Goal: Task Accomplishment & Management: Manage account settings

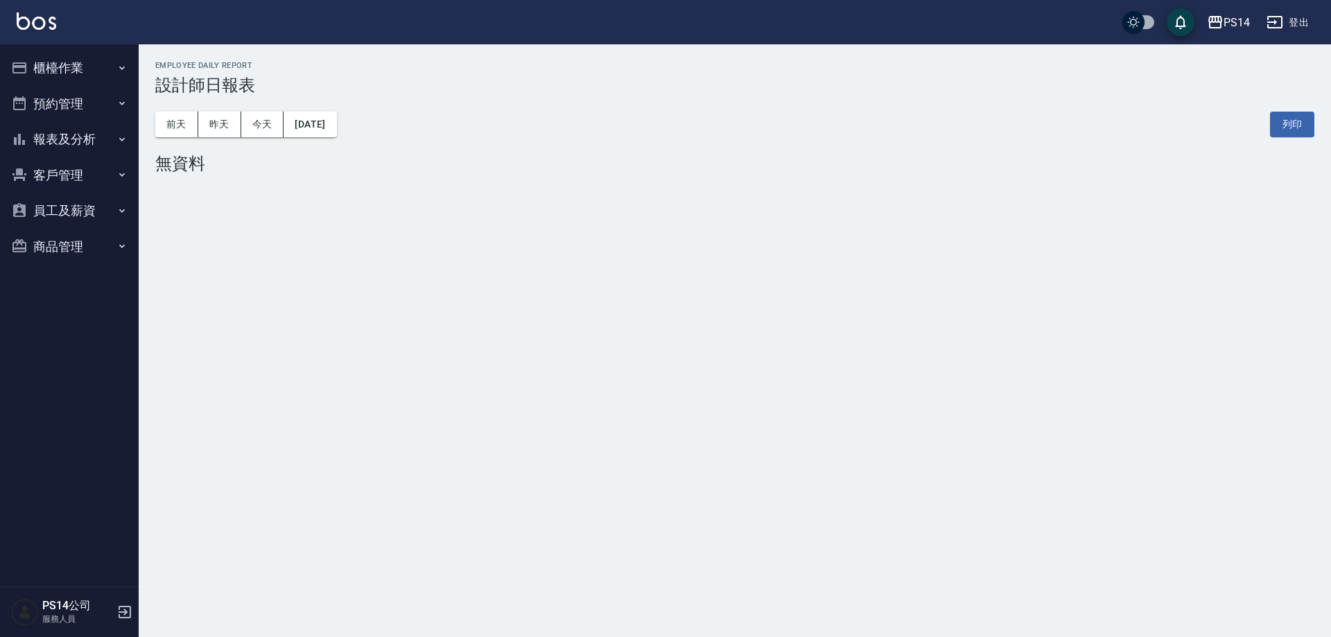
click at [78, 79] on button "櫃檯作業" at bounding box center [70, 68] width 128 height 36
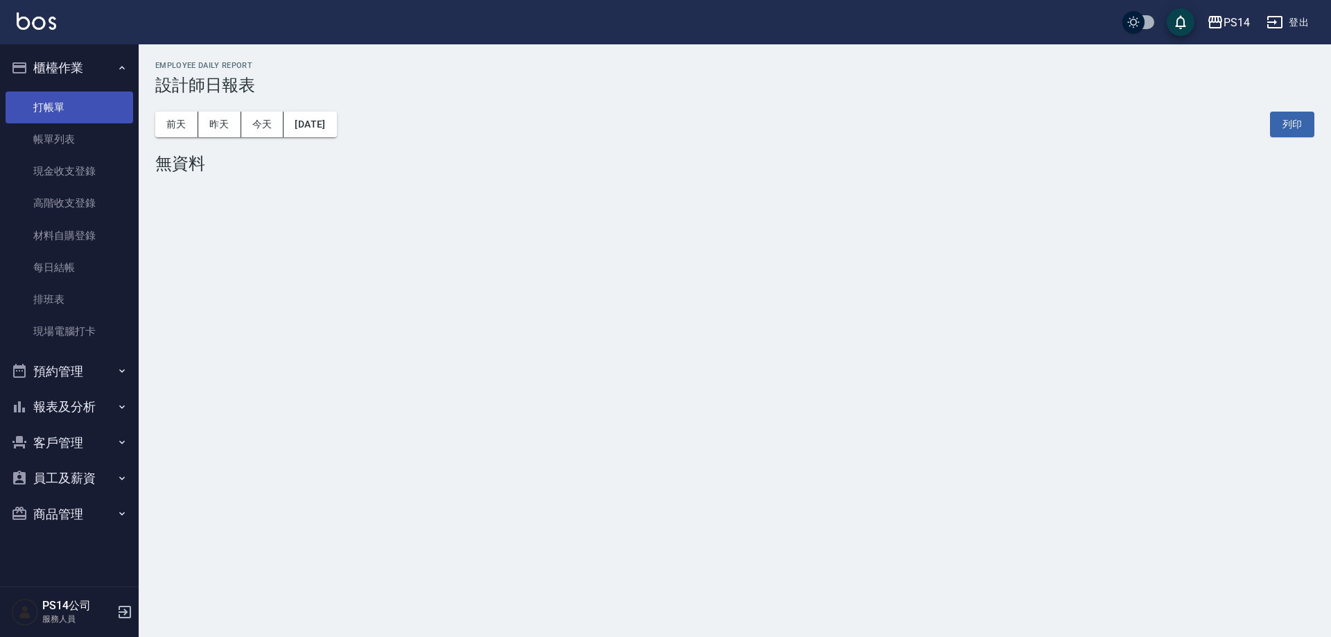
click at [79, 114] on link "打帳單" at bounding box center [70, 107] width 128 height 32
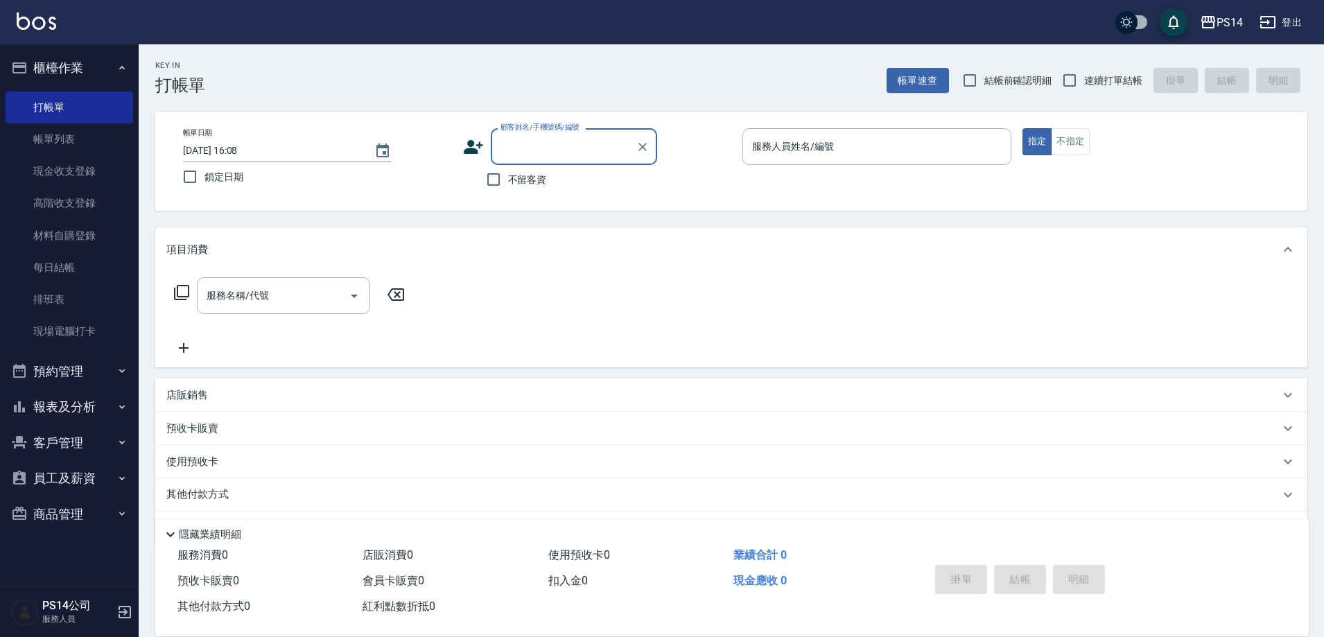
click at [545, 173] on span "不留客資" at bounding box center [527, 180] width 39 height 15
click at [508, 173] on input "不留客資" at bounding box center [493, 179] width 29 height 29
checkbox input "true"
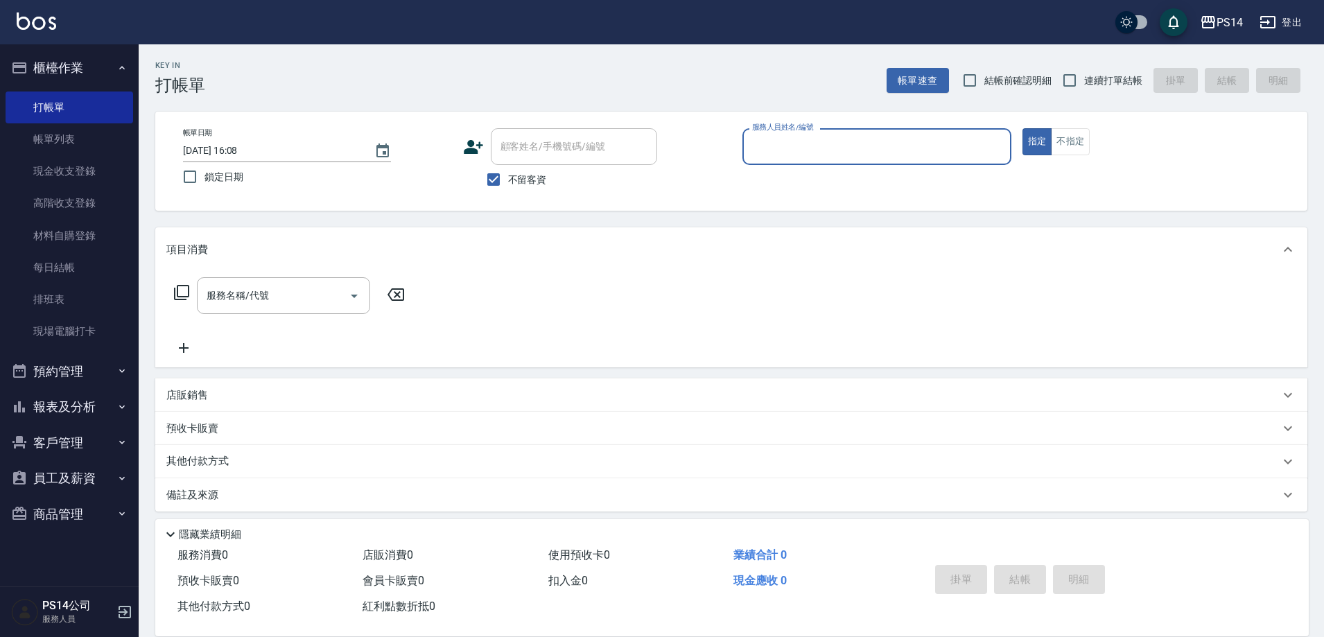
click at [1103, 86] on span "連續打單結帳" at bounding box center [1113, 80] width 58 height 15
click at [1084, 86] on input "連續打單結帳" at bounding box center [1069, 80] width 29 height 29
checkbox input "true"
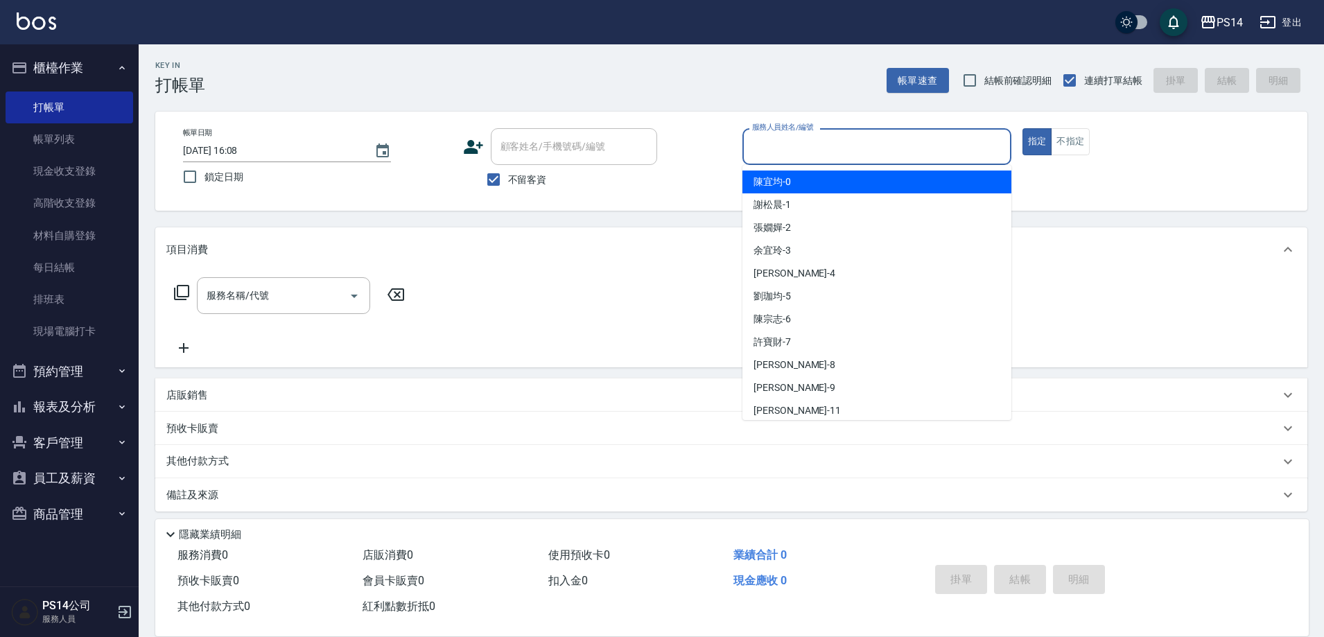
drag, startPoint x: 951, startPoint y: 155, endPoint x: 937, endPoint y: 125, distance: 33.5
click at [950, 155] on input "服務人員姓名/編號" at bounding box center [876, 146] width 256 height 24
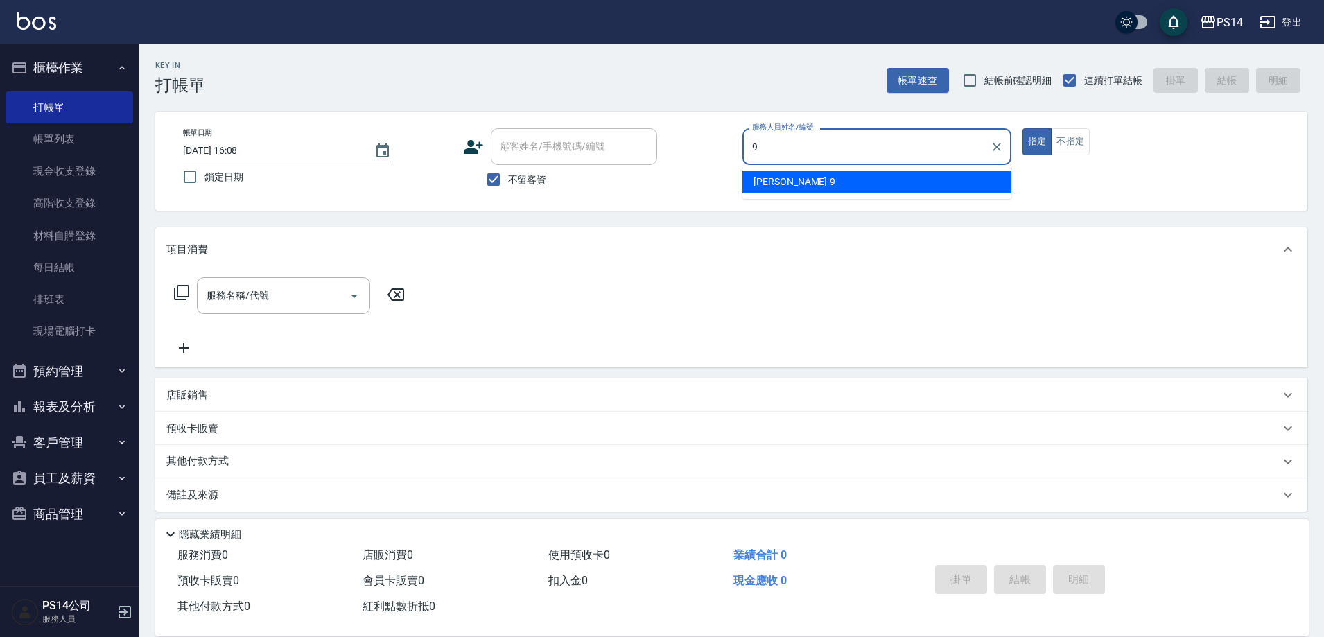
type input "[PERSON_NAME]-9"
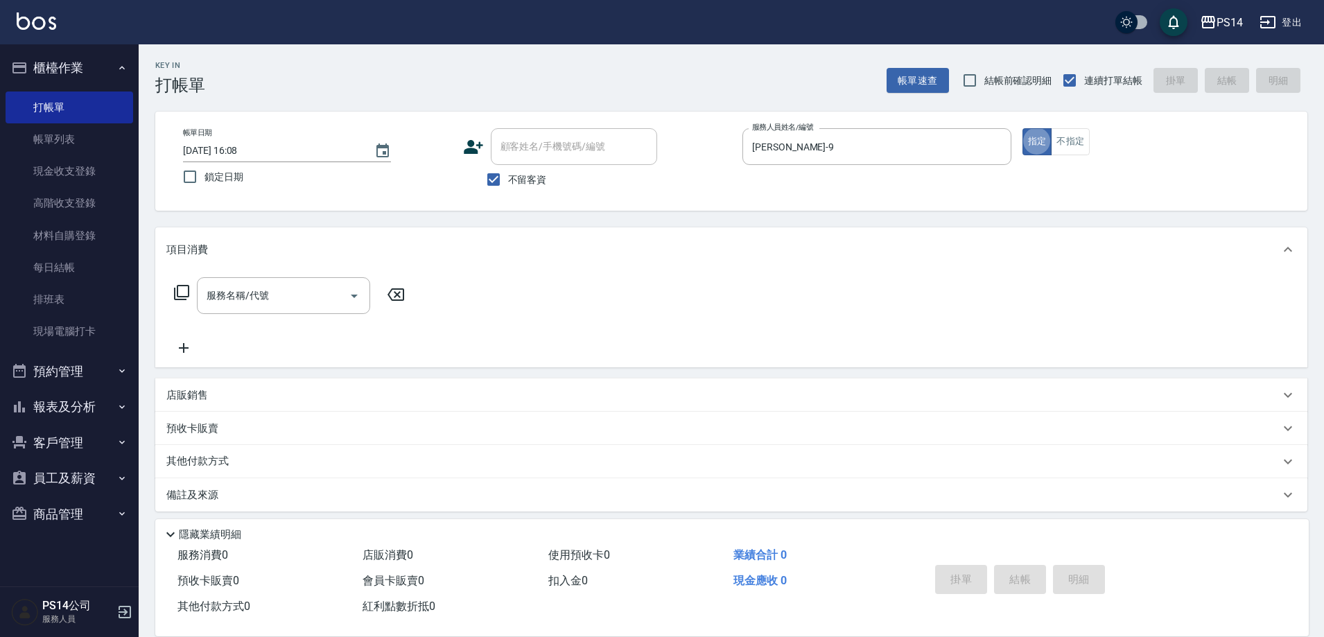
type button "true"
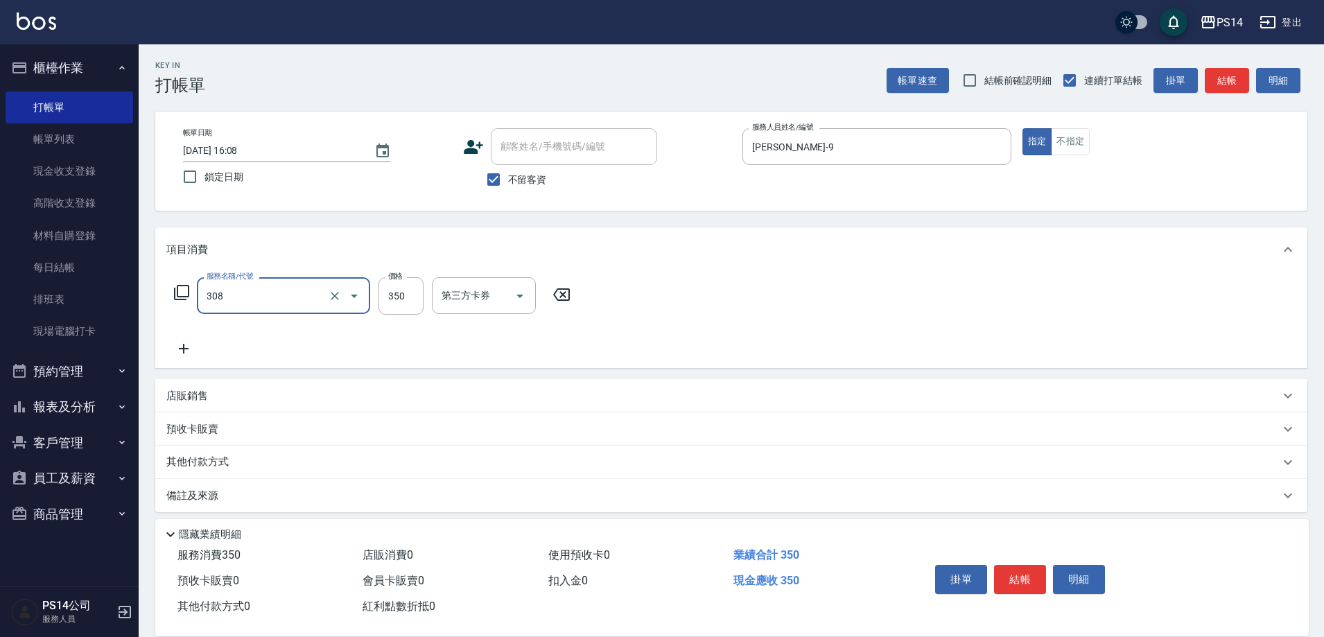
type input "洗+剪(308)"
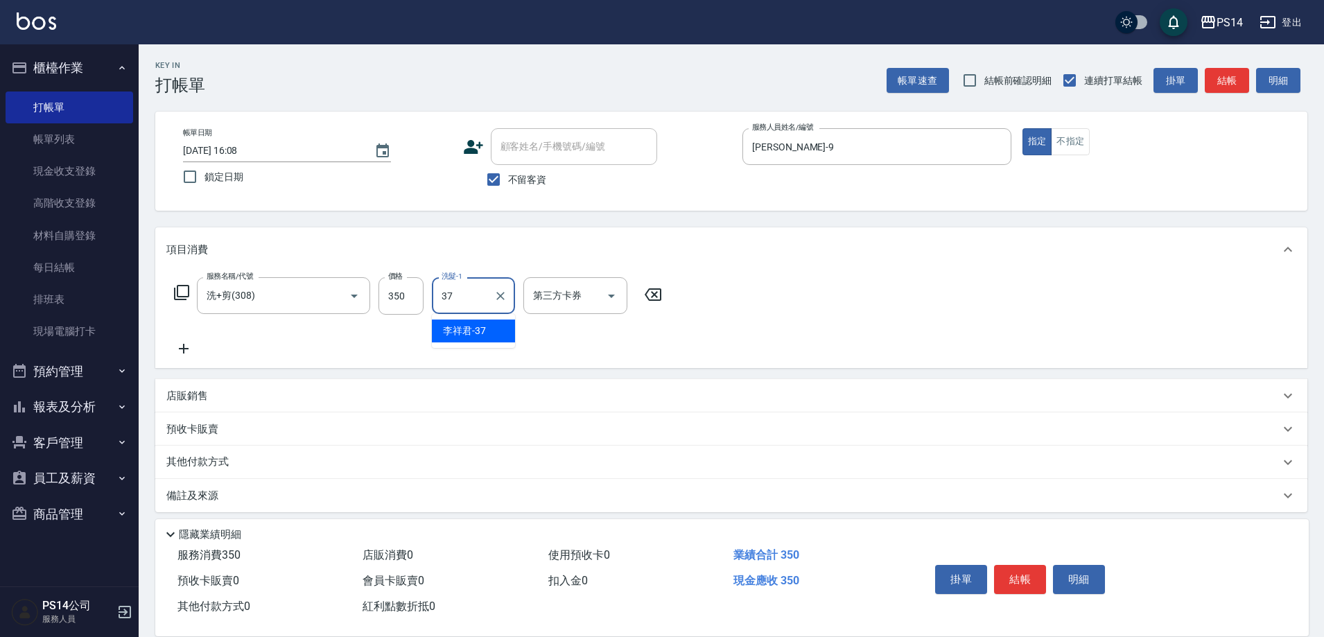
type input "李祥君 -37"
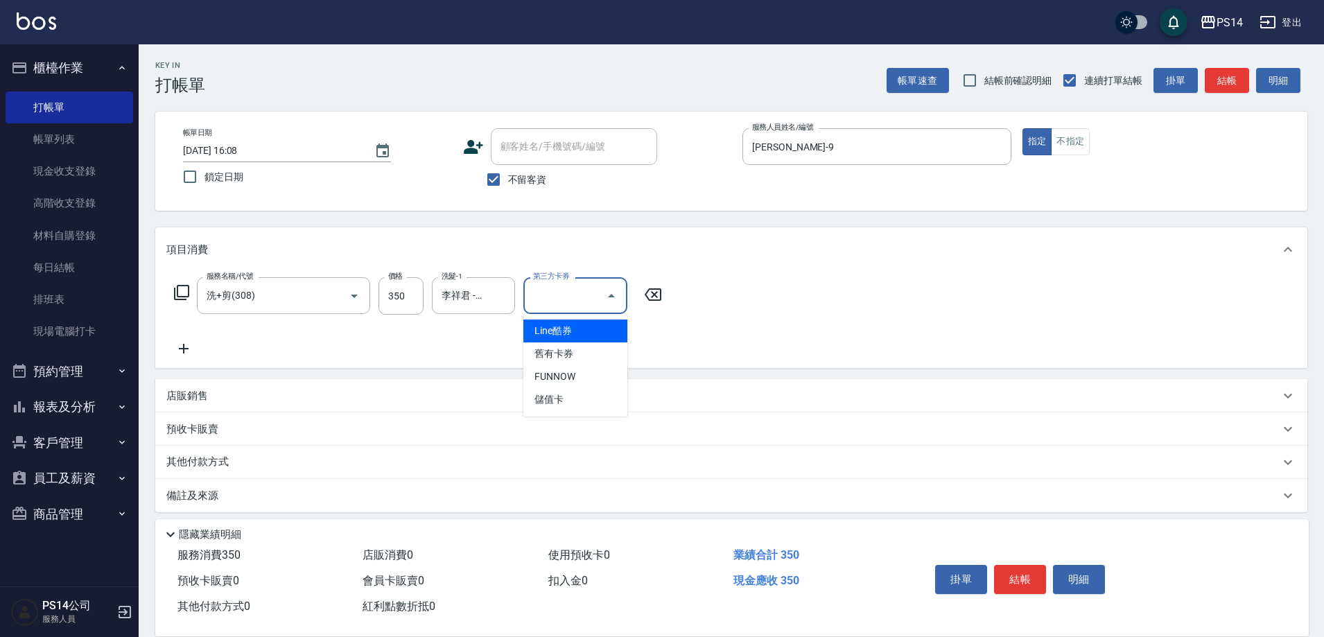
type input "儲值卡"
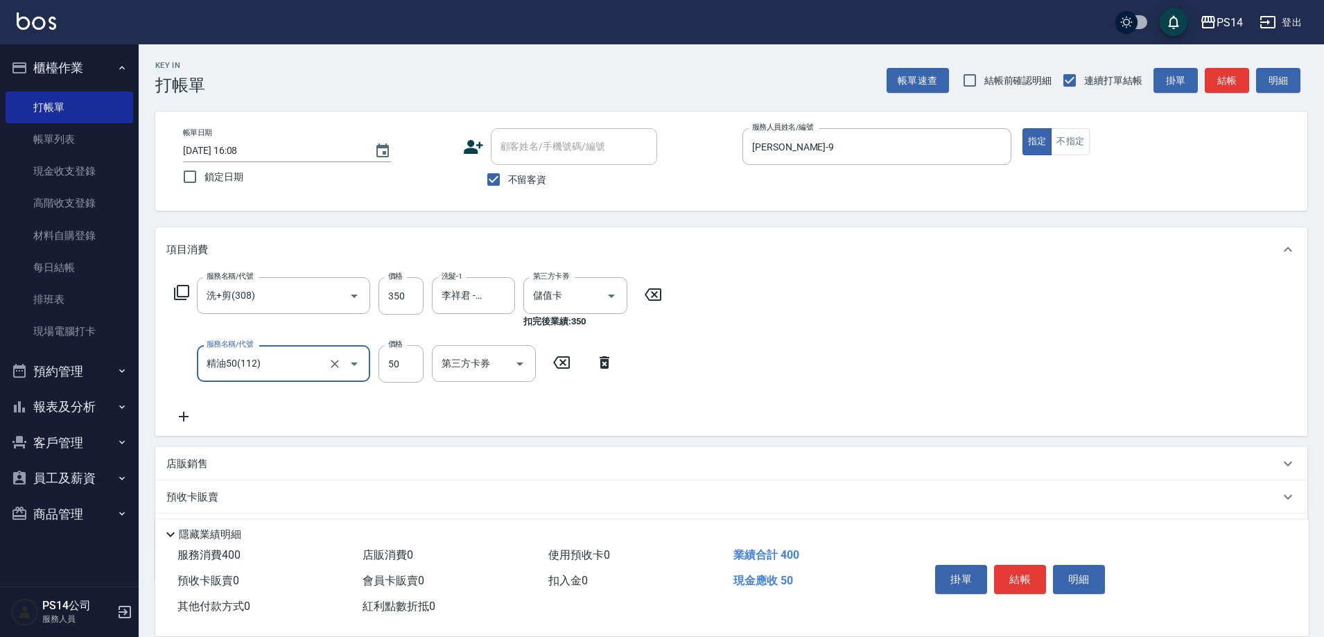
type input "精油50(112)"
type input "李祥君 -37"
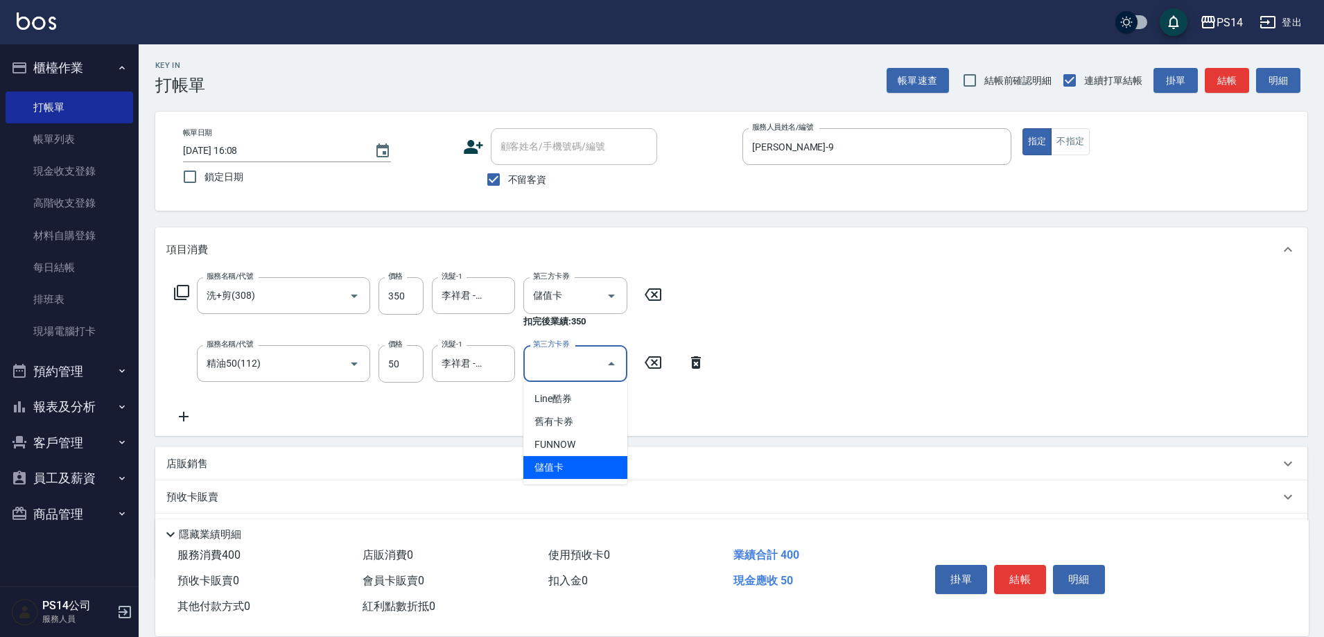
type input "儲值卡"
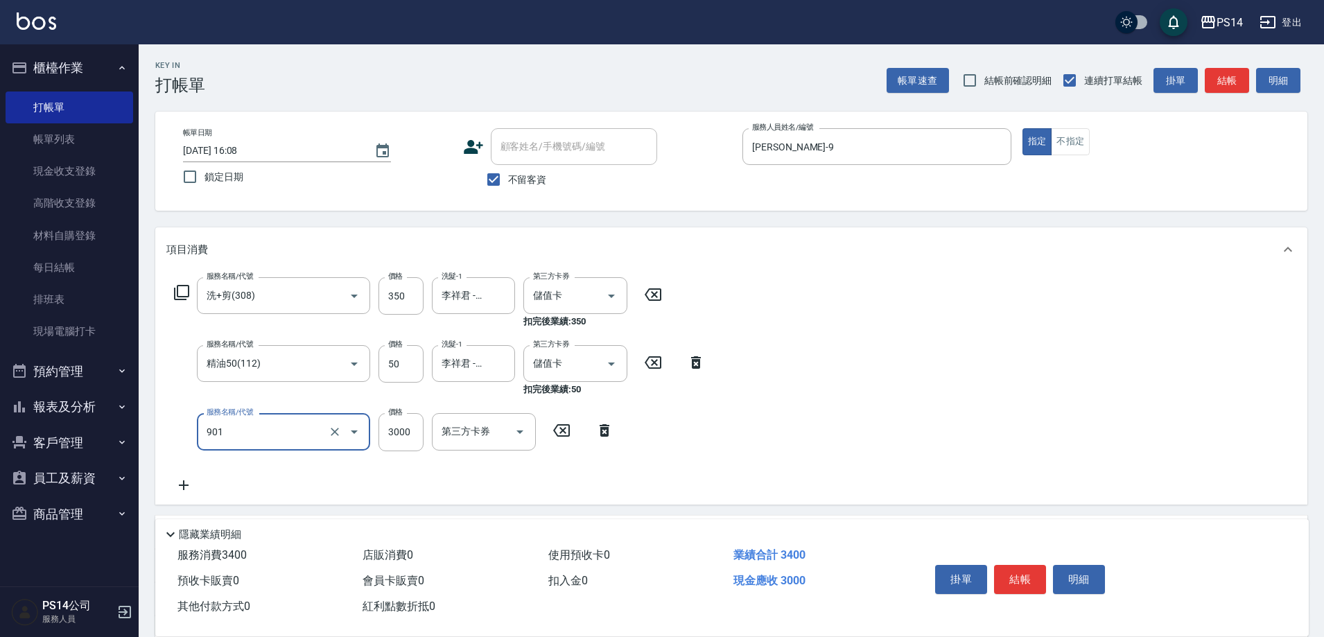
type input "儲值3000(901)"
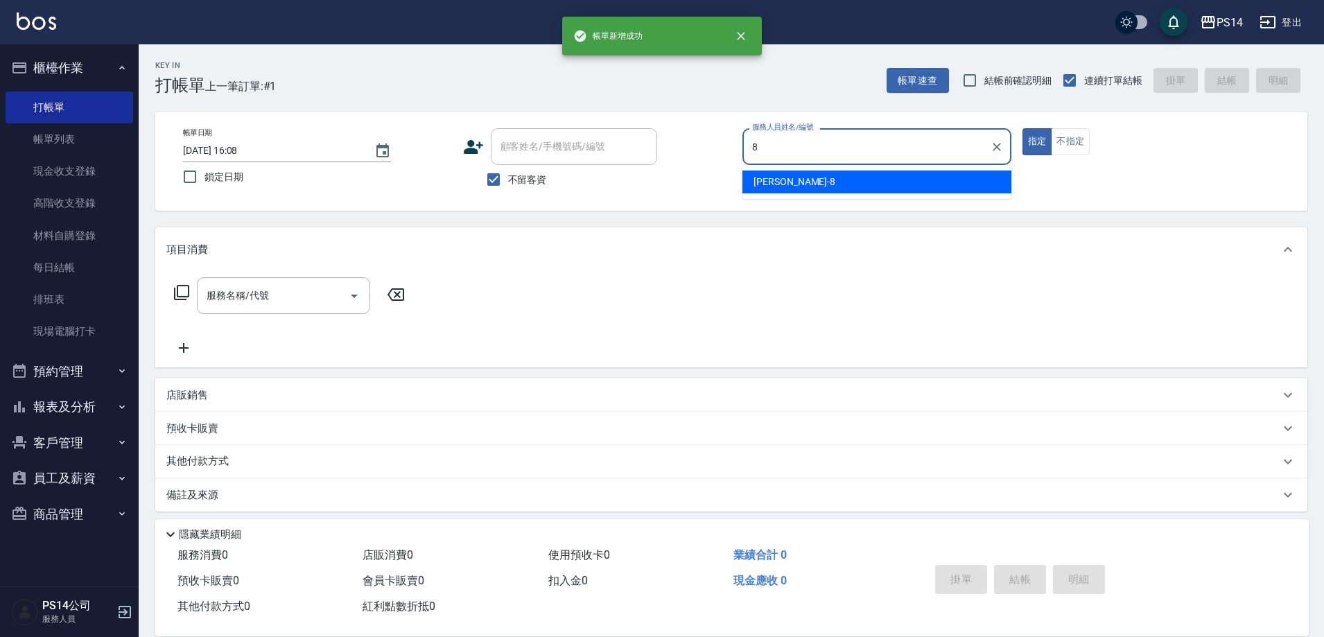
type input "徐于雯-8"
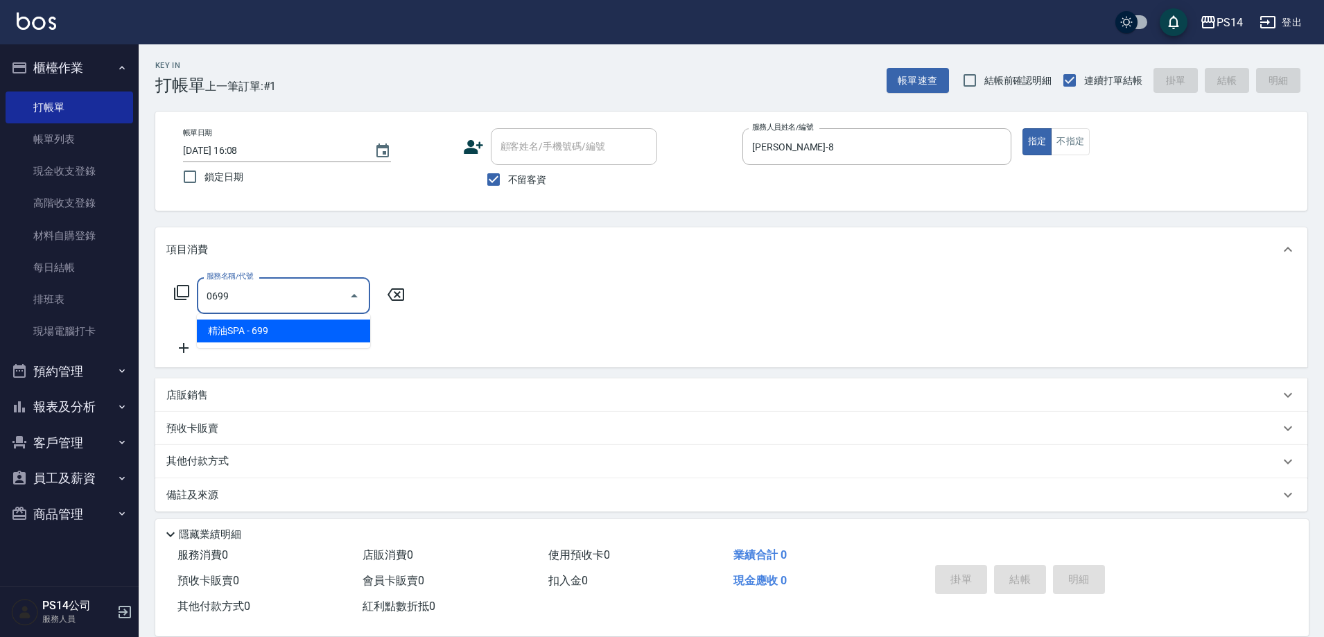
type input "精油SPA(0699)"
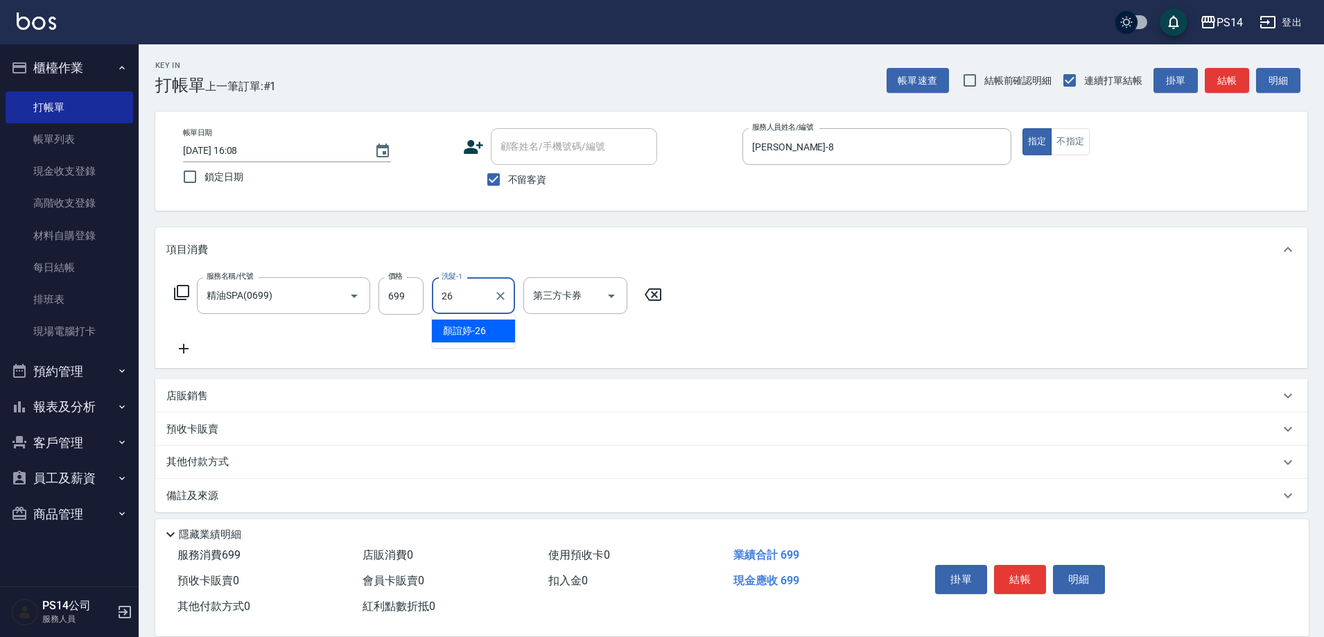
type input "顏誼婷-26"
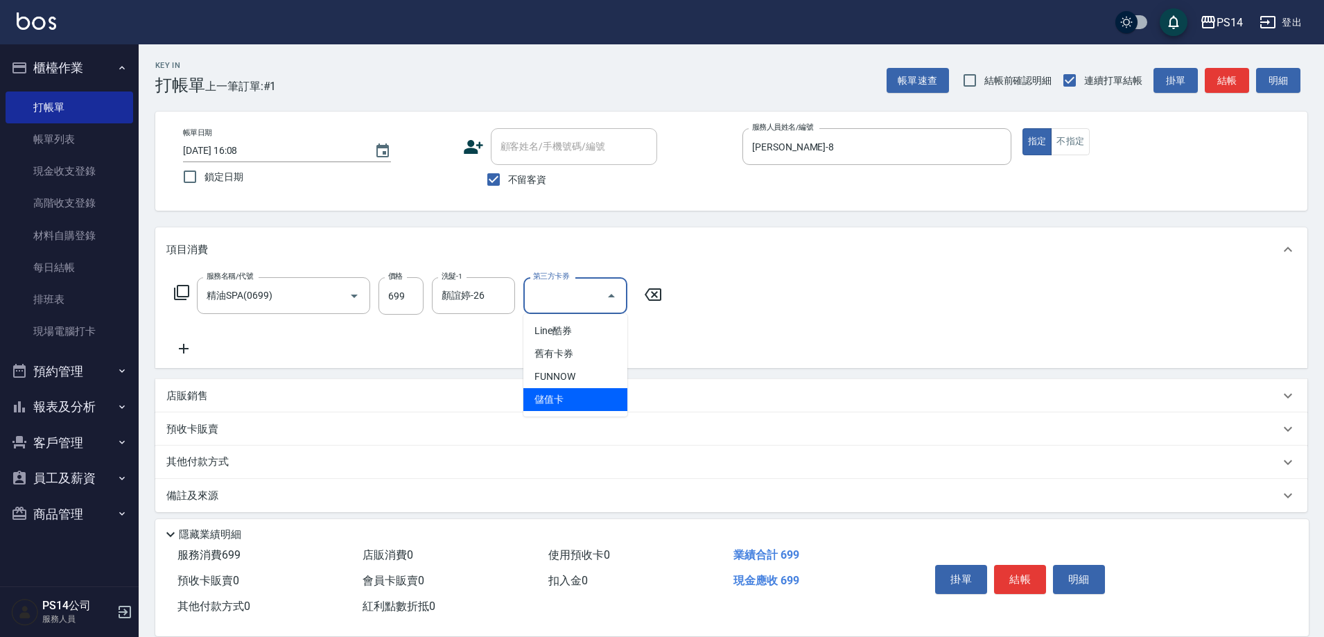
type input "儲值卡"
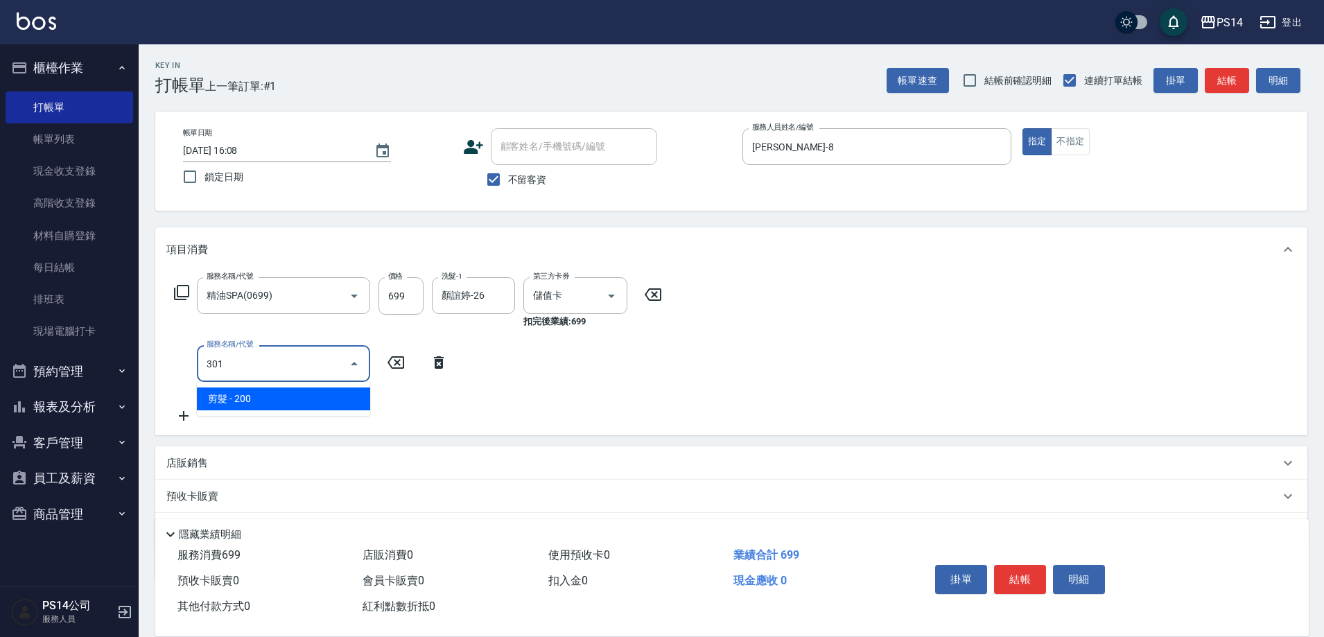
type input "剪髮(301)"
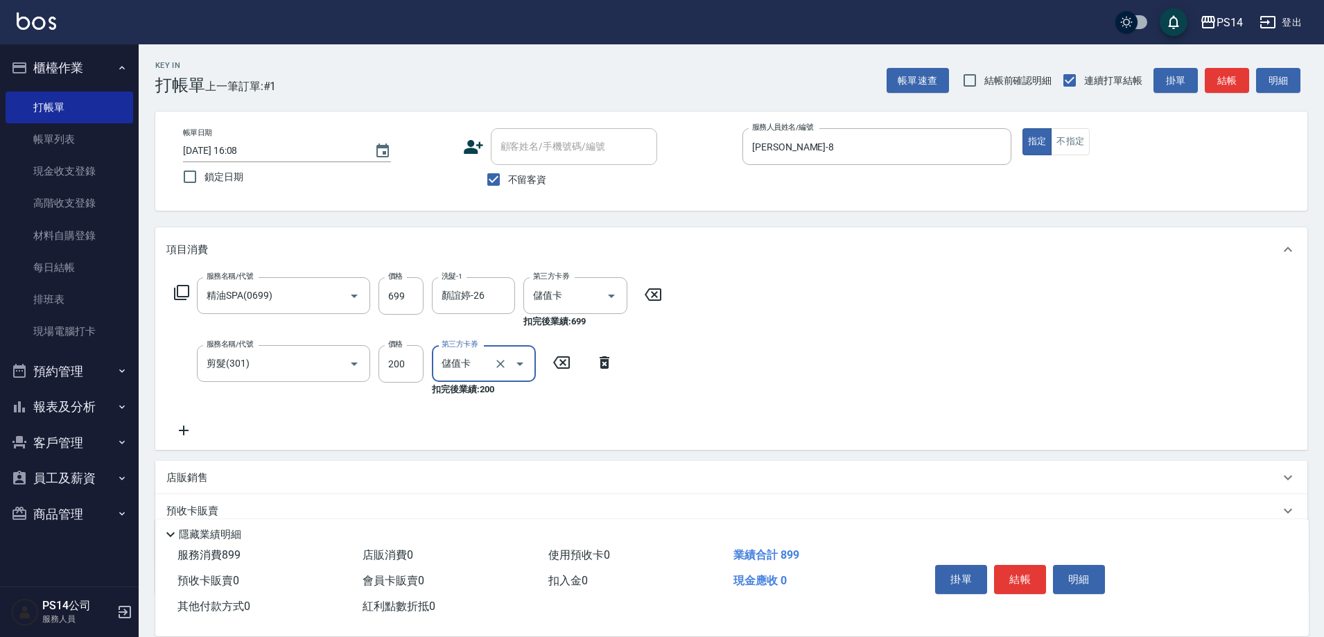
type input "儲值卡"
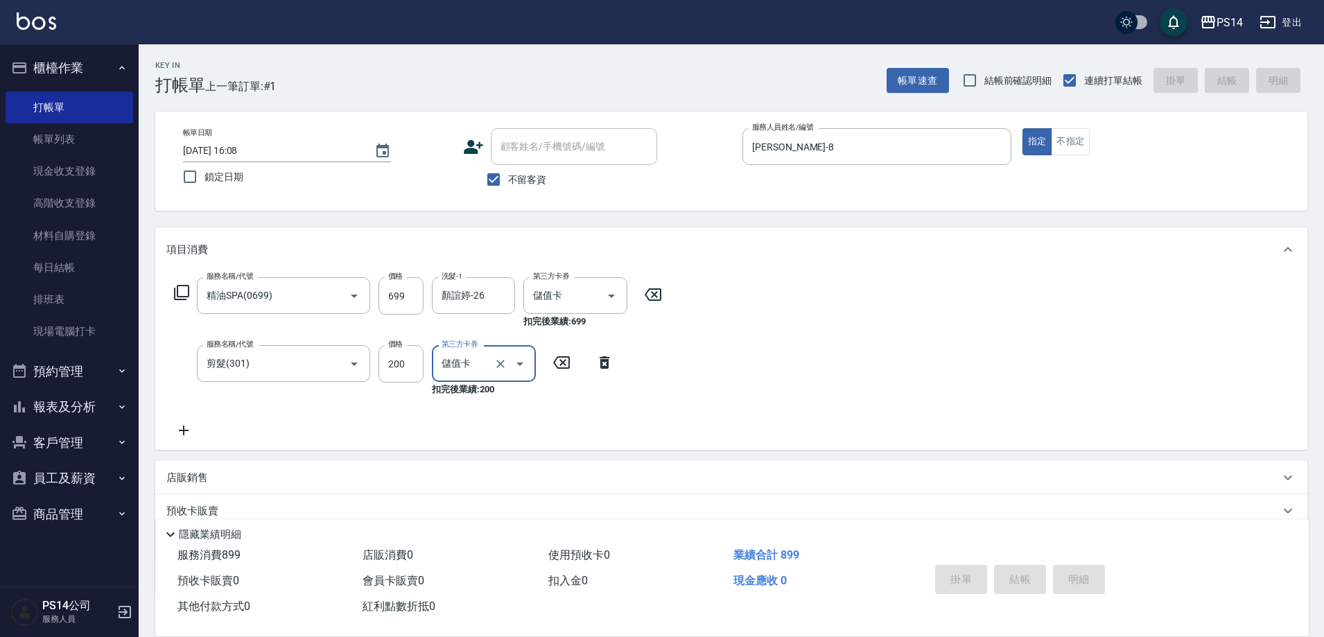
type input "2025/10/07 16:09"
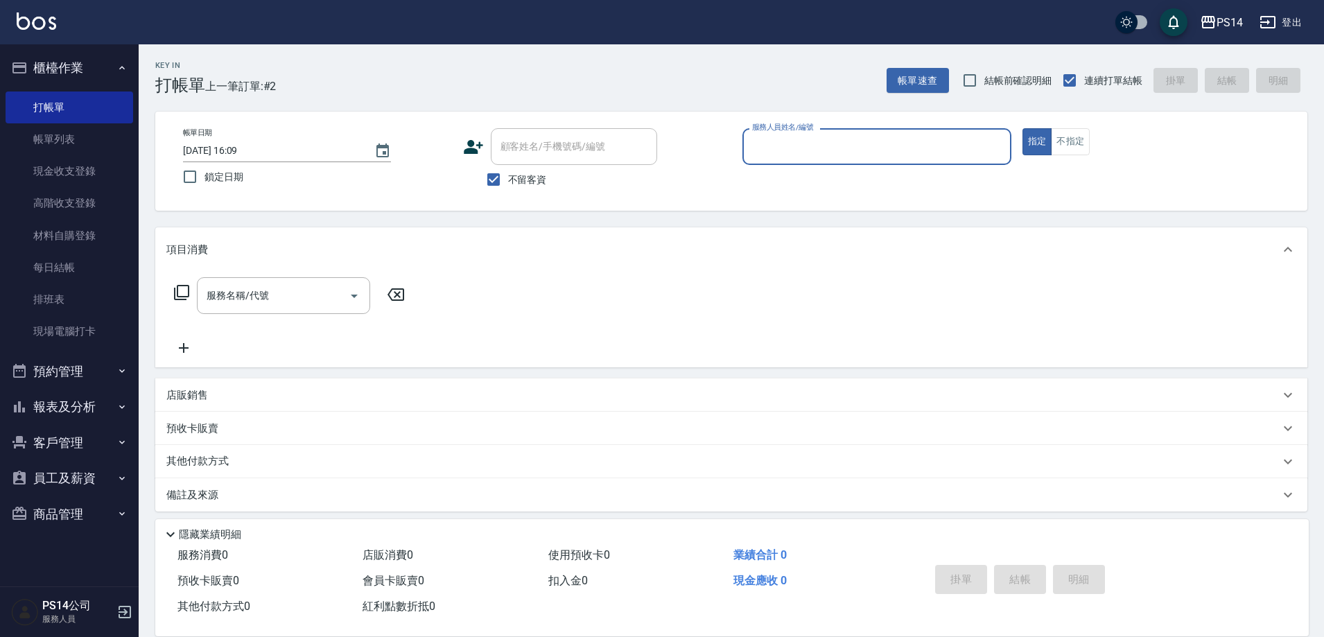
click at [65, 402] on button "報表及分析" at bounding box center [70, 407] width 128 height 36
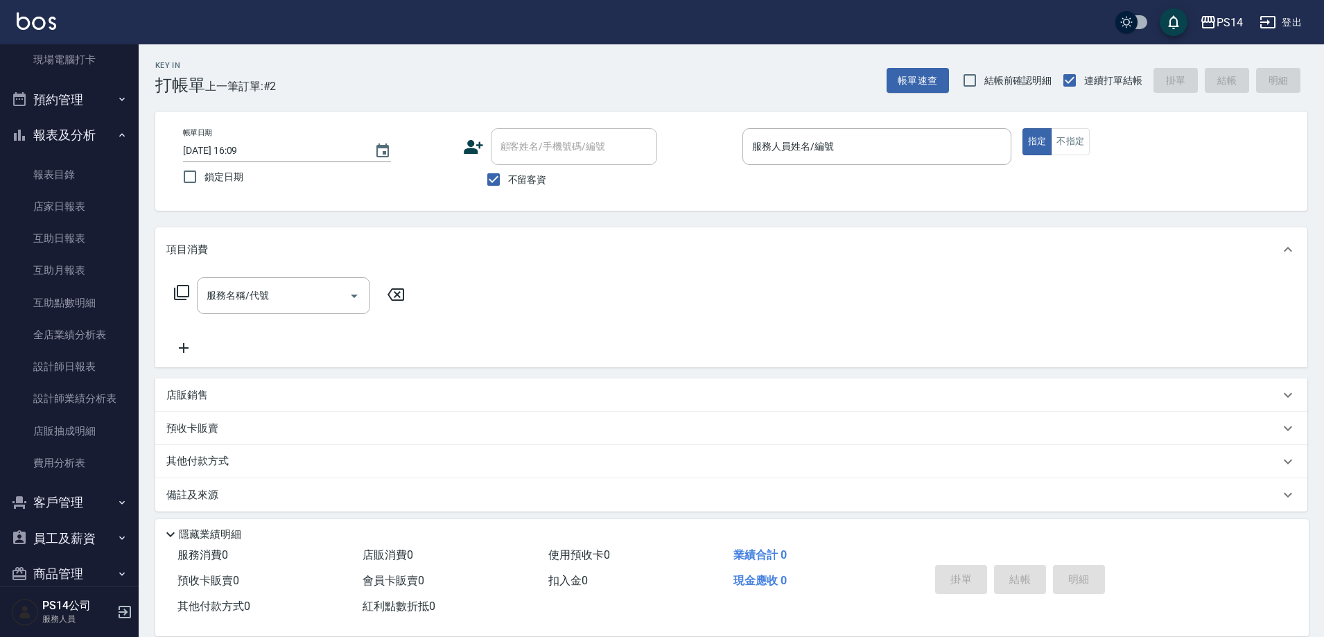
scroll to position [277, 0]
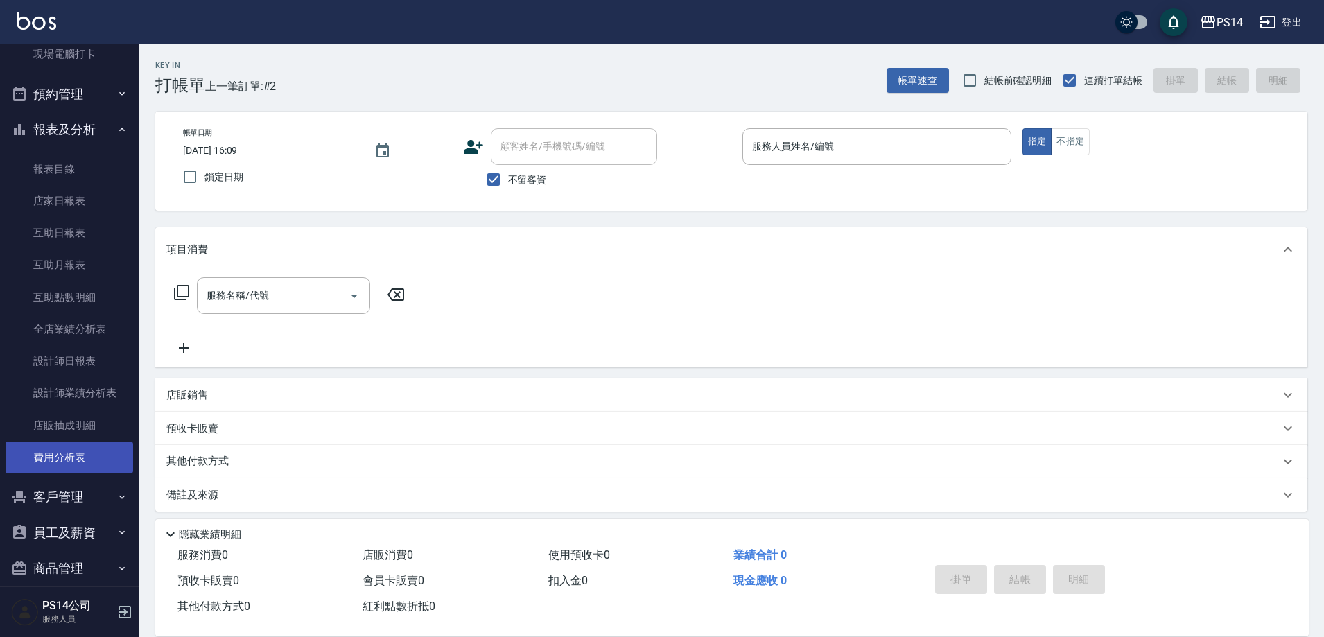
click at [46, 459] on link "費用分析表" at bounding box center [70, 457] width 128 height 32
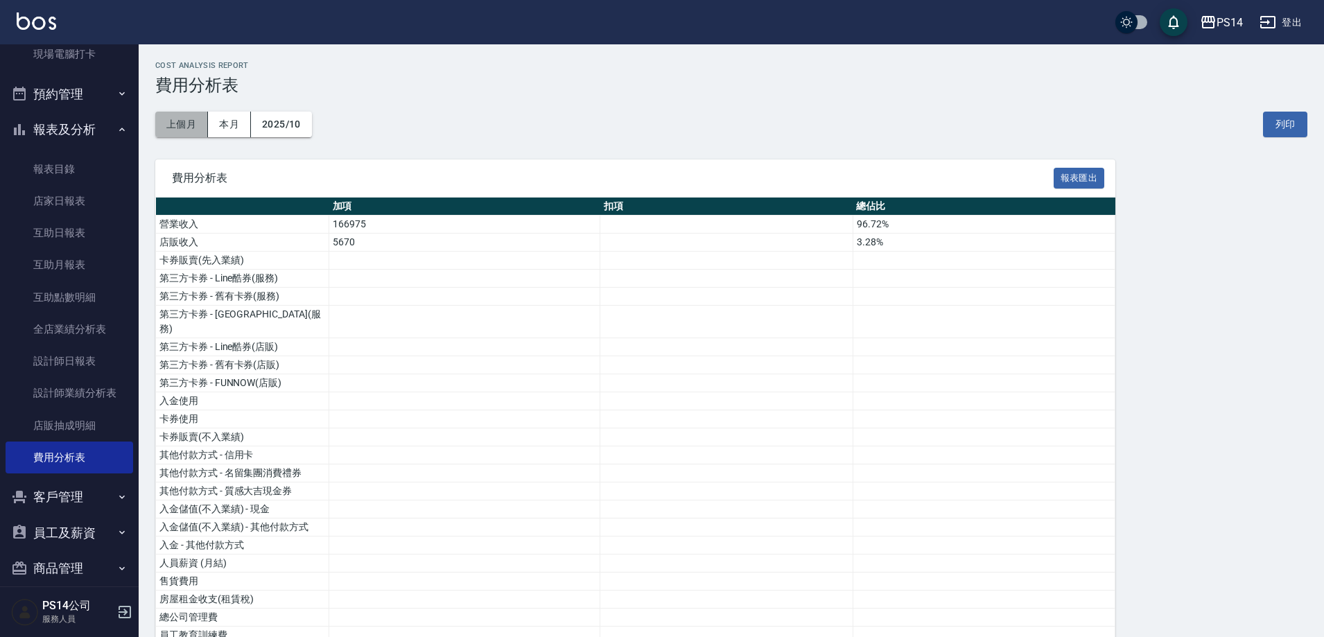
click at [203, 127] on button "上個月" at bounding box center [181, 125] width 53 height 26
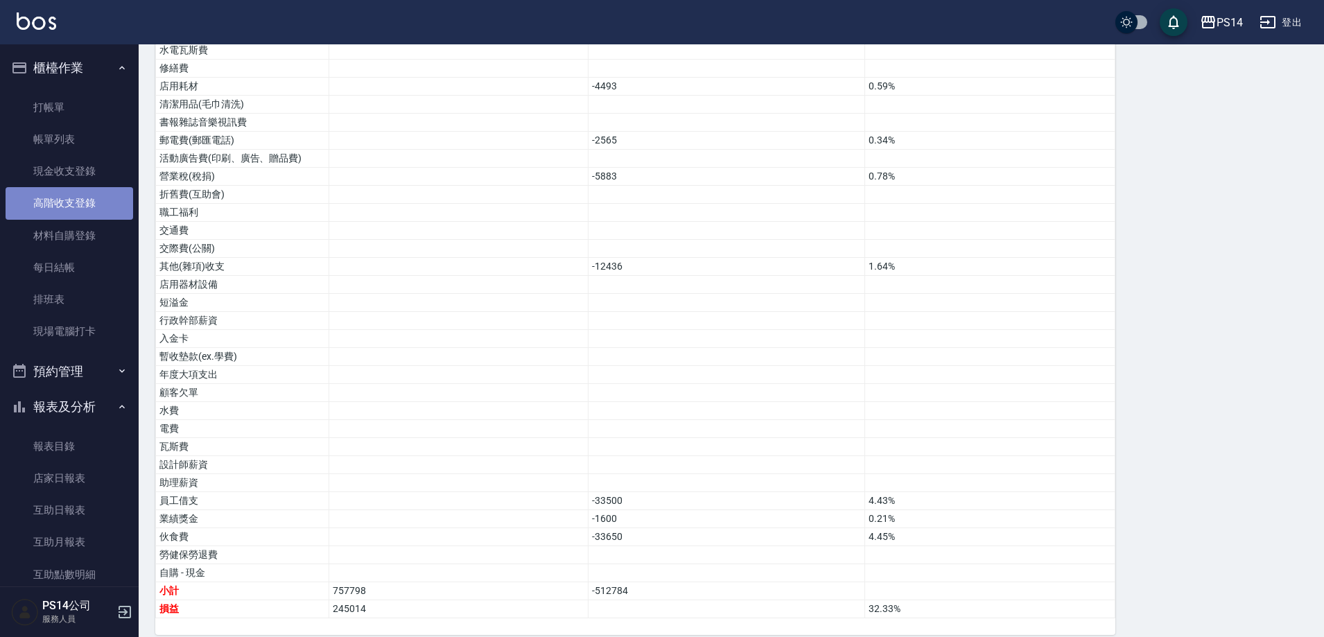
click at [76, 198] on link "高階收支登錄" at bounding box center [70, 203] width 128 height 32
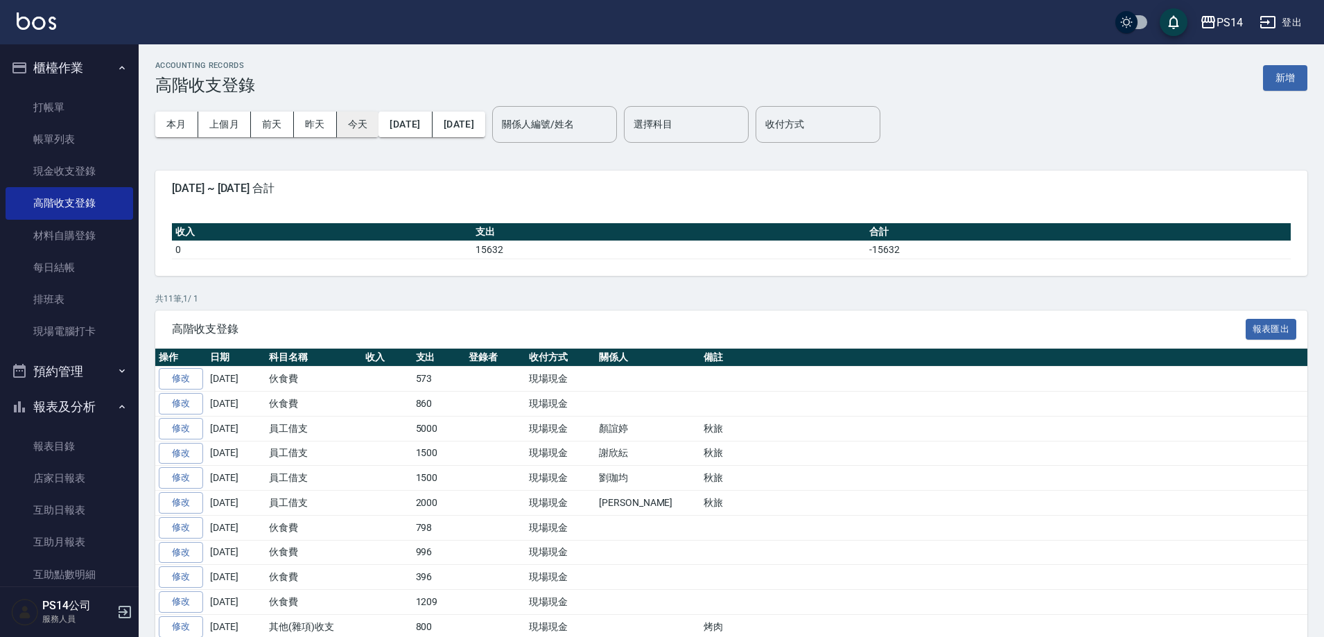
click at [211, 128] on button "上個月" at bounding box center [224, 125] width 53 height 26
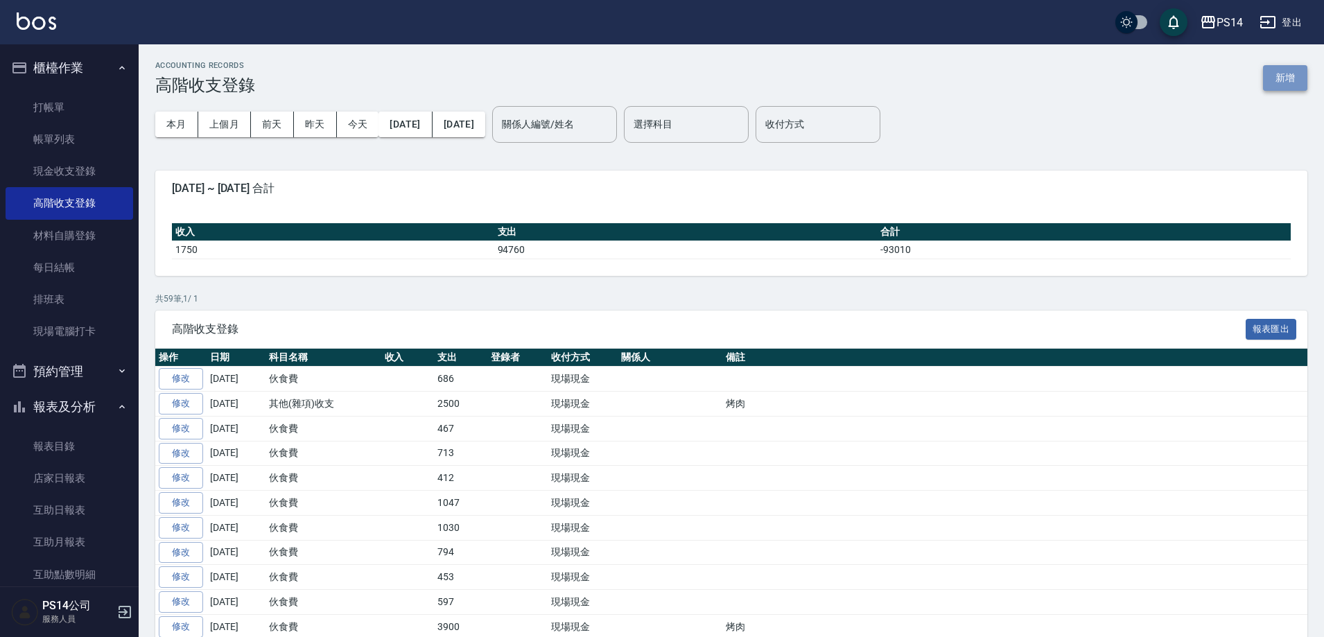
click at [1297, 71] on button "新增" at bounding box center [1285, 78] width 44 height 26
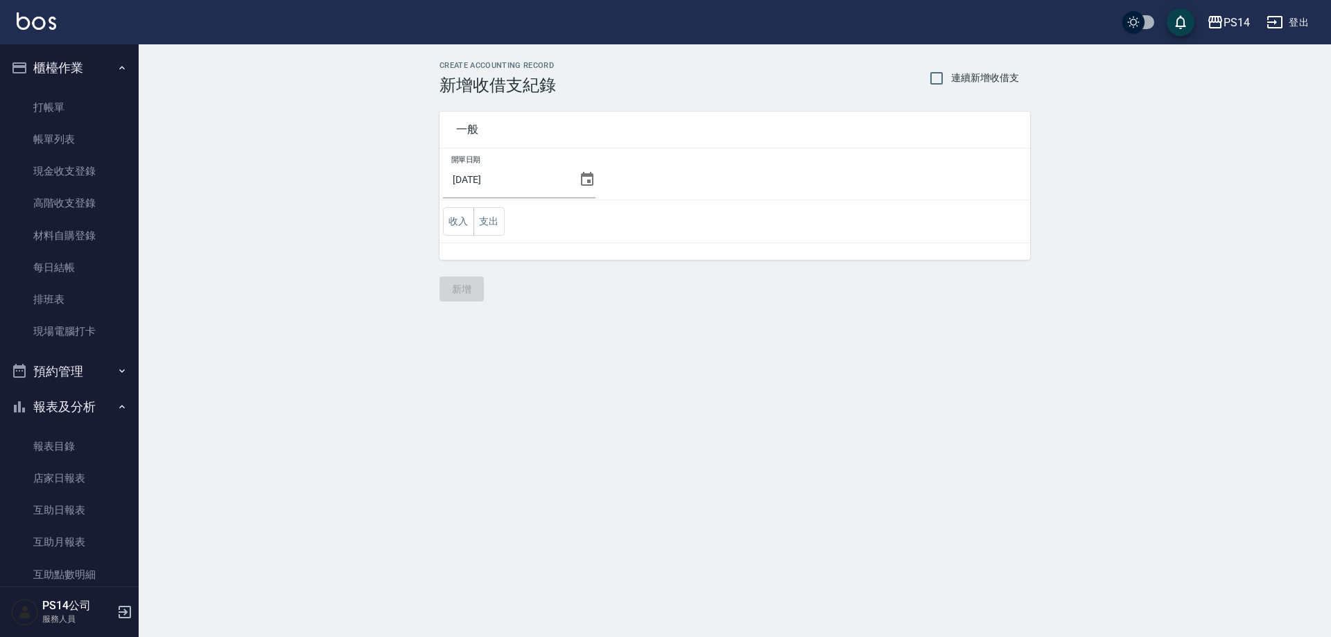
click at [965, 77] on span "連續新增收借支" at bounding box center [985, 78] width 68 height 15
click at [951, 77] on input "連續新增收借支" at bounding box center [936, 78] width 29 height 29
checkbox input "true"
click at [585, 182] on icon at bounding box center [587, 179] width 12 height 14
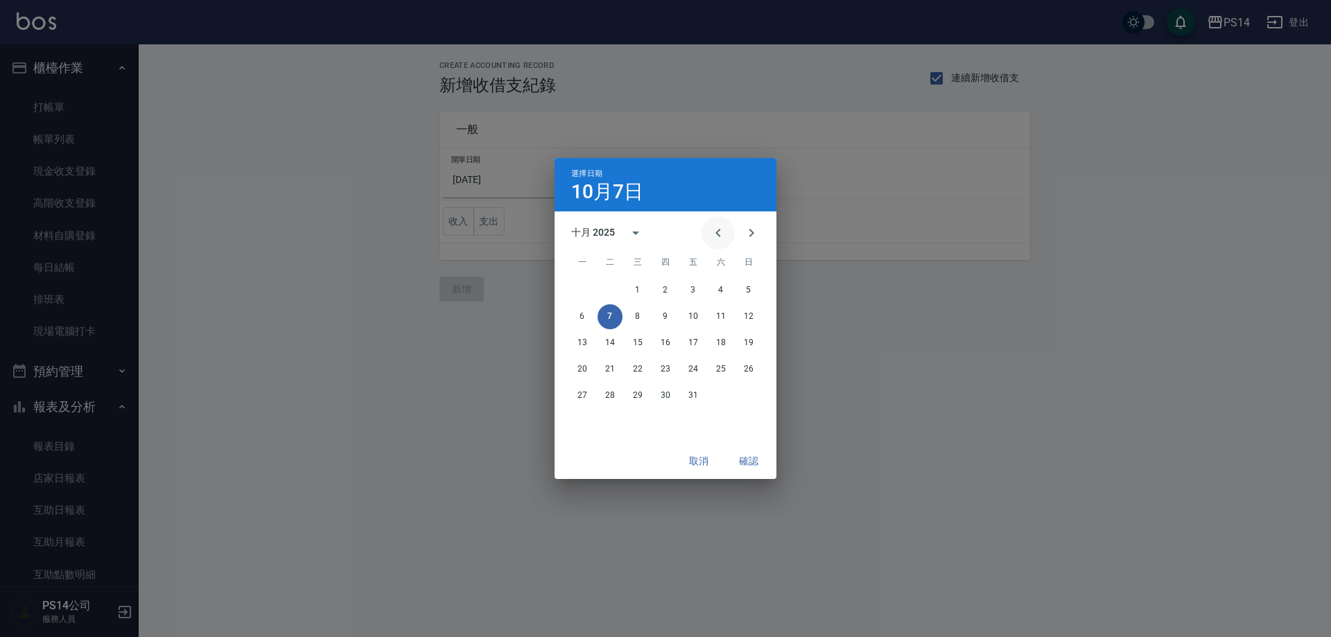
click at [730, 232] on button "Previous month" at bounding box center [717, 232] width 33 height 33
click at [606, 396] on button "30" at bounding box center [609, 395] width 25 height 25
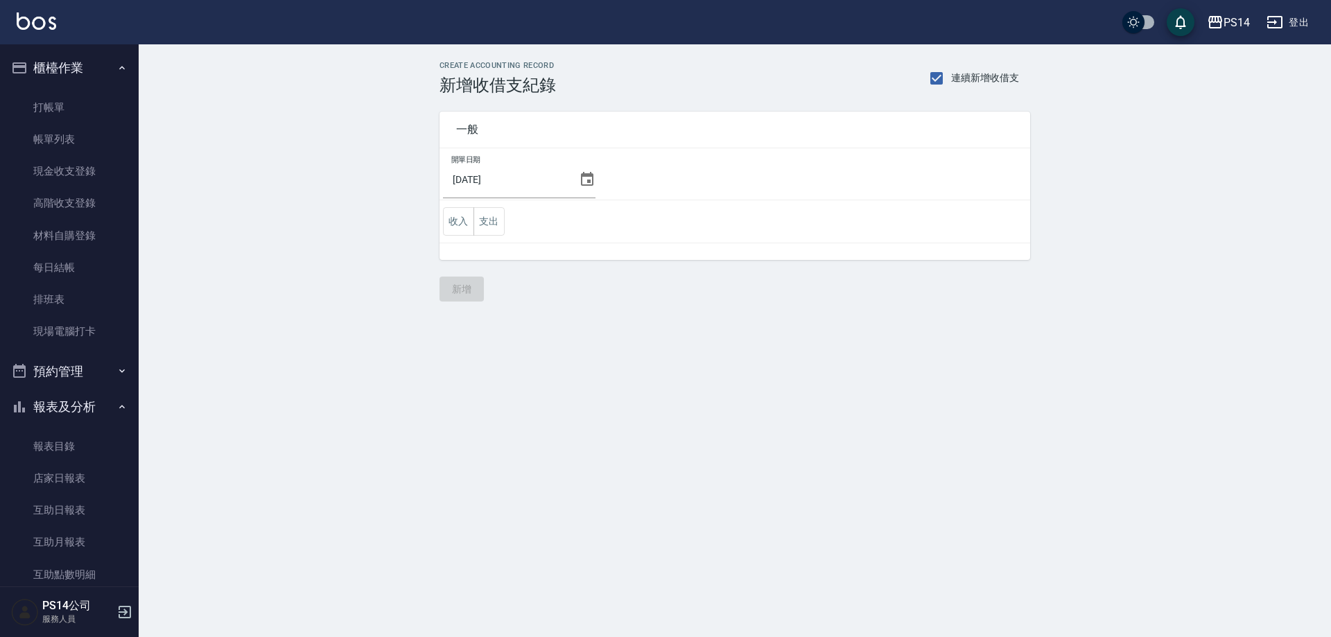
click at [506, 222] on td "收入 支出" at bounding box center [734, 221] width 590 height 43
click at [486, 228] on button "支出" at bounding box center [488, 221] width 31 height 28
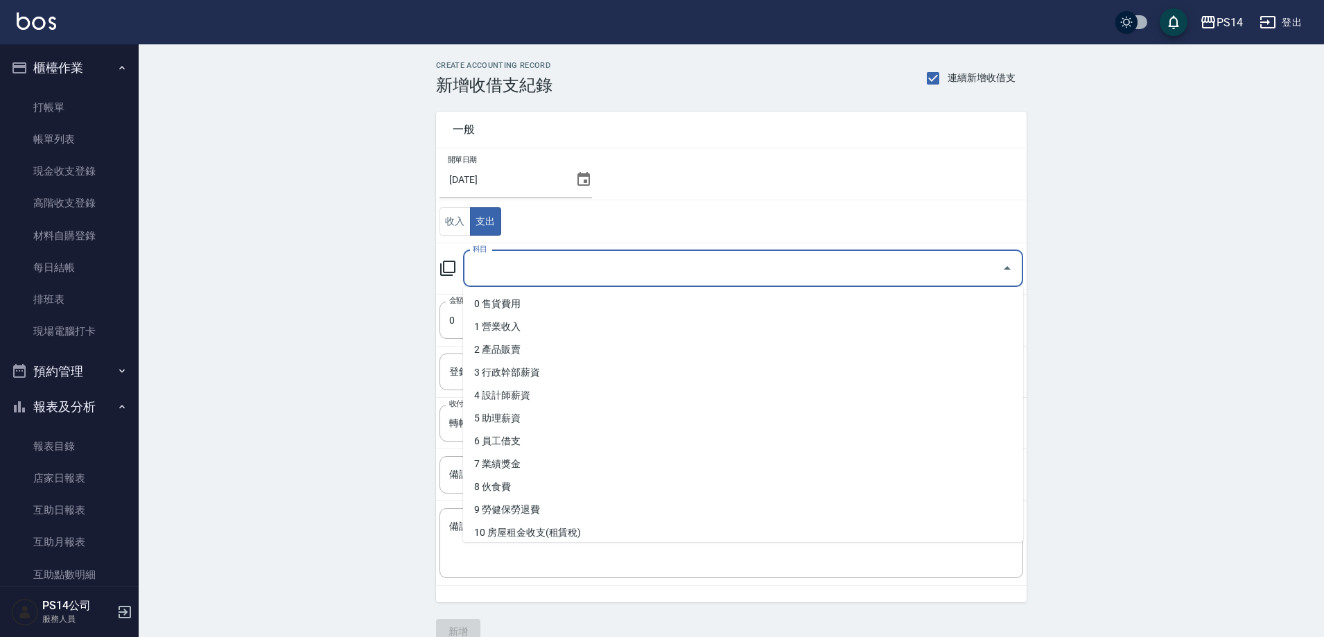
click at [514, 270] on input "科目" at bounding box center [732, 268] width 527 height 24
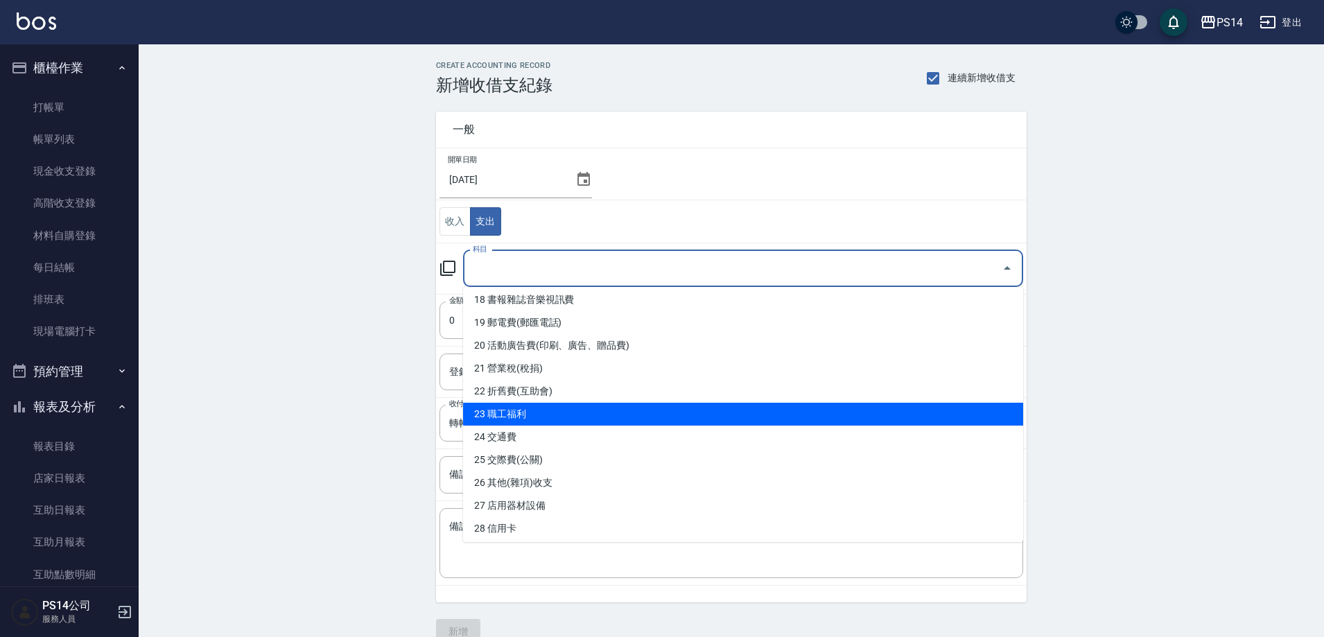
scroll to position [625, 0]
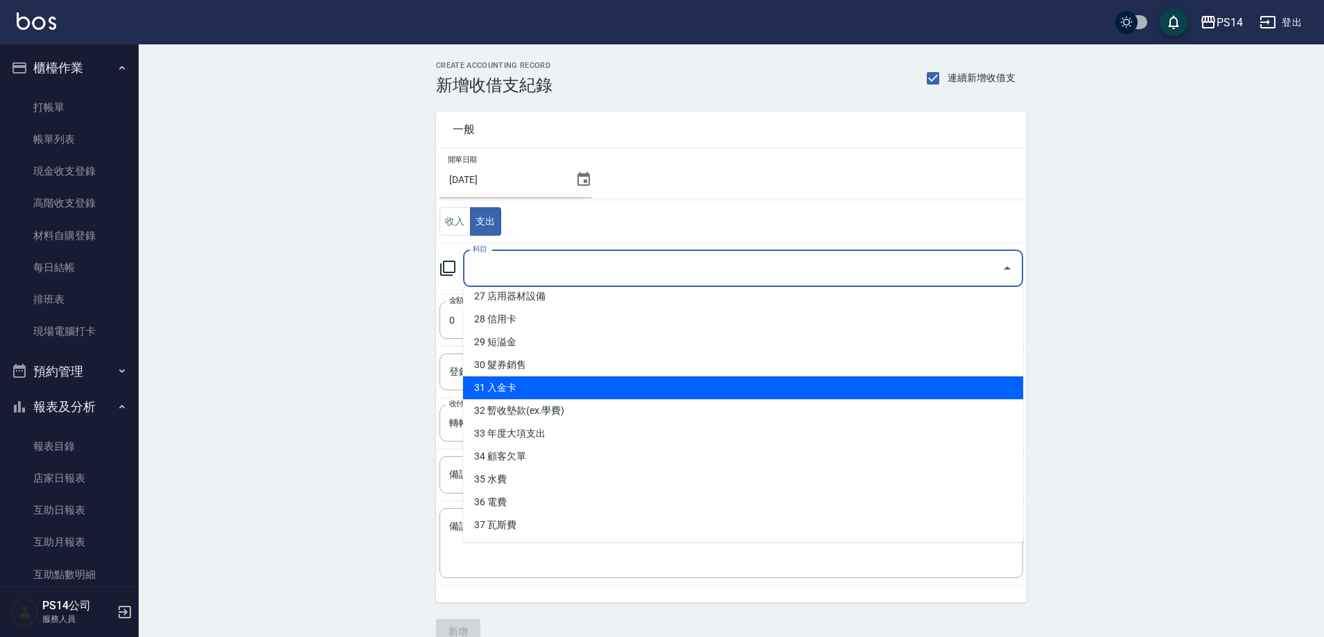
click at [527, 398] on li "31 入金卡" at bounding box center [743, 387] width 560 height 23
type input "31 入金卡"
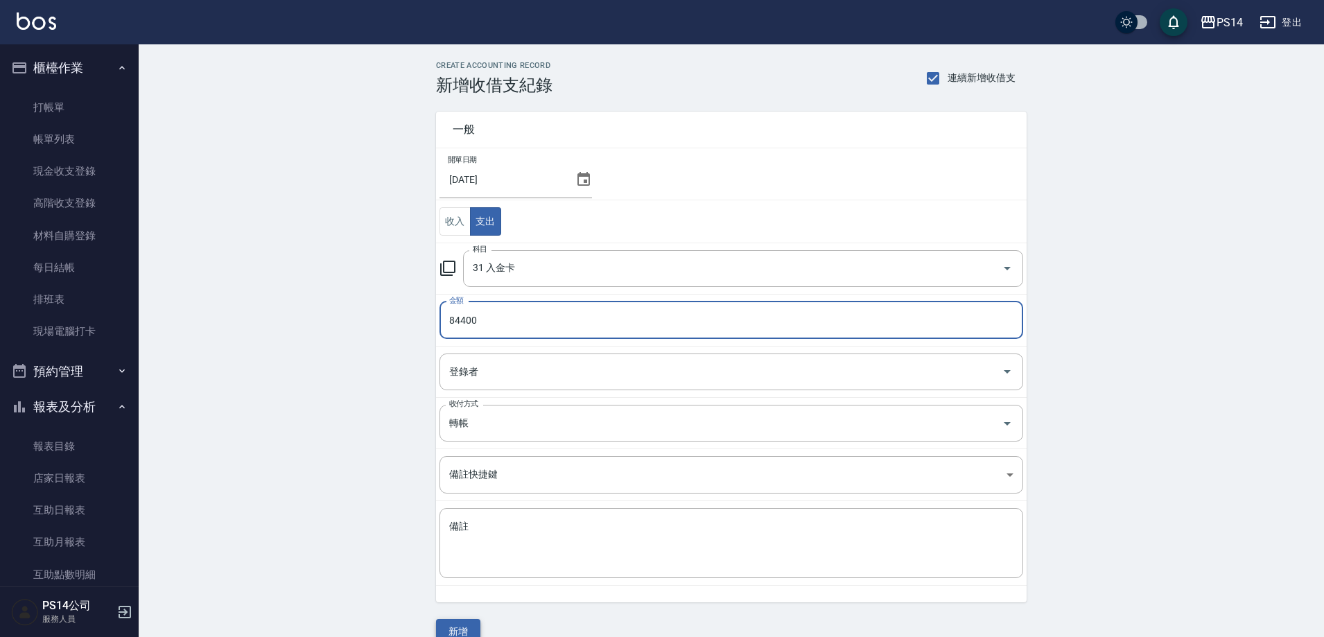
type input "84400"
click at [468, 624] on button "新增" at bounding box center [458, 632] width 44 height 26
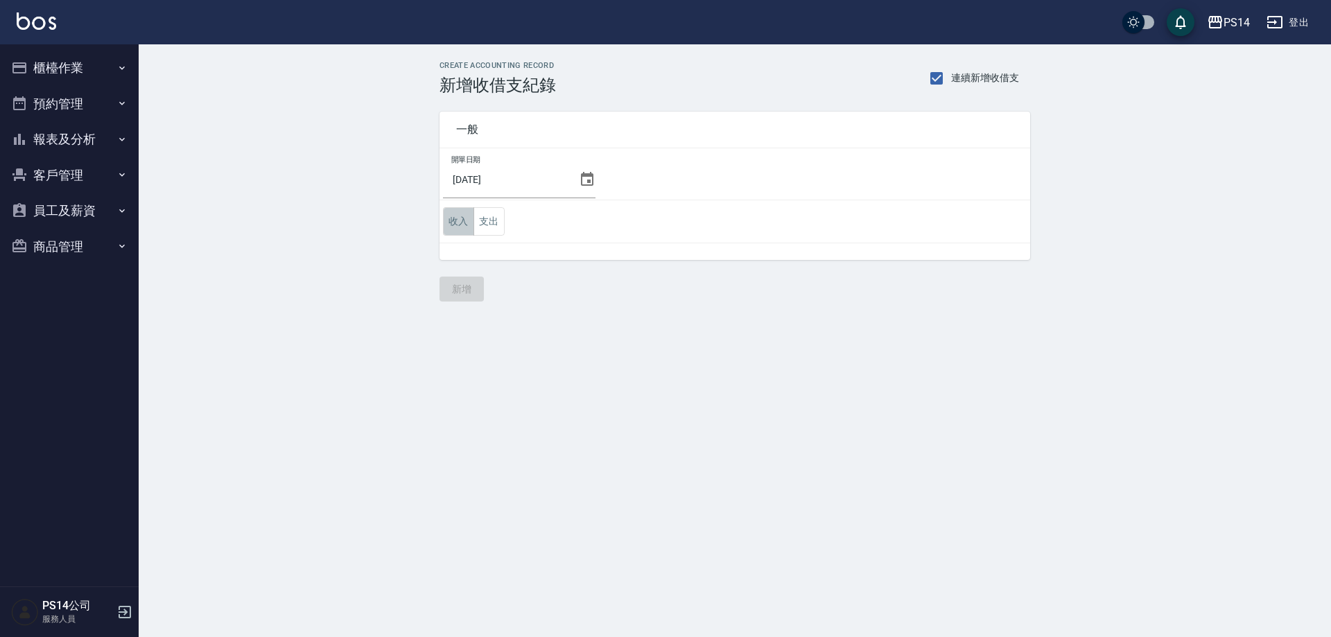
click at [456, 218] on button "收入" at bounding box center [458, 221] width 31 height 28
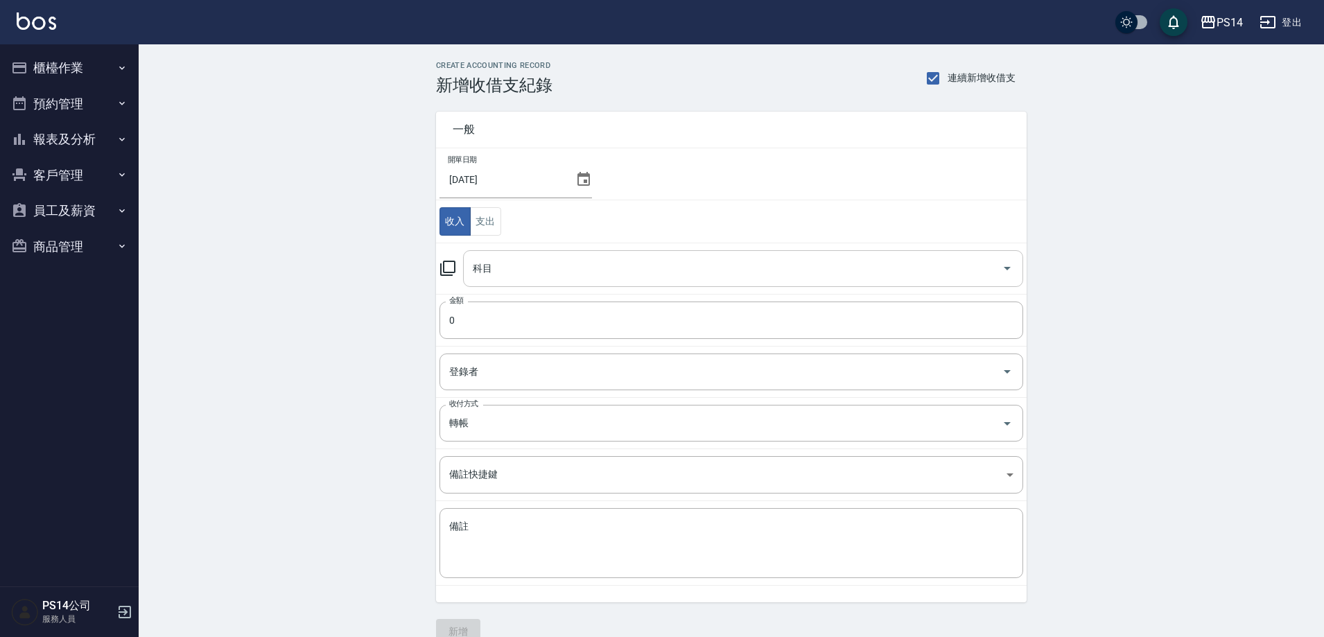
click at [517, 269] on input "科目" at bounding box center [732, 268] width 527 height 24
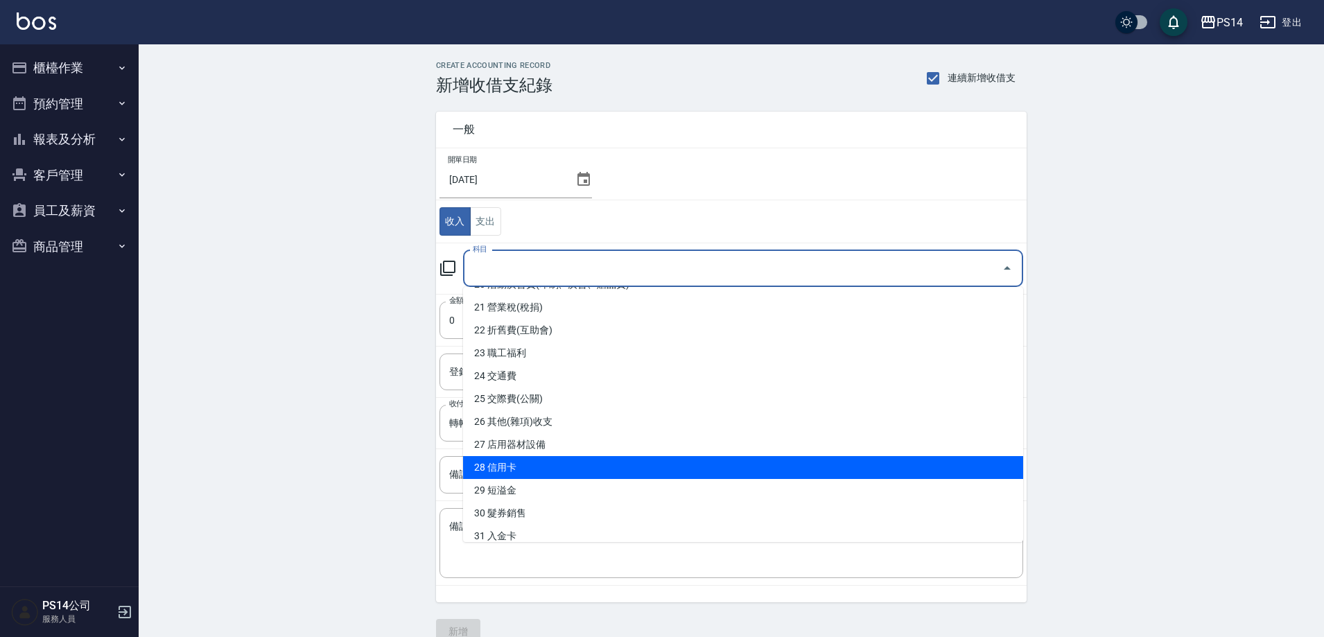
scroll to position [556, 0]
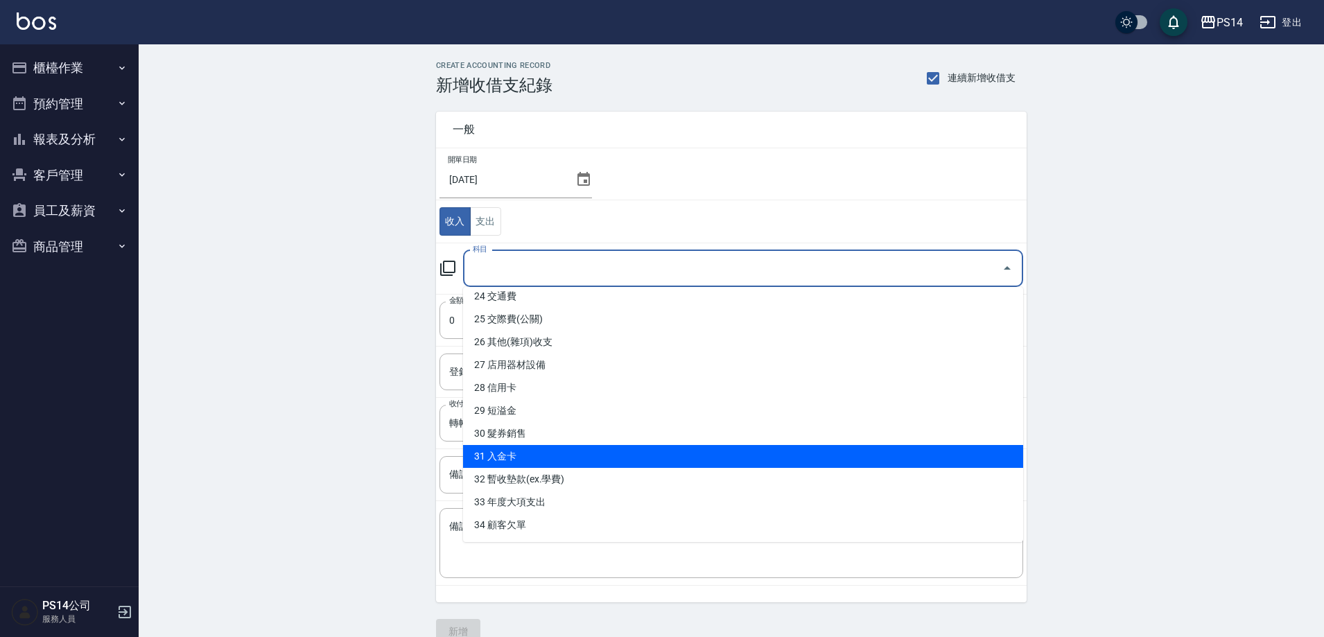
click at [514, 462] on li "31 入金卡" at bounding box center [743, 456] width 560 height 23
type input "31 入金卡"
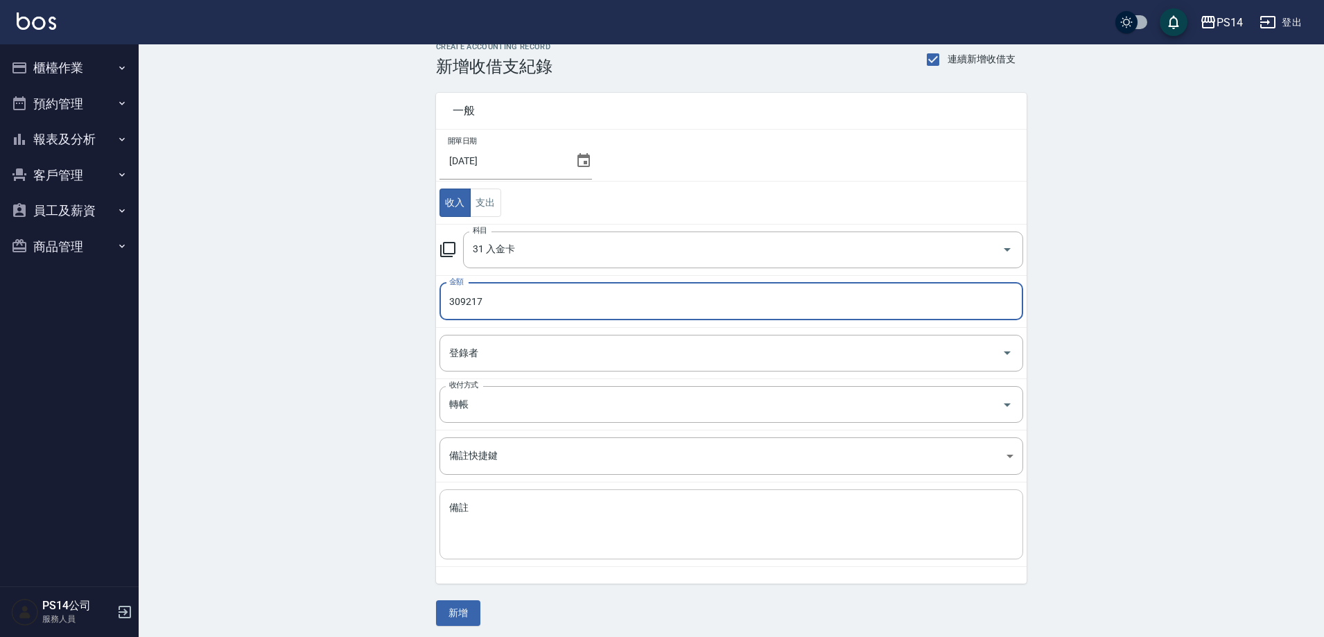
scroll to position [24, 0]
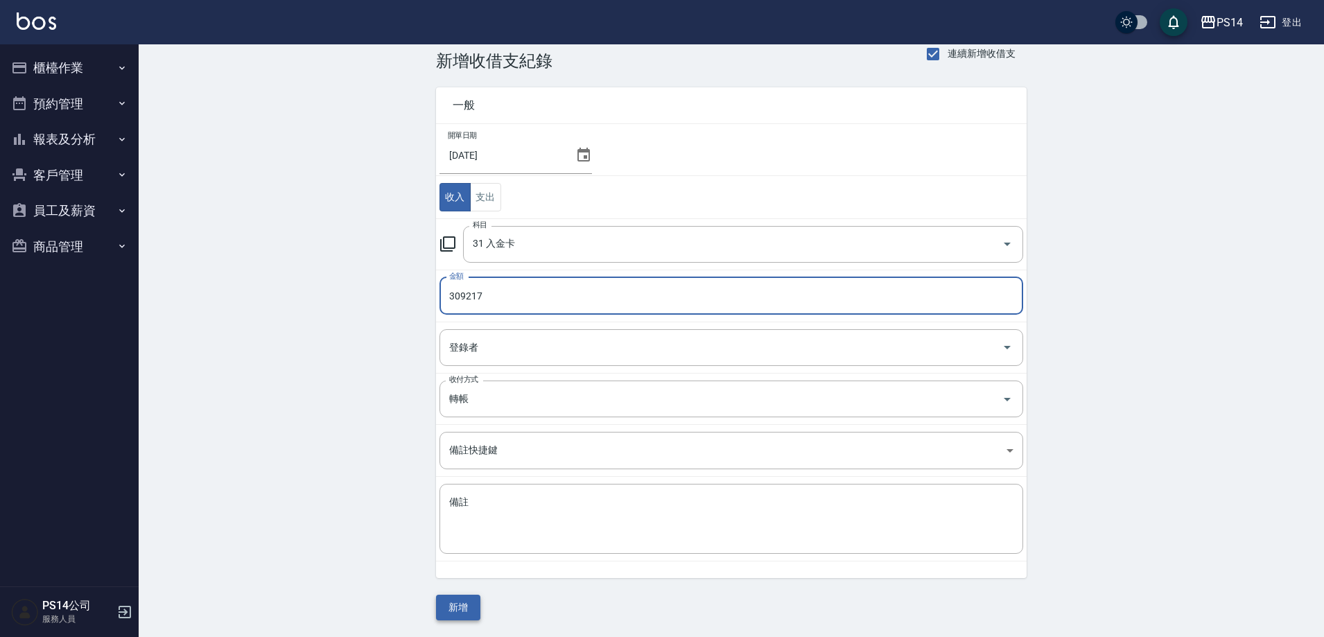
type input "309217"
click at [472, 610] on button "新增" at bounding box center [458, 608] width 44 height 26
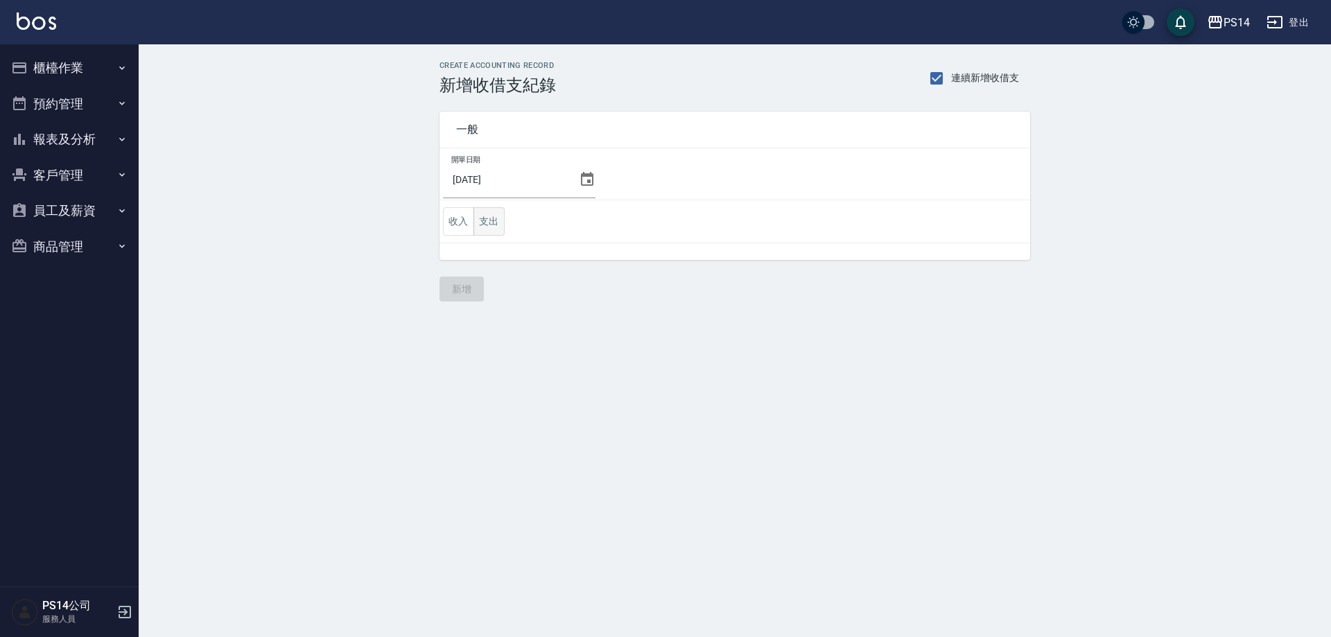
click at [497, 222] on button "支出" at bounding box center [488, 221] width 31 height 28
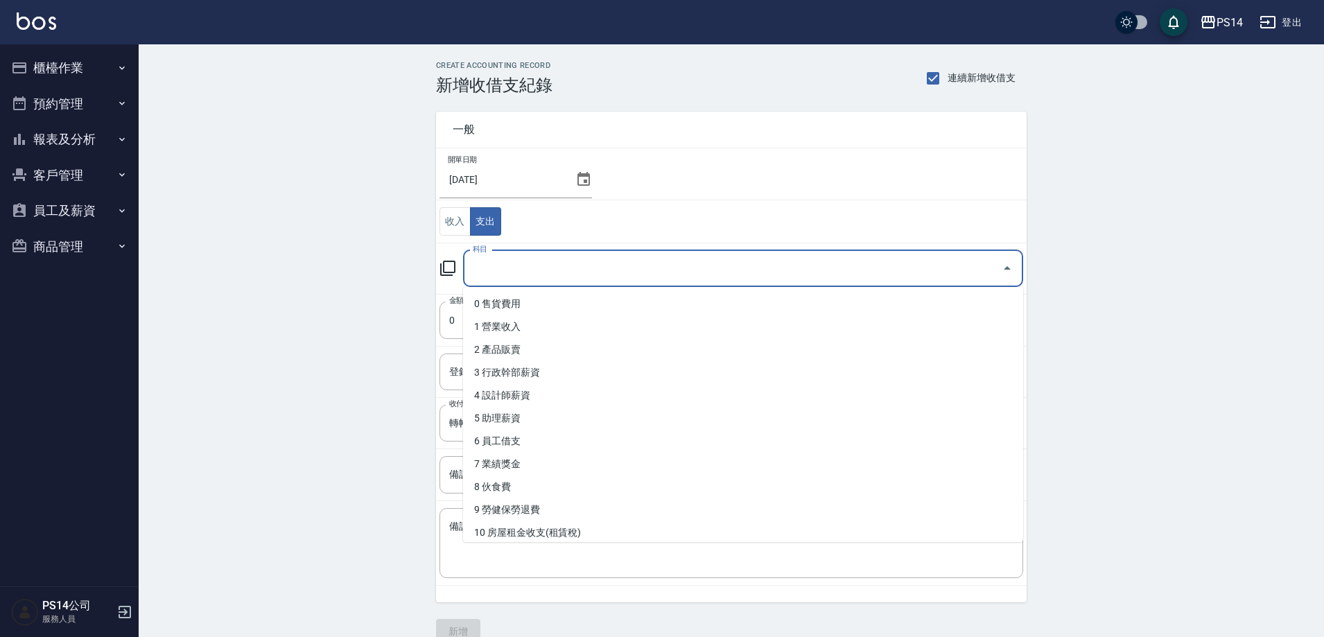
click at [529, 261] on input "科目" at bounding box center [732, 268] width 527 height 24
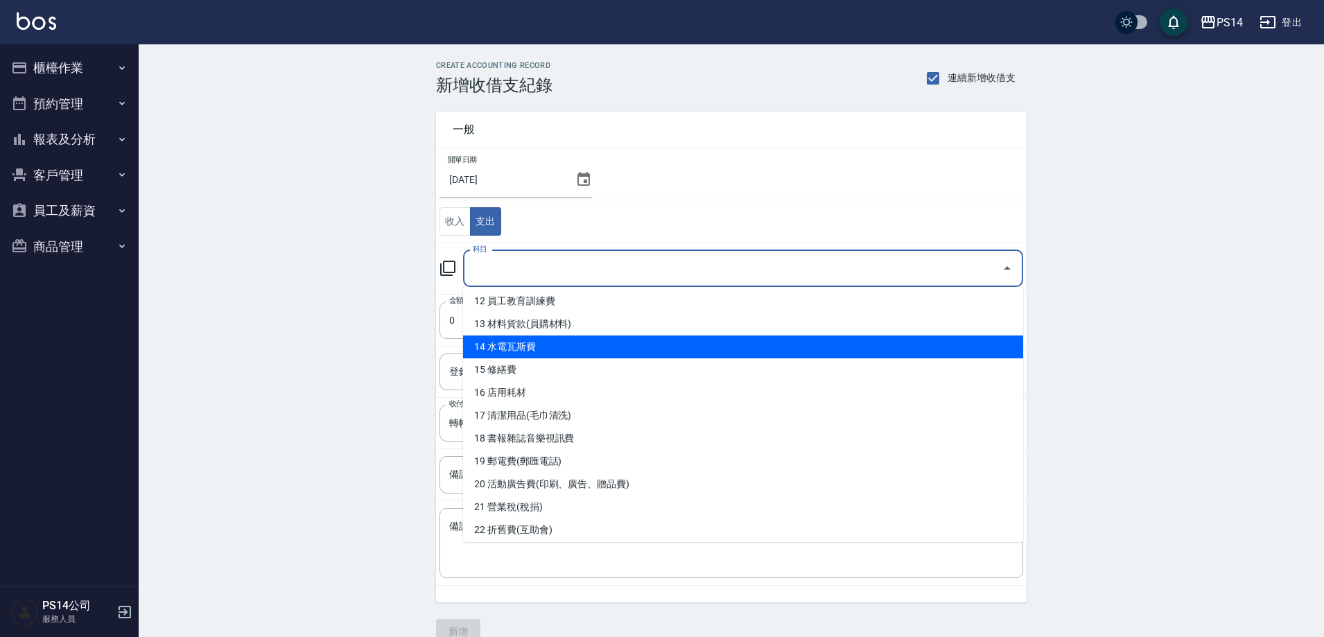
scroll to position [208, 0]
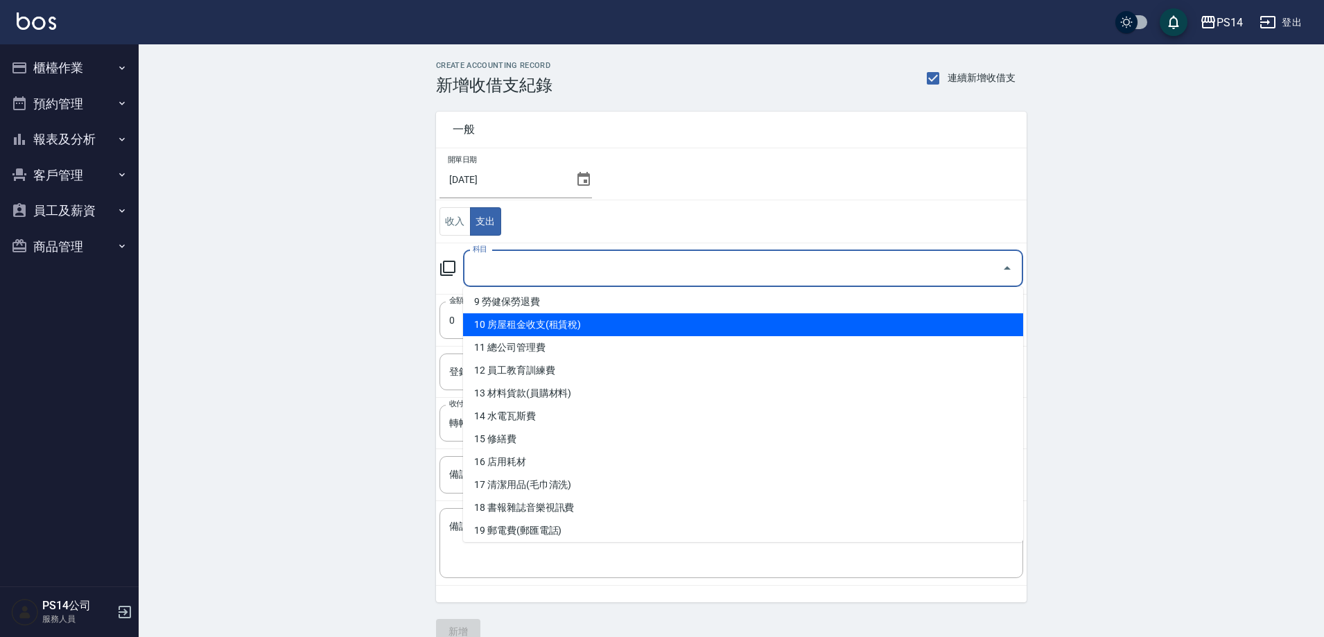
click at [563, 320] on li "10 房屋租金收支(租賃稅)" at bounding box center [743, 324] width 560 height 23
type input "10 房屋租金收支(租賃稅)"
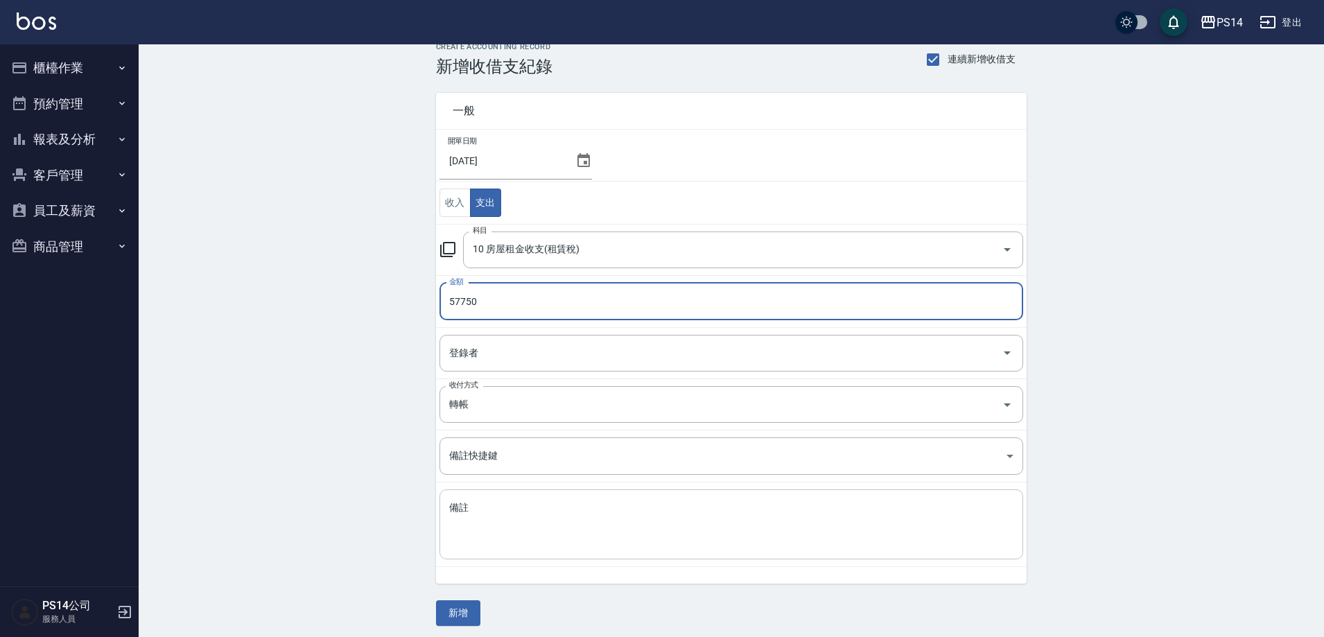
scroll to position [24, 0]
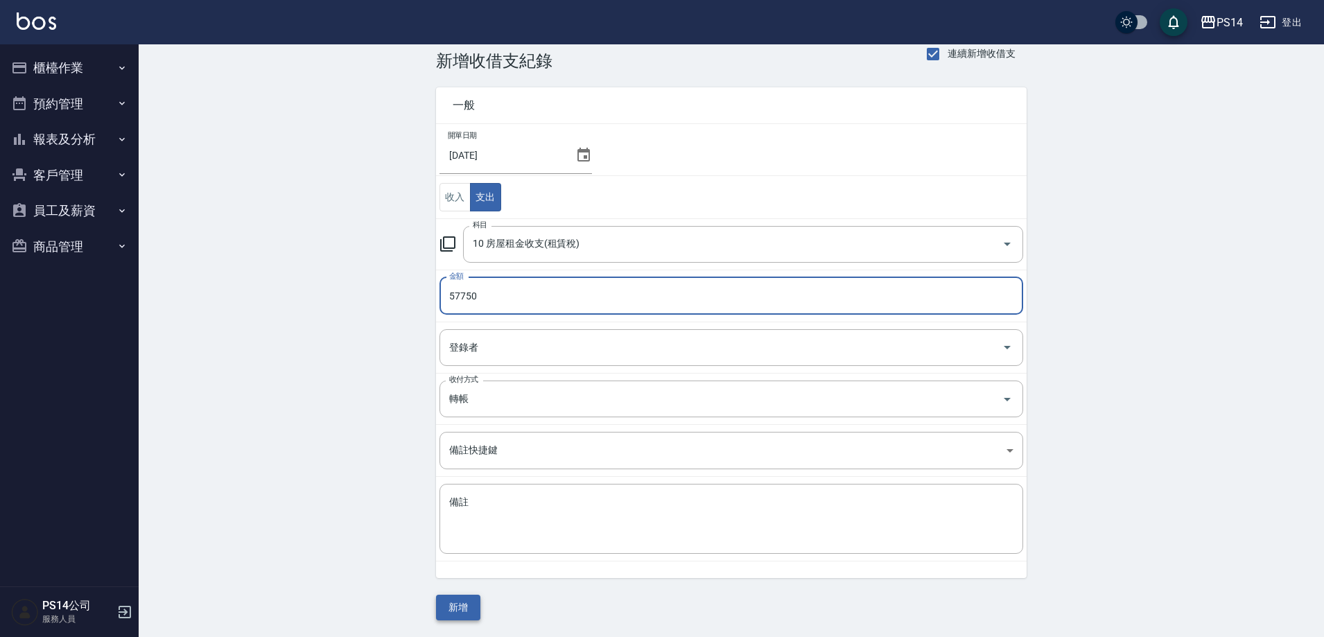
type input "57750"
click at [468, 609] on button "新增" at bounding box center [458, 608] width 44 height 26
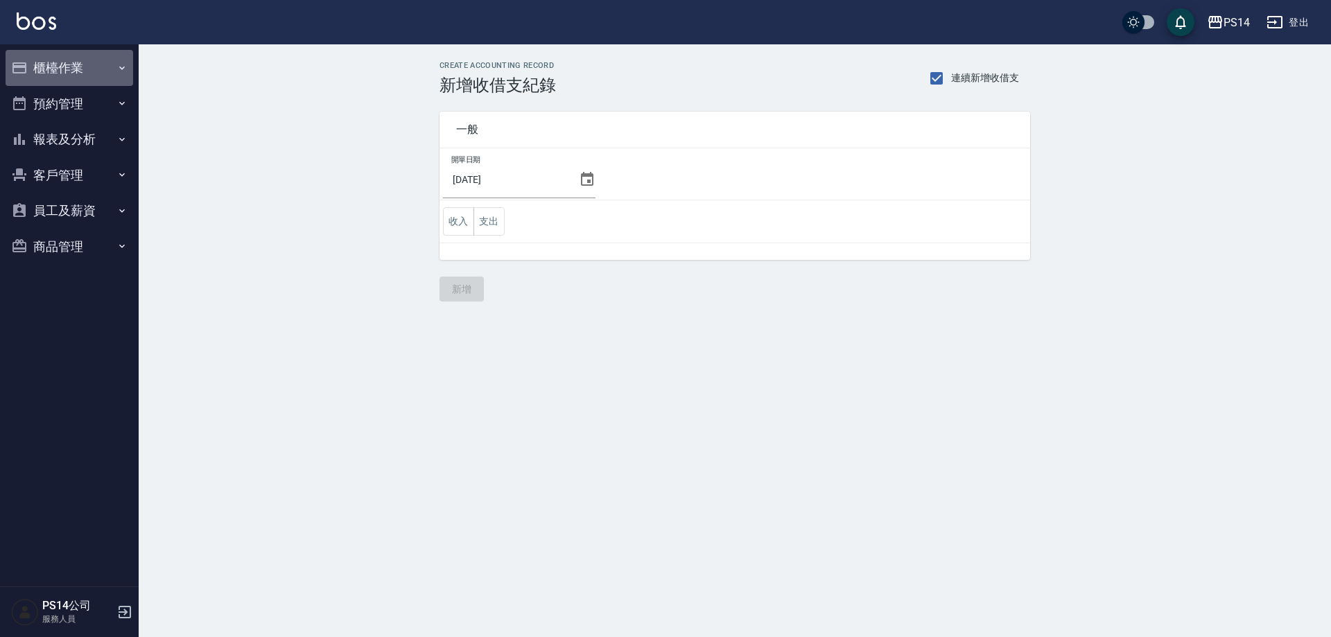
click at [66, 58] on button "櫃檯作業" at bounding box center [70, 68] width 128 height 36
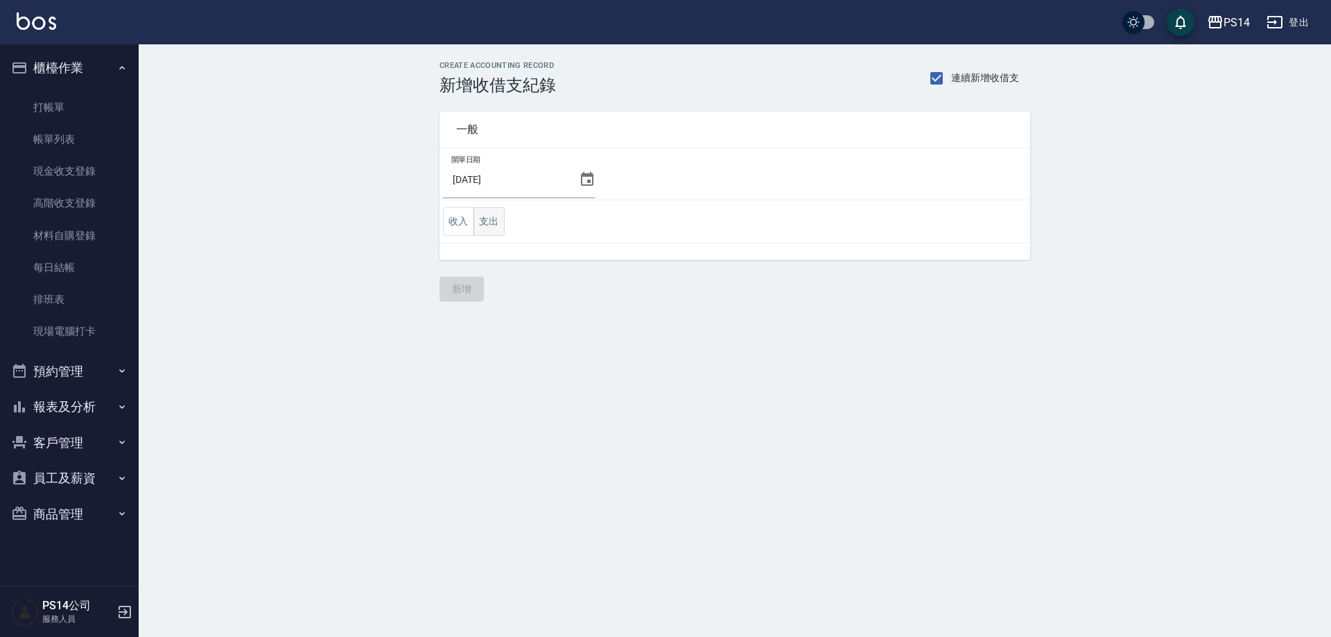
click at [493, 219] on button "支出" at bounding box center [488, 221] width 31 height 28
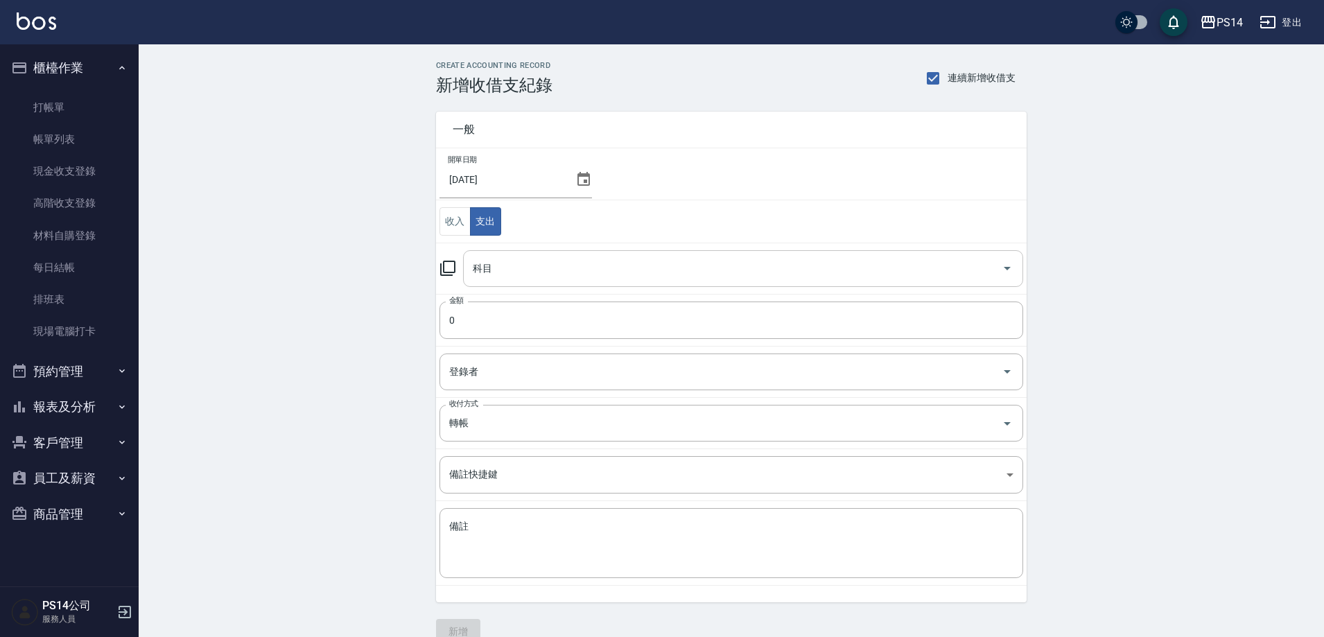
click at [512, 266] on input "科目" at bounding box center [732, 268] width 527 height 24
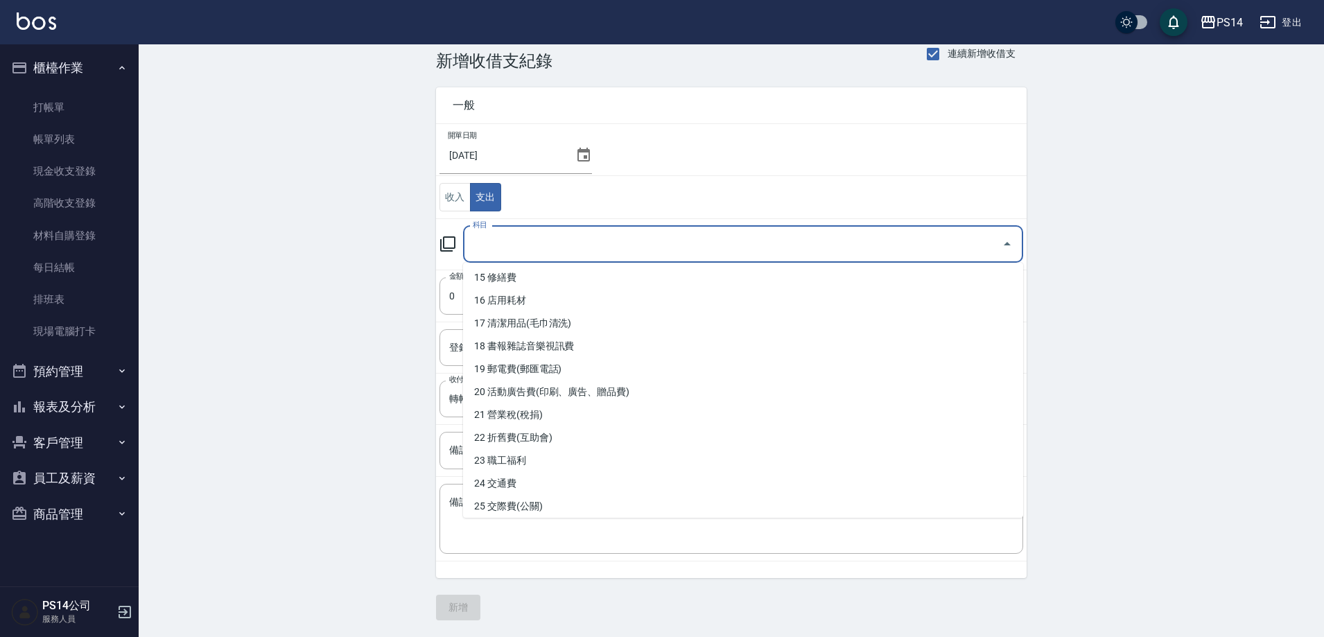
scroll to position [279, 0]
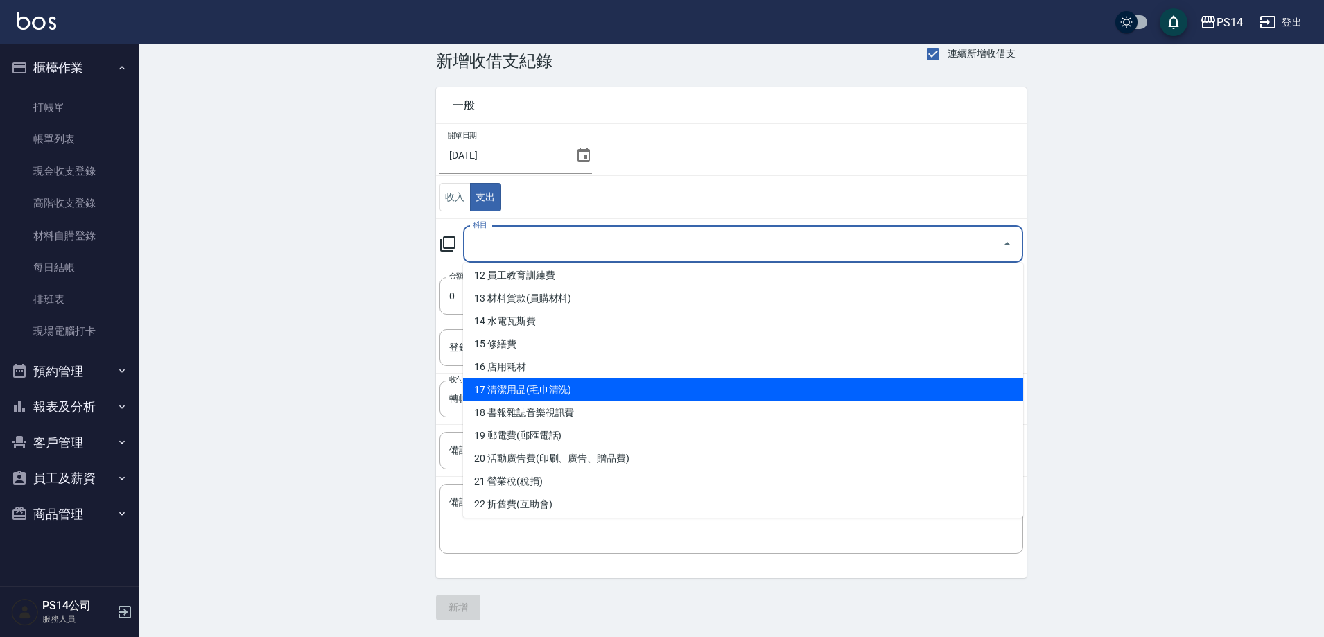
click at [538, 387] on li "17 清潔用品(毛巾清洗)" at bounding box center [743, 389] width 560 height 23
type input "17 清潔用品(毛巾清洗)"
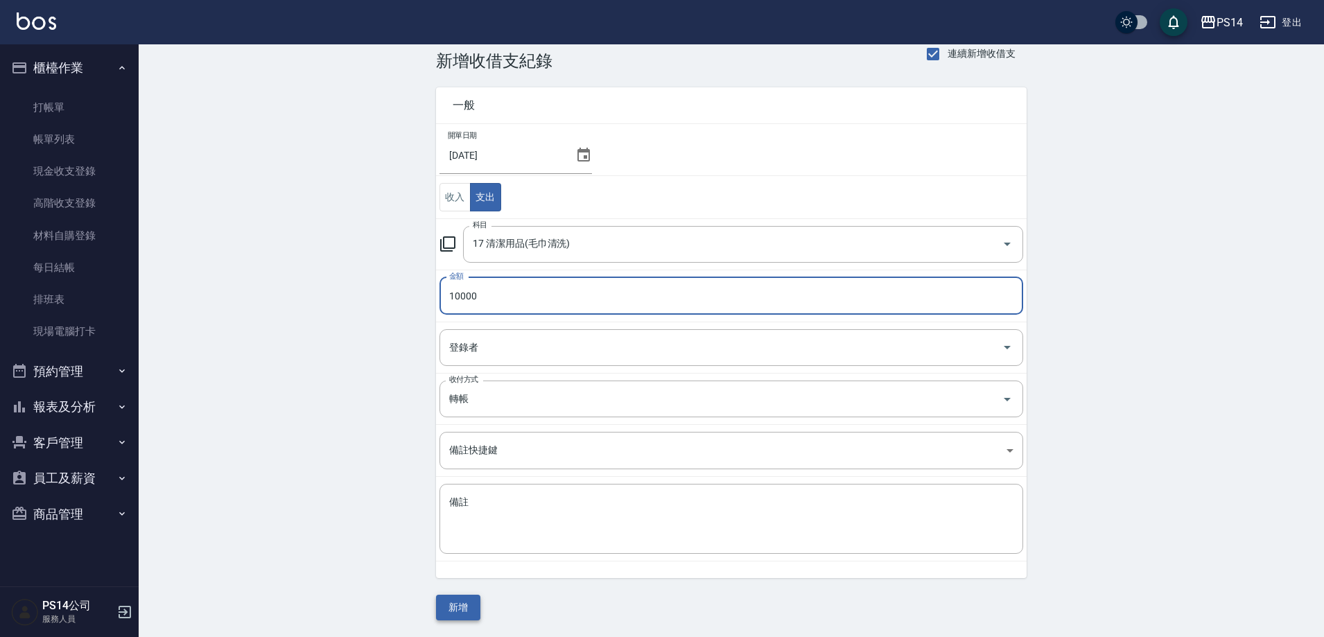
type input "10000"
click at [469, 606] on button "新增" at bounding box center [458, 608] width 44 height 26
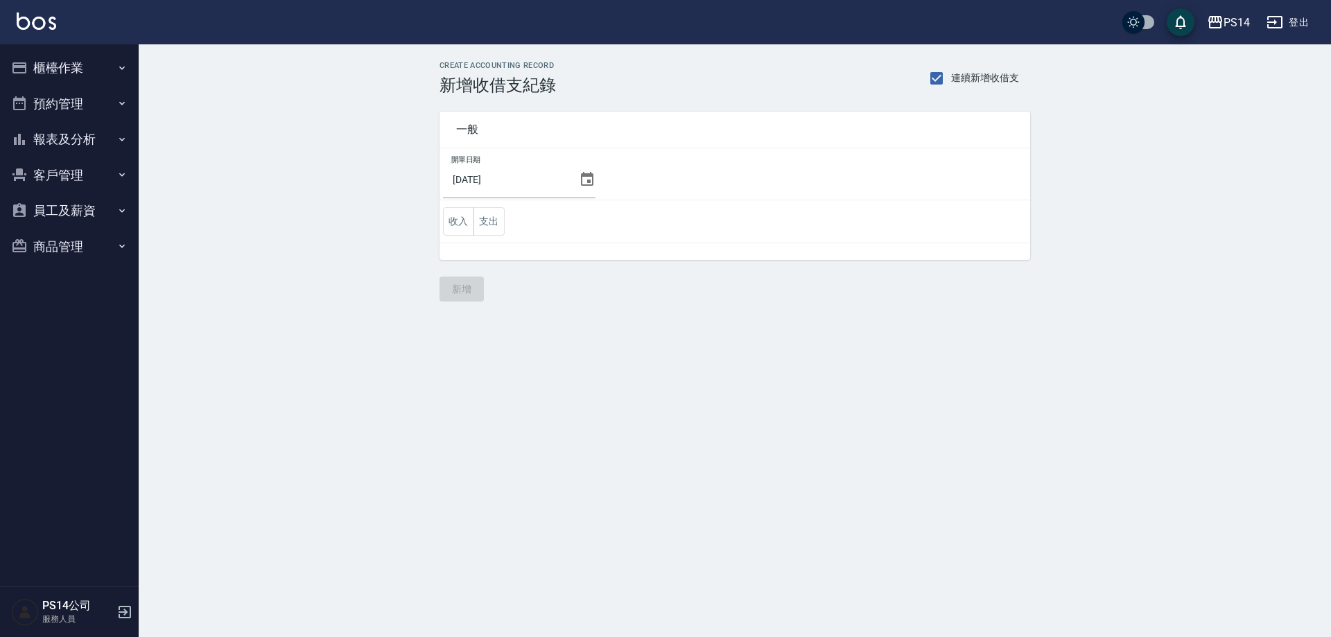
click at [84, 148] on button "報表及分析" at bounding box center [70, 139] width 128 height 36
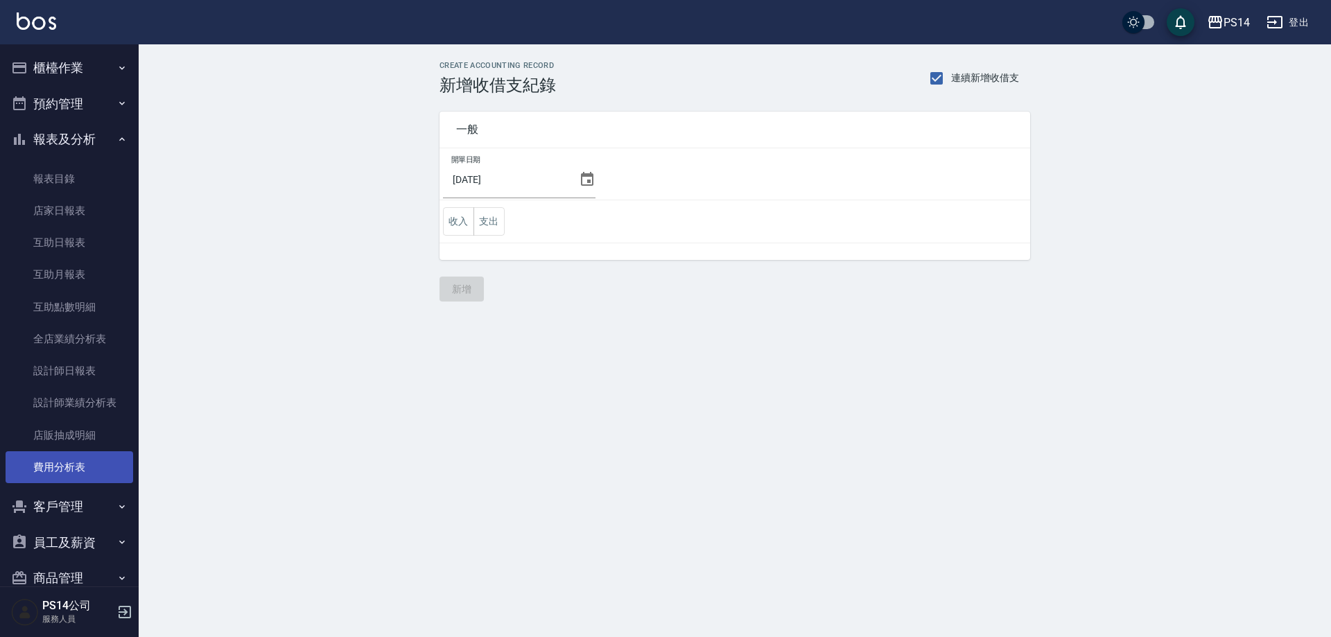
click at [58, 473] on link "費用分析表" at bounding box center [70, 467] width 128 height 32
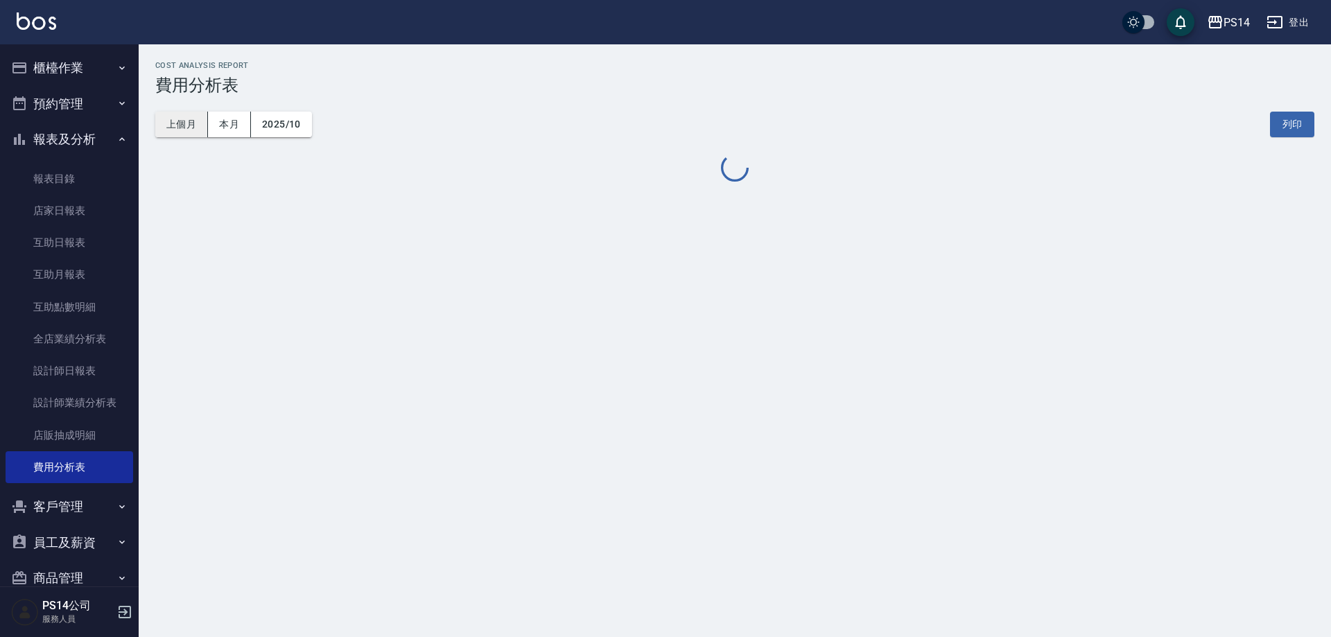
click at [170, 121] on button "上個月" at bounding box center [181, 125] width 53 height 26
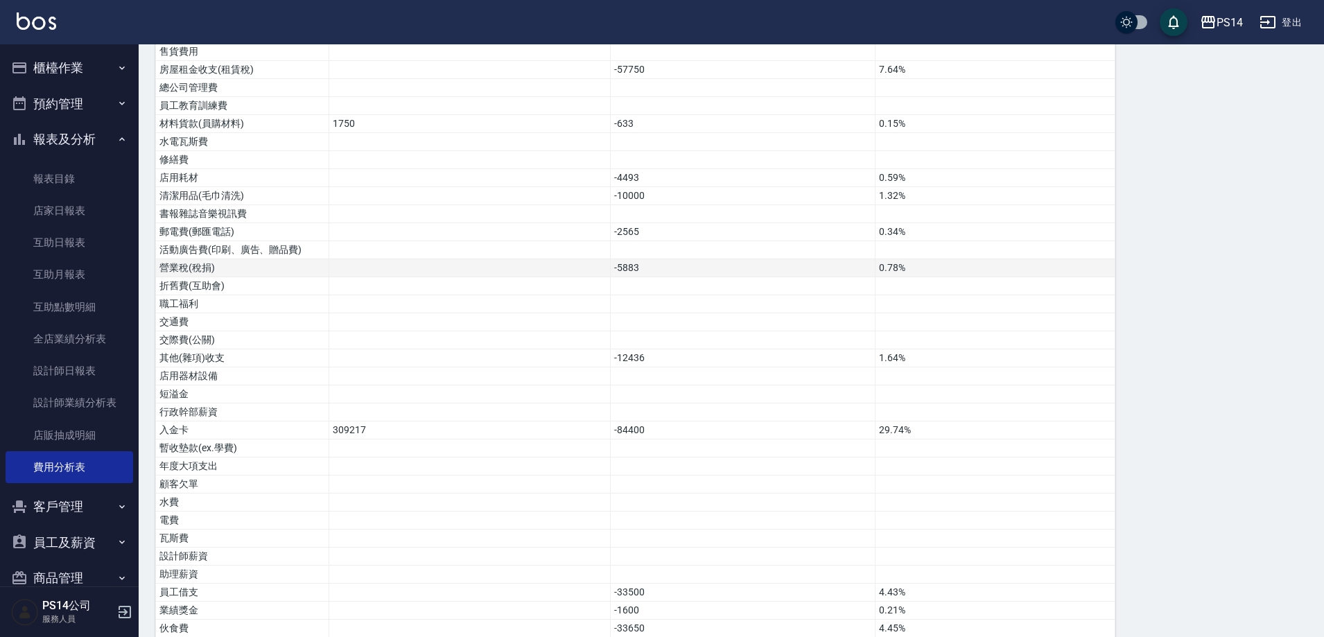
scroll to position [621, 0]
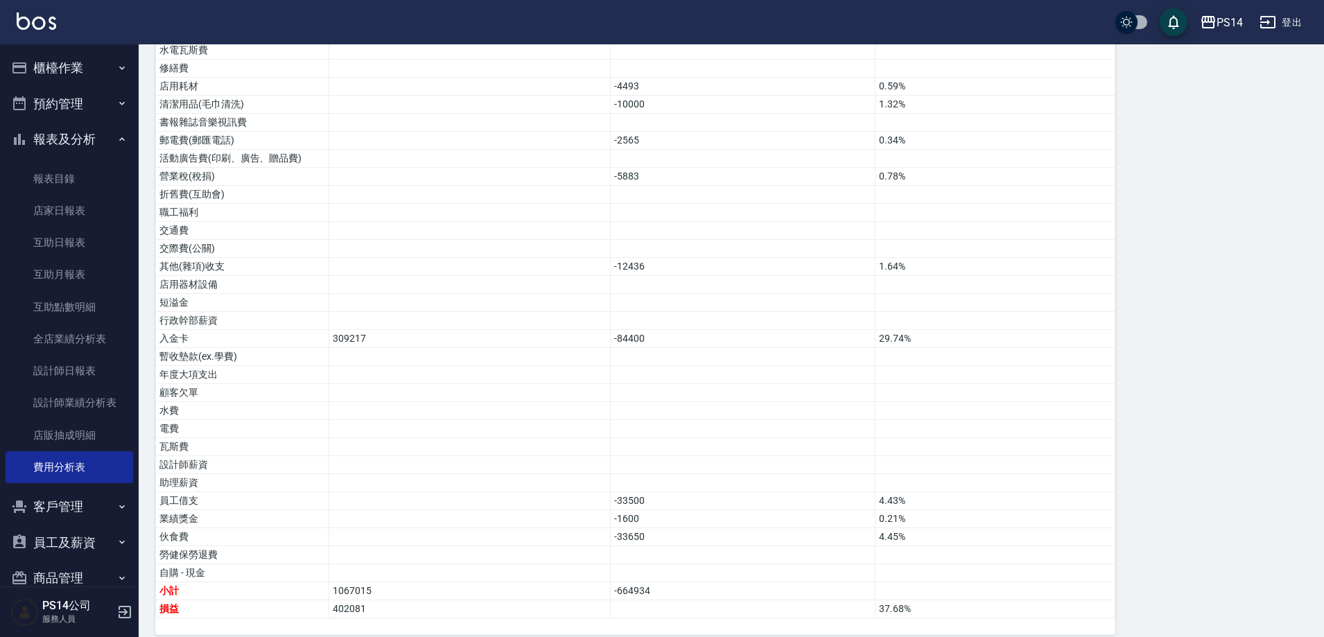
click at [45, 23] on img at bounding box center [37, 20] width 40 height 17
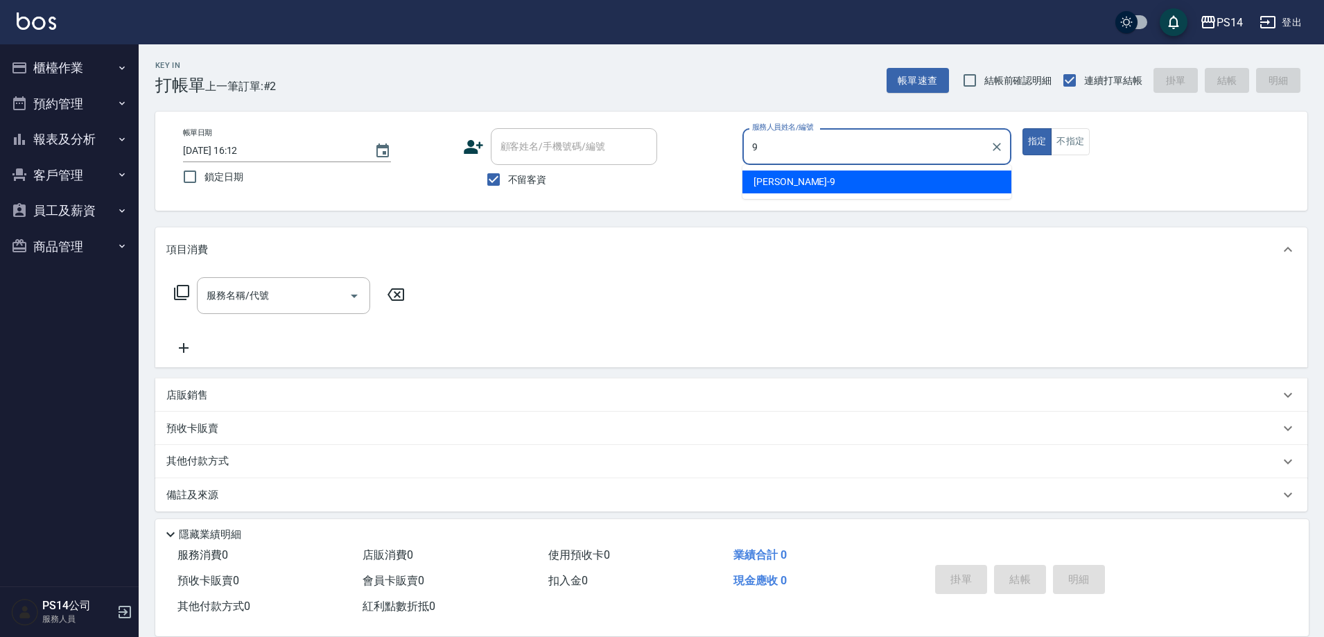
type input "楊宇霏-9"
type button "true"
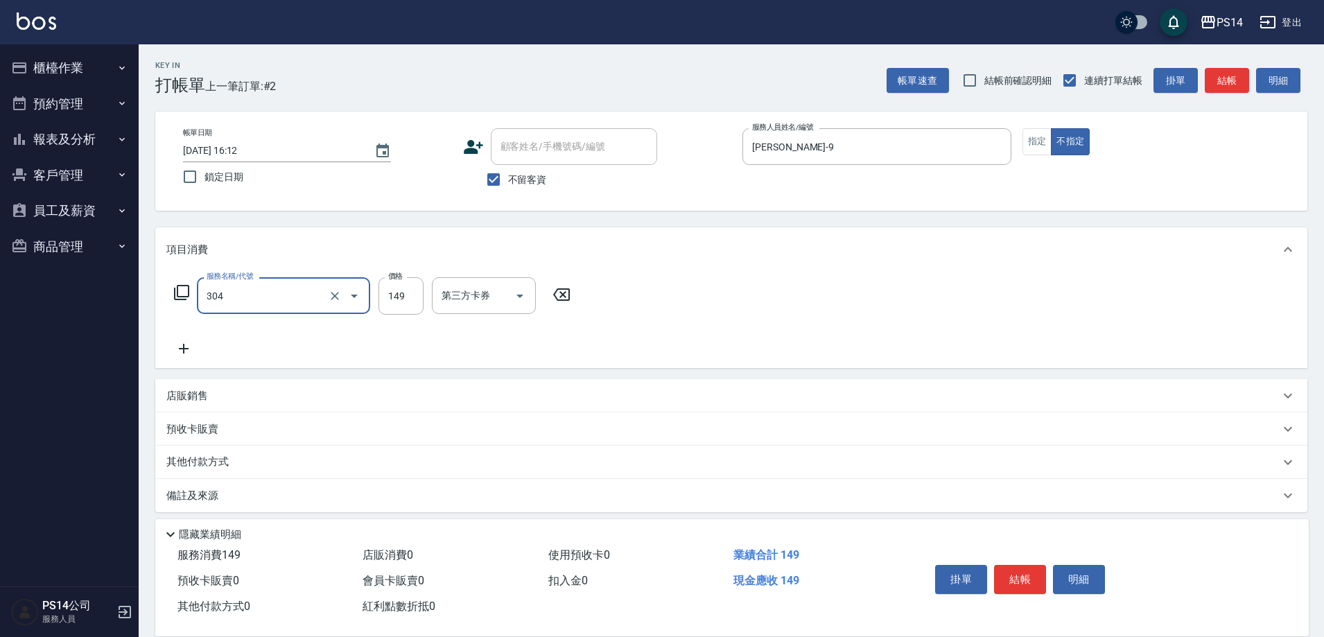
type input "剪髮(304)"
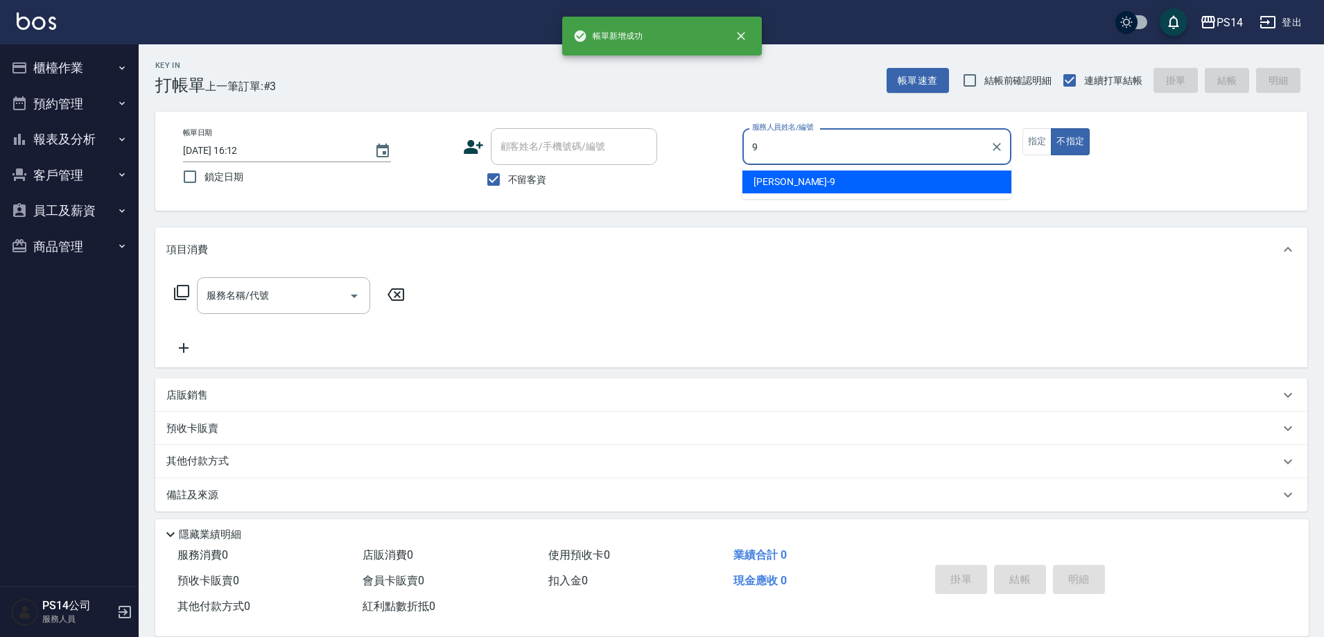
type input "楊宇霏-9"
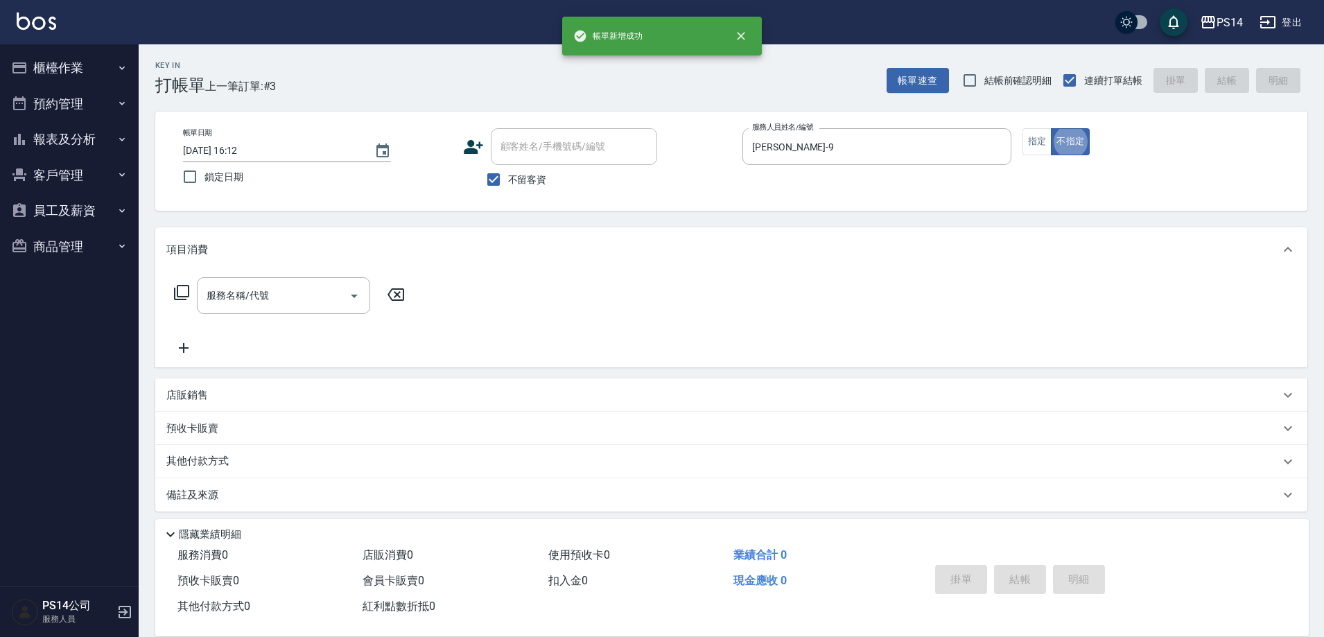
type button "false"
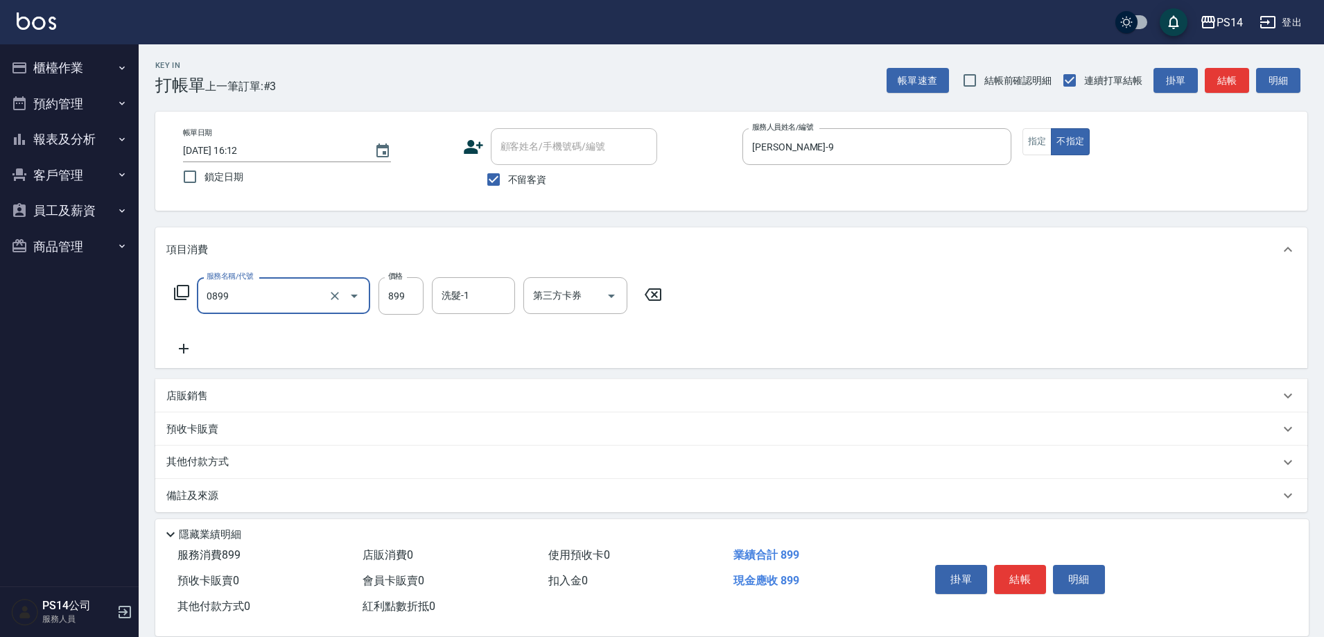
type input "排毒SPA(0899)"
type input "李祥君 -37"
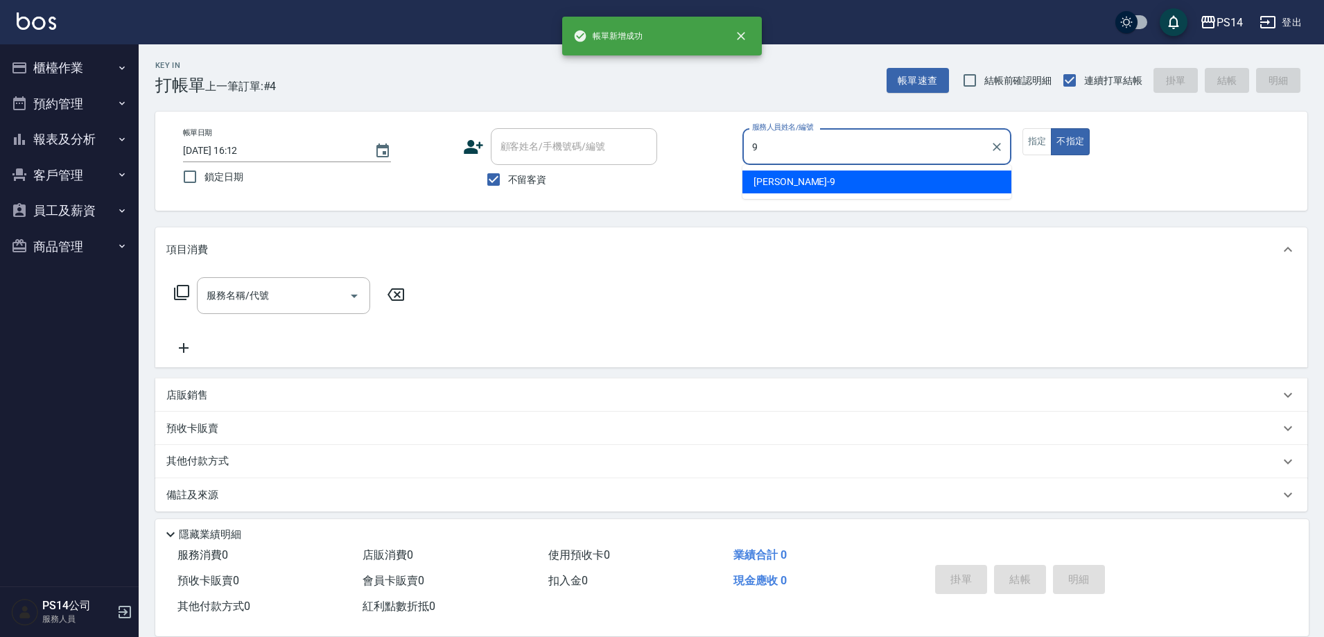
type input "楊宇霏-9"
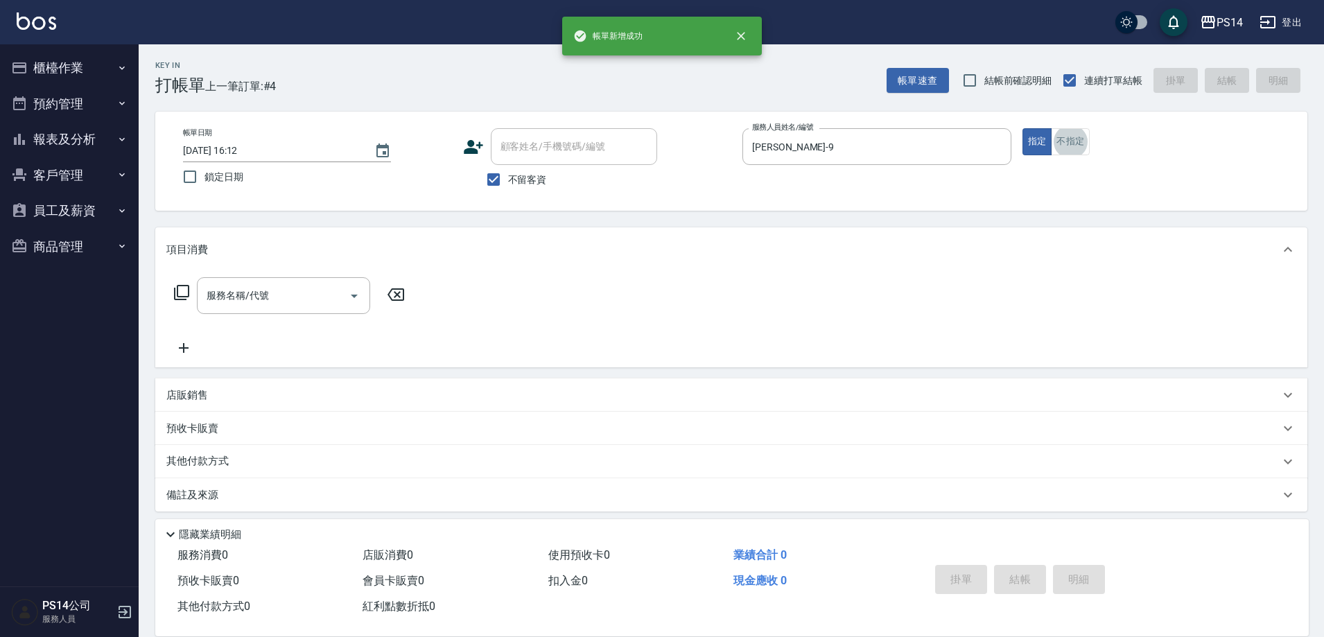
scroll to position [8, 0]
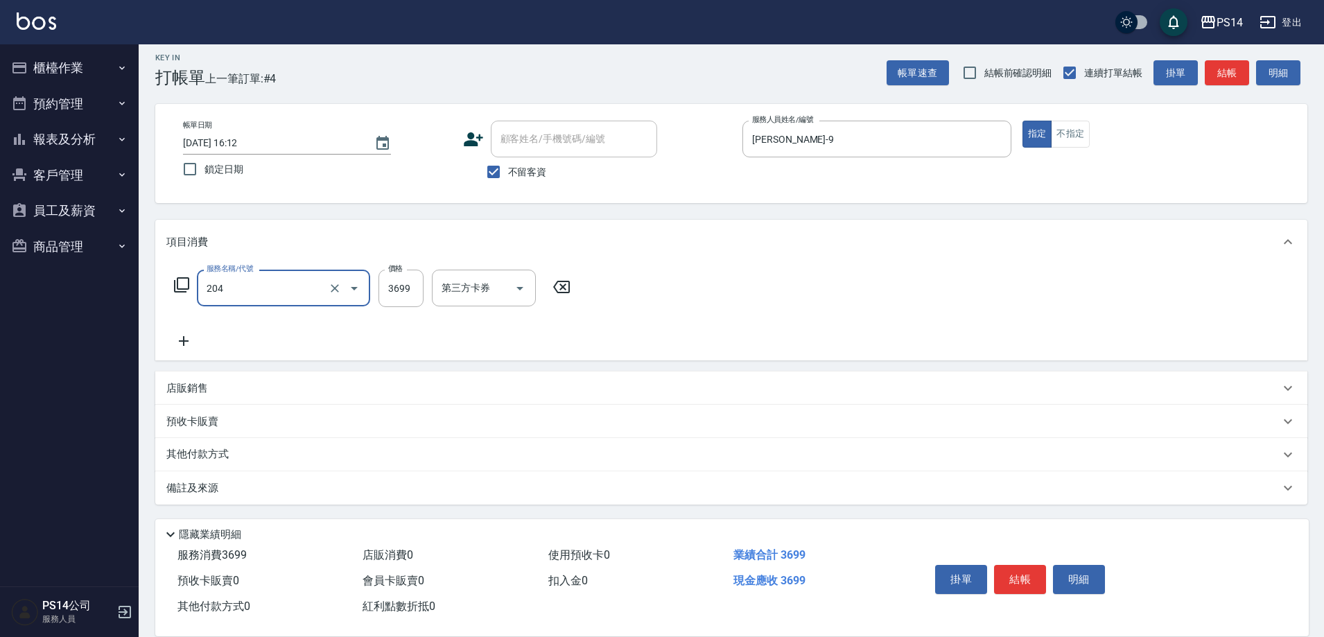
type input "OVC燙髮(204)"
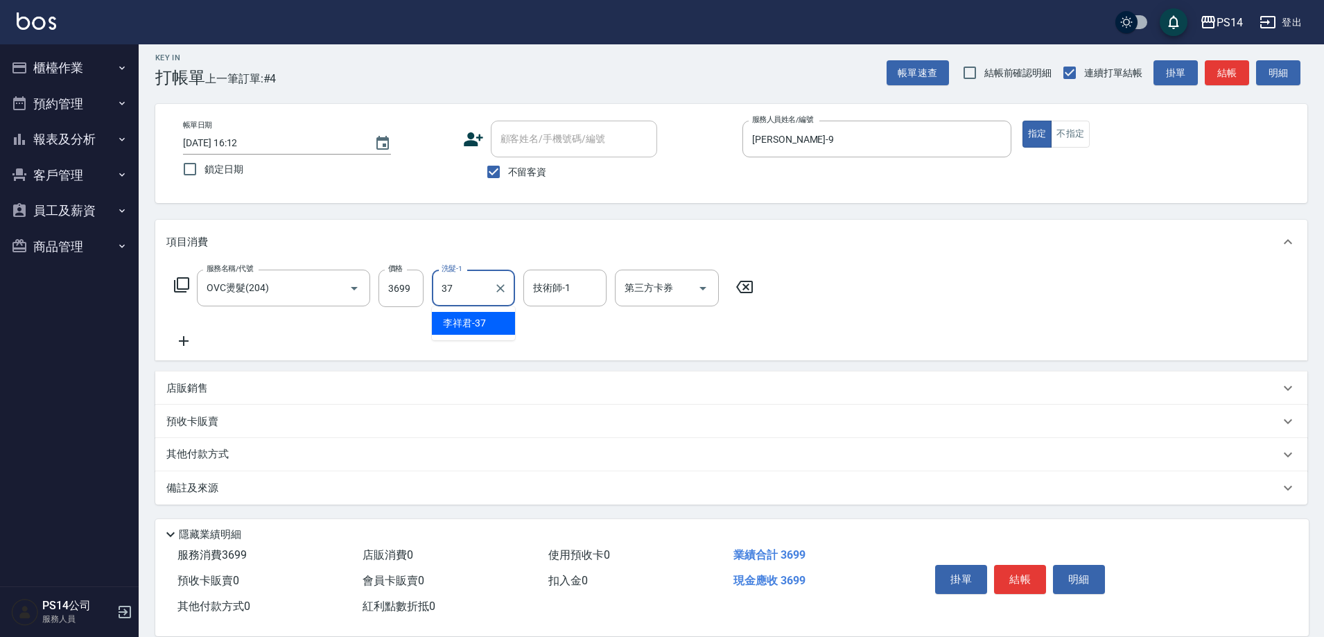
type input "李祥君 -37"
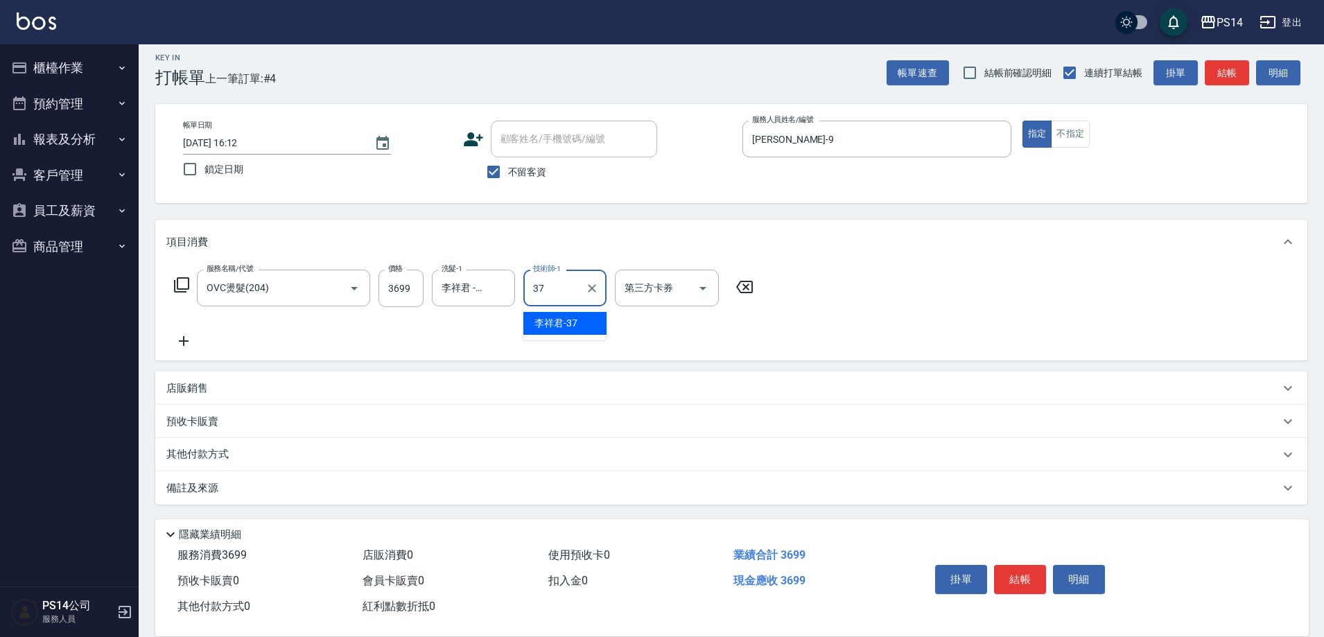
type input "李祥君 -37"
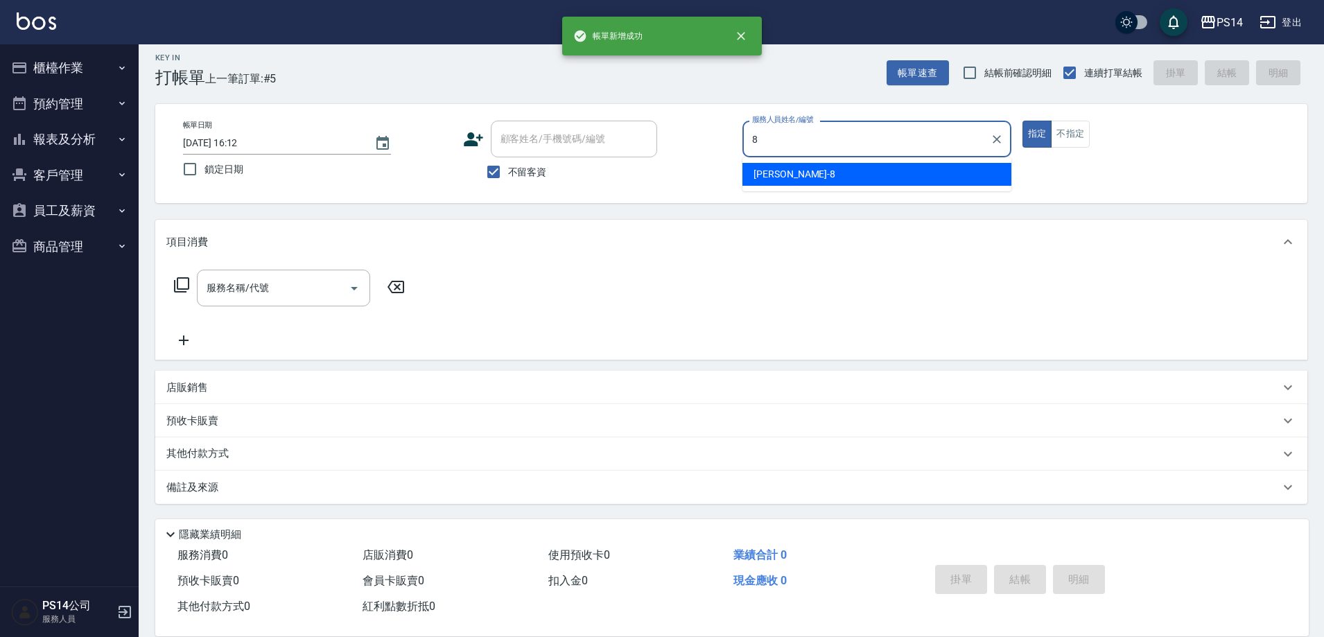
type input "徐于雯-8"
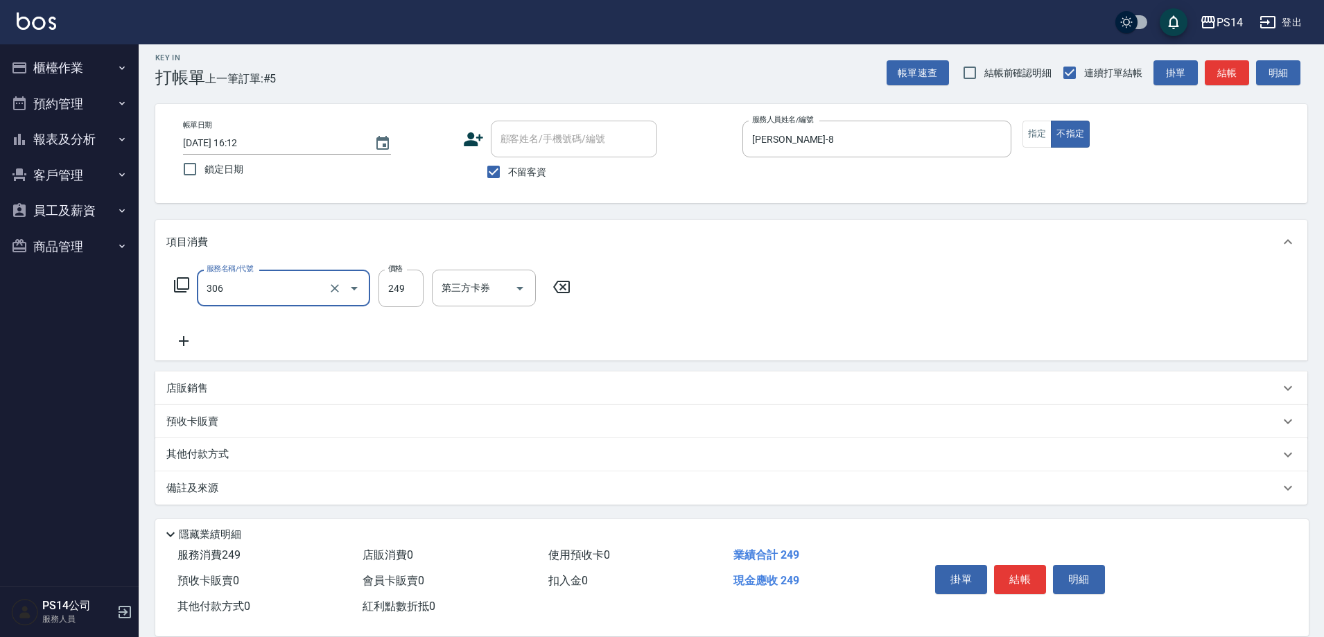
type input "剪髮(306)"
type input "李祥君 -37"
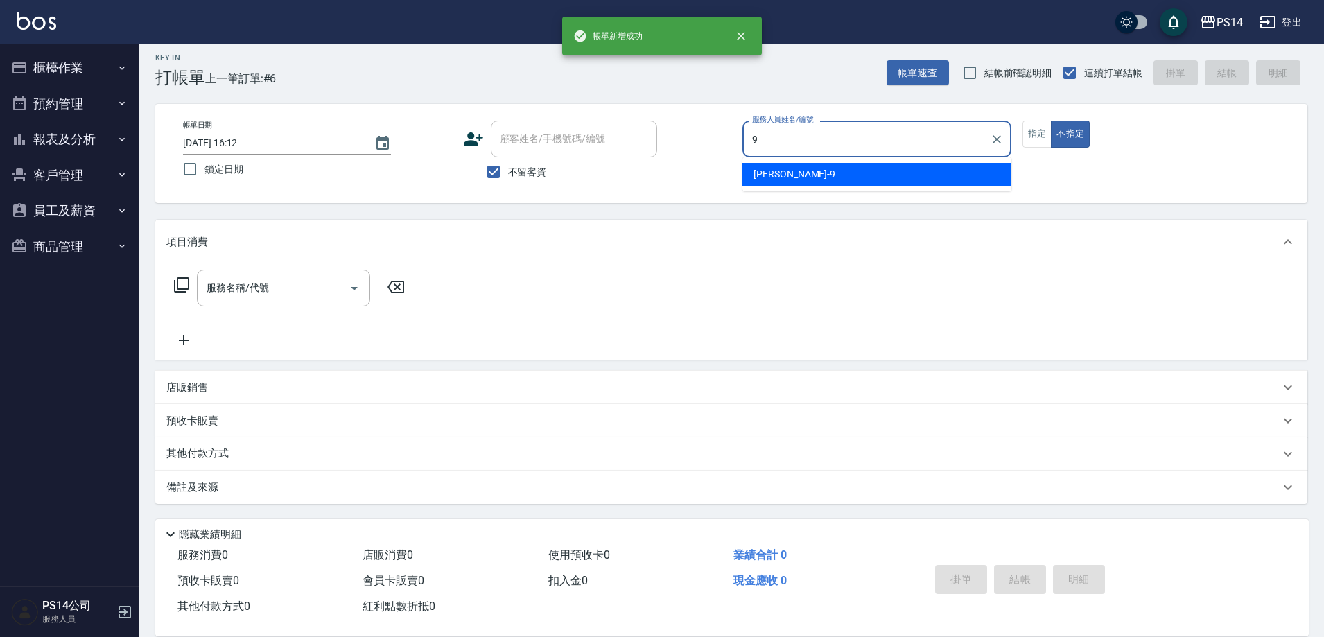
type input "楊宇霏-9"
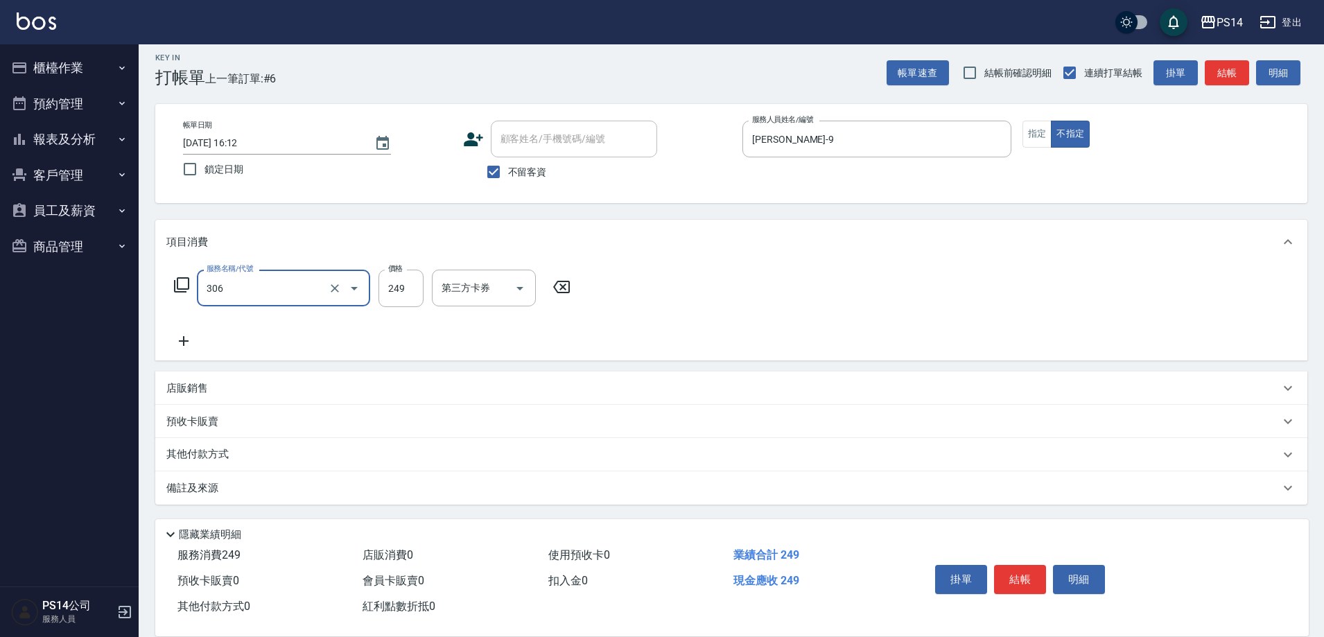
type input "剪髮(306)"
type input "李祥君 -37"
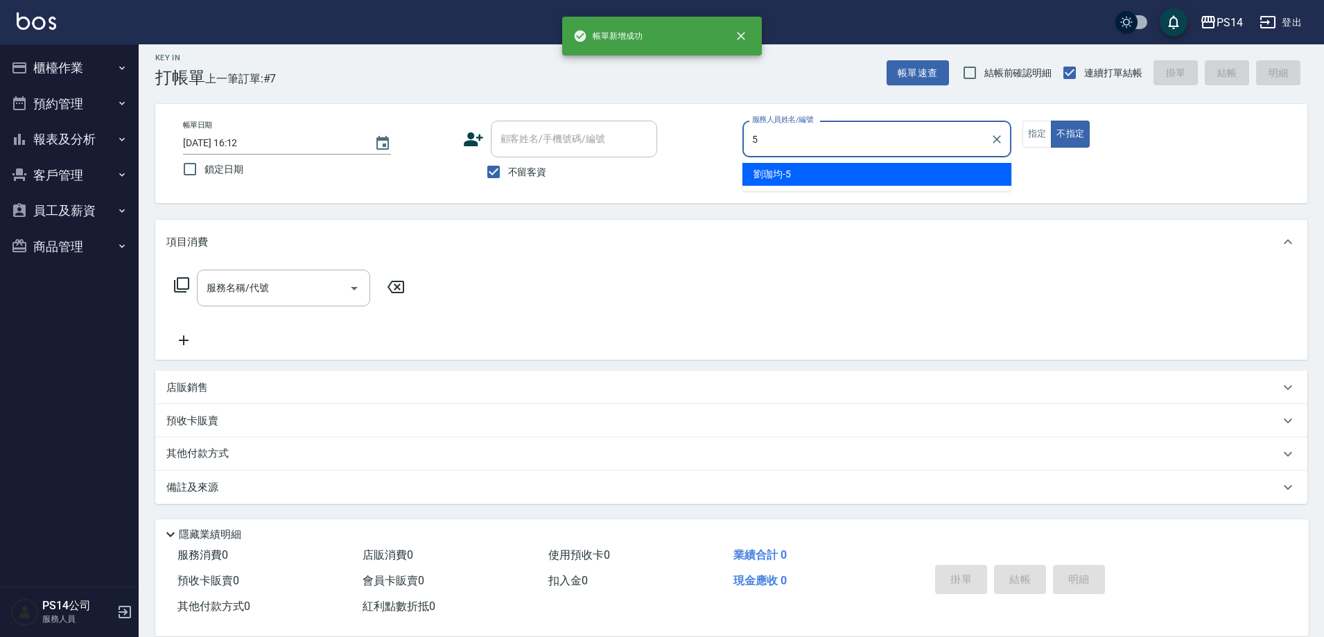
type input "劉珈均-5"
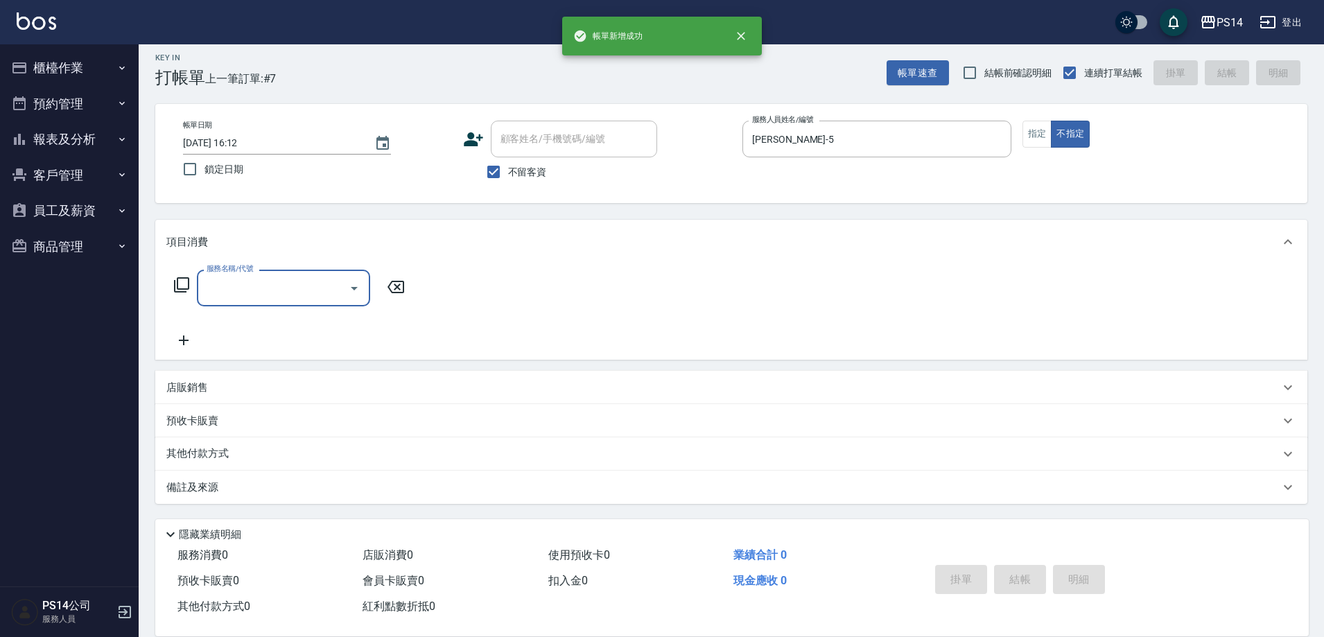
type input "3"
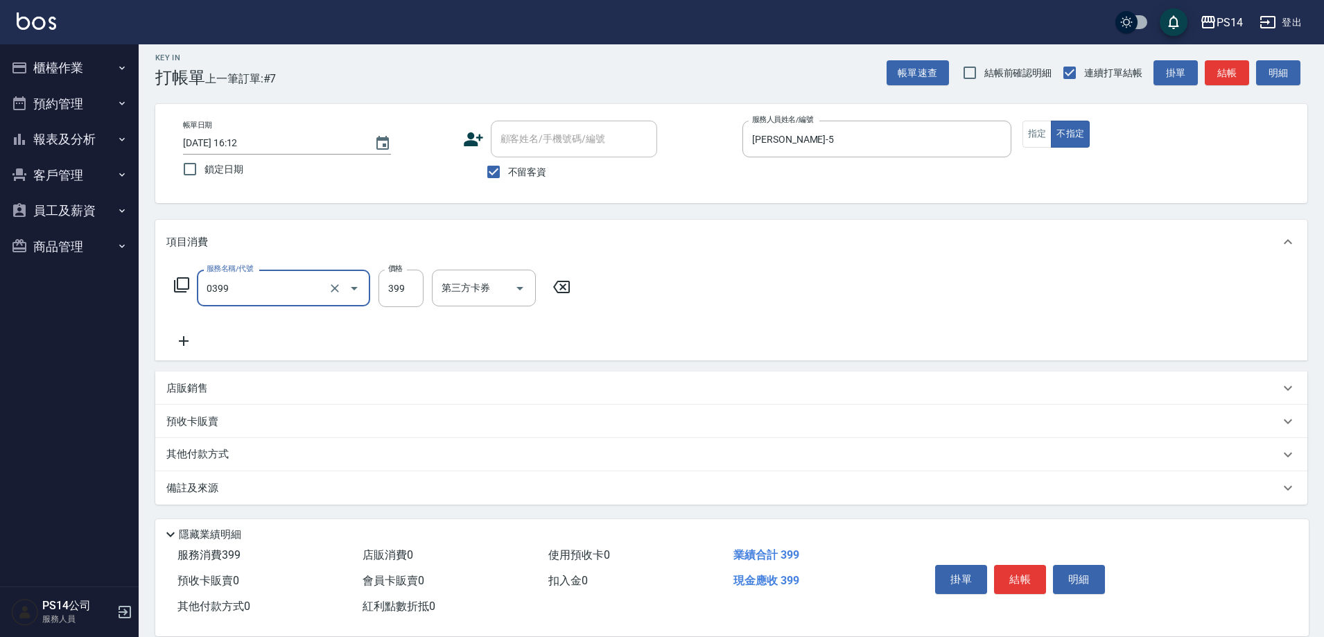
type input "海鹽399(0399)"
type input "顏誼婷-26"
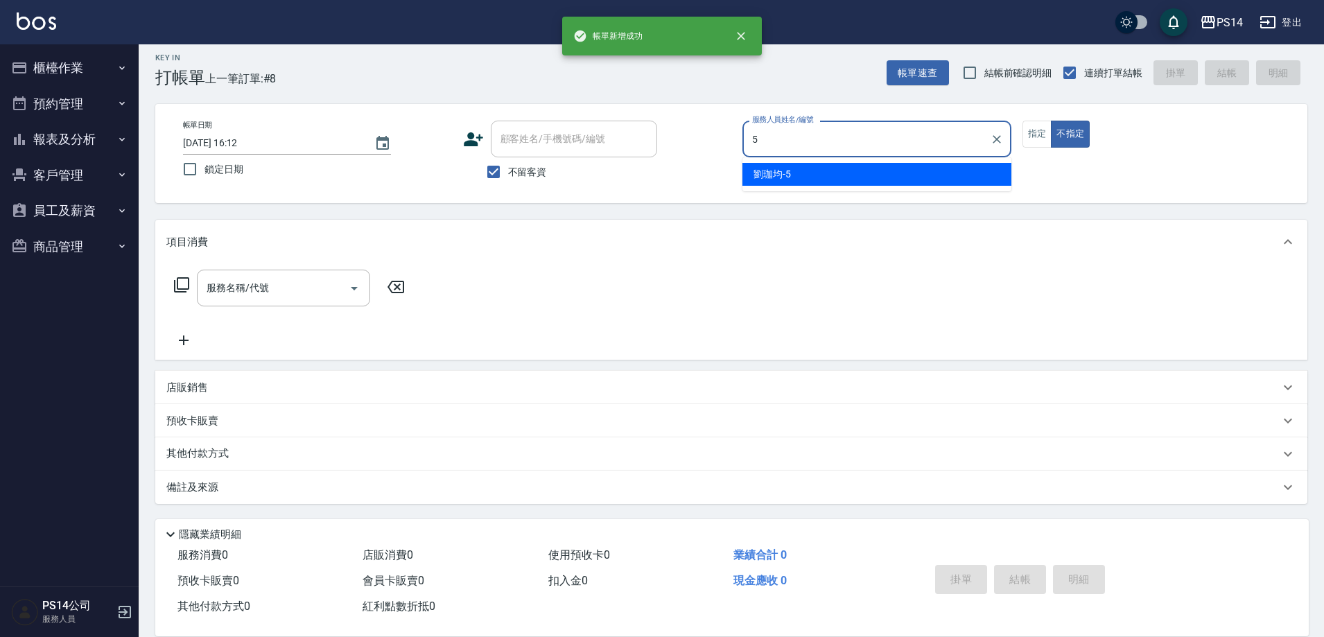
type input "劉珈均-5"
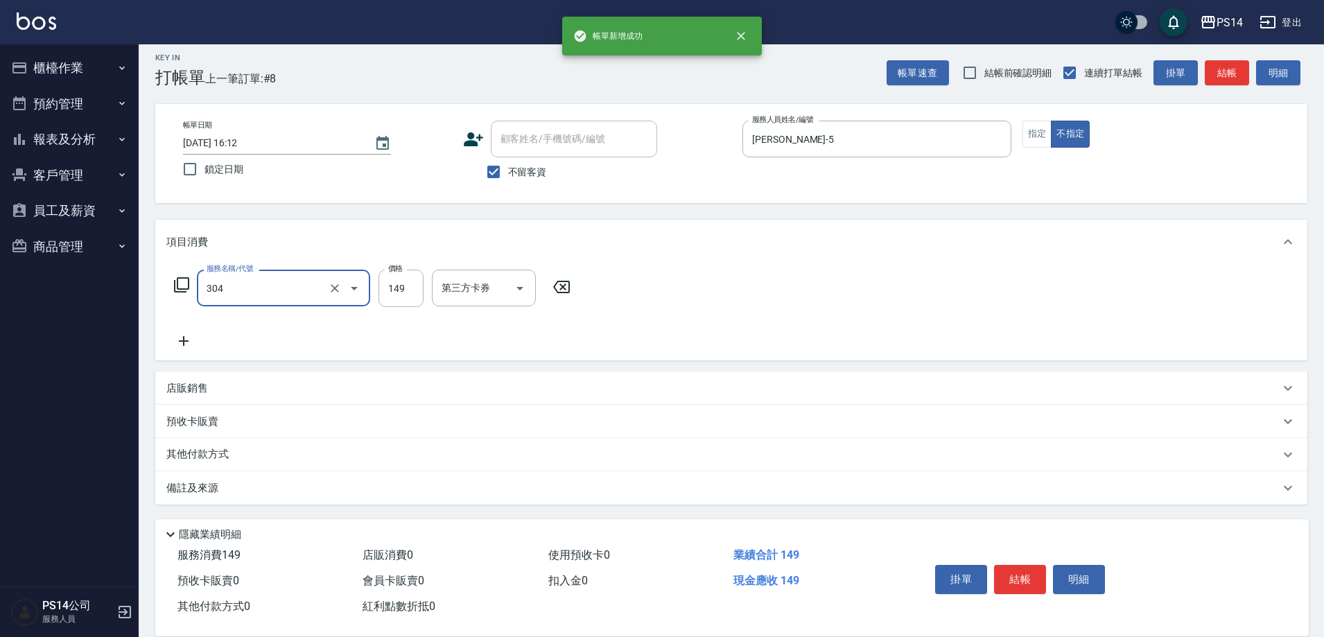
type input "剪髮(304)"
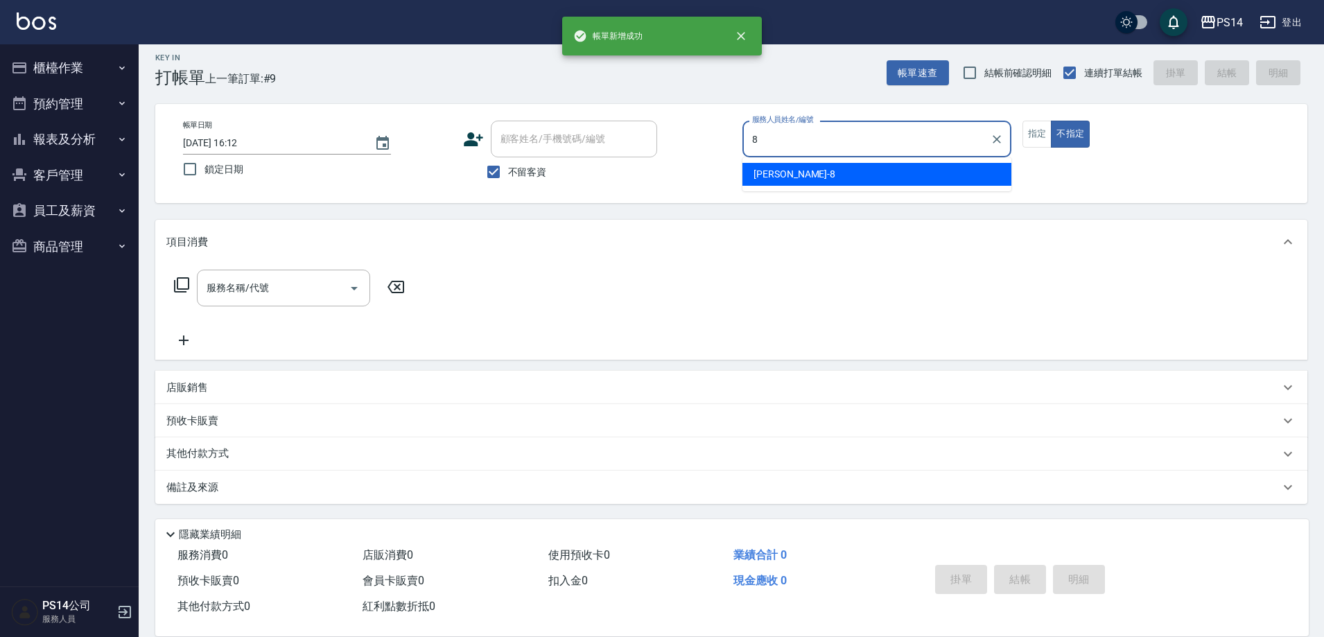
type input "徐于雯-8"
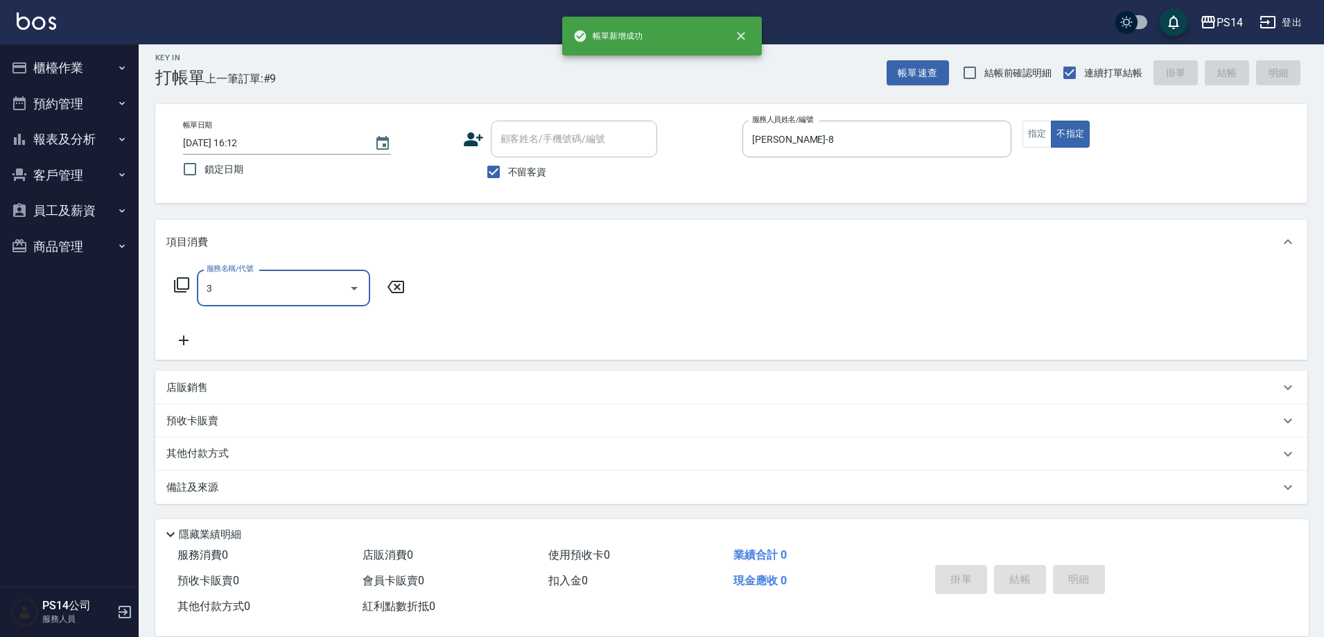
type input "海鹽399(0399)"
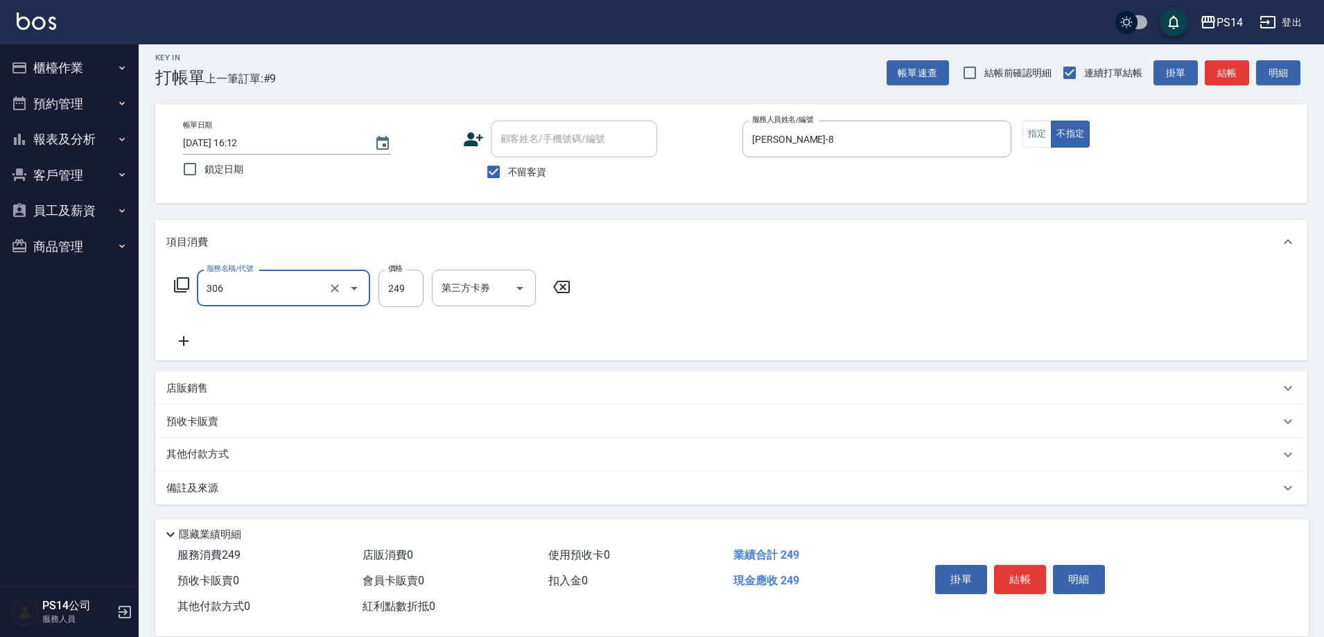
type input "剪髮(306)"
type input "李祥君 -37"
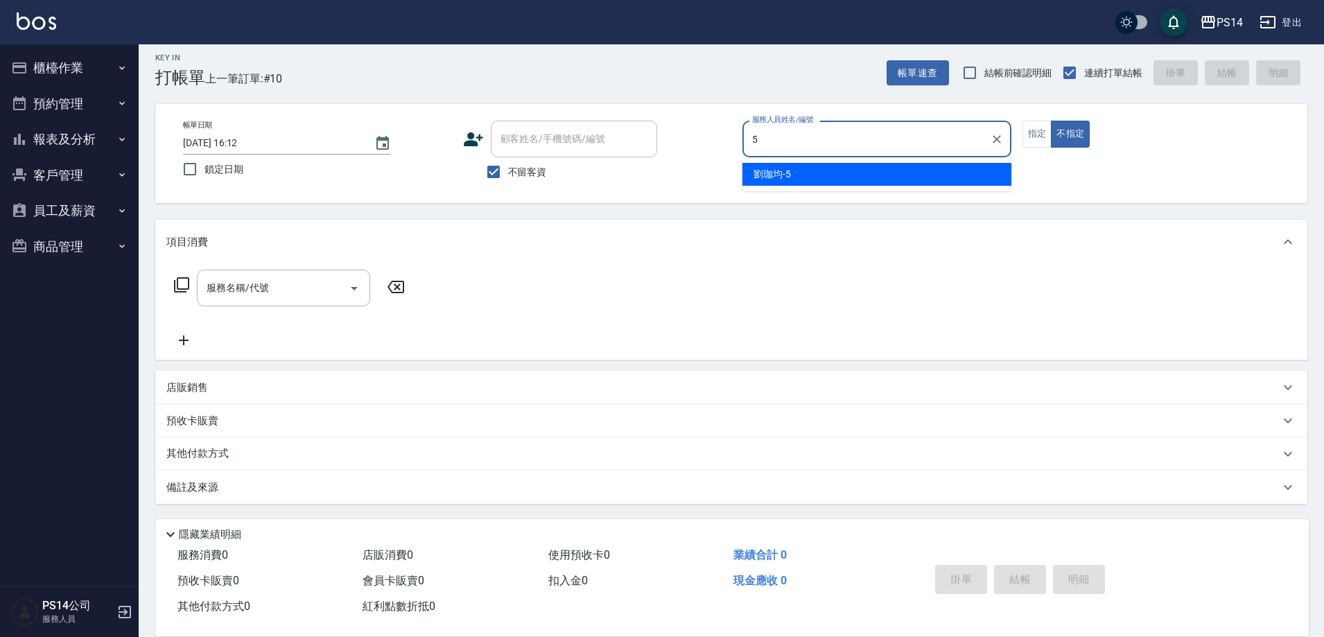
type input "劉珈均-5"
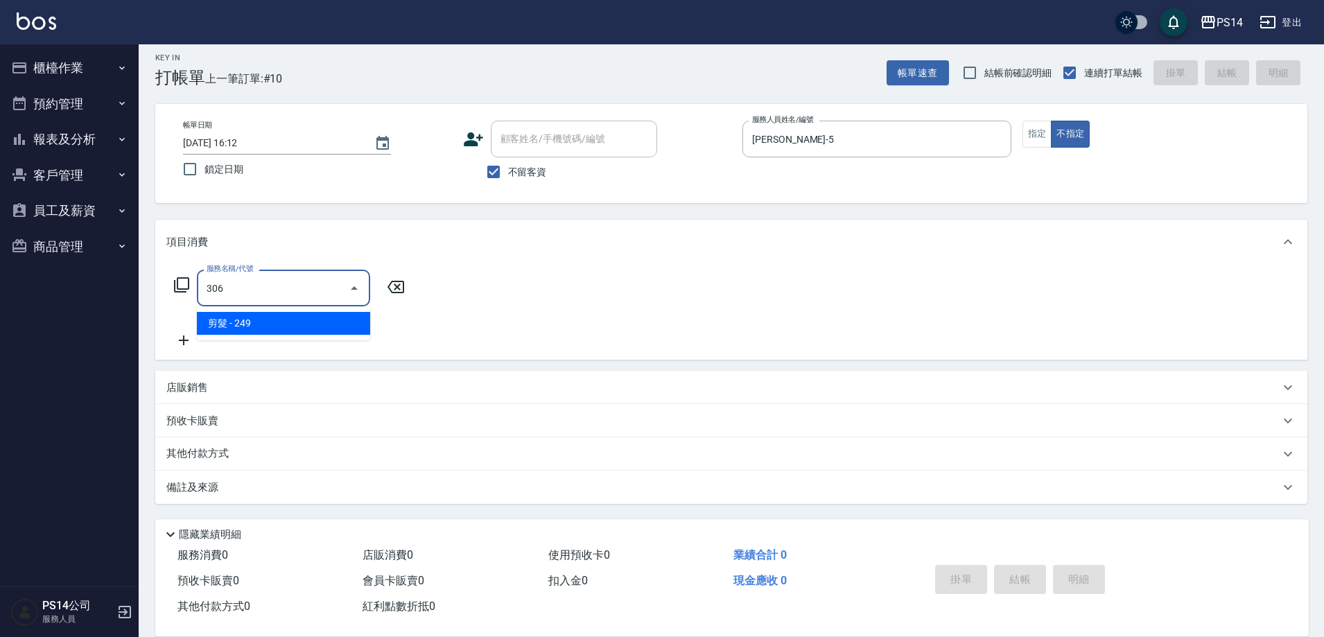
type input "剪髮(306)"
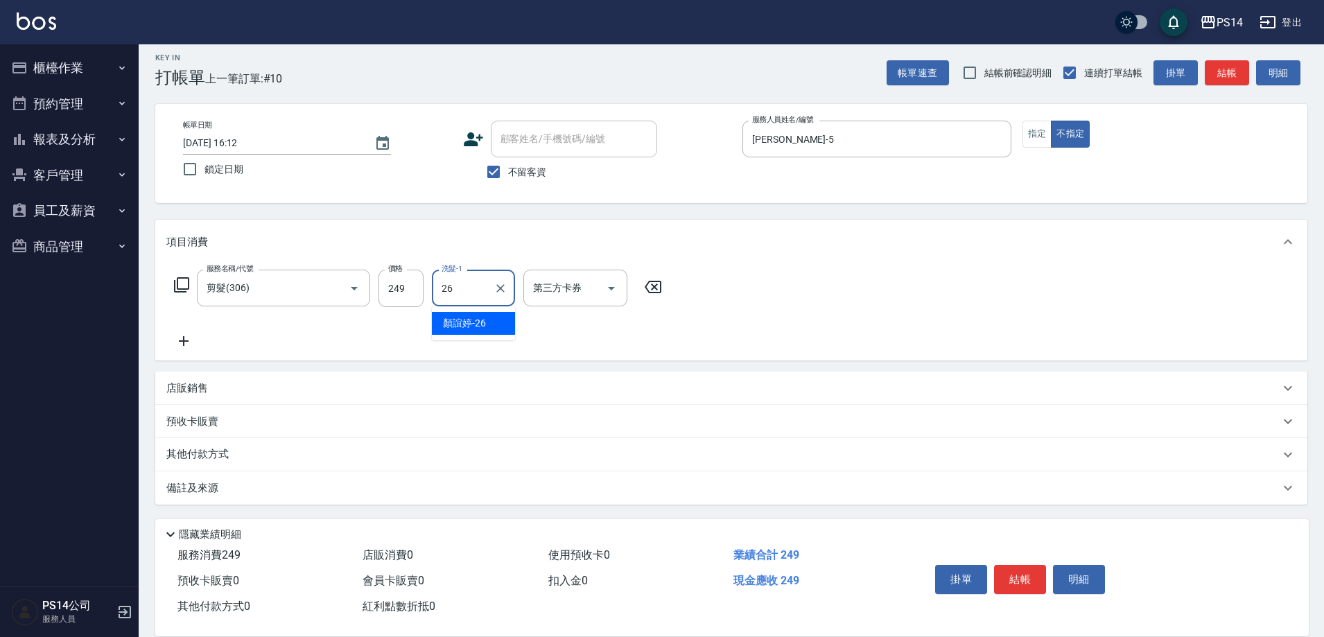
type input "顏誼婷-26"
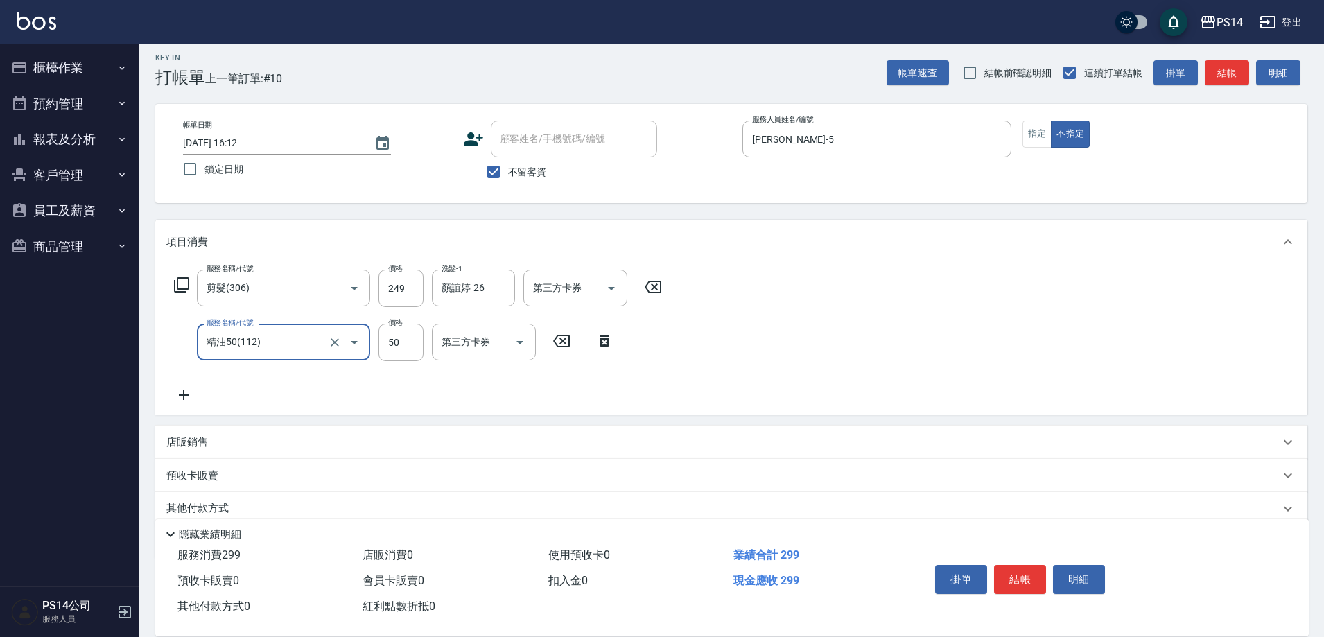
type input "精油50(112)"
type input "6"
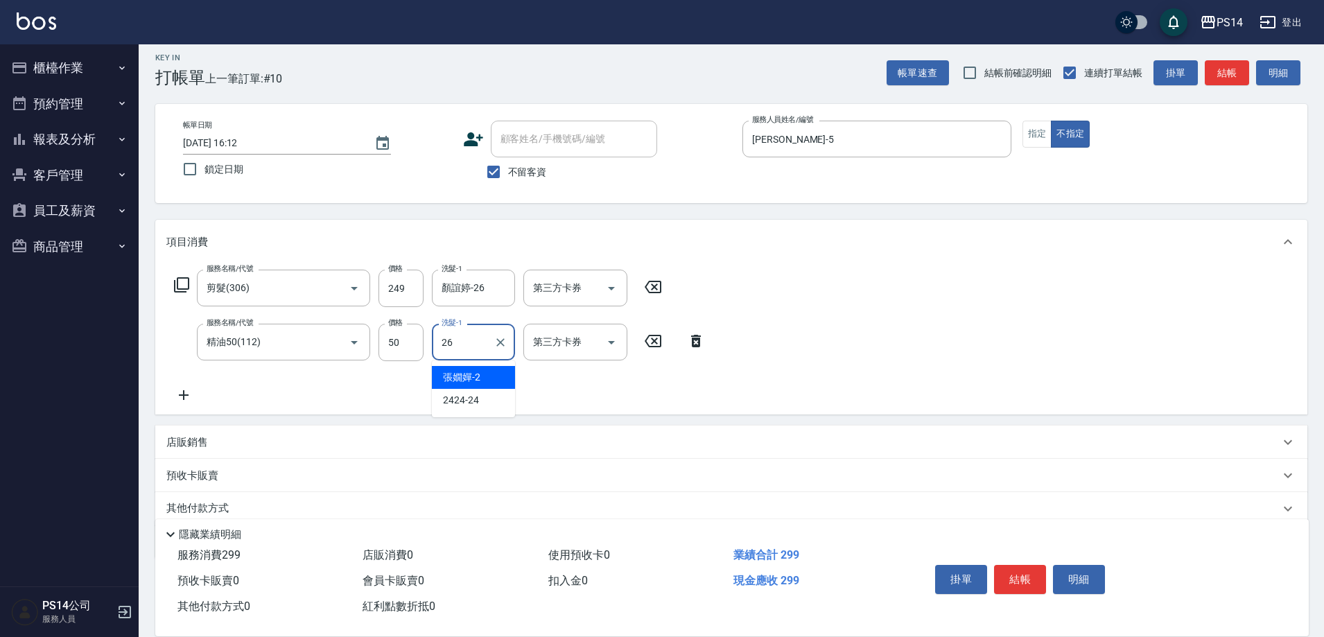
type input "顏誼婷-26"
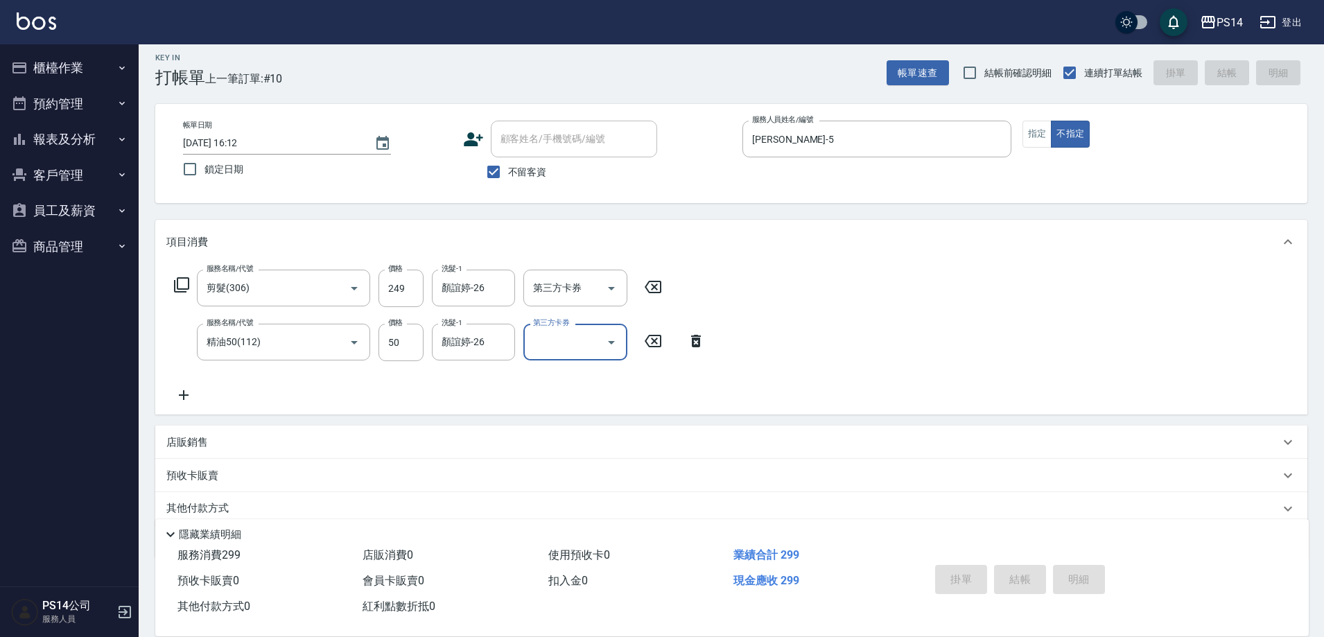
type input "2025/10/07 16:13"
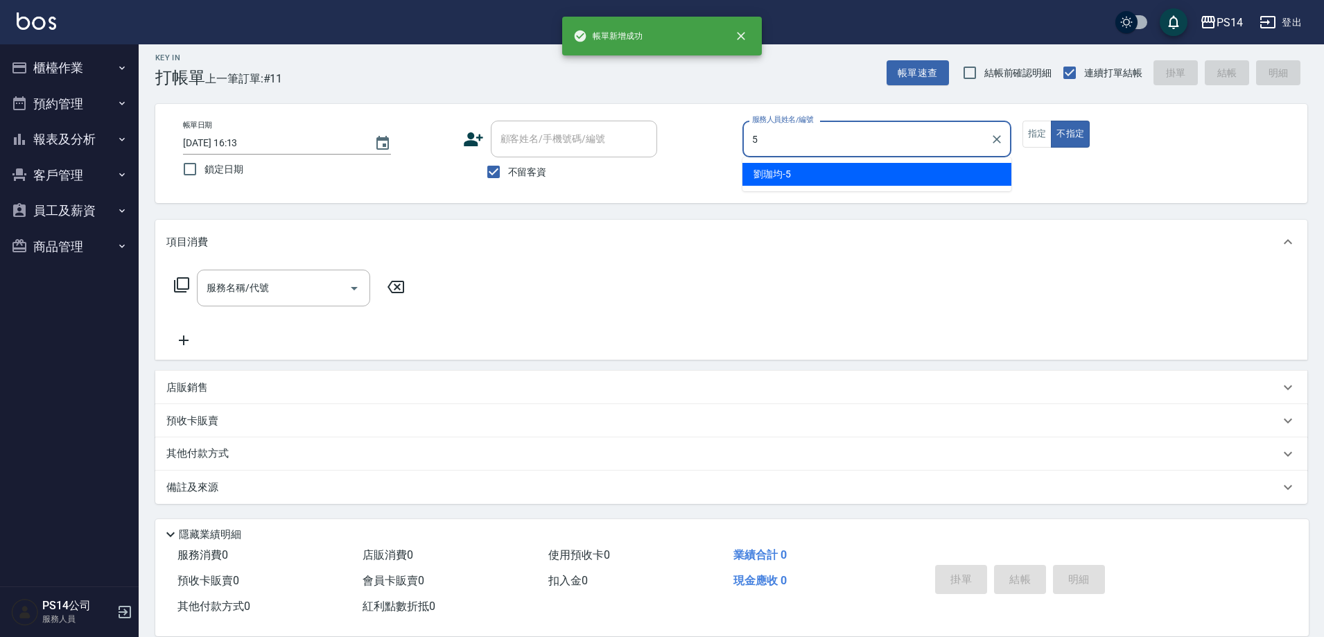
type input "劉珈均-5"
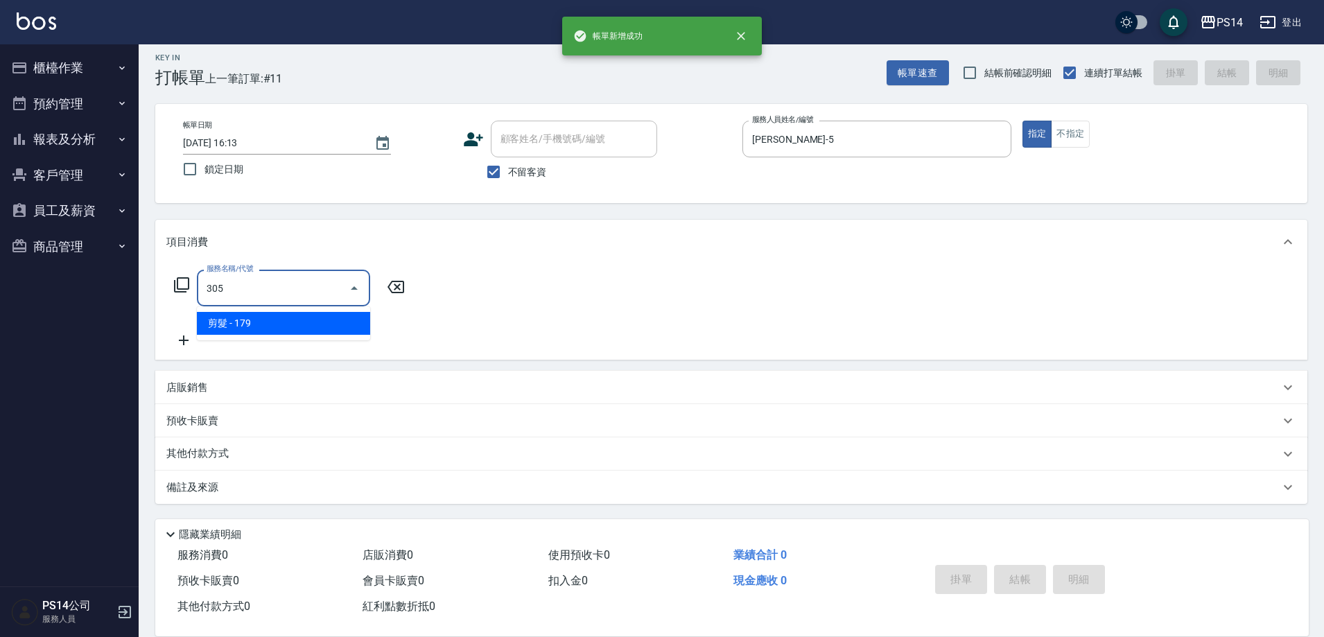
type input "剪髮(305)"
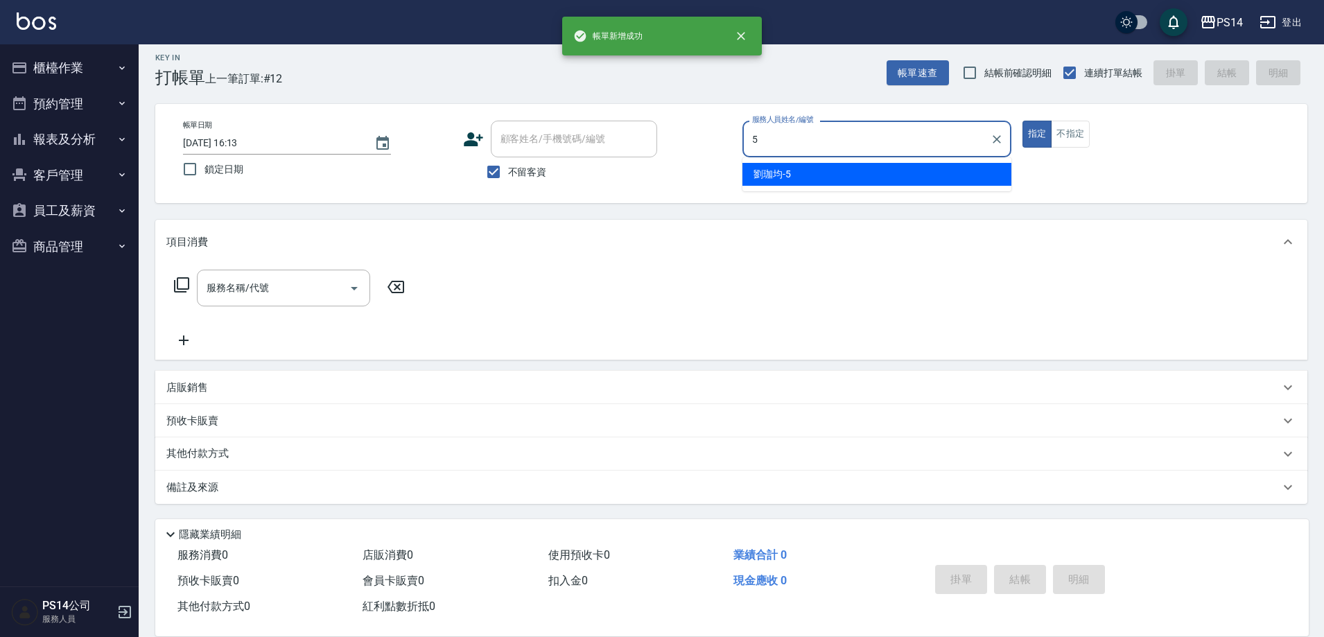
type input "劉珈均-5"
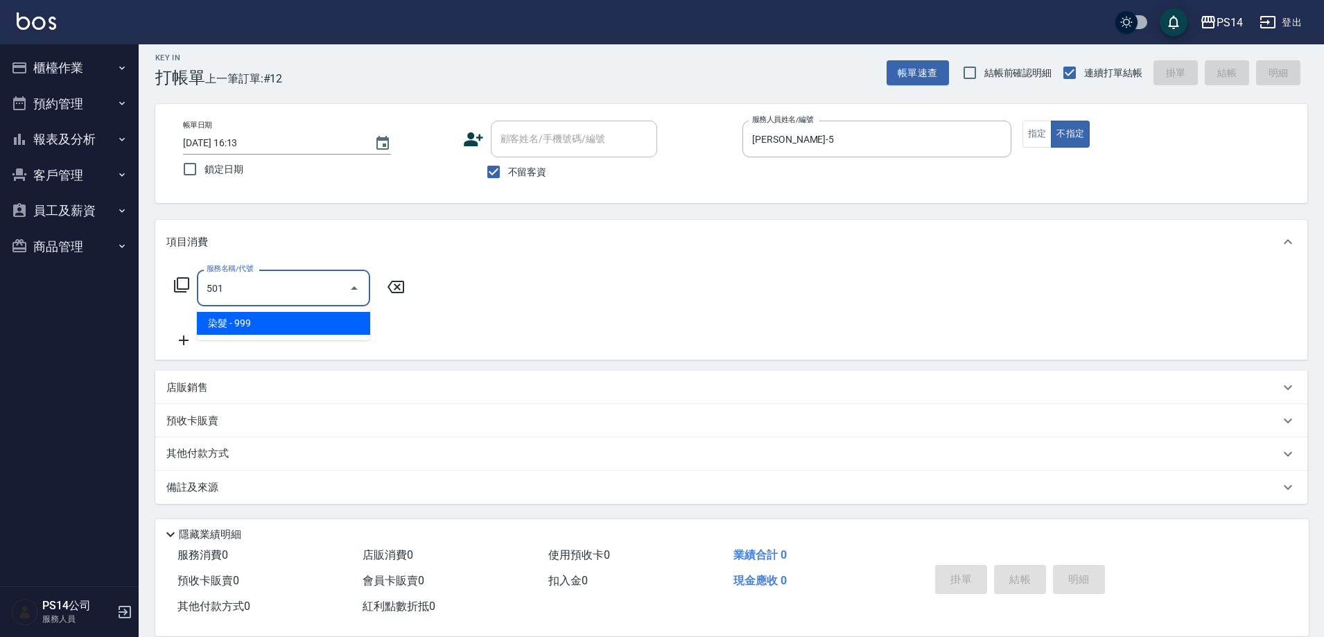
type input "染髮(501)"
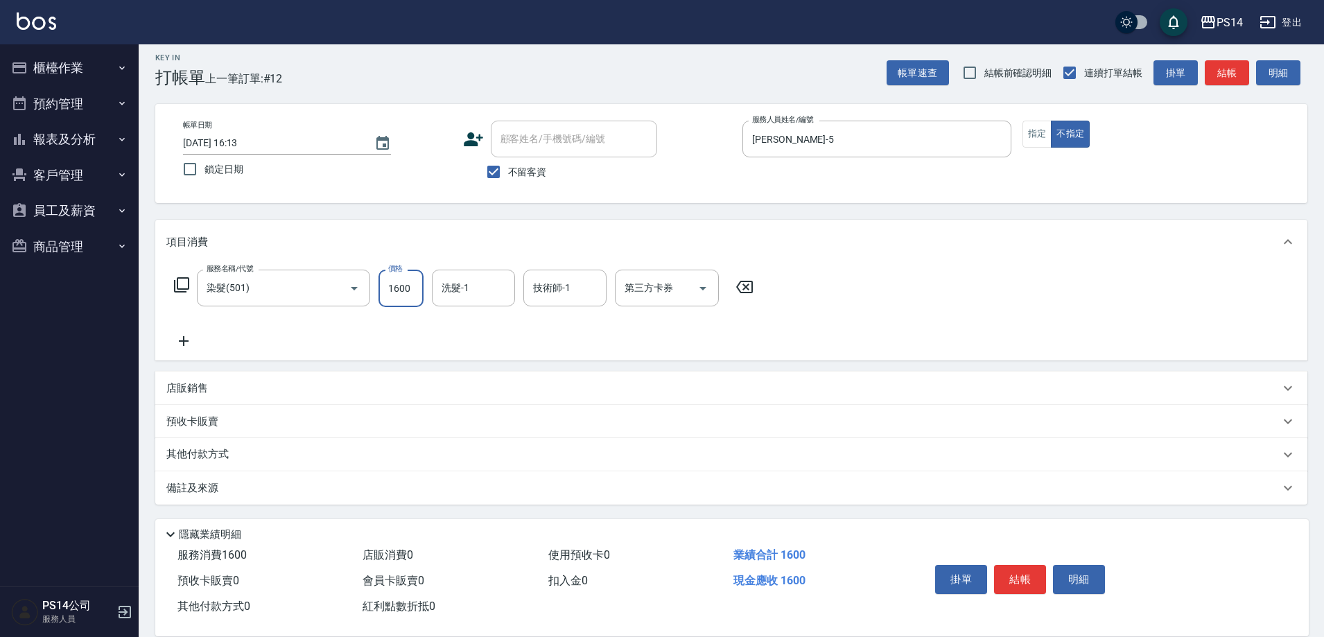
type input "1600"
type input "顏誼婷-26"
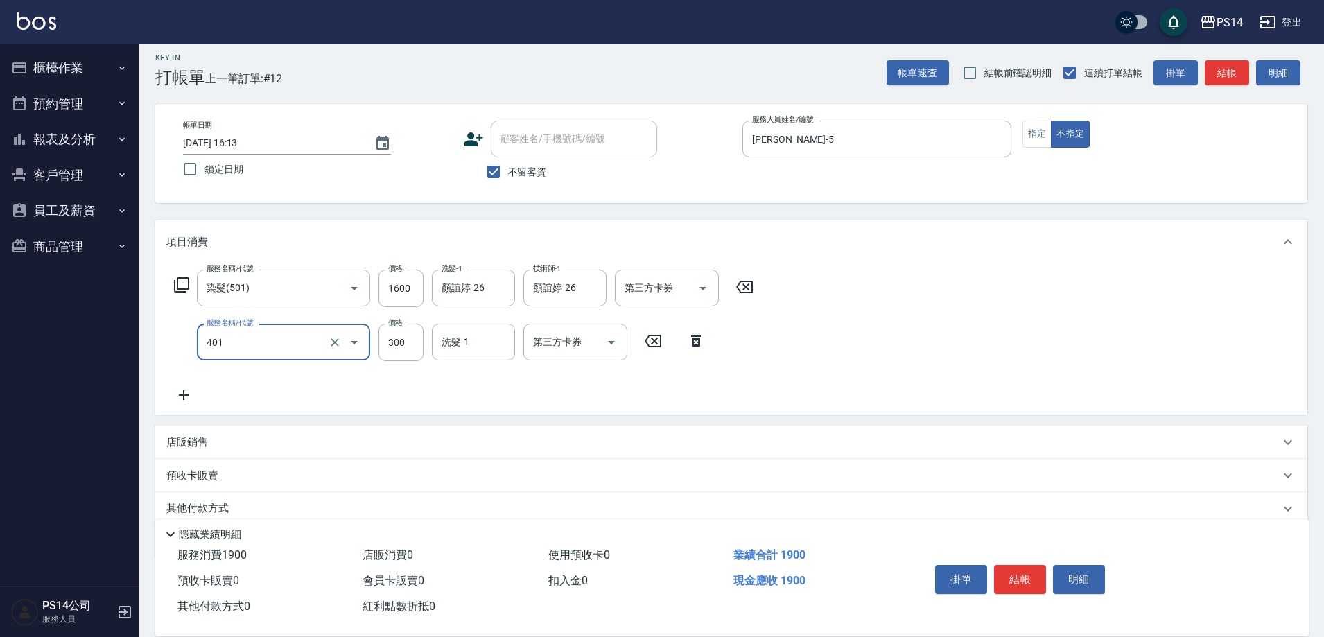
type input "300護(401)"
click at [408, 343] on input "300" at bounding box center [400, 342] width 45 height 37
drag, startPoint x: 406, startPoint y: 346, endPoint x: 342, endPoint y: 280, distance: 91.6
click at [383, 346] on input "300" at bounding box center [400, 342] width 45 height 37
type input "200"
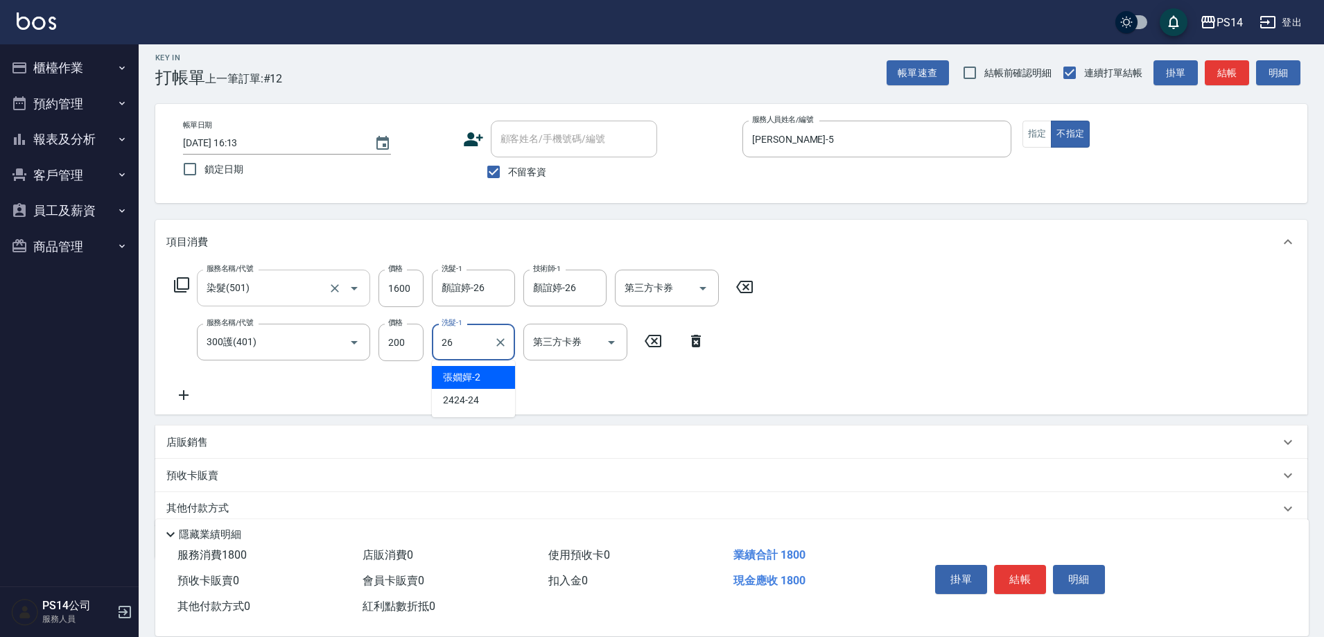
type input "顏誼婷-26"
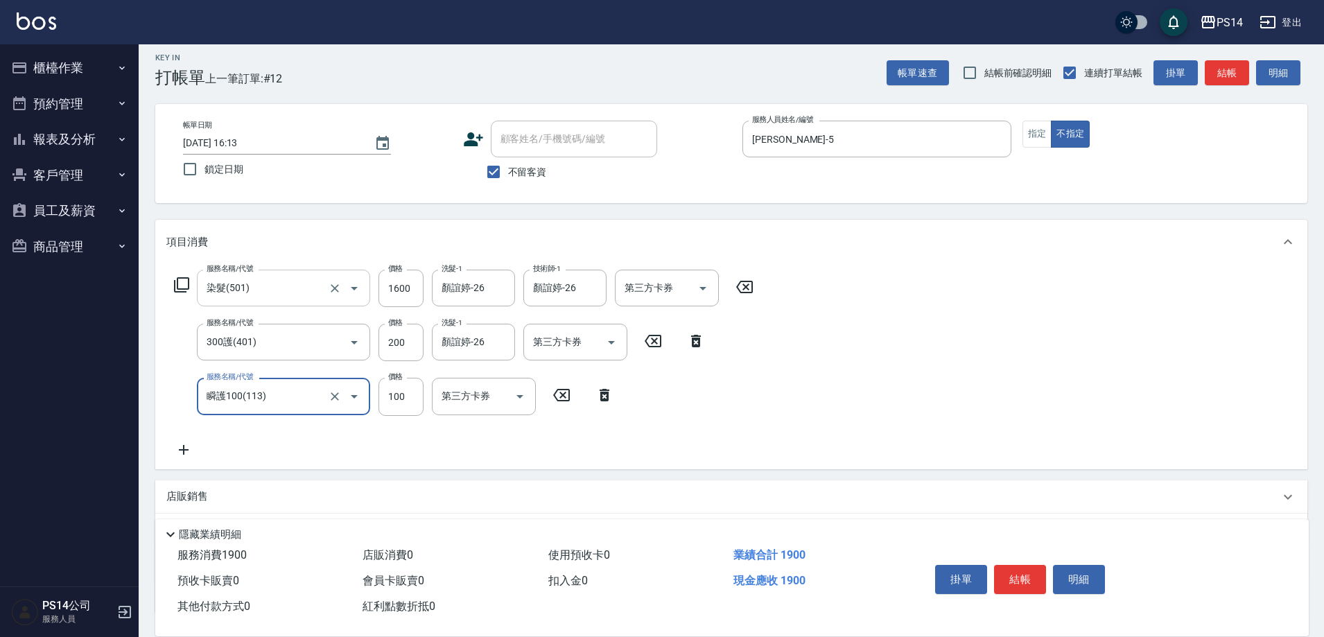
type input "瞬護100(113)"
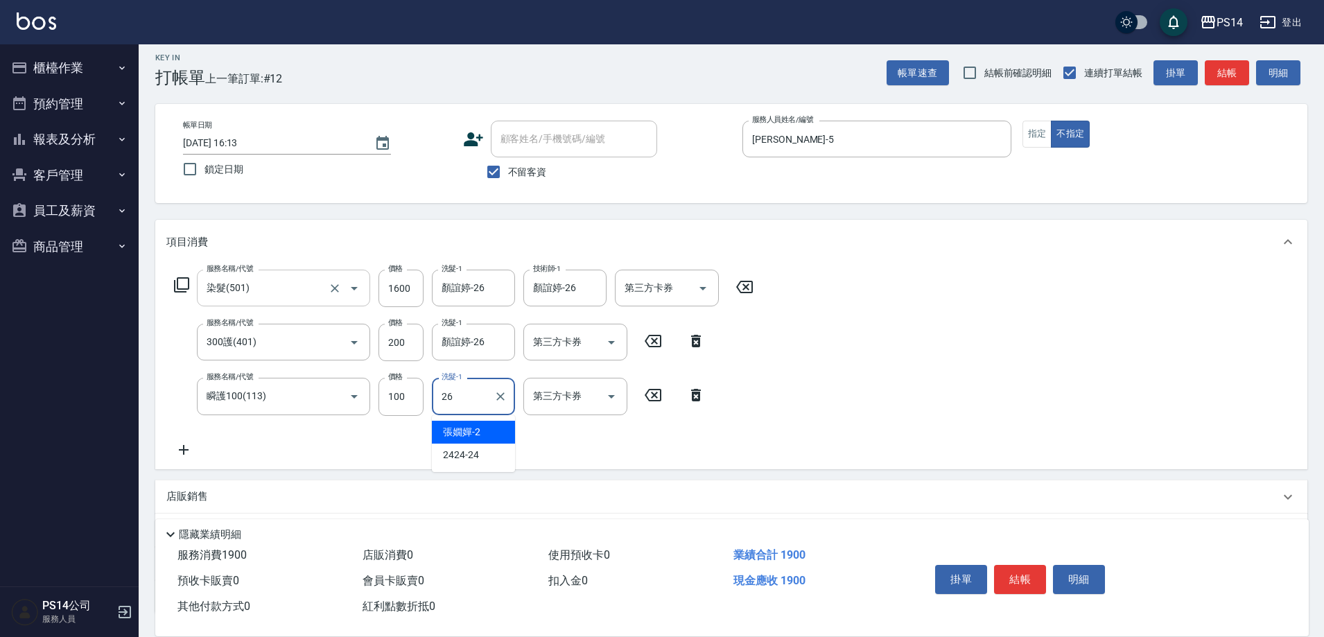
type input "顏誼婷-26"
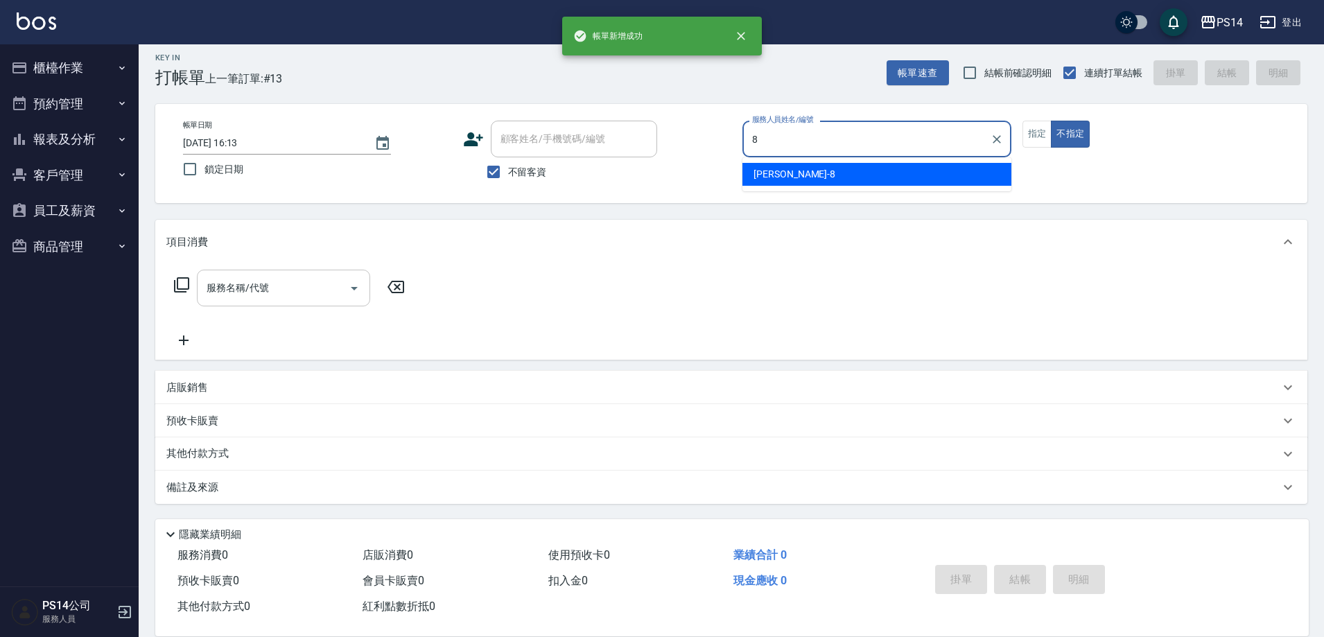
type input "[PERSON_NAME]-8"
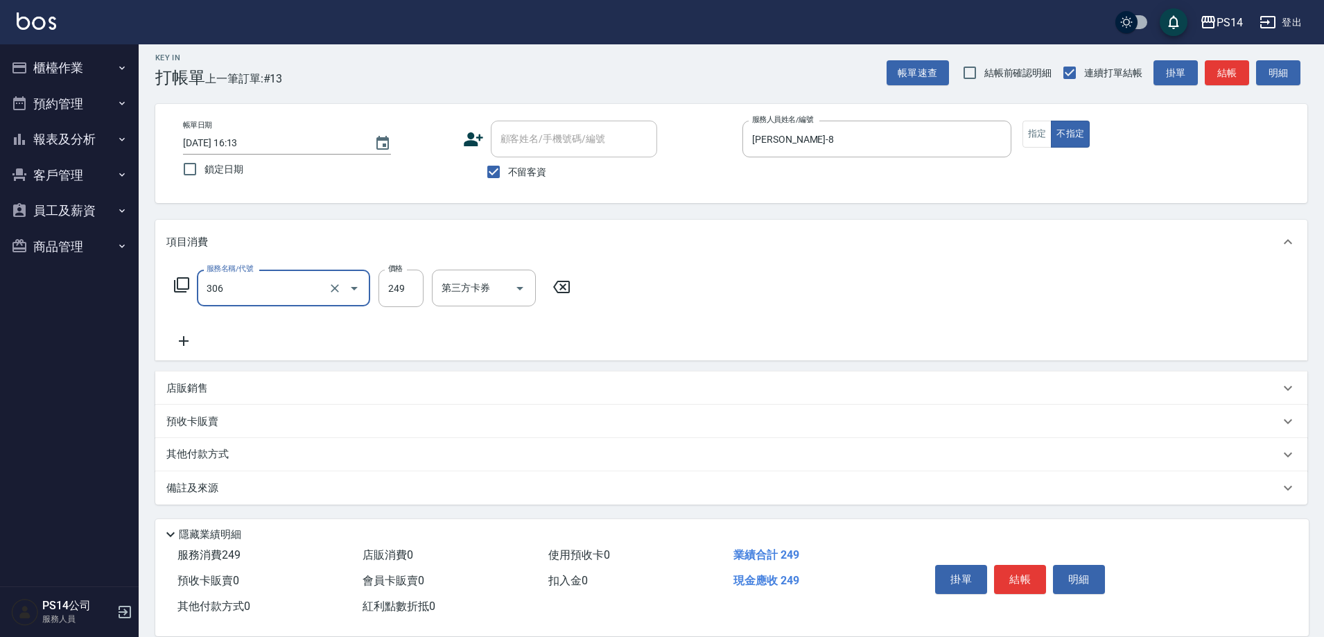
type input "剪髮(306)"
type input "顏誼婷-26"
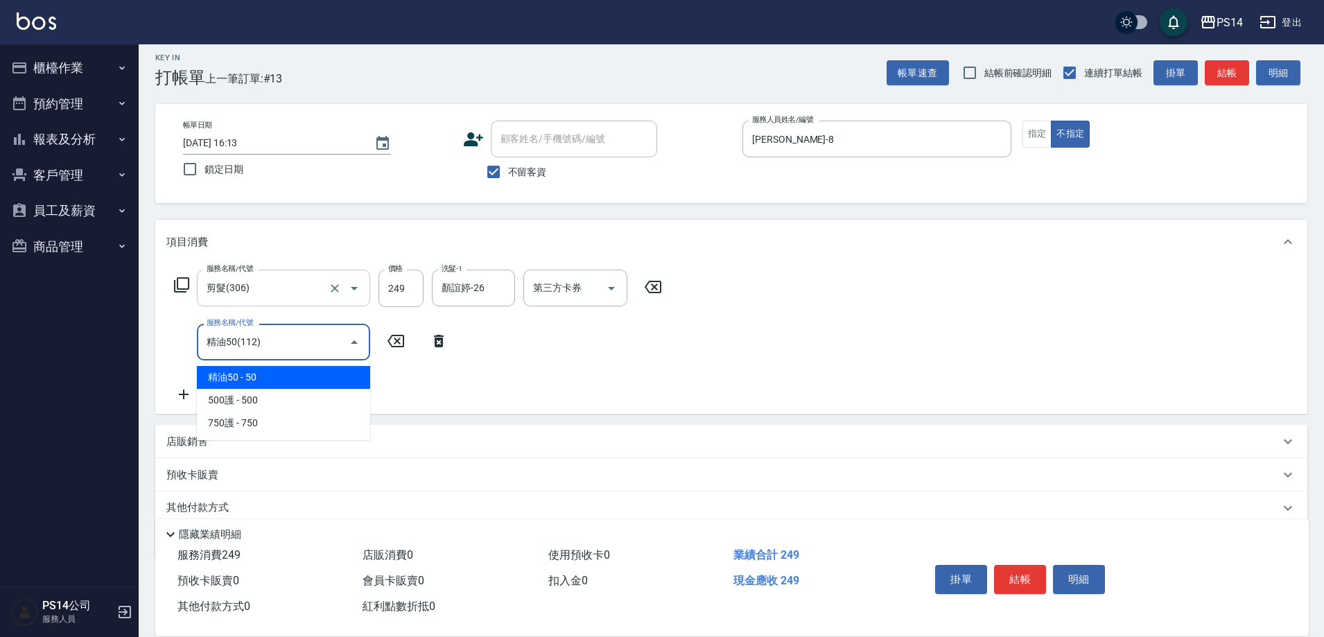
type input "精油50(112)"
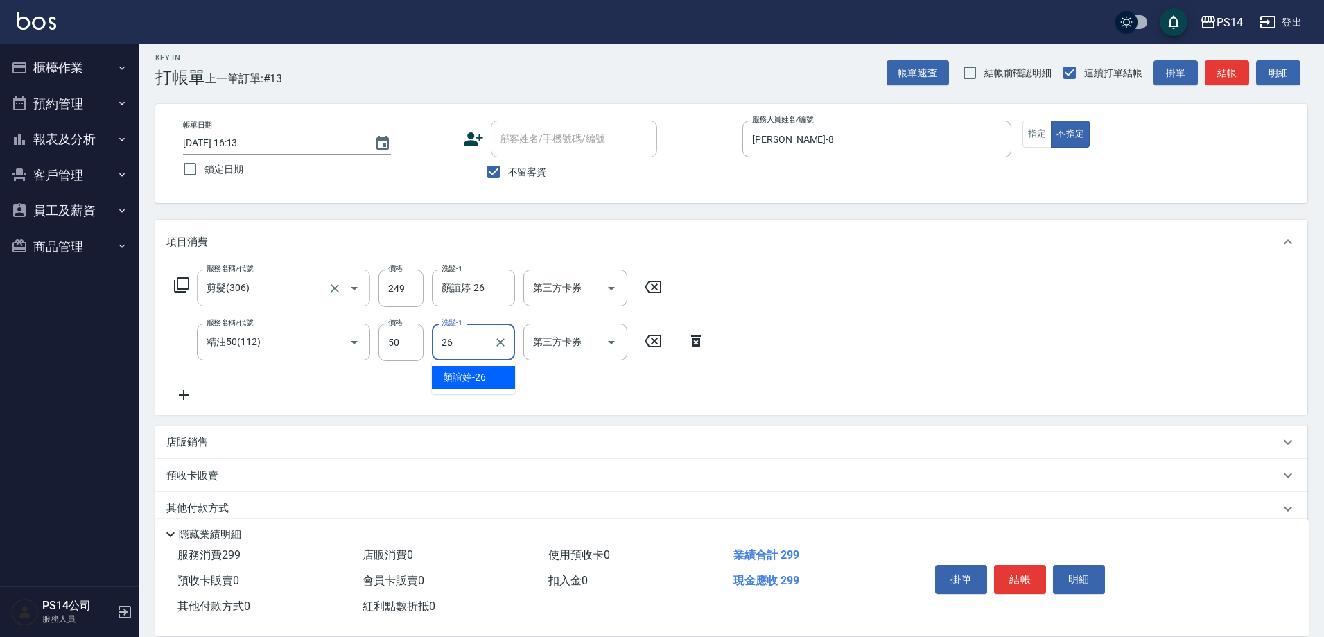
type input "顏誼婷-26"
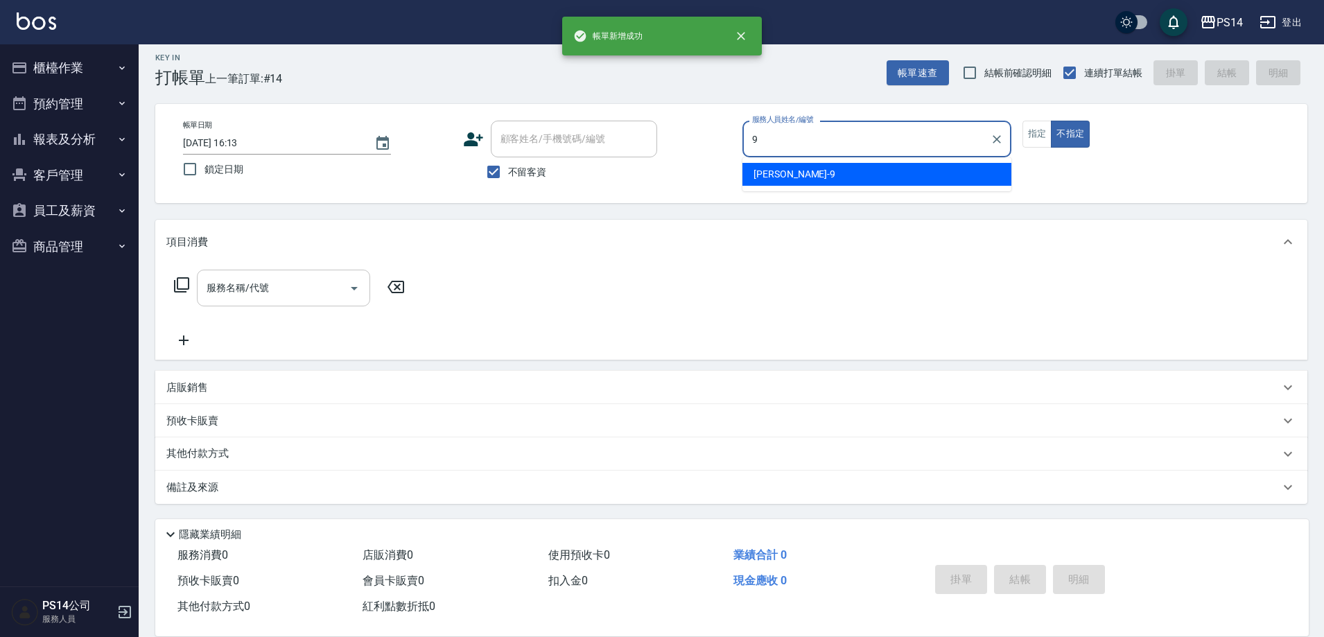
type input "[PERSON_NAME]-9"
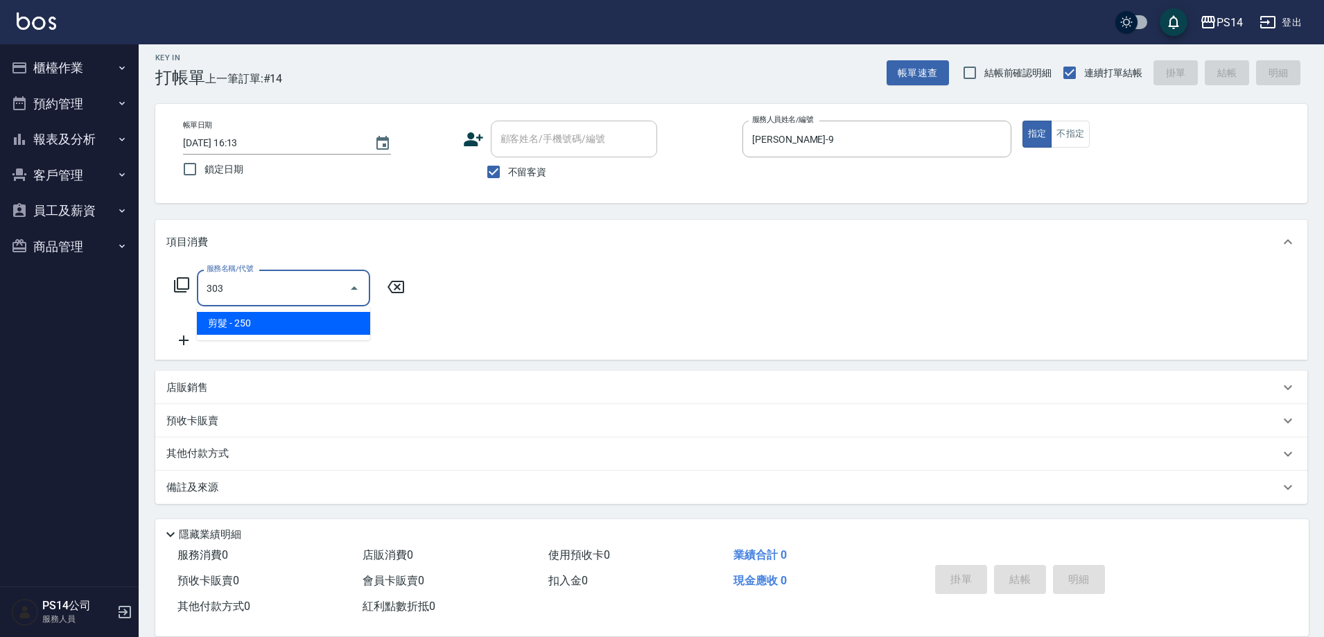
type input "剪髮(303)"
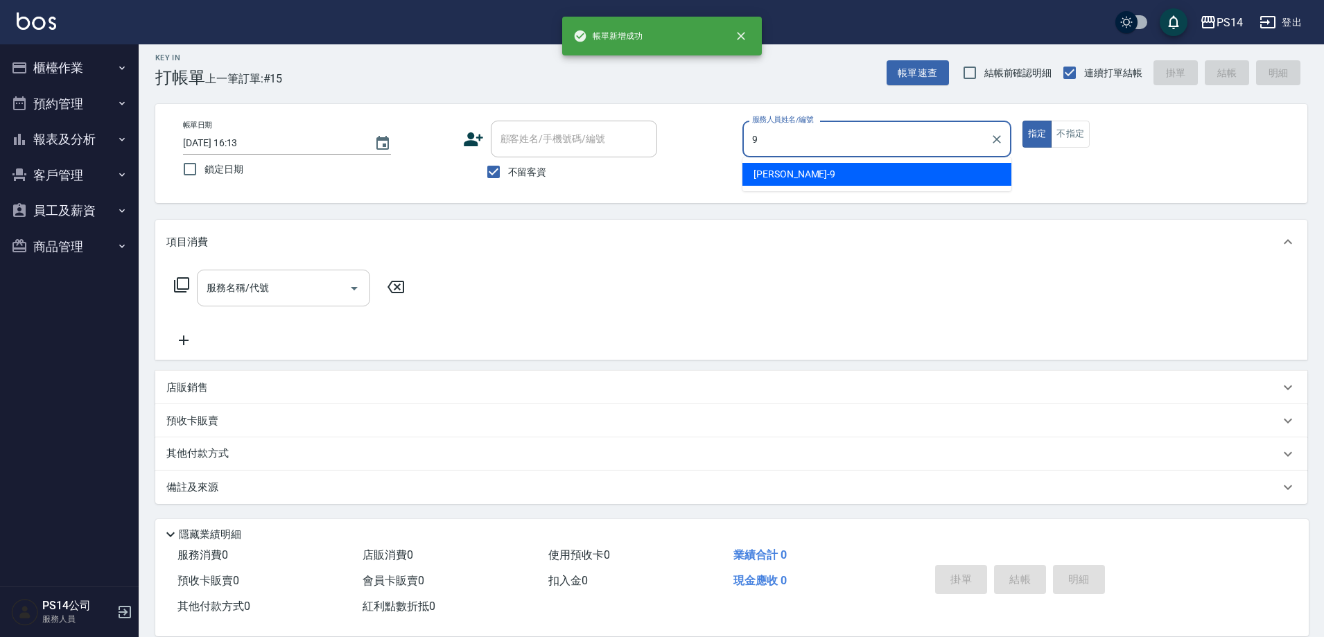
type input "[PERSON_NAME]-9"
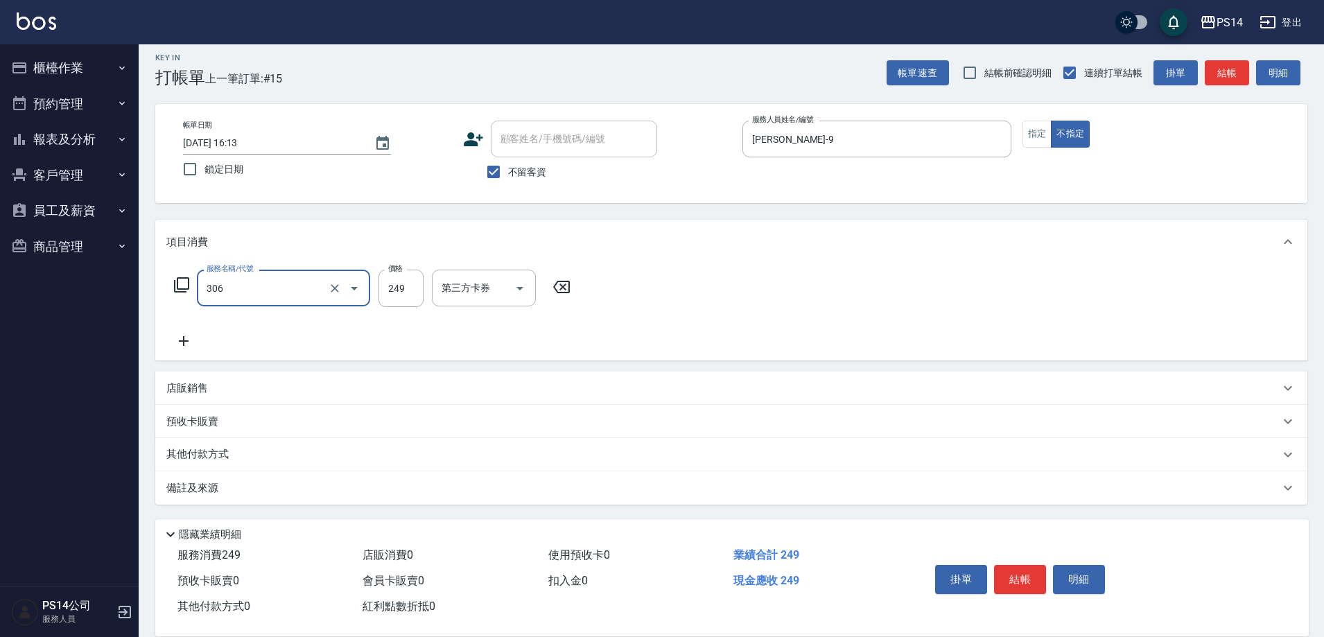
type input "剪髮(306)"
type input "李祥君 -37"
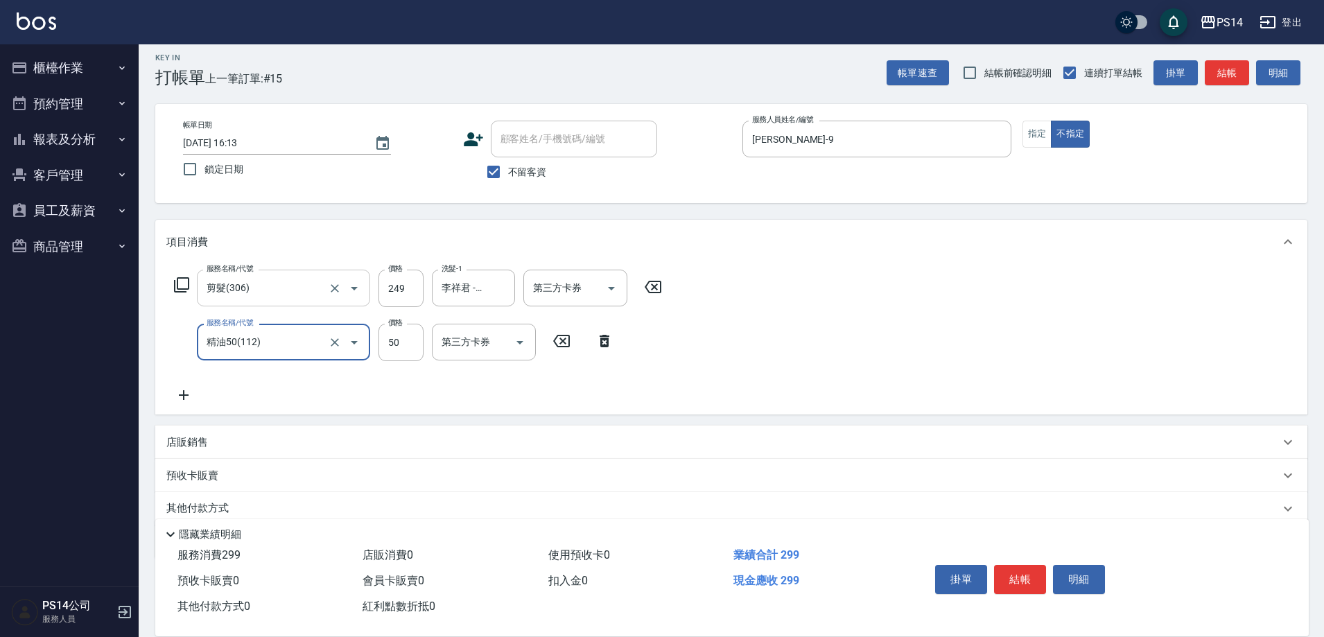
type input "精油50(112)"
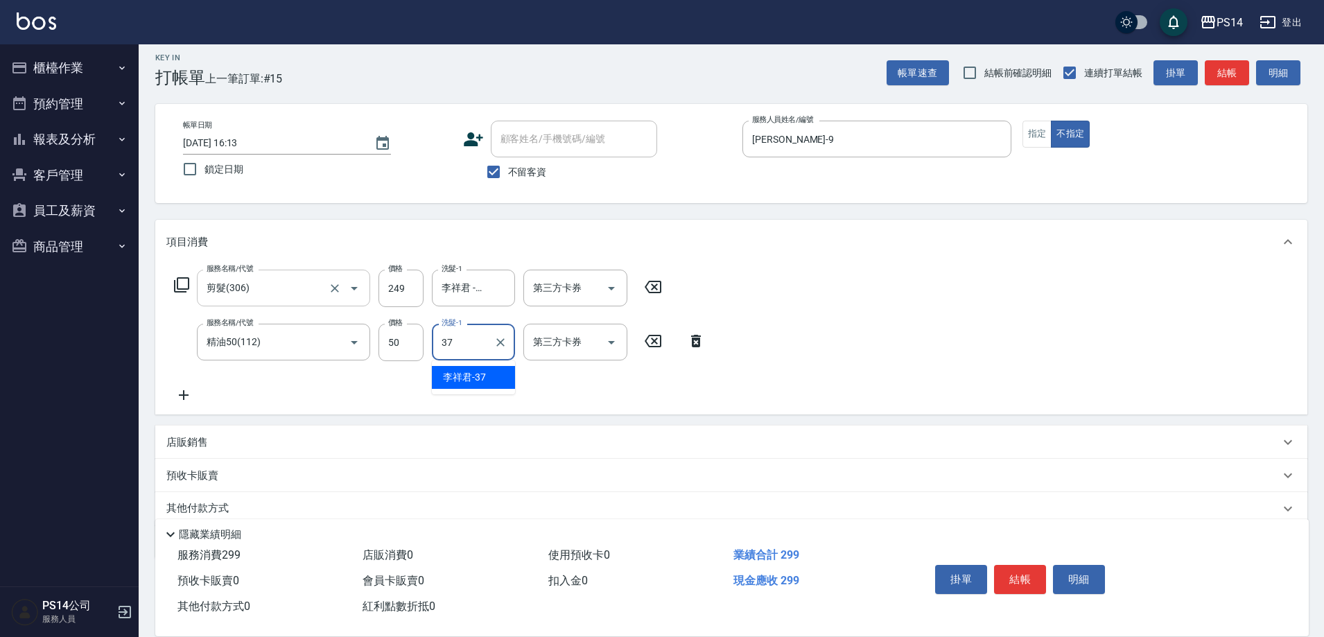
type input "李祥君 -37"
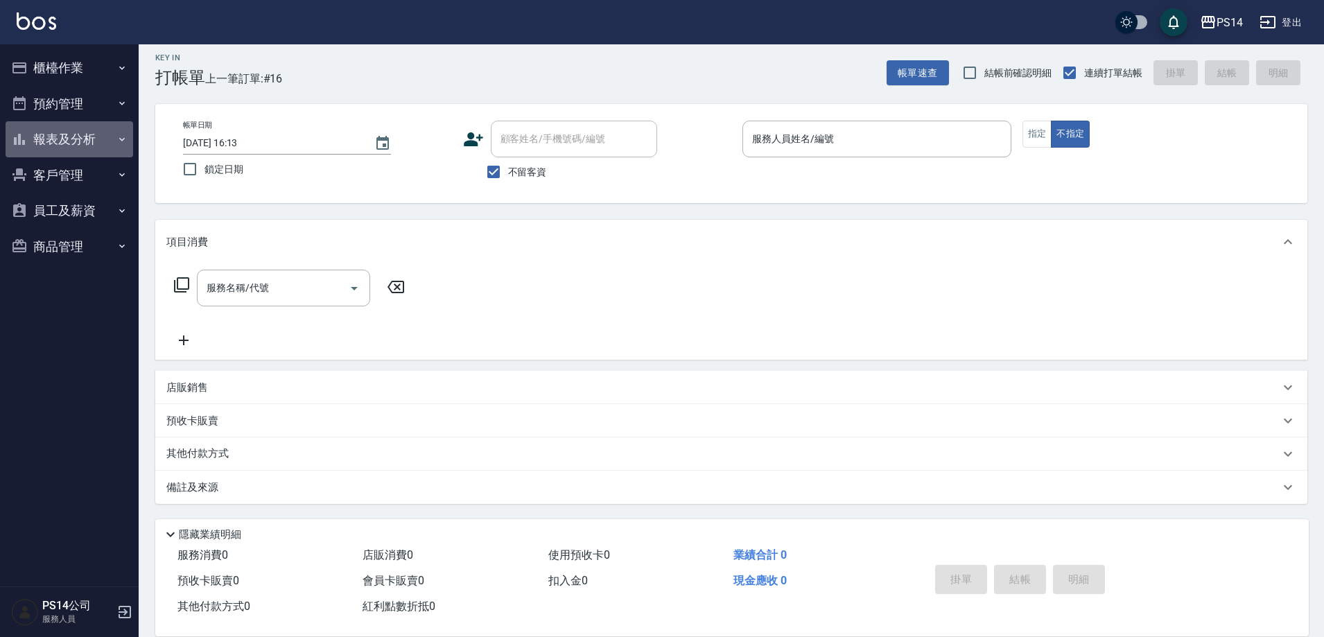
click at [58, 148] on button "報表及分析" at bounding box center [70, 139] width 128 height 36
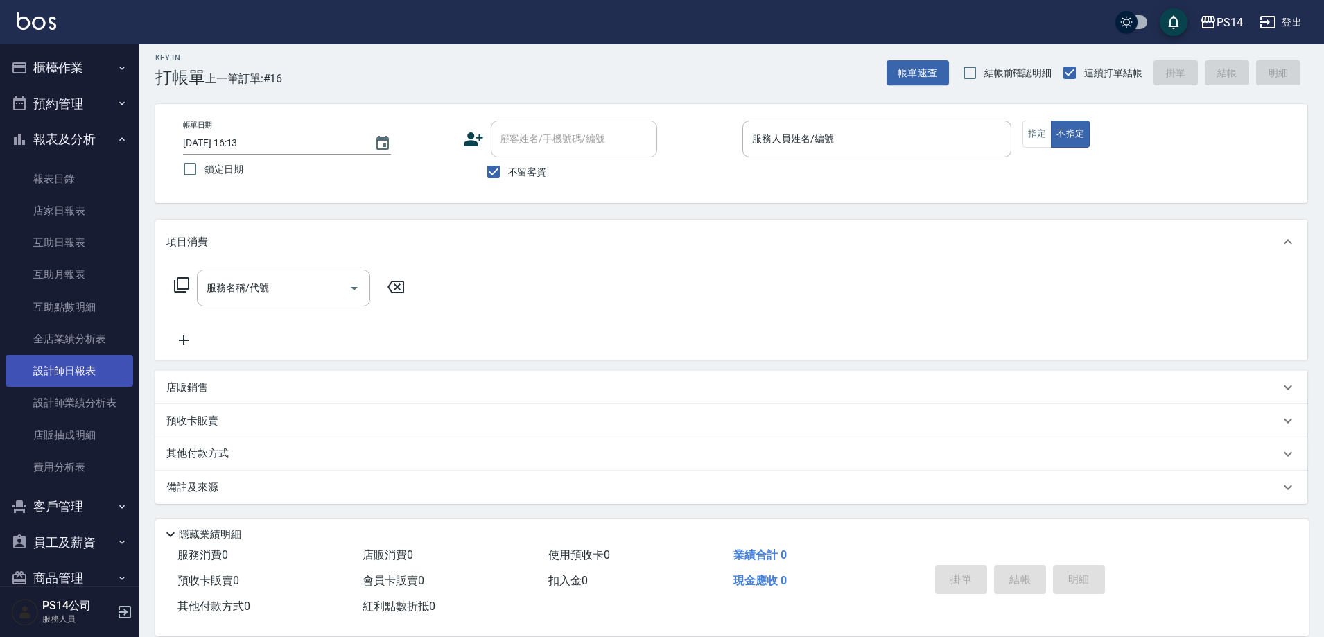
click at [75, 383] on link "設計師日報表" at bounding box center [70, 371] width 128 height 32
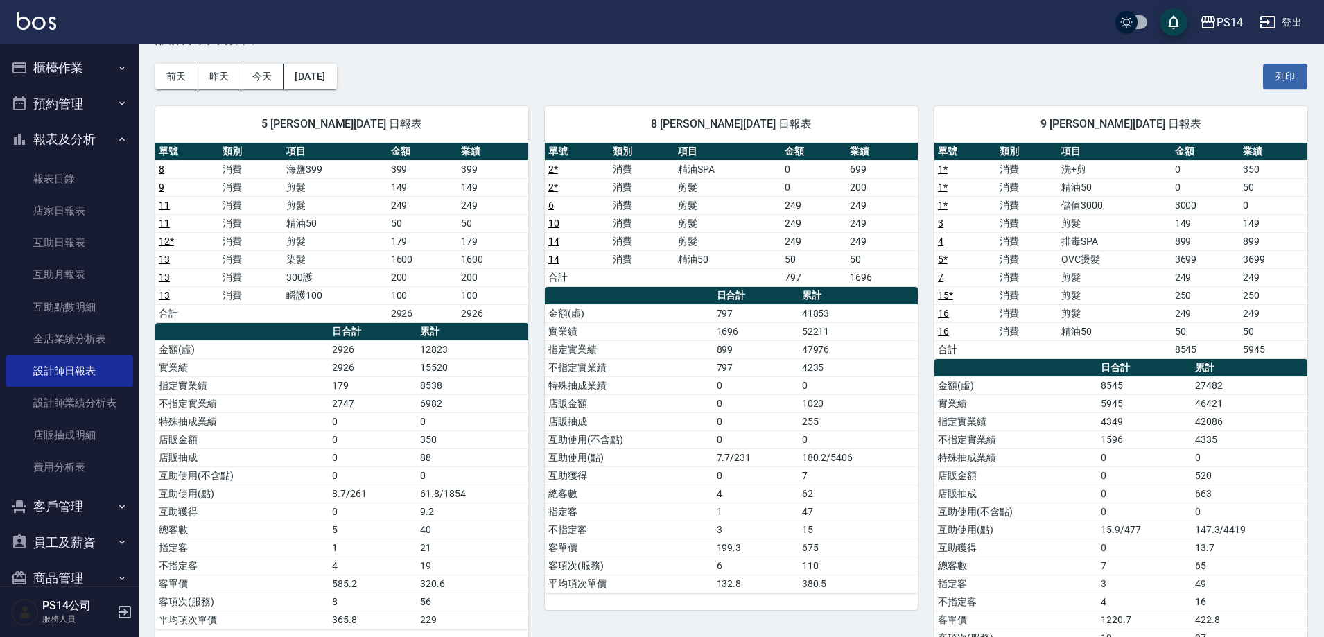
scroll to position [69, 0]
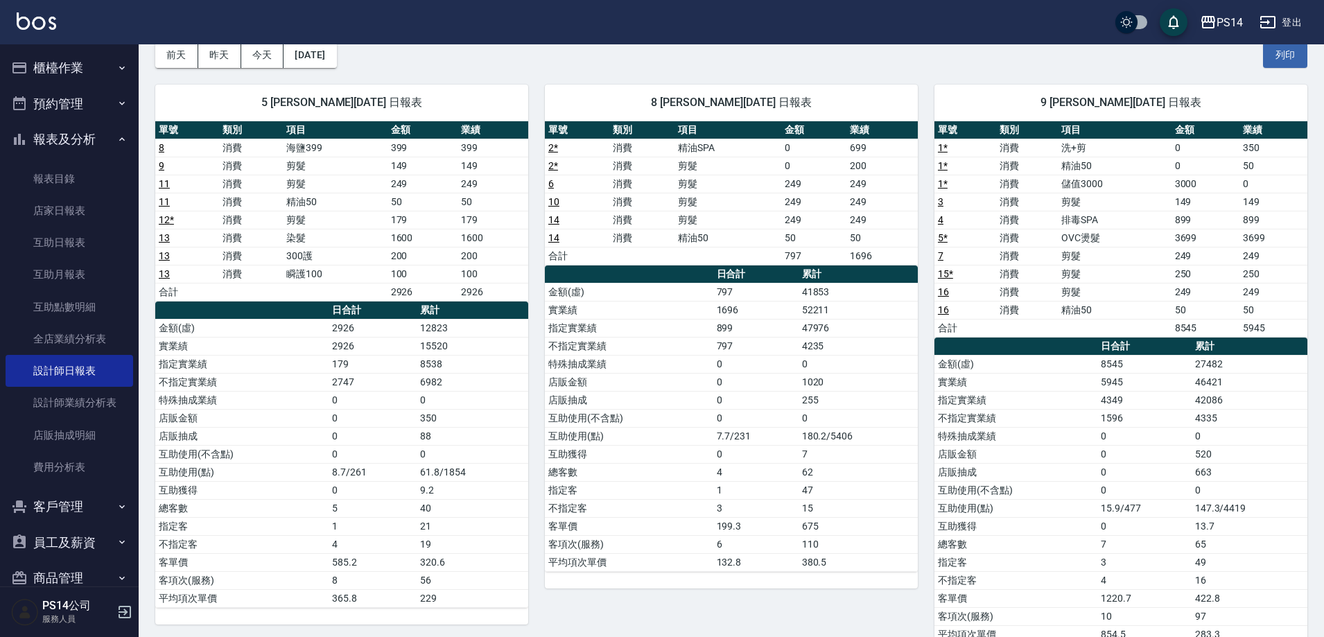
drag, startPoint x: 73, startPoint y: 60, endPoint x: 73, endPoint y: 79, distance: 18.7
click at [73, 60] on button "櫃檯作業" at bounding box center [70, 68] width 128 height 36
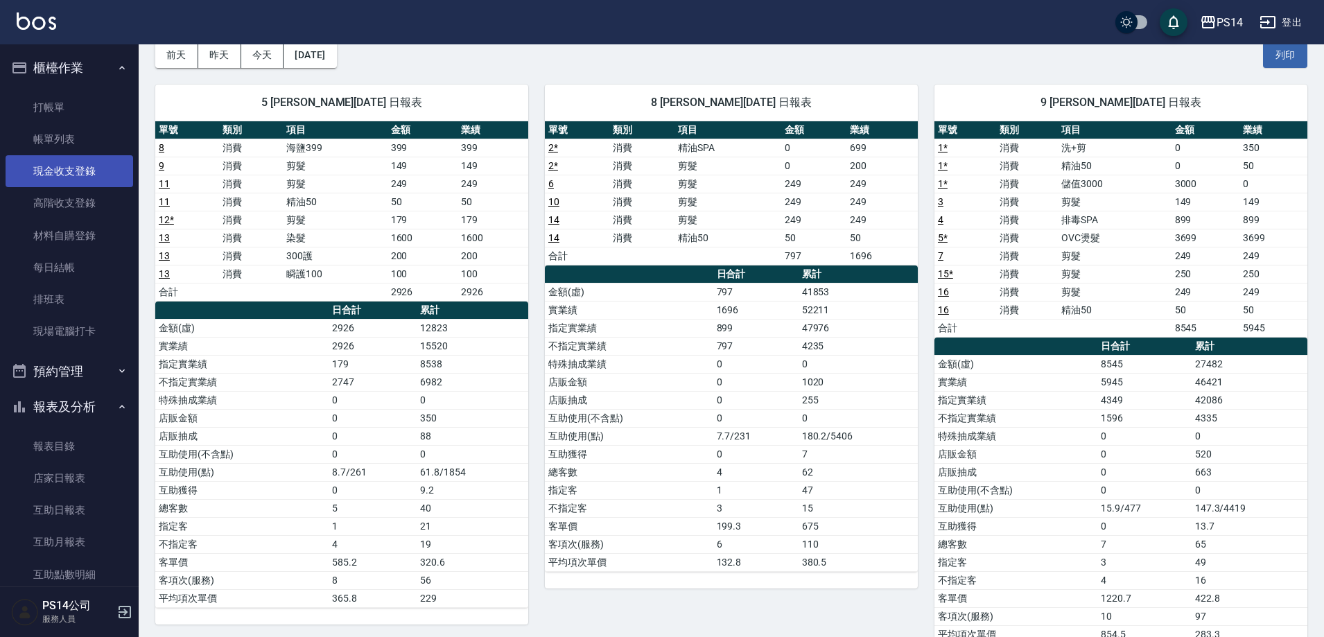
click at [62, 169] on link "現金收支登錄" at bounding box center [70, 171] width 128 height 32
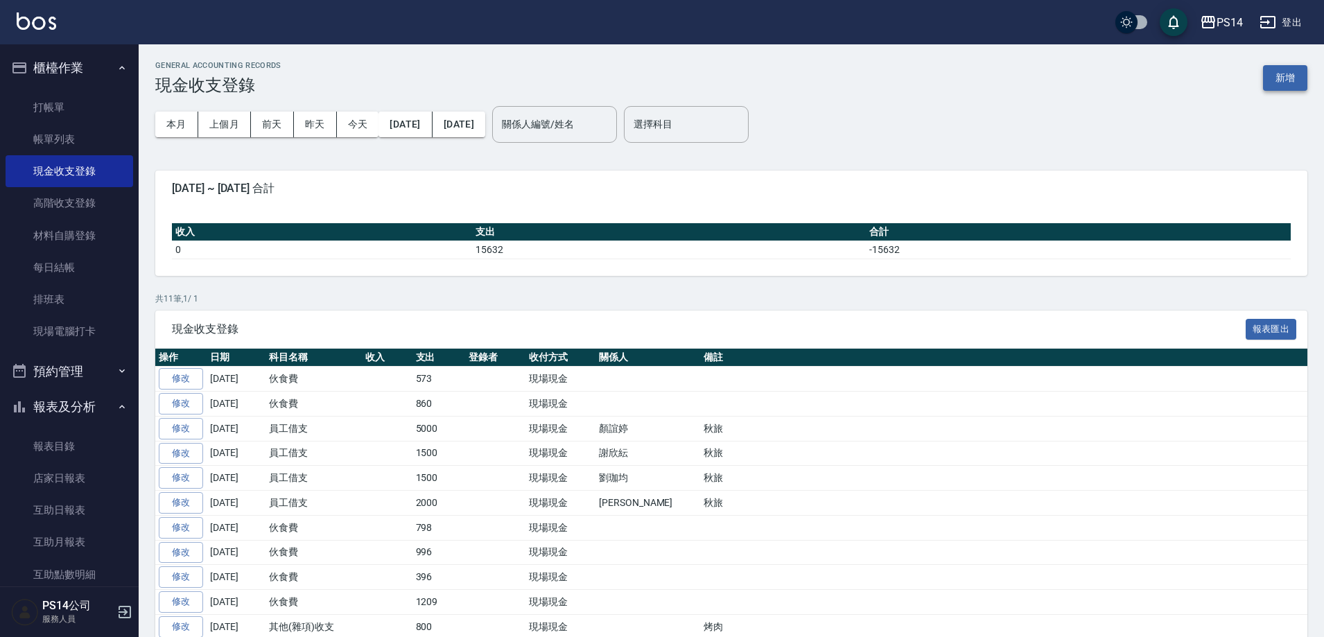
click at [1306, 71] on button "新增" at bounding box center [1285, 78] width 44 height 26
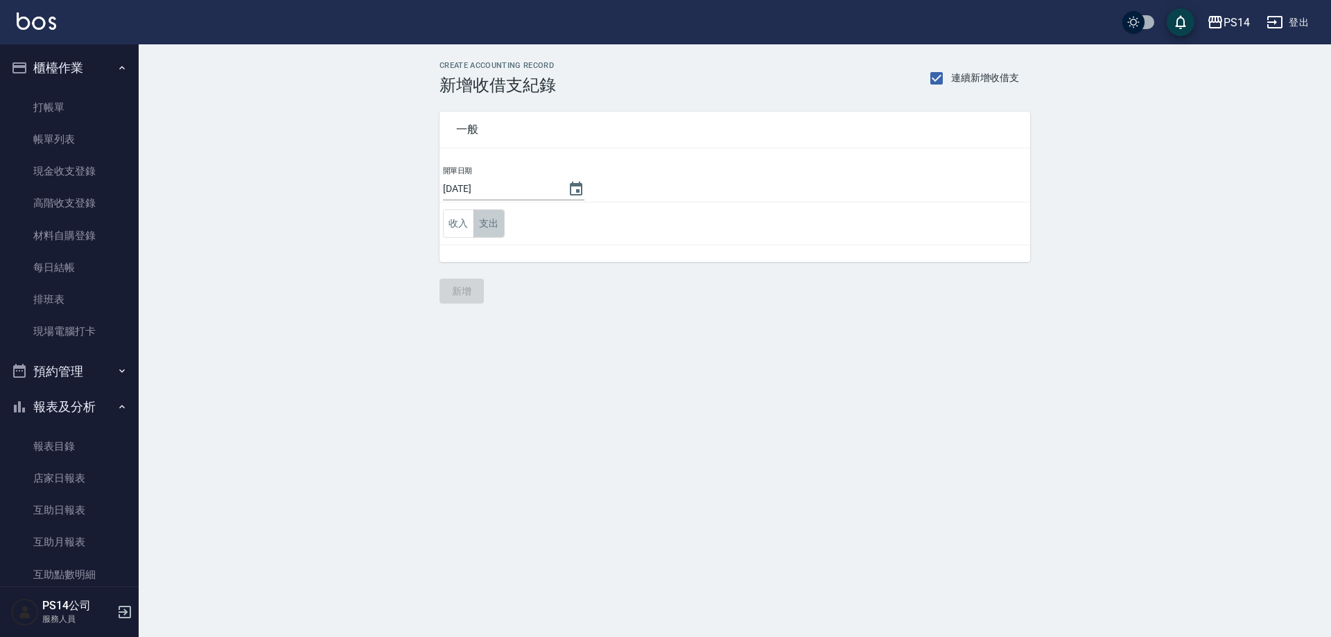
click at [477, 236] on button "支出" at bounding box center [488, 223] width 31 height 28
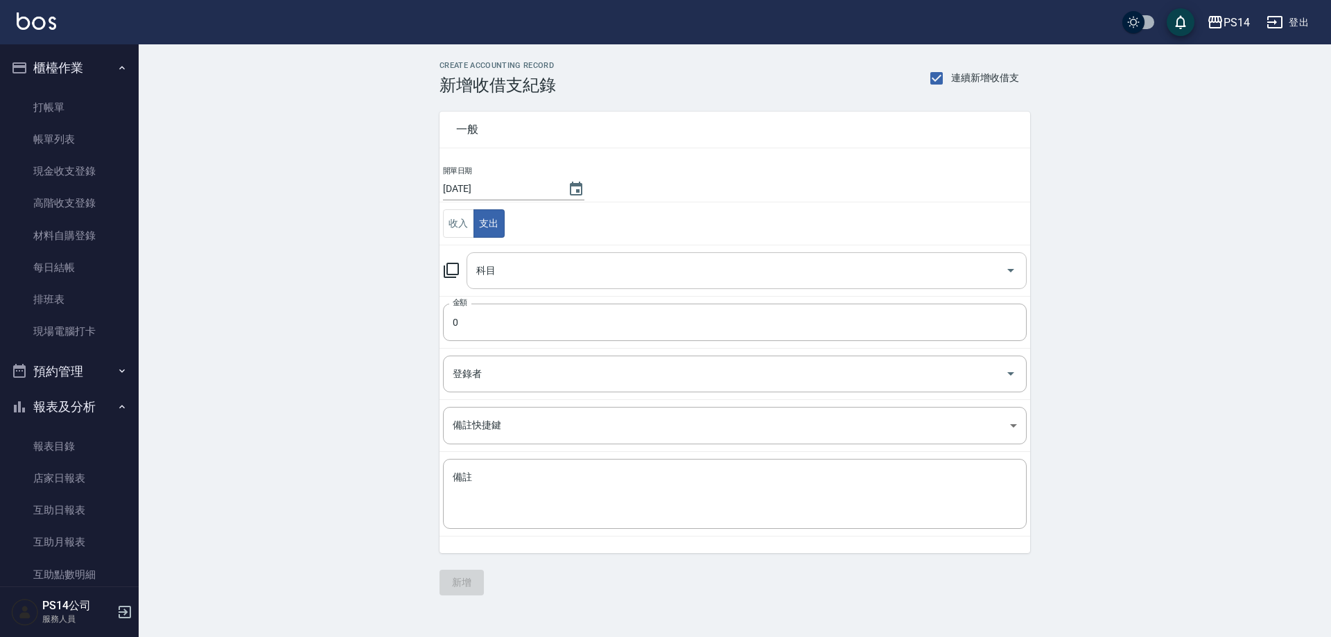
click at [490, 254] on div "科目" at bounding box center [746, 270] width 560 height 37
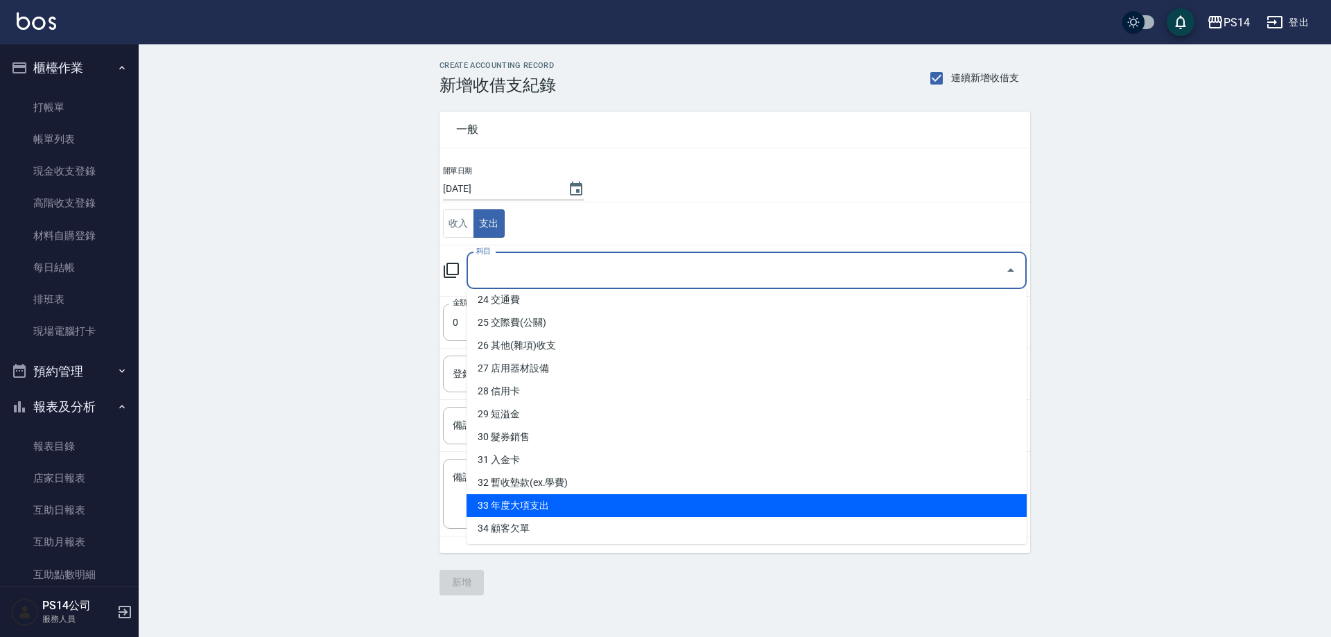
scroll to position [625, 0]
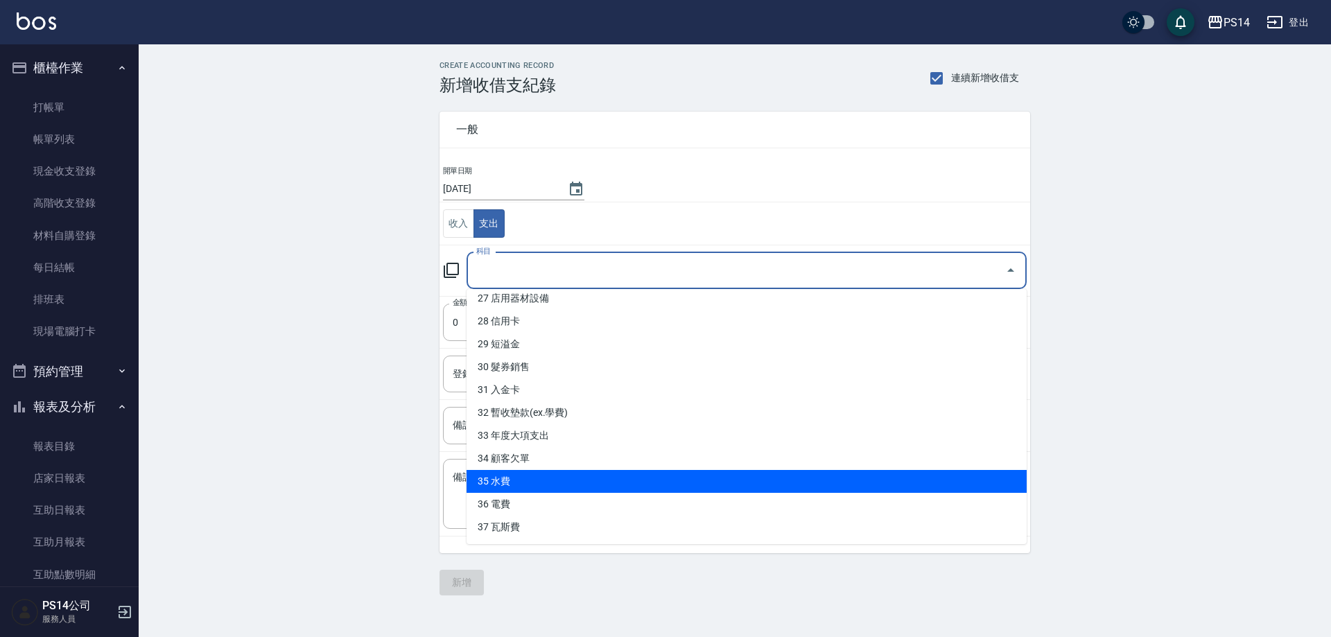
click at [527, 482] on li "35 水費" at bounding box center [746, 481] width 560 height 23
type input "35 水費"
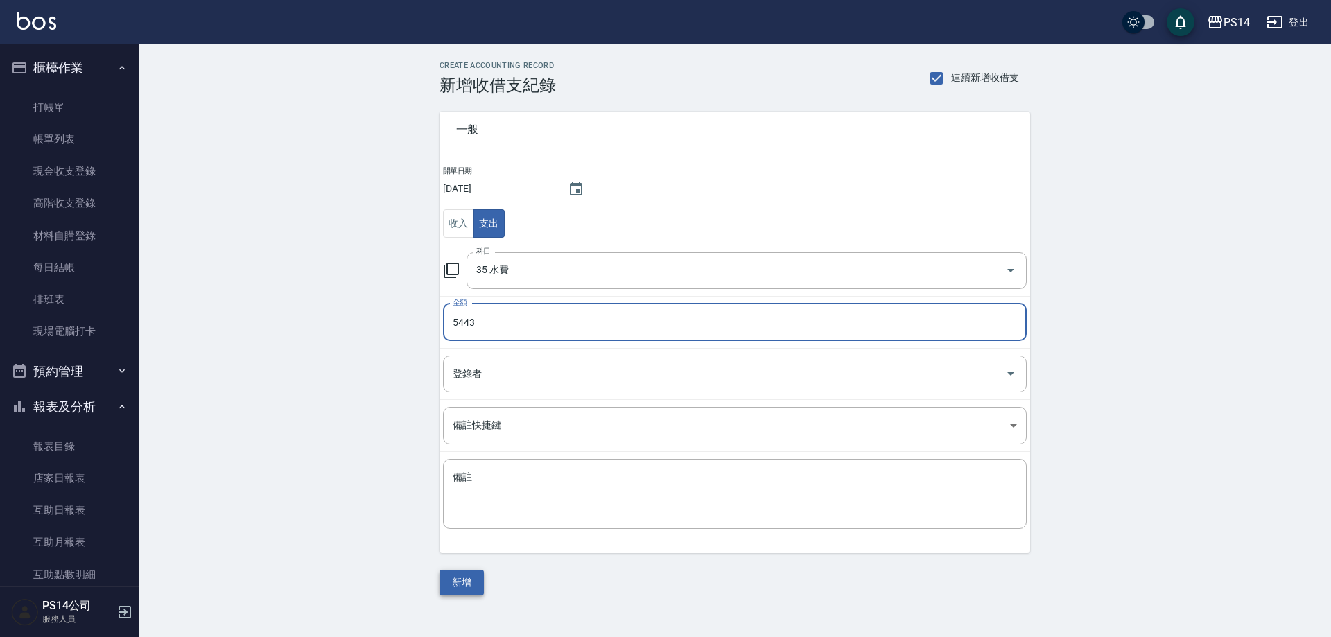
type input "5443"
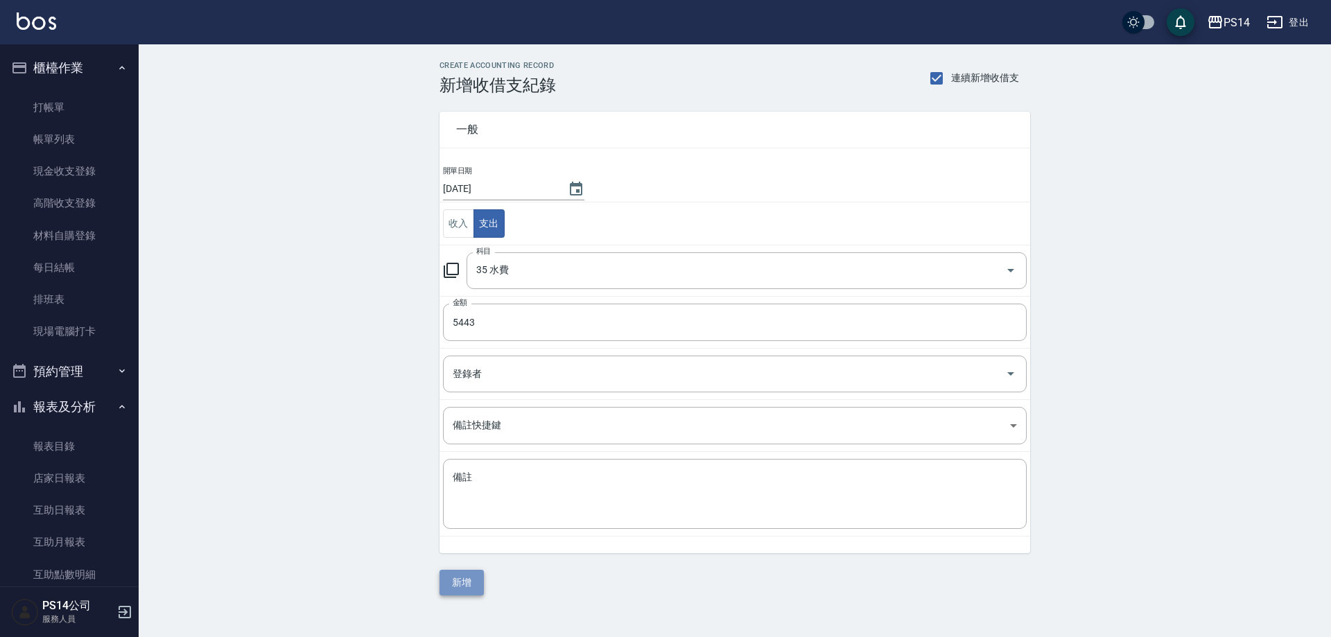
click at [466, 573] on button "新增" at bounding box center [461, 583] width 44 height 26
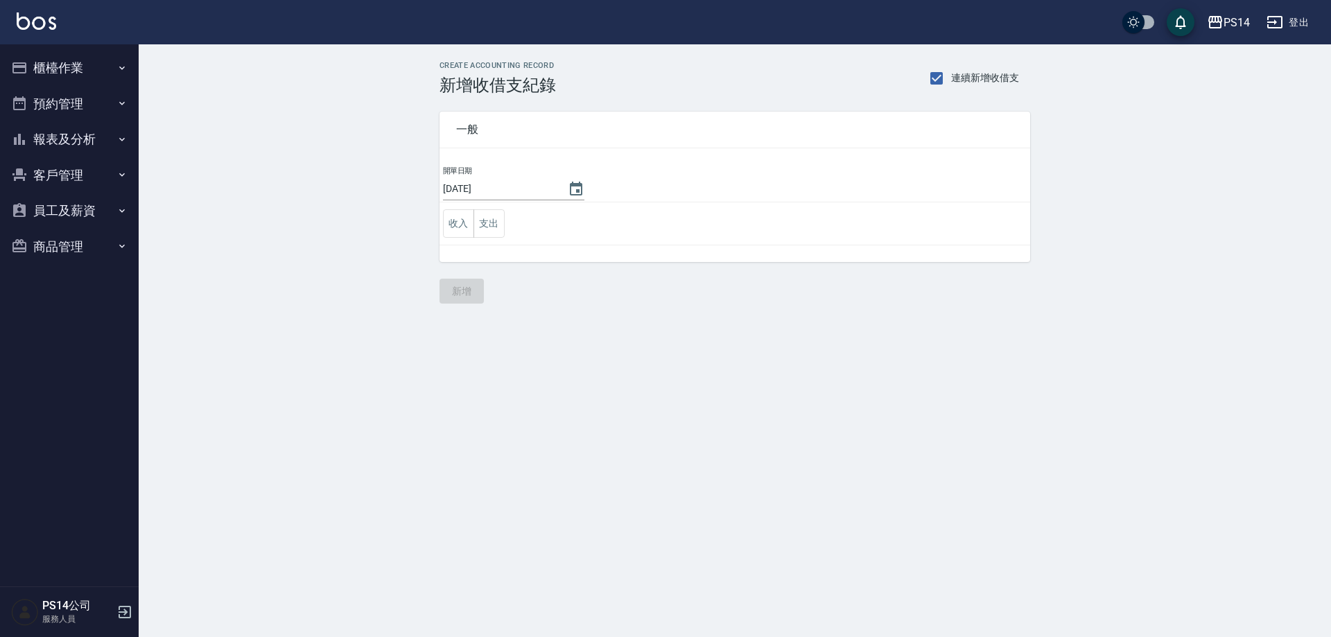
click at [1280, 26] on icon "button" at bounding box center [1274, 22] width 17 height 17
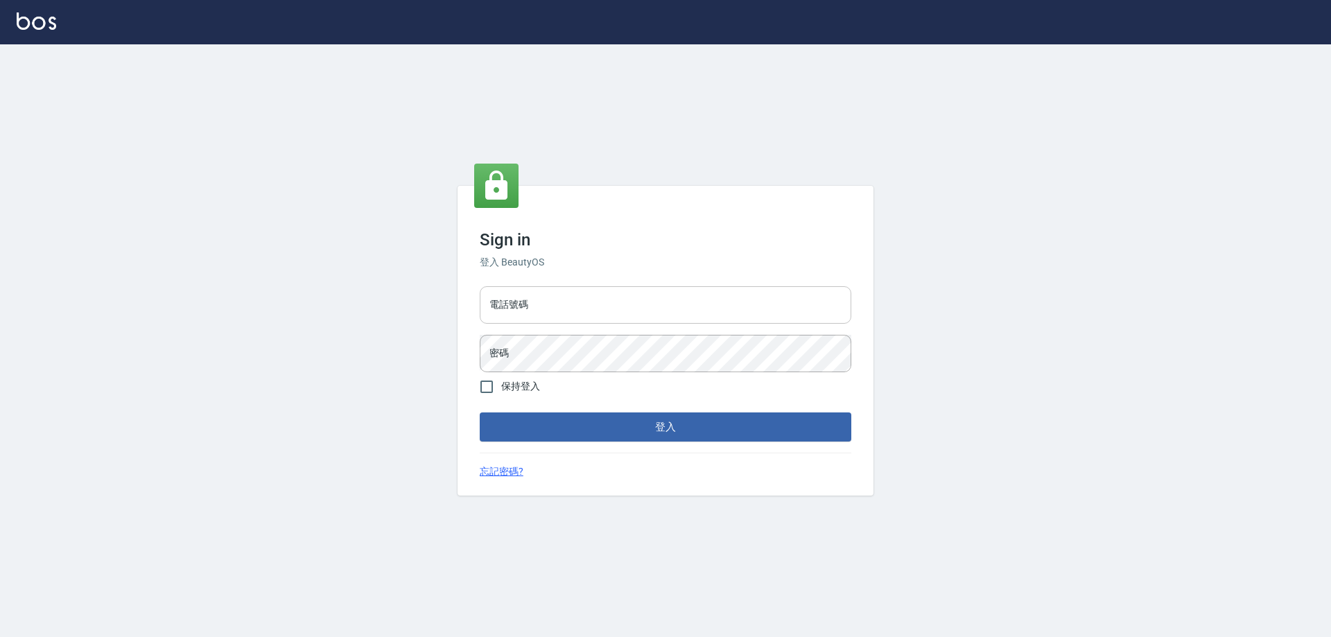
click at [603, 306] on input "電話號碼" at bounding box center [665, 304] width 371 height 37
click at [605, 317] on input "0426657991" at bounding box center [665, 304] width 371 height 37
type input "0426653545"
click at [577, 439] on button "登入" at bounding box center [665, 426] width 371 height 29
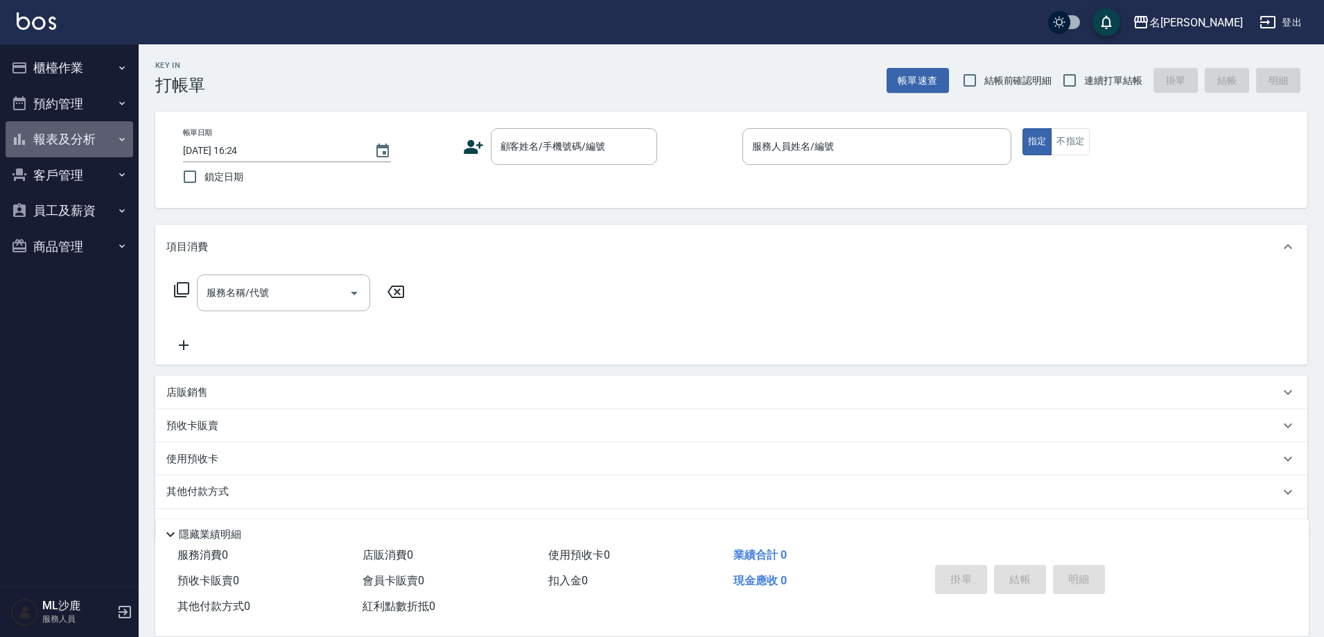
click at [73, 139] on button "報表及分析" at bounding box center [70, 139] width 128 height 36
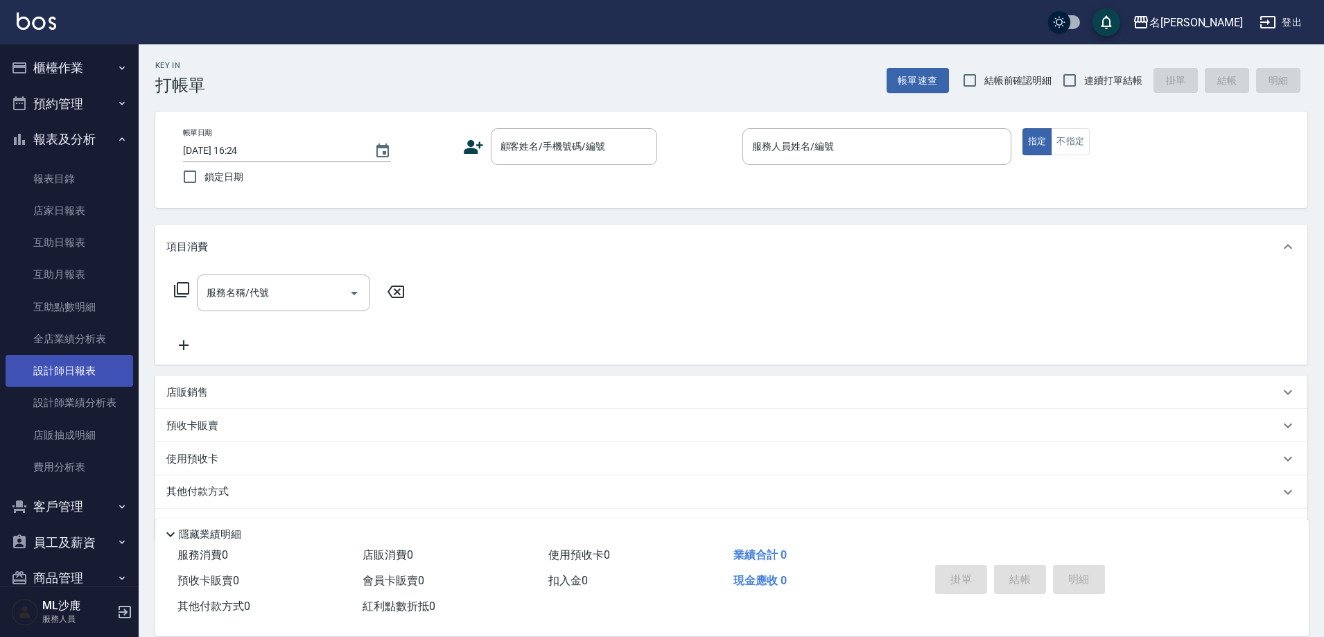
click at [76, 373] on link "設計師日報表" at bounding box center [70, 371] width 128 height 32
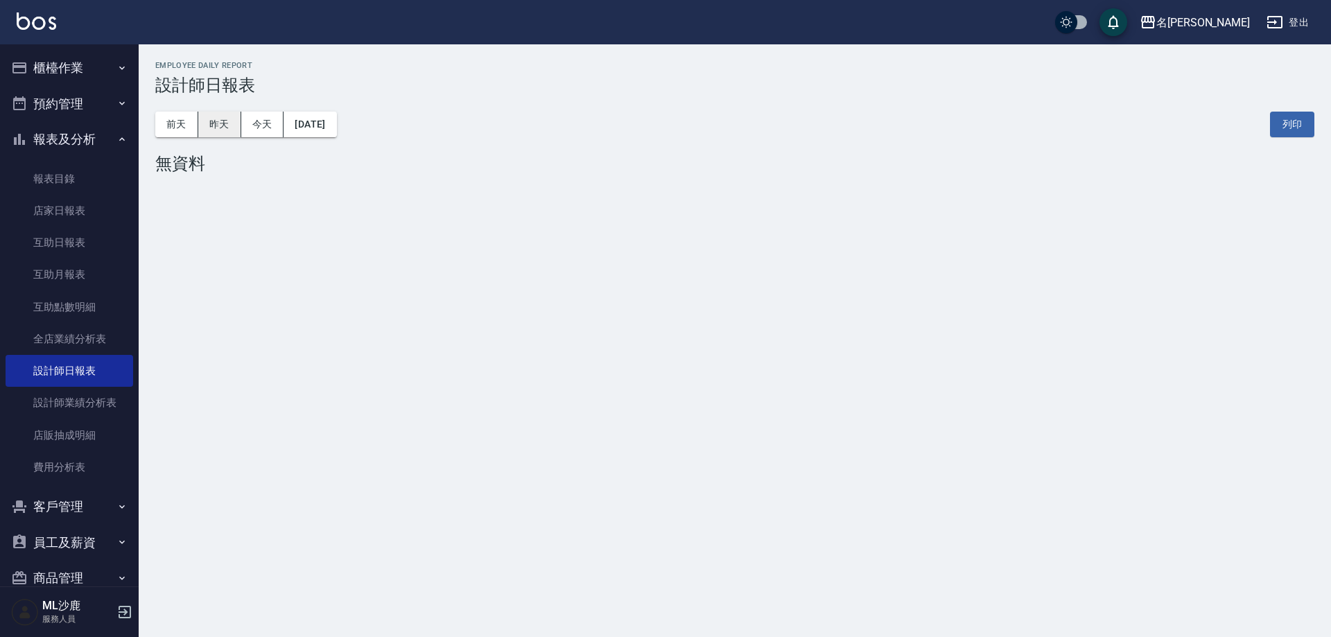
click at [237, 125] on button "昨天" at bounding box center [219, 125] width 43 height 26
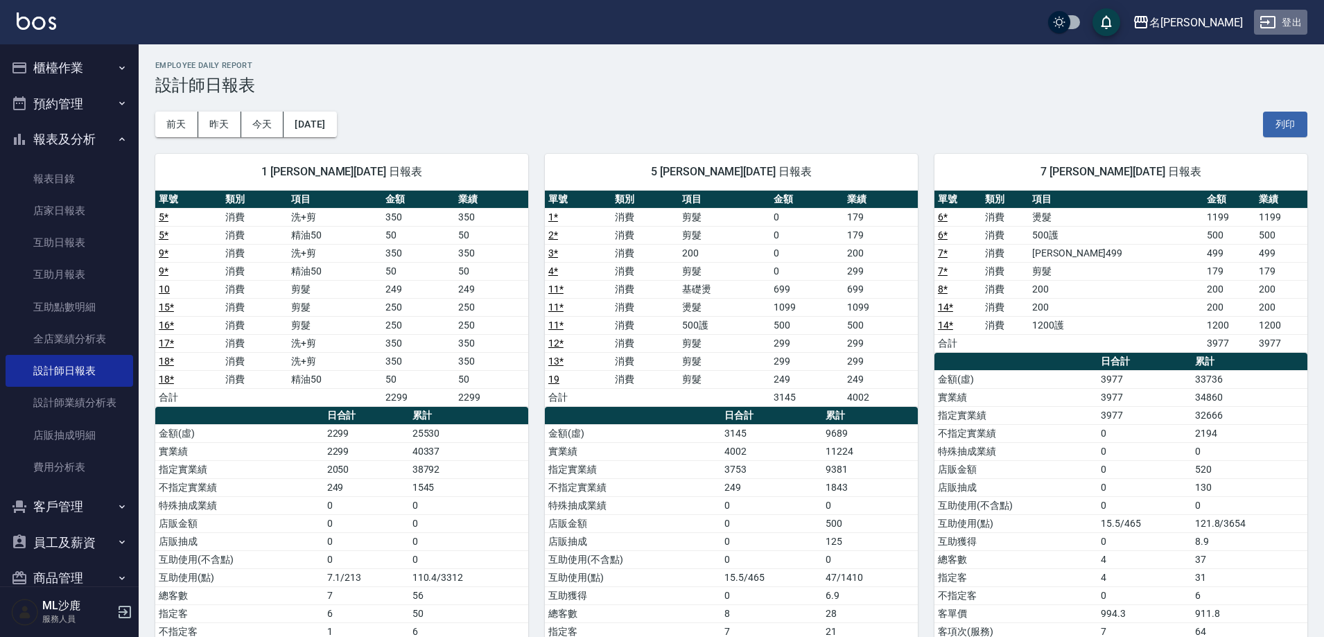
click at [1285, 23] on button "登出" at bounding box center [1280, 23] width 53 height 26
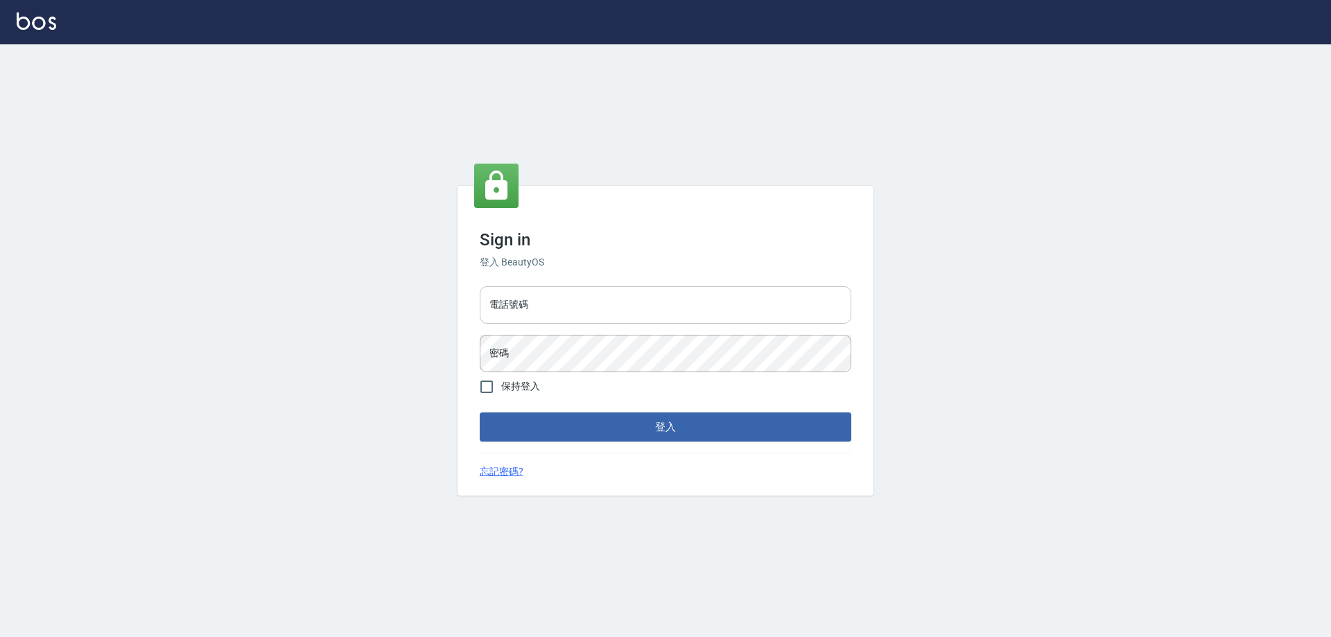
click at [583, 314] on input "電話號碼" at bounding box center [665, 304] width 371 height 37
click at [583, 314] on input "0426653545" at bounding box center [665, 304] width 371 height 37
click at [568, 309] on input "0426653545" at bounding box center [665, 304] width 371 height 37
type input "0426657169"
click at [369, 331] on div "Sign in 登入 BeautyOS 電話號碼 [PHONE_NUMBER] 電話號碼 密碼 密碼 保持登入 登入 忘記密碼?" at bounding box center [665, 340] width 1331 height 593
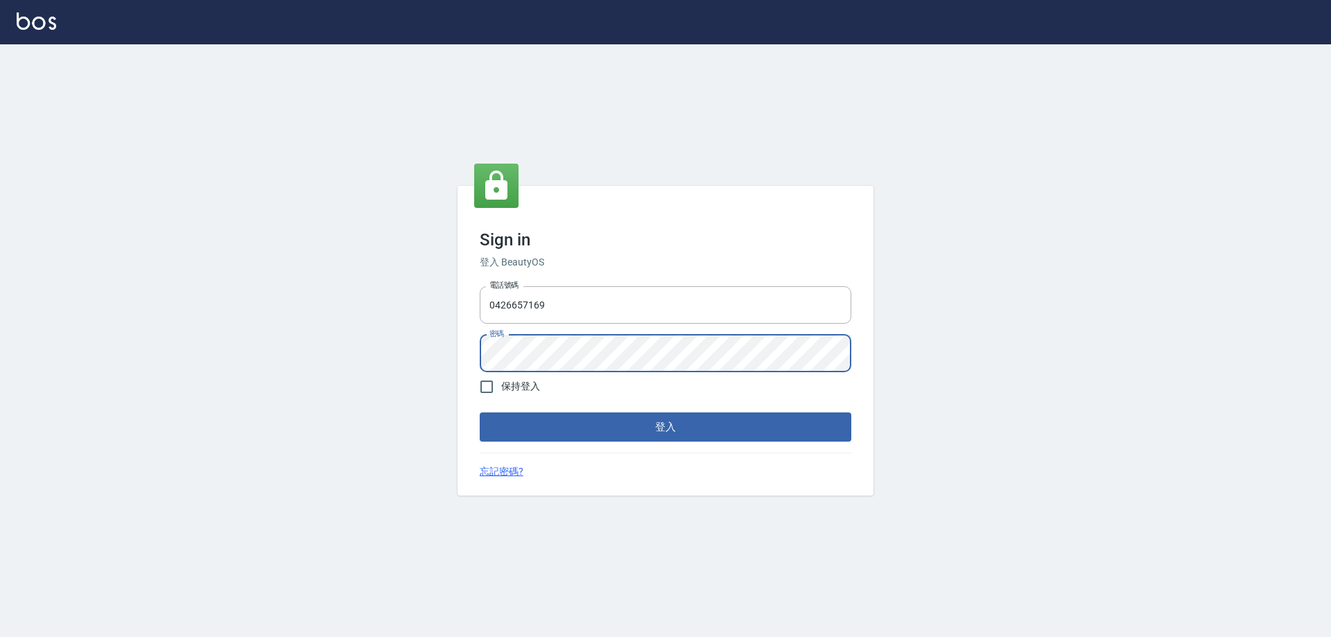
click at [480, 412] on button "登入" at bounding box center [665, 426] width 371 height 29
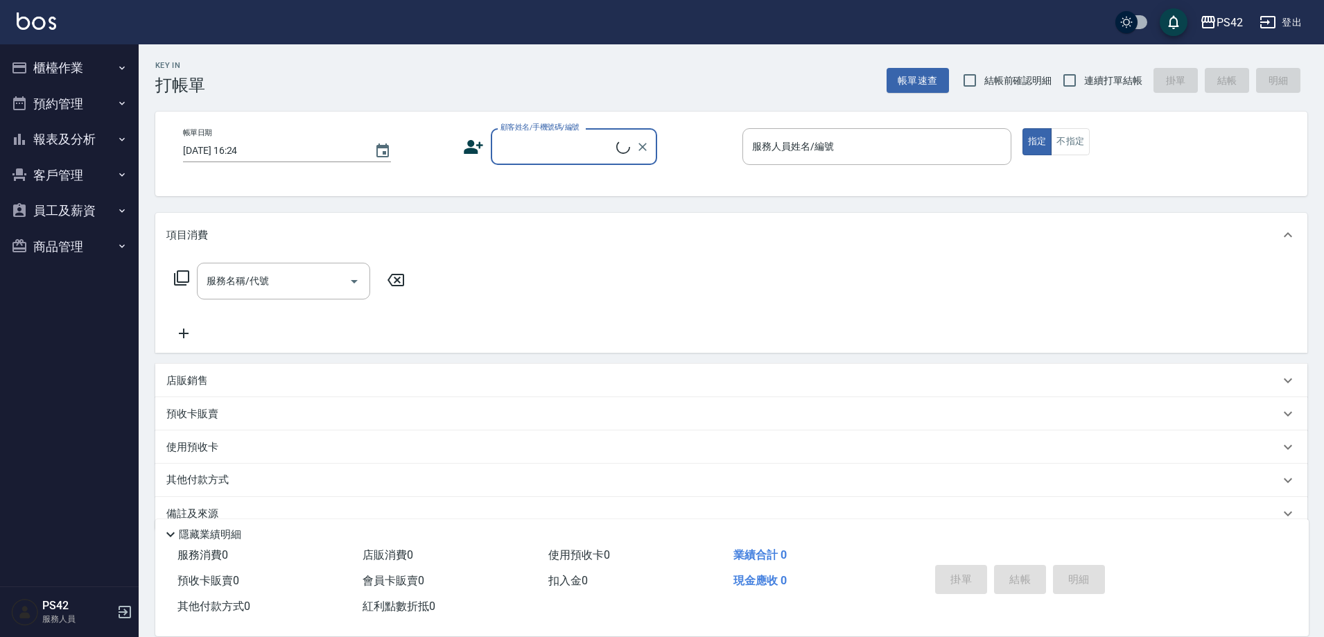
drag, startPoint x: 40, startPoint y: 145, endPoint x: 84, endPoint y: 193, distance: 65.7
click at [40, 148] on button "報表及分析" at bounding box center [70, 139] width 128 height 36
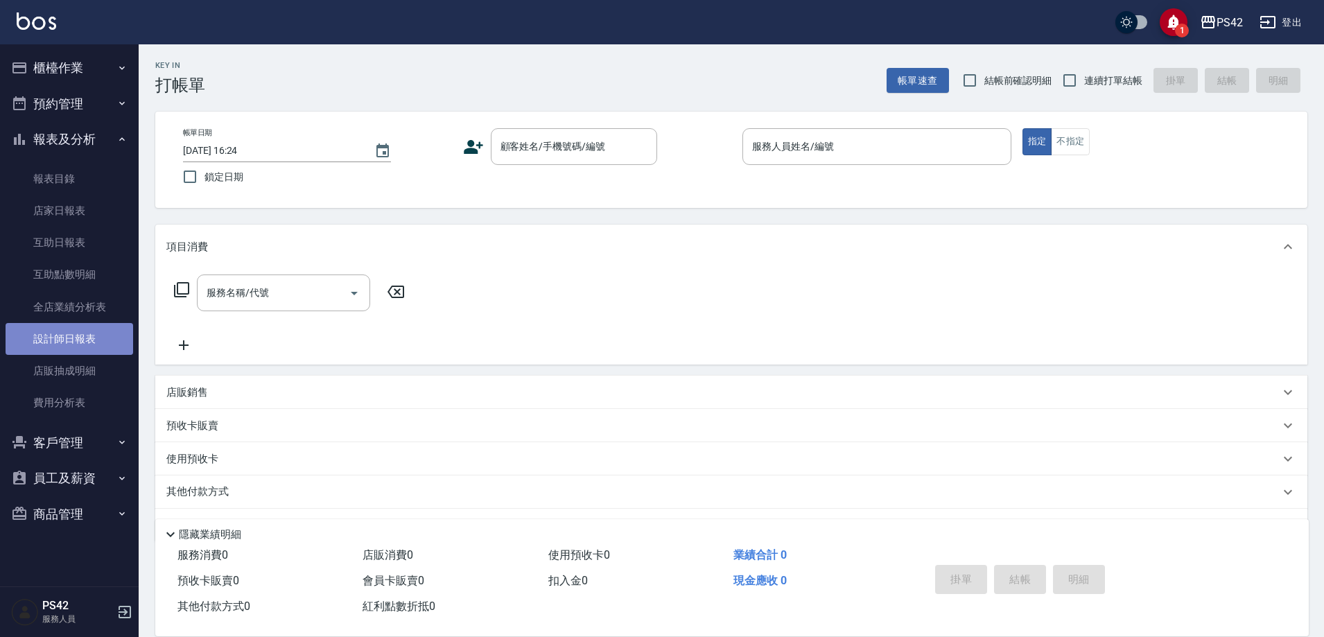
click at [69, 344] on link "設計師日報表" at bounding box center [70, 339] width 128 height 32
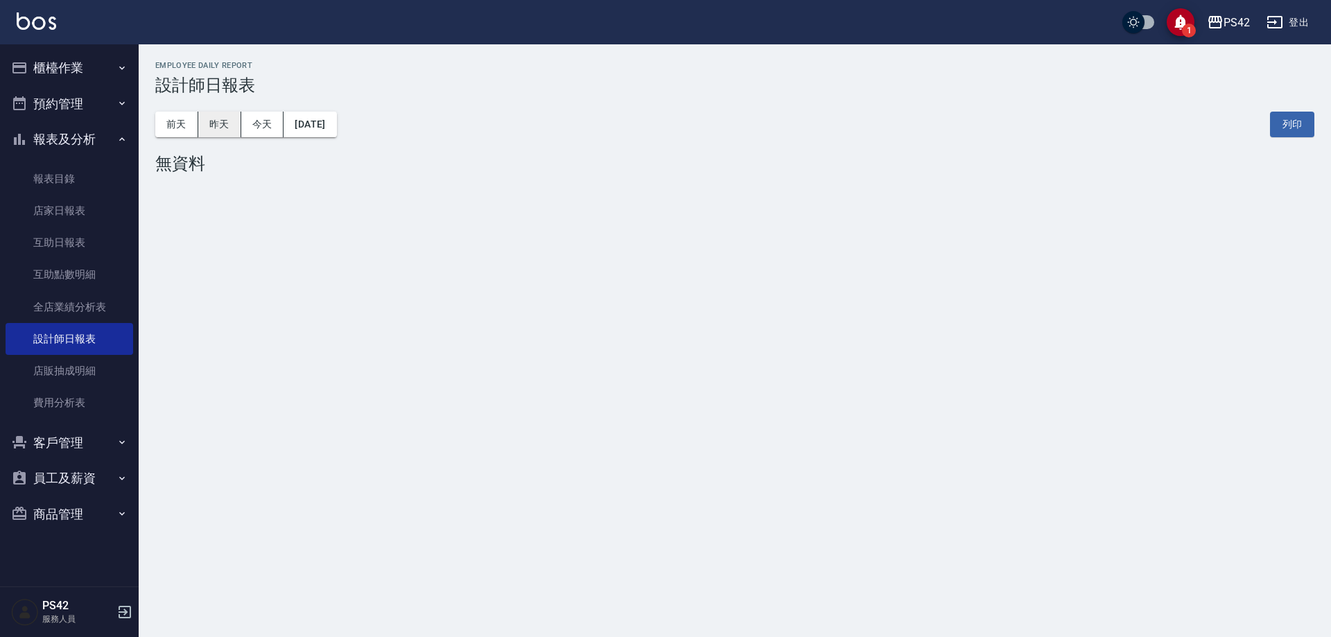
click at [230, 129] on button "昨天" at bounding box center [219, 125] width 43 height 26
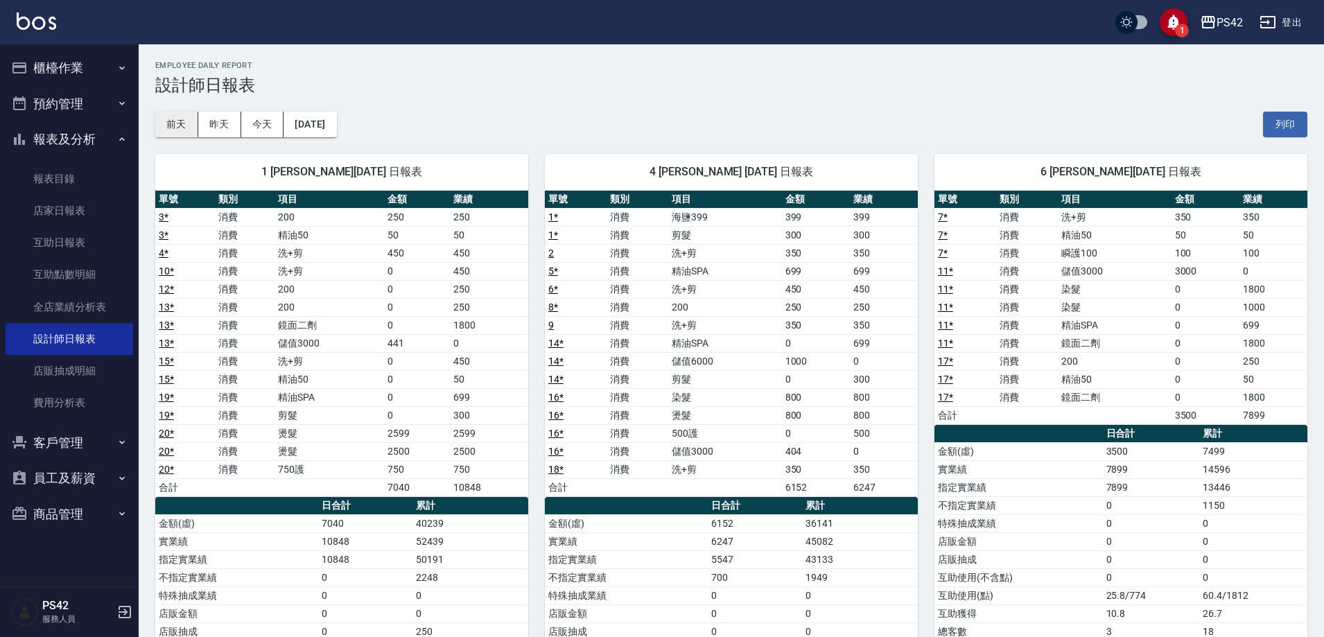
click at [178, 116] on button "前天" at bounding box center [176, 125] width 43 height 26
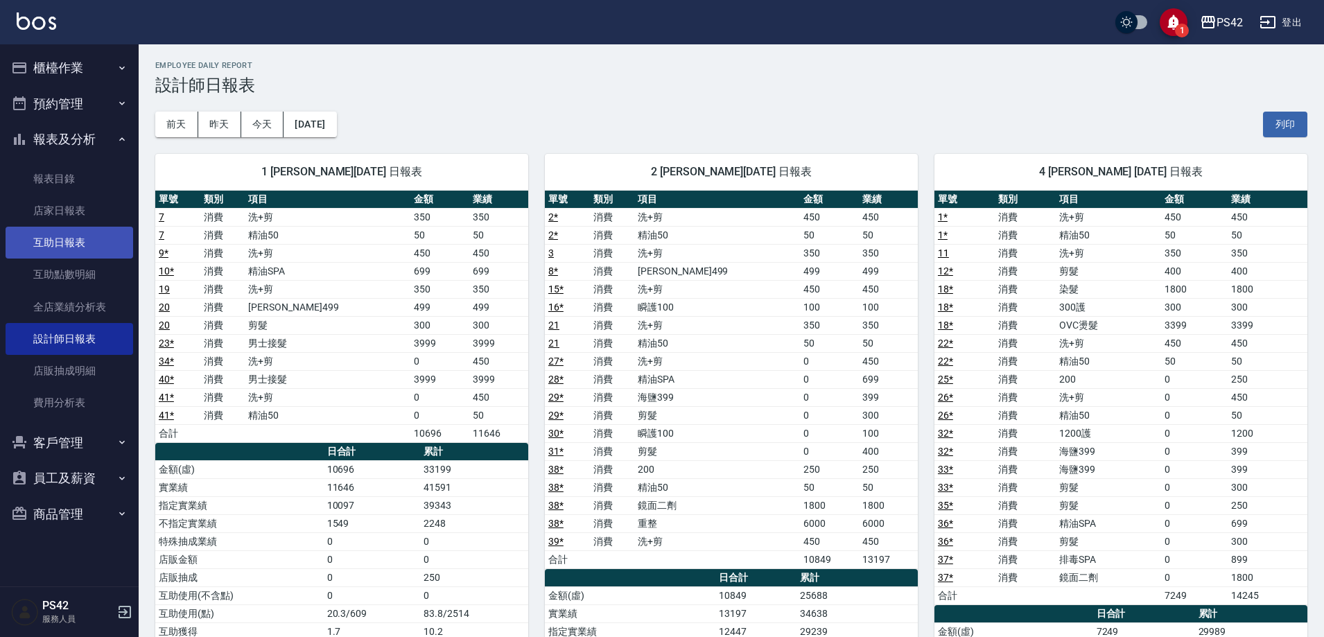
click at [82, 244] on link "互助日報表" at bounding box center [70, 243] width 128 height 32
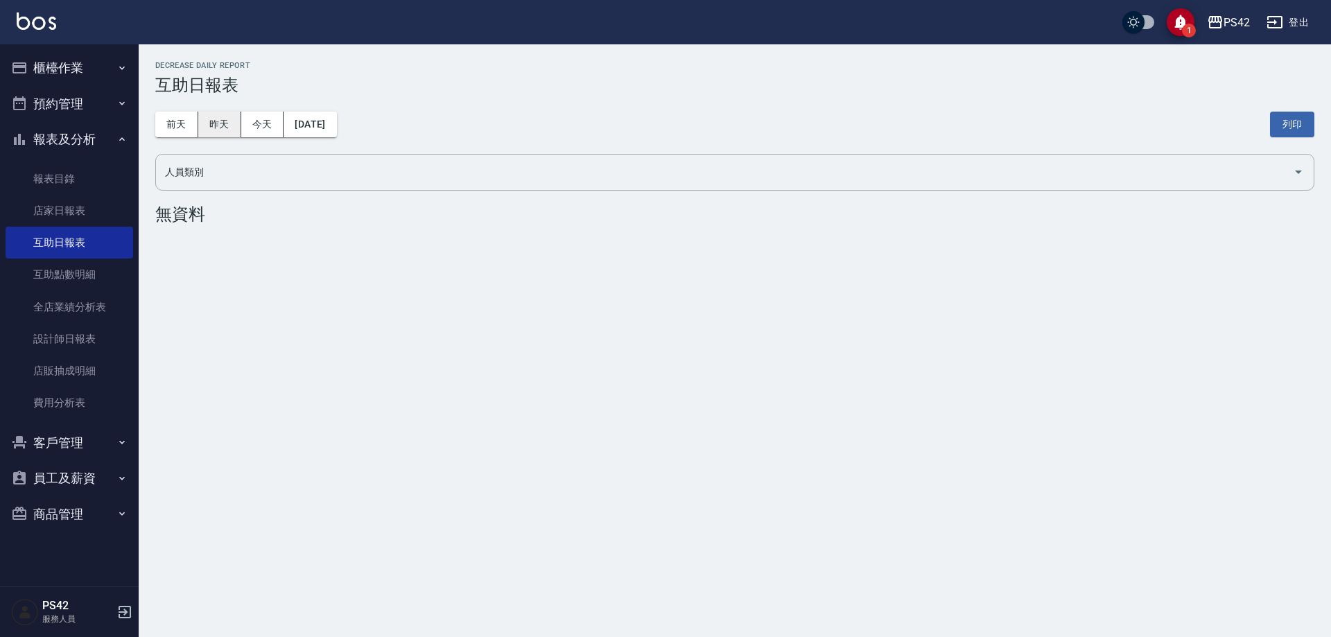
click at [211, 121] on button "昨天" at bounding box center [219, 125] width 43 height 26
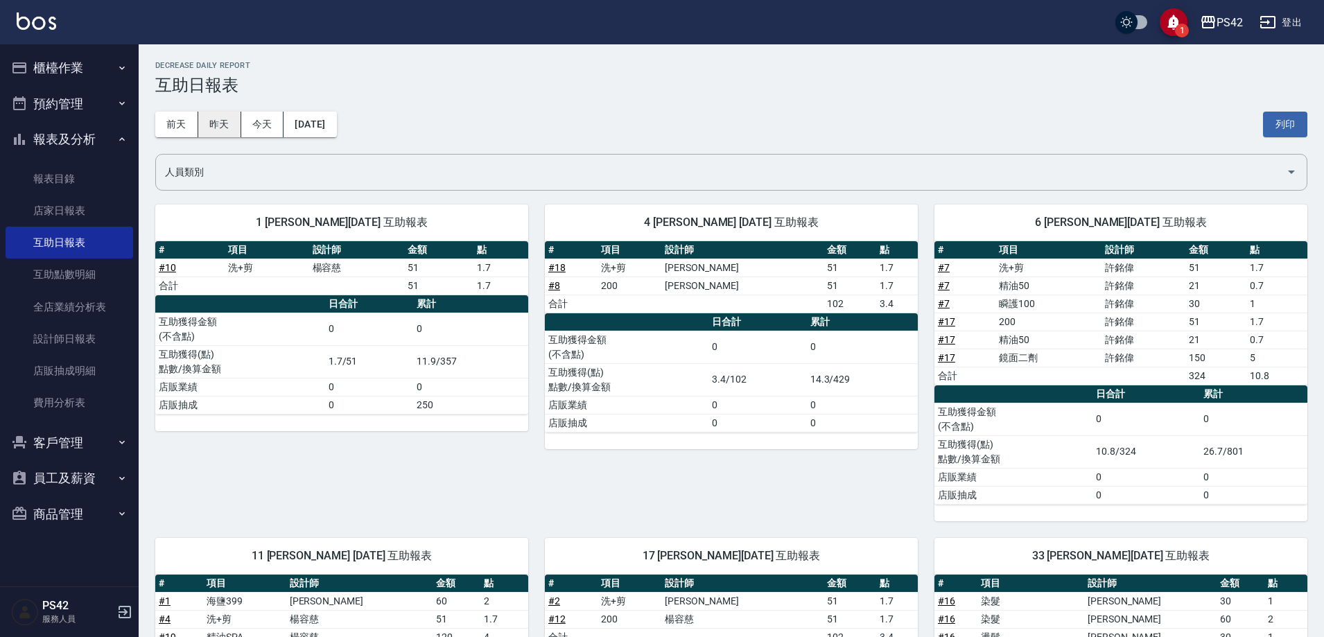
click at [204, 128] on button "昨天" at bounding box center [219, 125] width 43 height 26
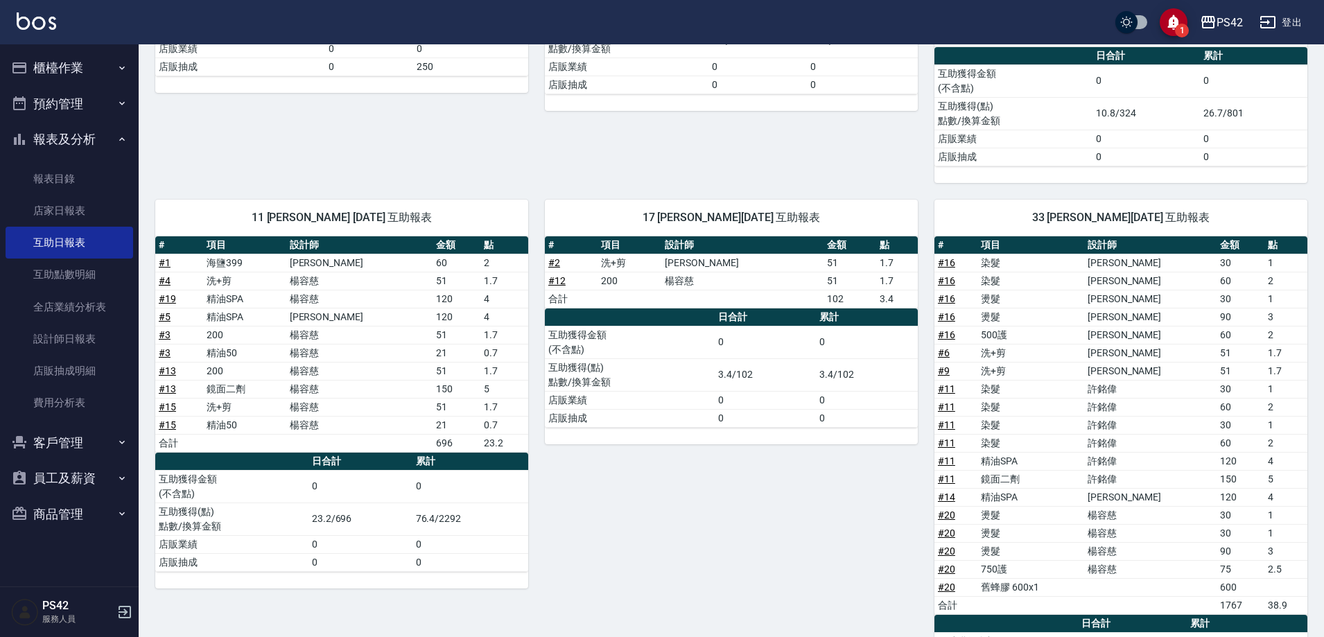
scroll to position [191, 0]
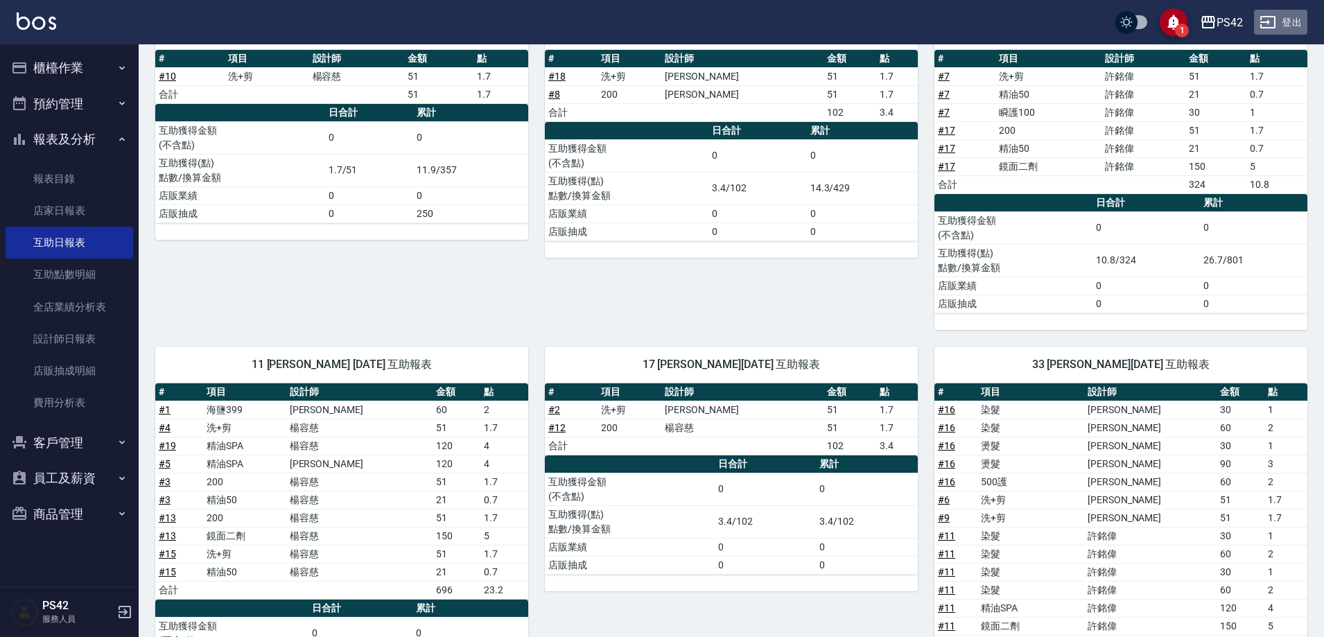
click at [1292, 23] on button "登出" at bounding box center [1280, 23] width 53 height 26
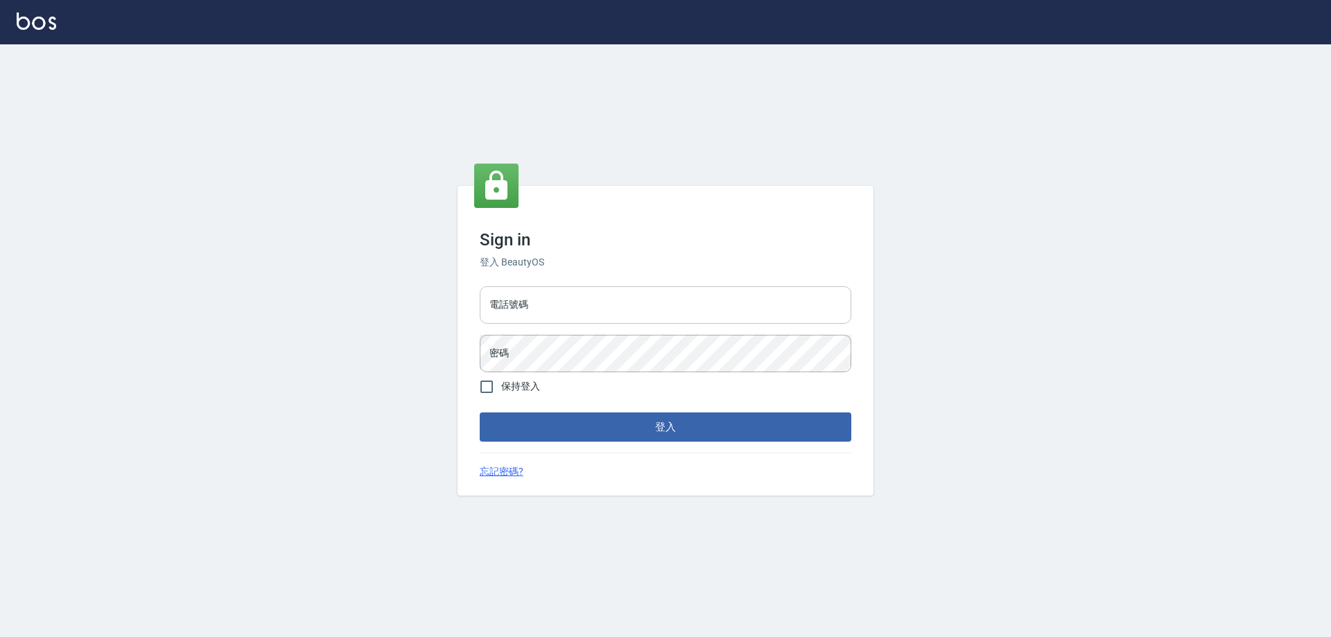
click at [586, 306] on input "電話號碼" at bounding box center [665, 304] width 371 height 37
click at [586, 315] on input "0426653545" at bounding box center [665, 304] width 371 height 37
type input "0426657991"
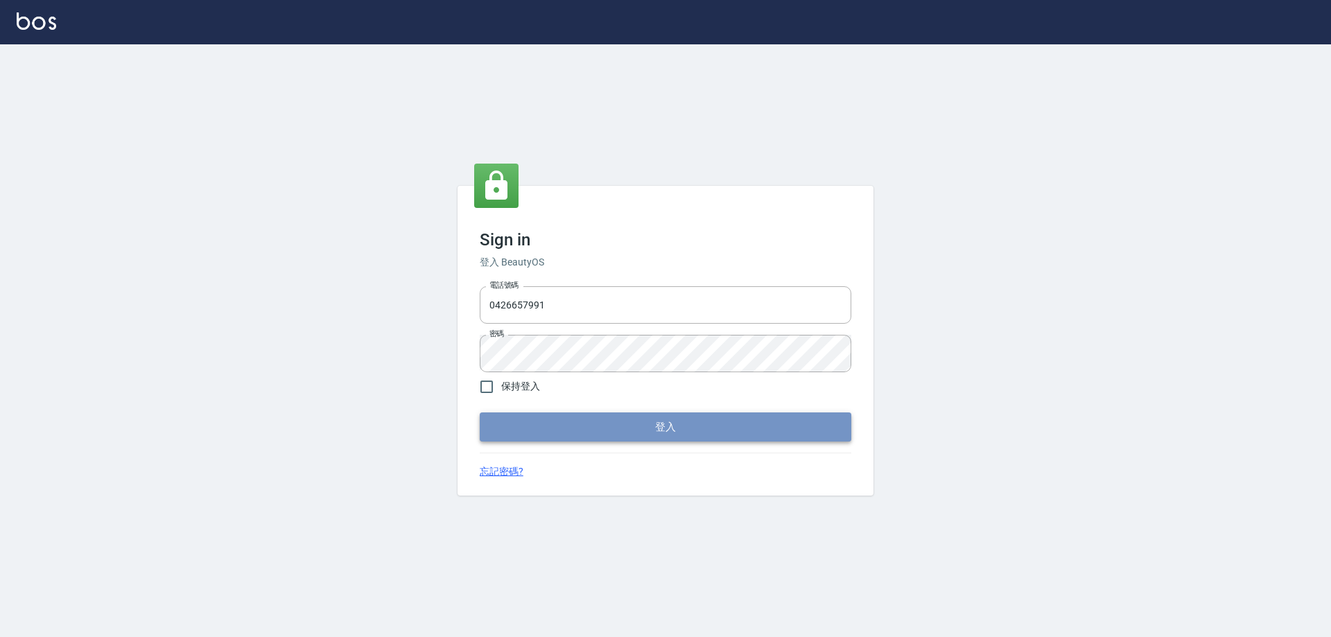
click at [581, 431] on button "登入" at bounding box center [665, 426] width 371 height 29
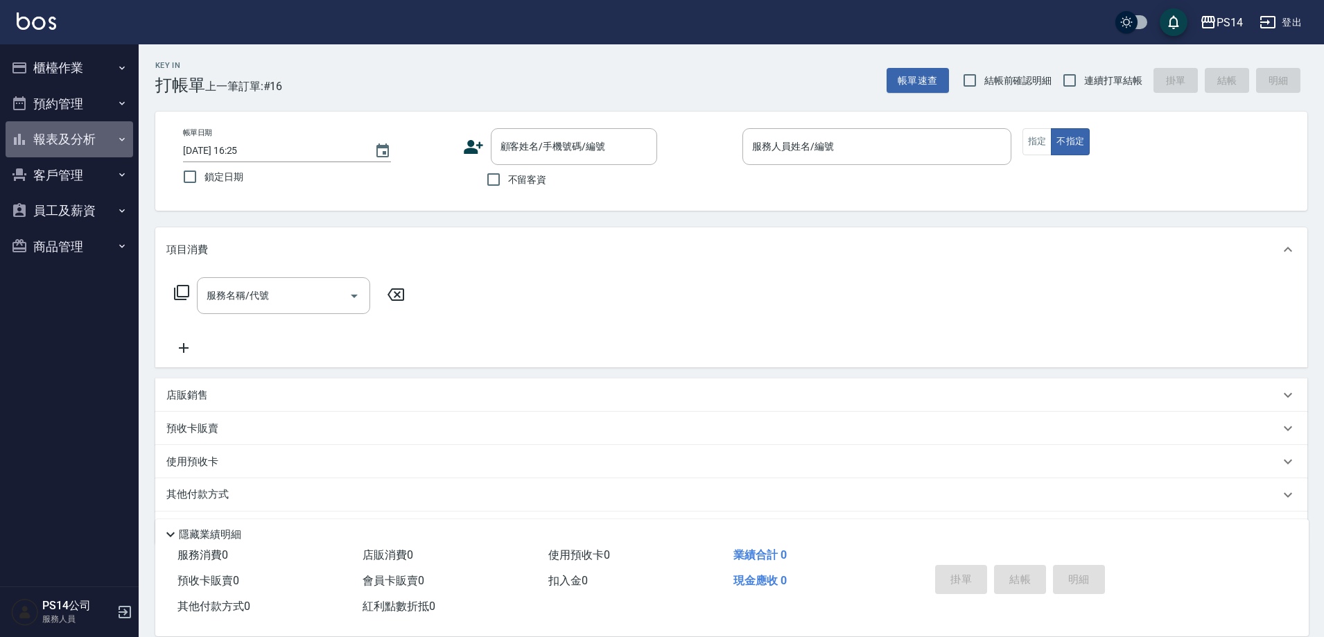
click at [87, 140] on button "報表及分析" at bounding box center [70, 139] width 128 height 36
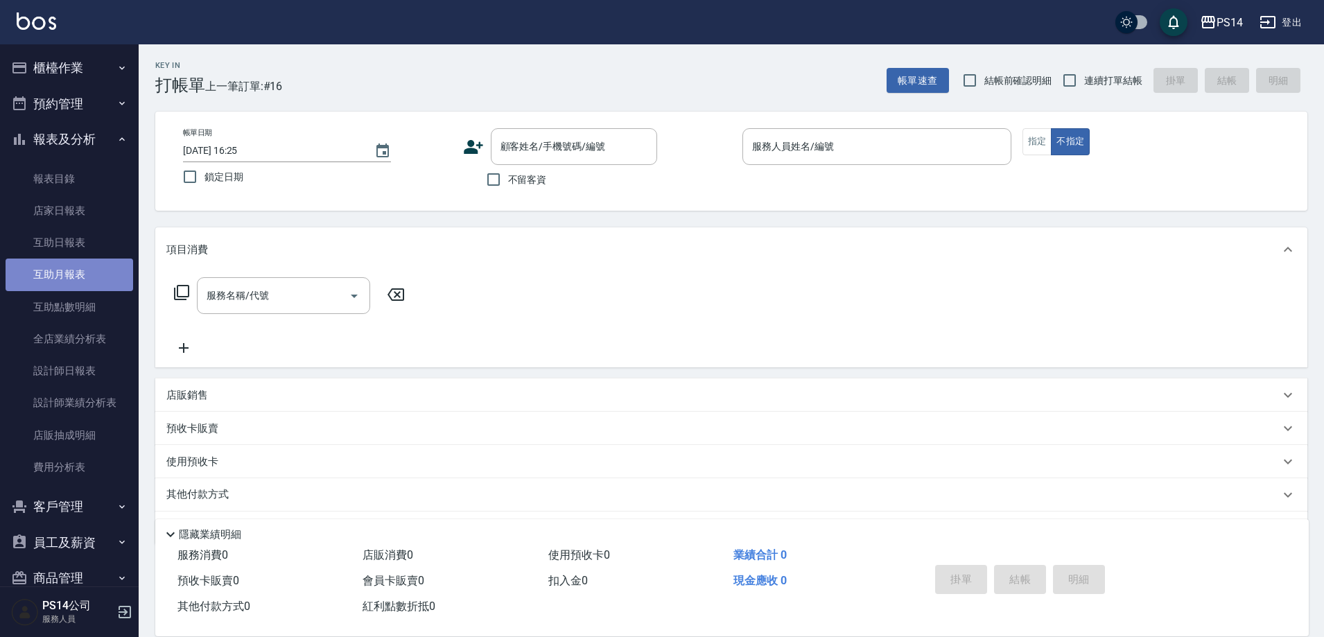
click at [71, 278] on link "互助月報表" at bounding box center [70, 274] width 128 height 32
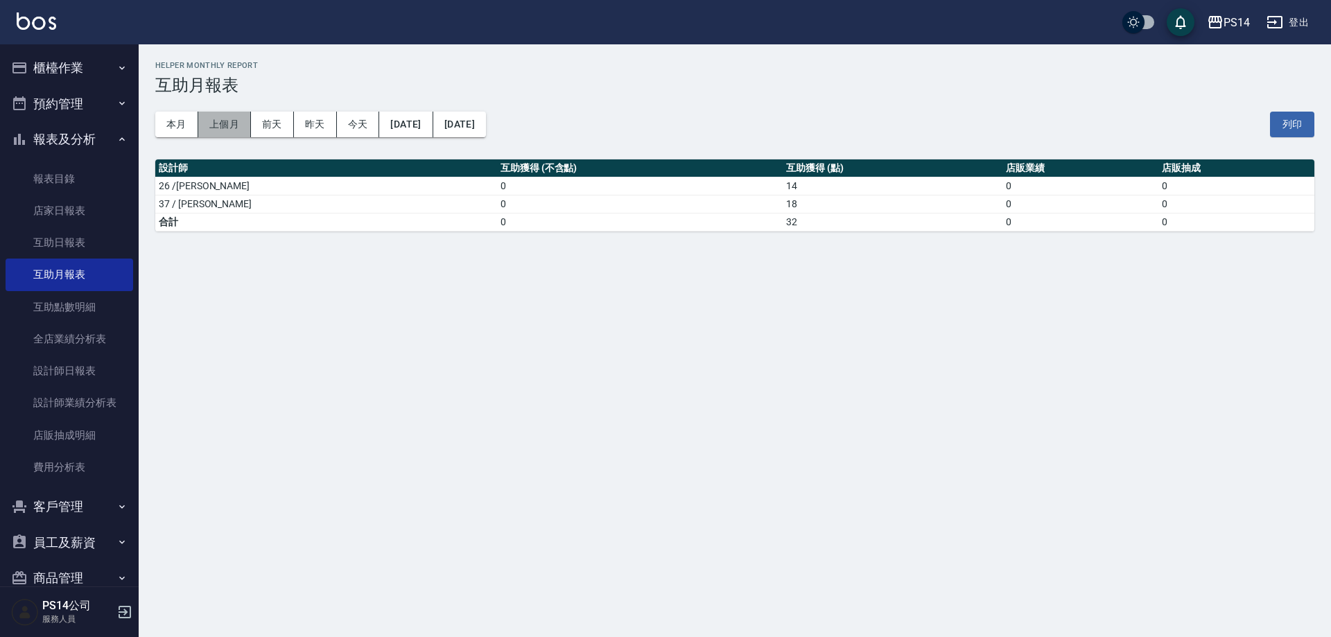
click at [235, 134] on button "上個月" at bounding box center [224, 125] width 53 height 26
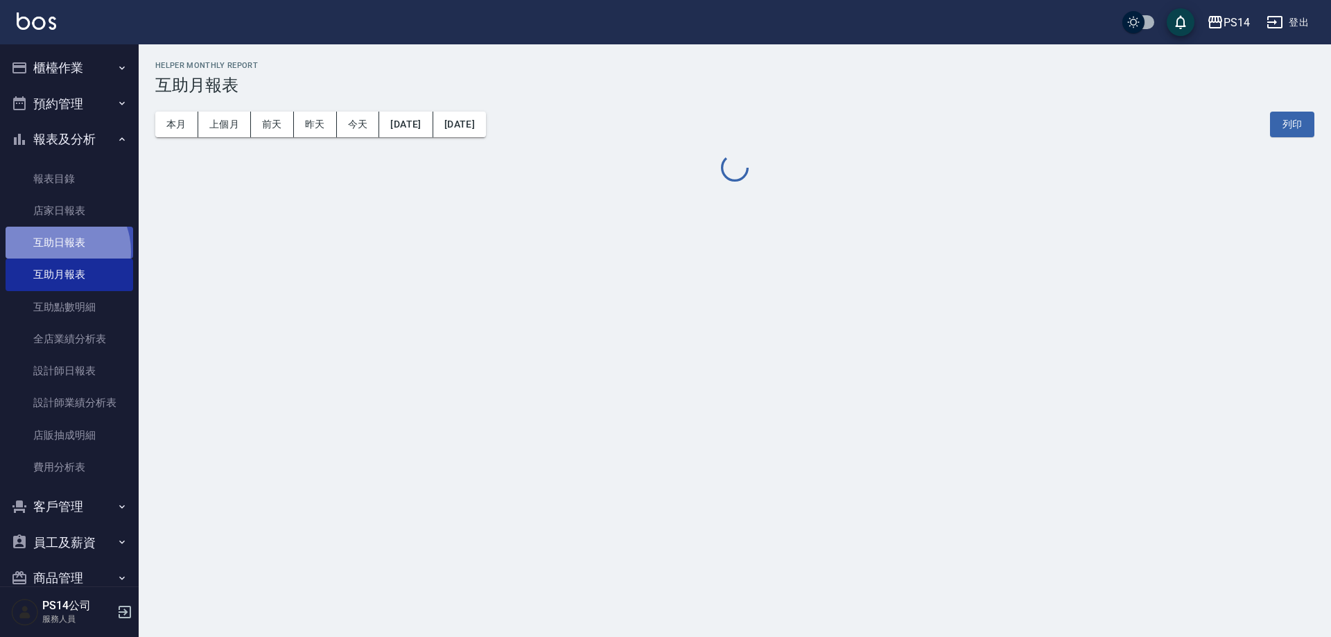
click at [54, 252] on link "互助日報表" at bounding box center [70, 243] width 128 height 32
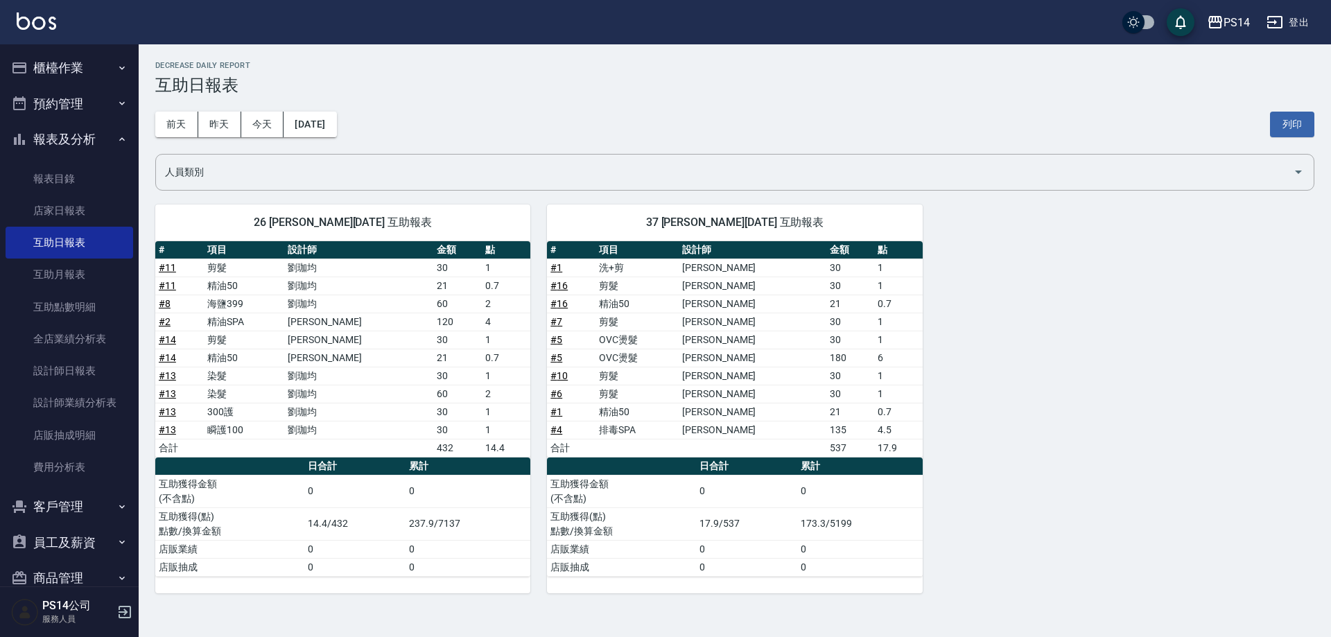
click at [231, 139] on div "[DATE] [DATE] [DATE] [DATE] 列印" at bounding box center [734, 124] width 1159 height 59
click at [232, 130] on button "昨天" at bounding box center [219, 125] width 43 height 26
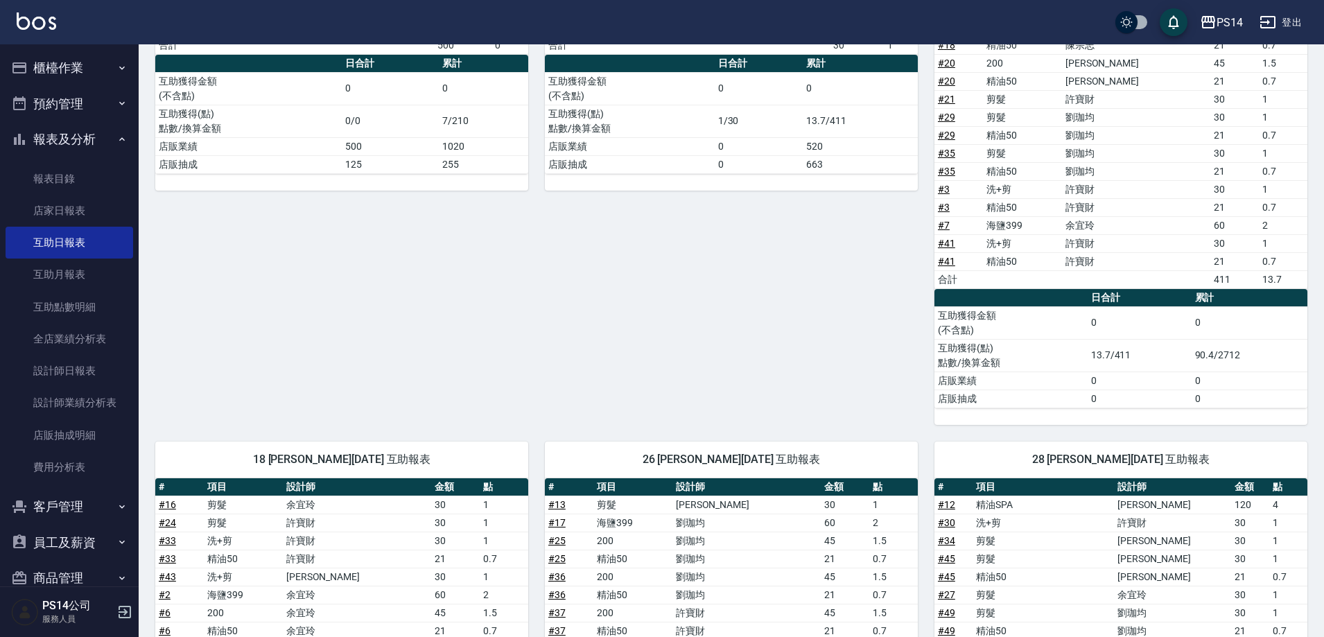
scroll to position [485, 0]
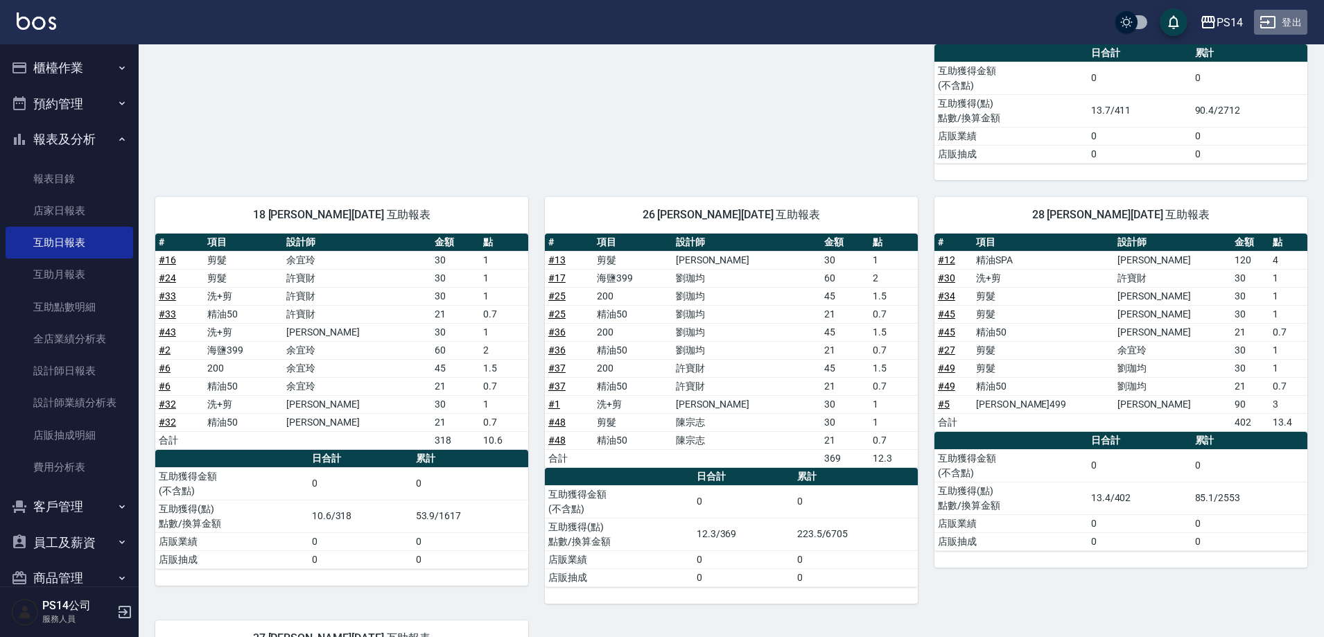
click at [1297, 14] on button "登出" at bounding box center [1280, 23] width 53 height 26
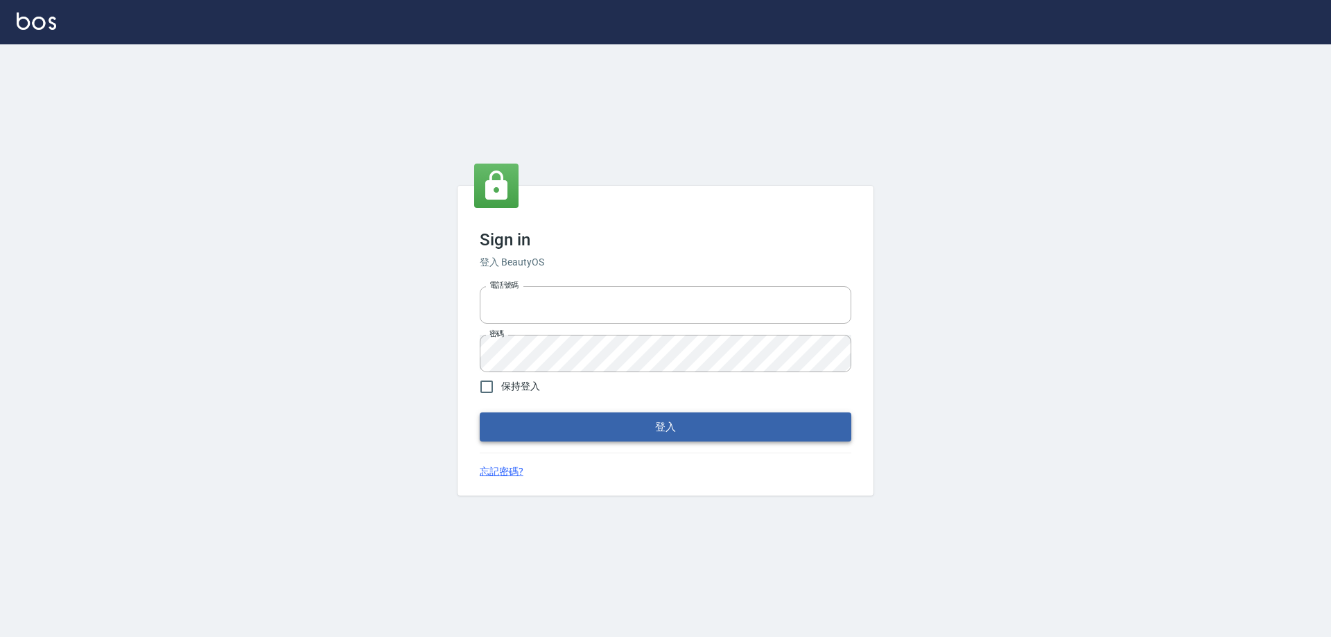
type input "0426657991"
click at [622, 428] on button "登入" at bounding box center [665, 426] width 371 height 29
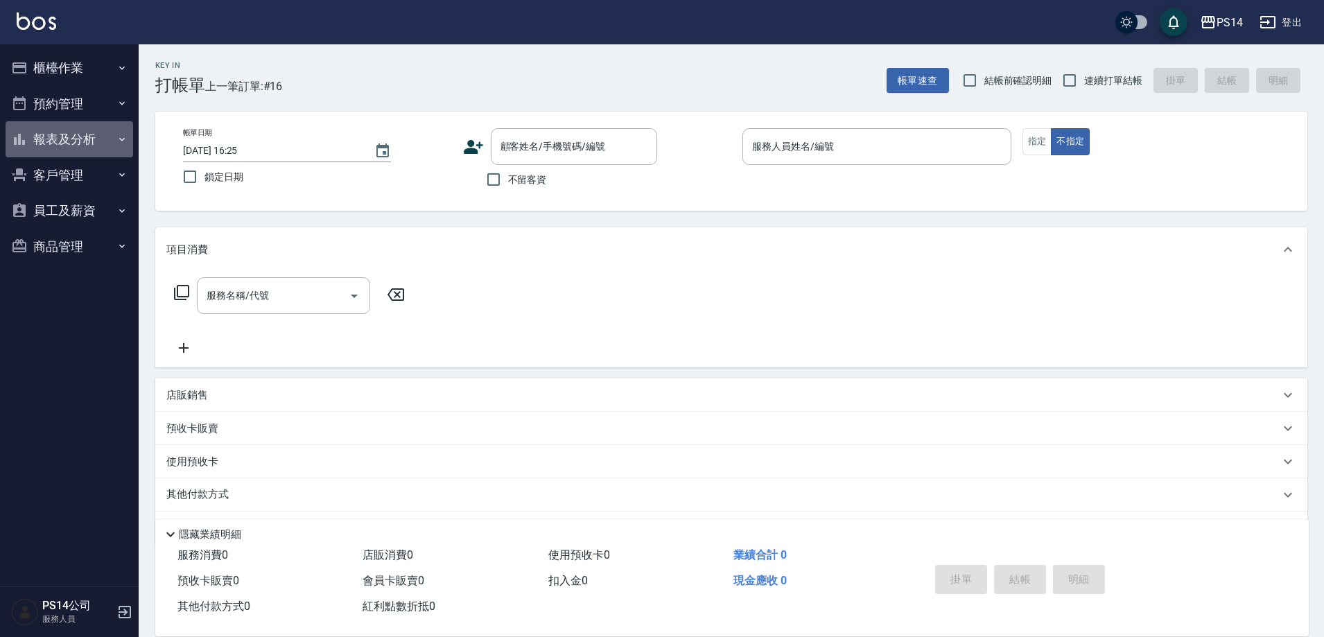
click at [82, 140] on button "報表及分析" at bounding box center [70, 139] width 128 height 36
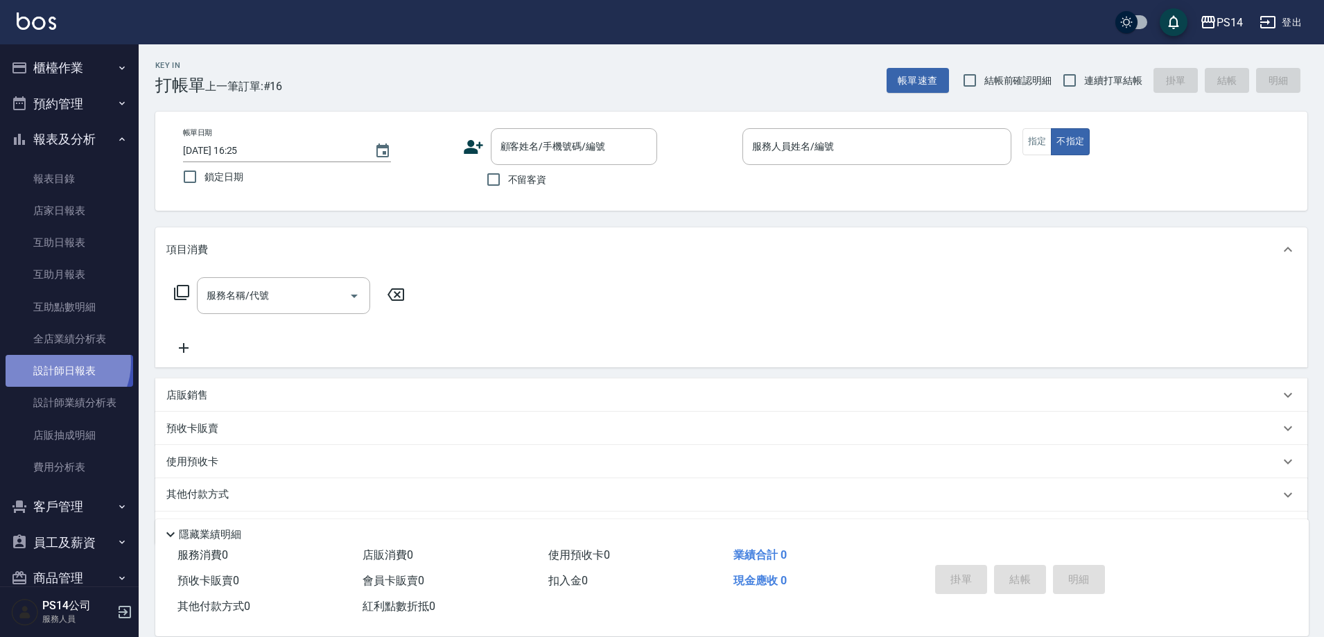
click at [56, 362] on link "設計師日報表" at bounding box center [70, 371] width 128 height 32
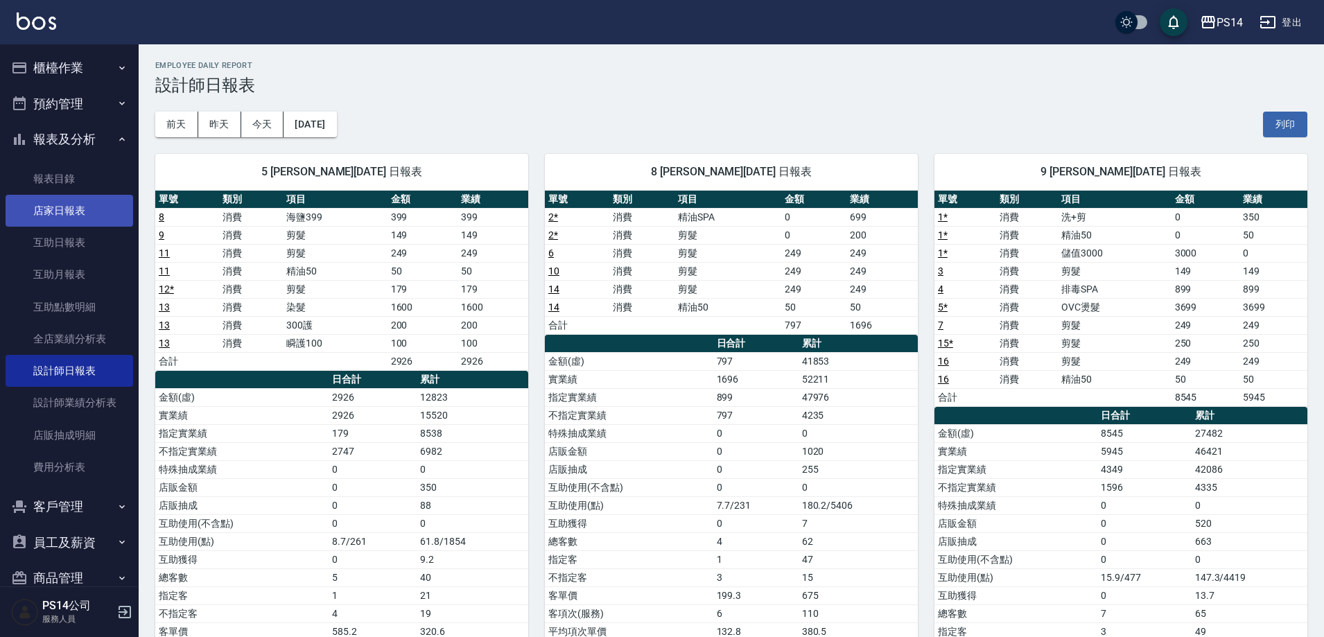
click at [58, 211] on link "店家日報表" at bounding box center [70, 211] width 128 height 32
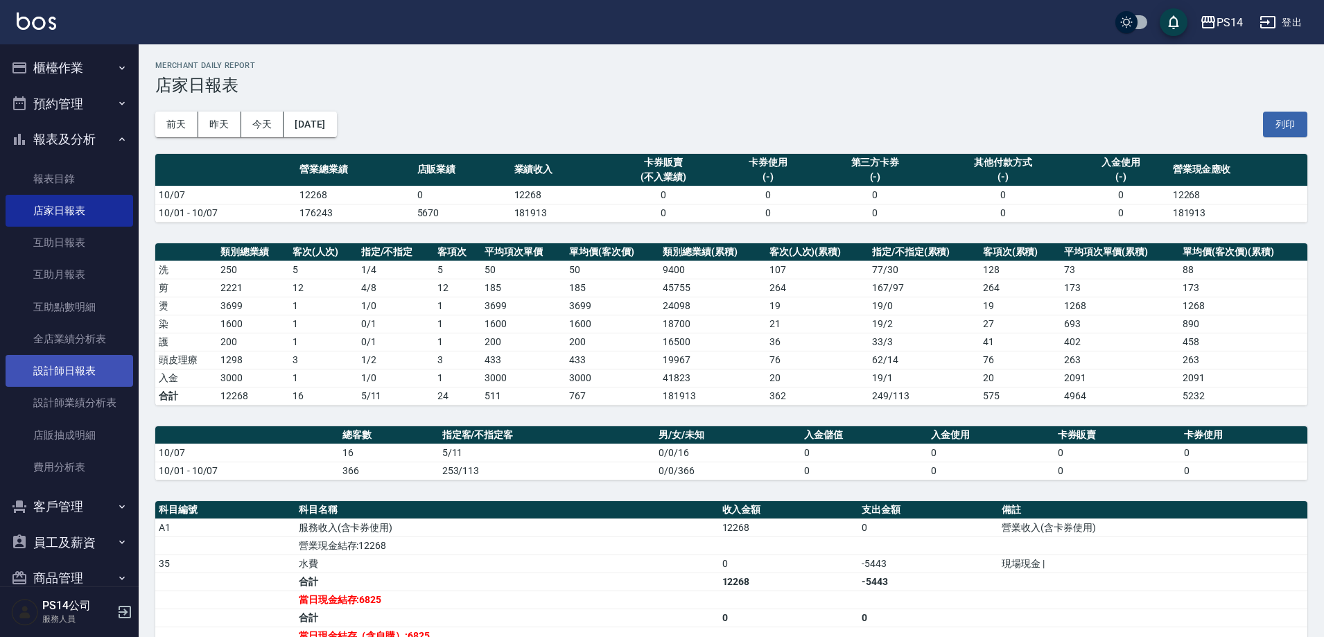
click at [83, 383] on link "設計師日報表" at bounding box center [70, 371] width 128 height 32
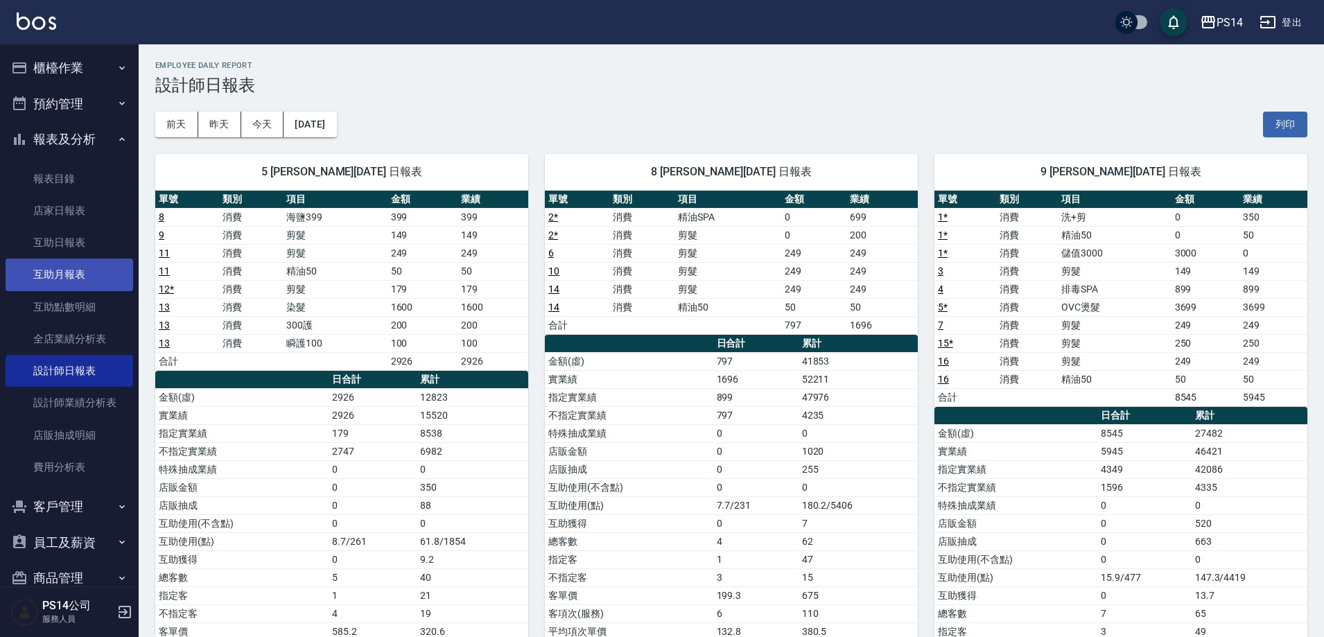
click at [69, 274] on link "互助月報表" at bounding box center [70, 274] width 128 height 32
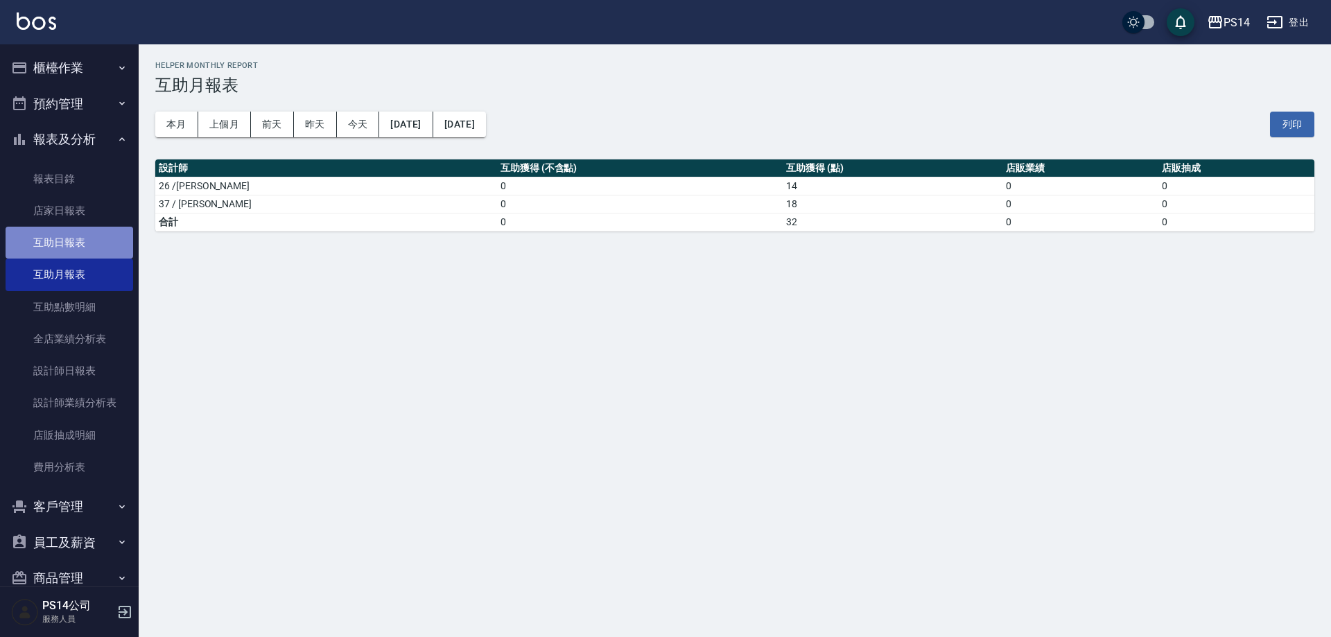
click at [69, 258] on link "互助日報表" at bounding box center [70, 243] width 128 height 32
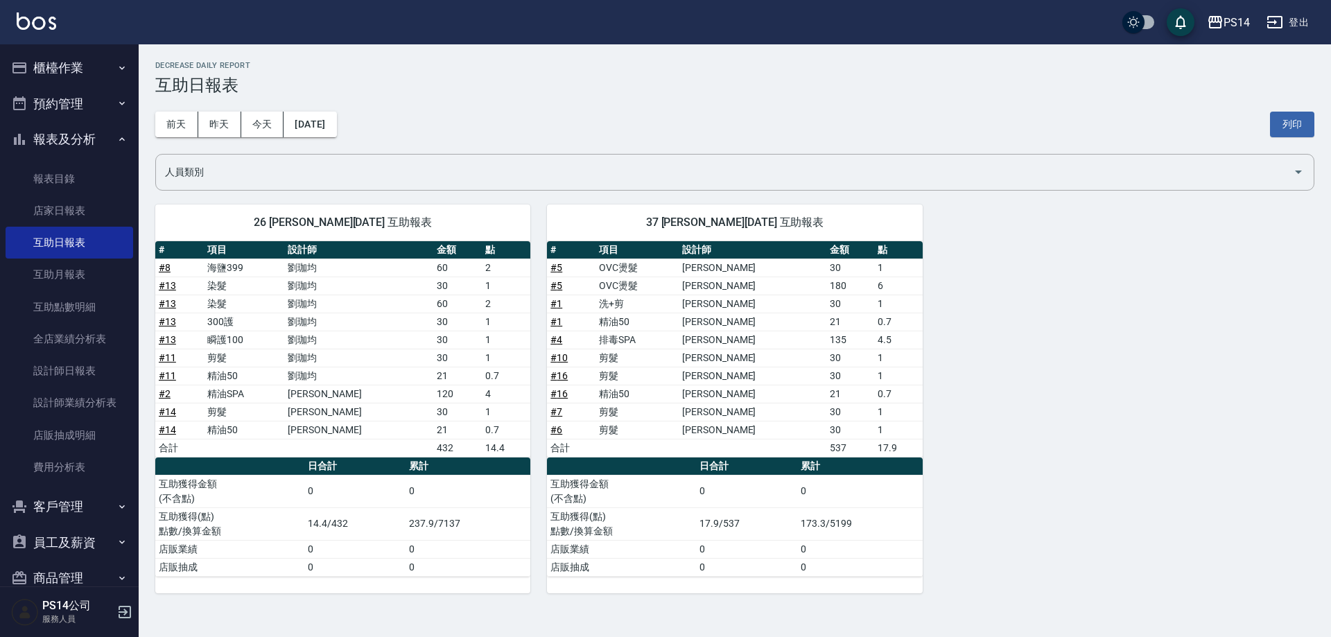
drag, startPoint x: 66, startPoint y: 72, endPoint x: 70, endPoint y: 92, distance: 20.5
click at [66, 72] on button "櫃檯作業" at bounding box center [70, 68] width 128 height 36
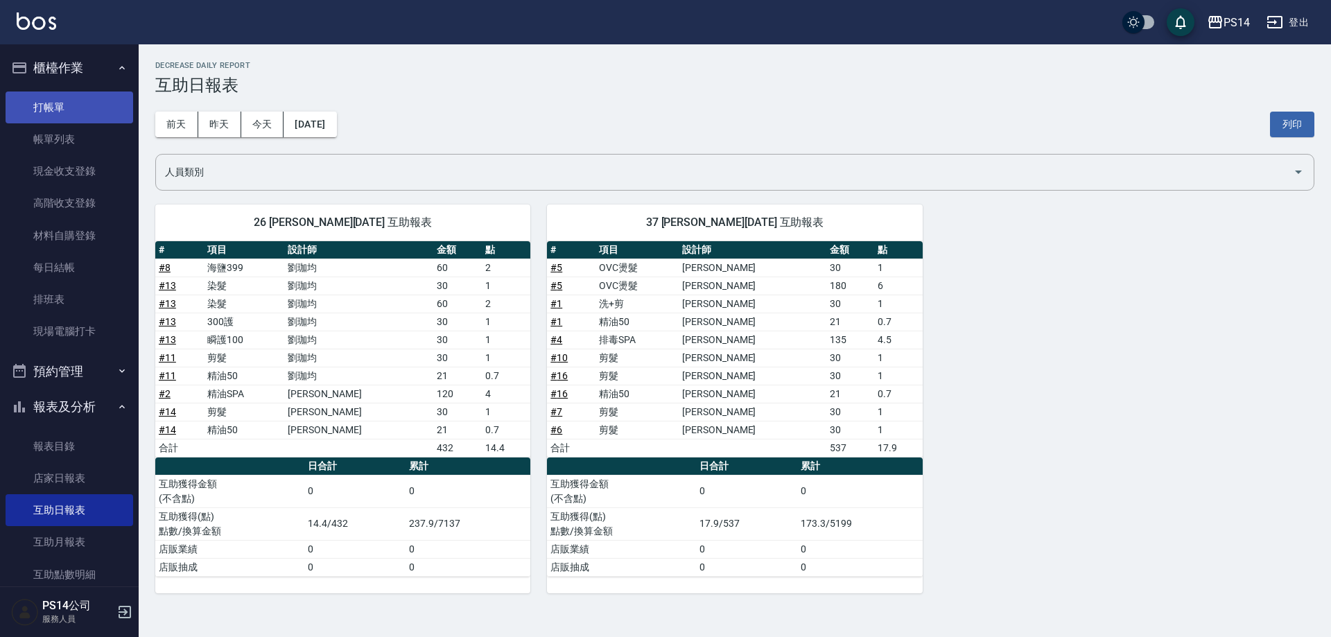
click at [70, 100] on link "打帳單" at bounding box center [70, 107] width 128 height 32
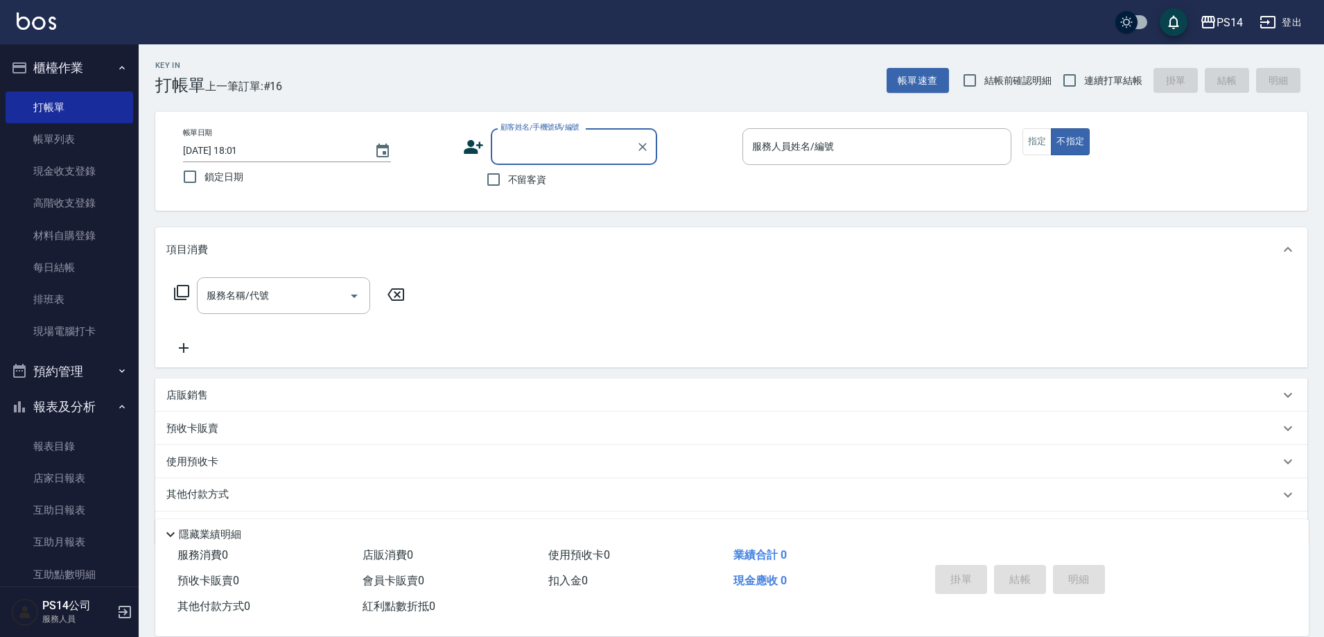
type input "8"
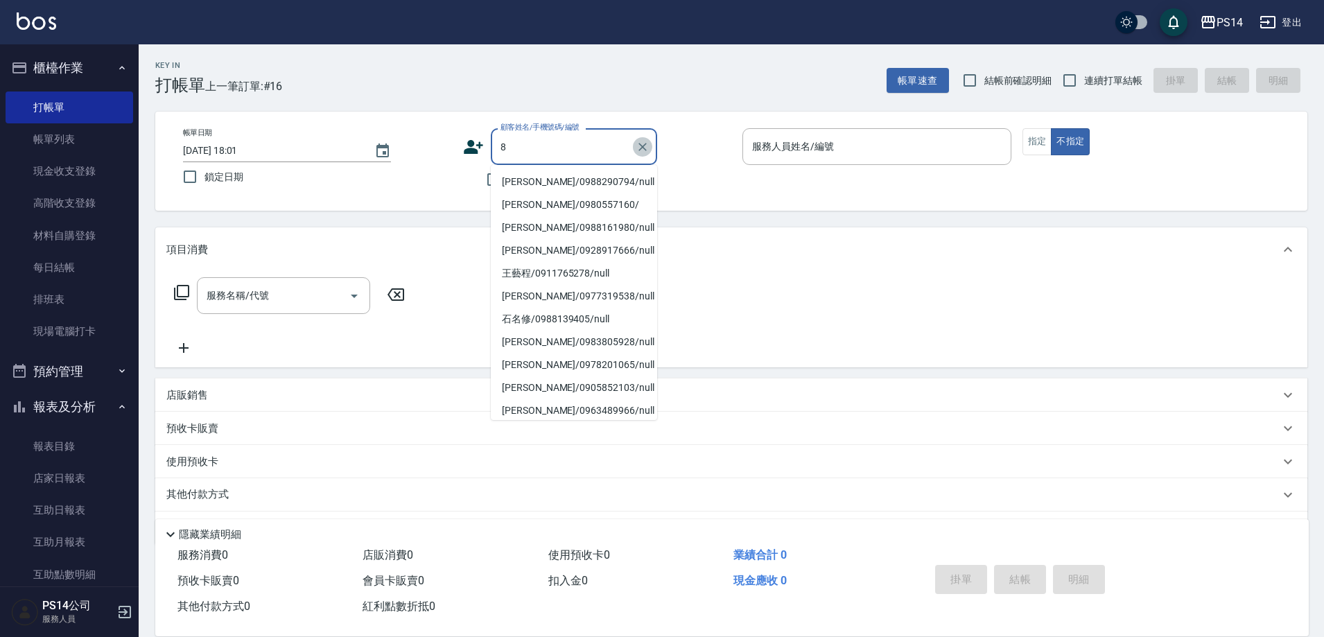
click at [639, 141] on icon "Clear" at bounding box center [642, 147] width 14 height 14
click at [474, 182] on div "不留客資" at bounding box center [560, 179] width 194 height 29
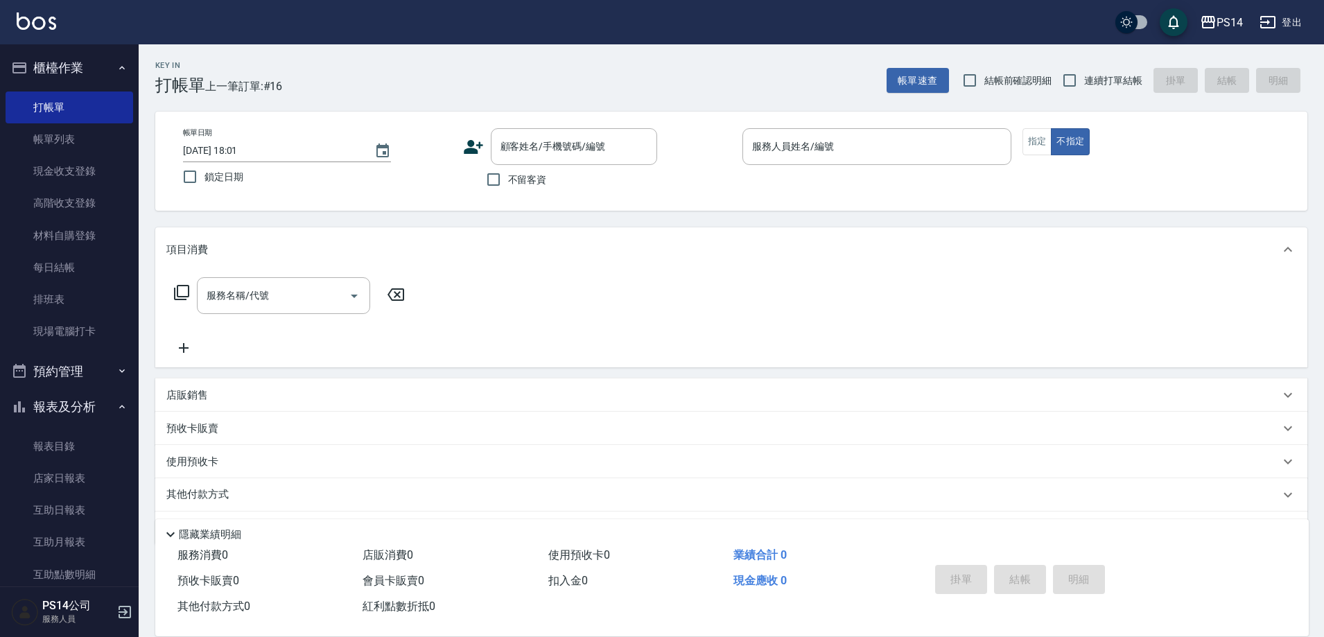
drag, startPoint x: 514, startPoint y: 188, endPoint x: 522, endPoint y: 188, distance: 7.7
click at [515, 187] on label "不留客資" at bounding box center [513, 179] width 68 height 29
click at [508, 187] on input "不留客資" at bounding box center [493, 179] width 29 height 29
checkbox input "true"
click at [889, 145] on input "服務人員姓名/編號" at bounding box center [876, 146] width 256 height 24
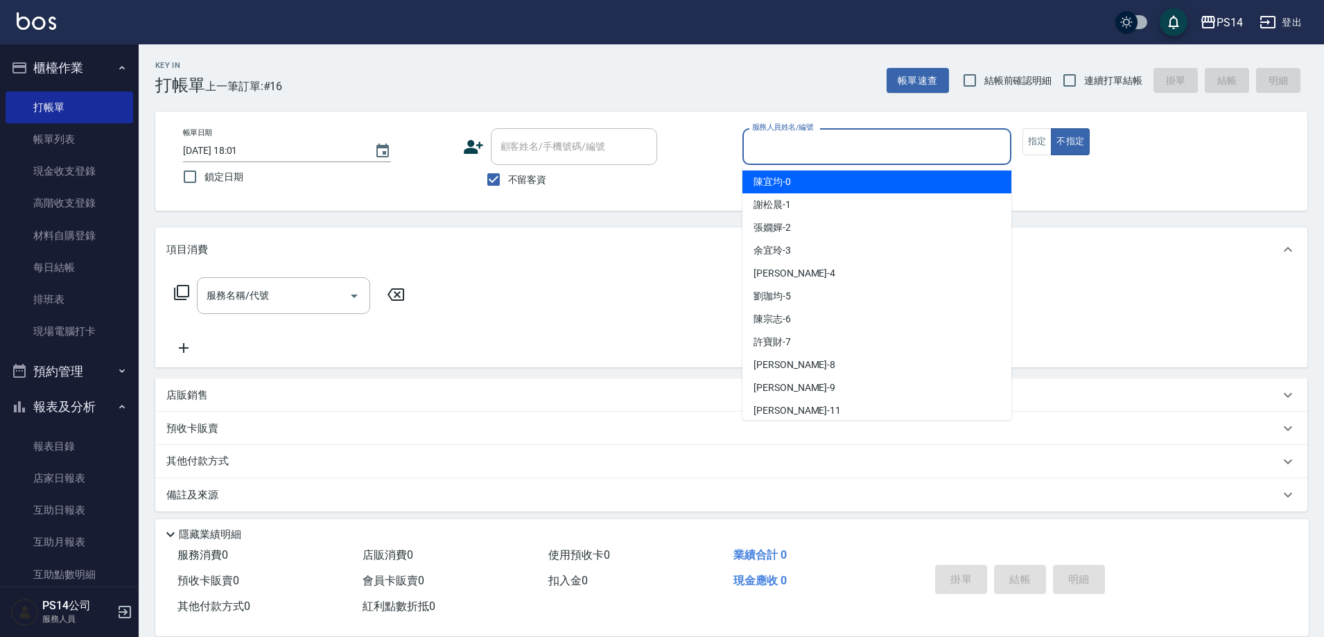
click at [1109, 91] on label "連續打單結帳" at bounding box center [1098, 80] width 87 height 29
click at [1084, 91] on input "連續打單結帳" at bounding box center [1069, 80] width 29 height 29
checkbox input "true"
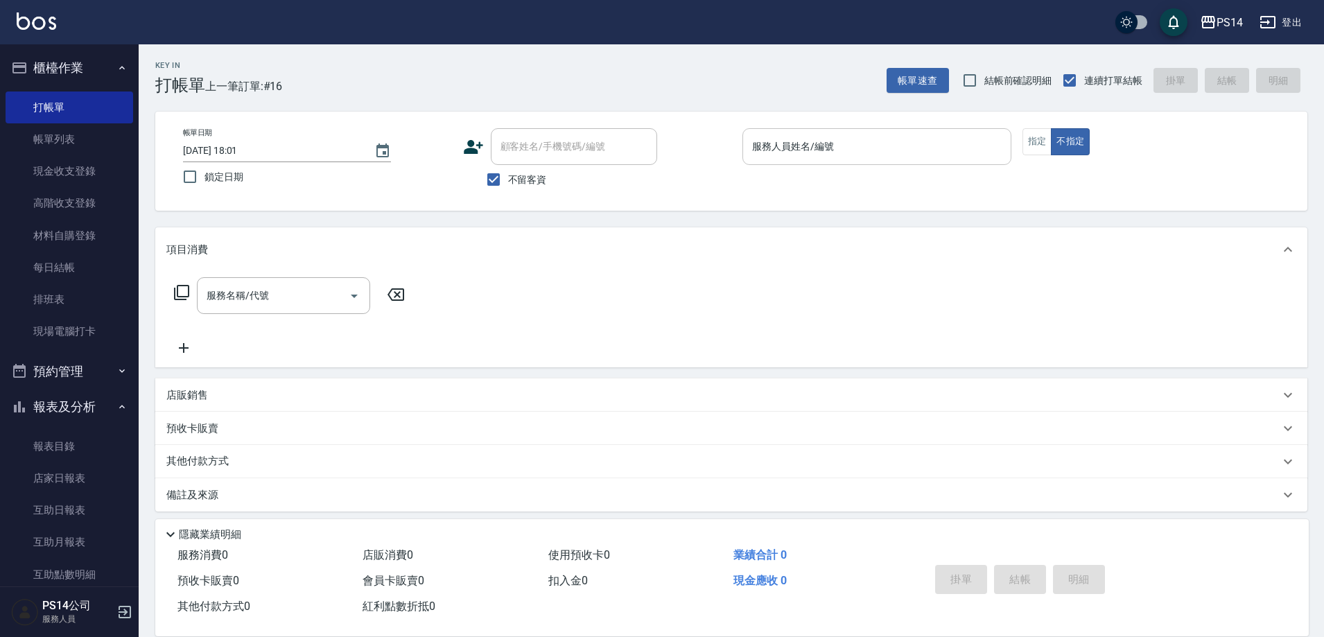
click at [956, 136] on input "服務人員姓名/編號" at bounding box center [876, 146] width 256 height 24
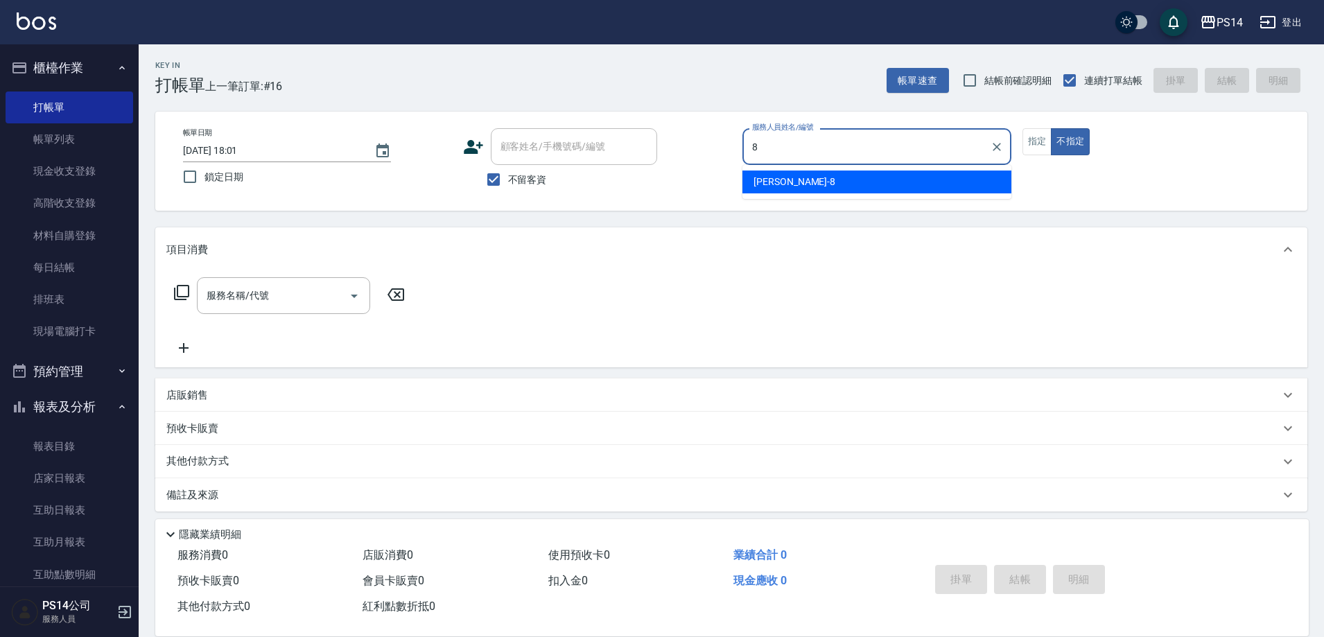
type input "[PERSON_NAME]-8"
type button "false"
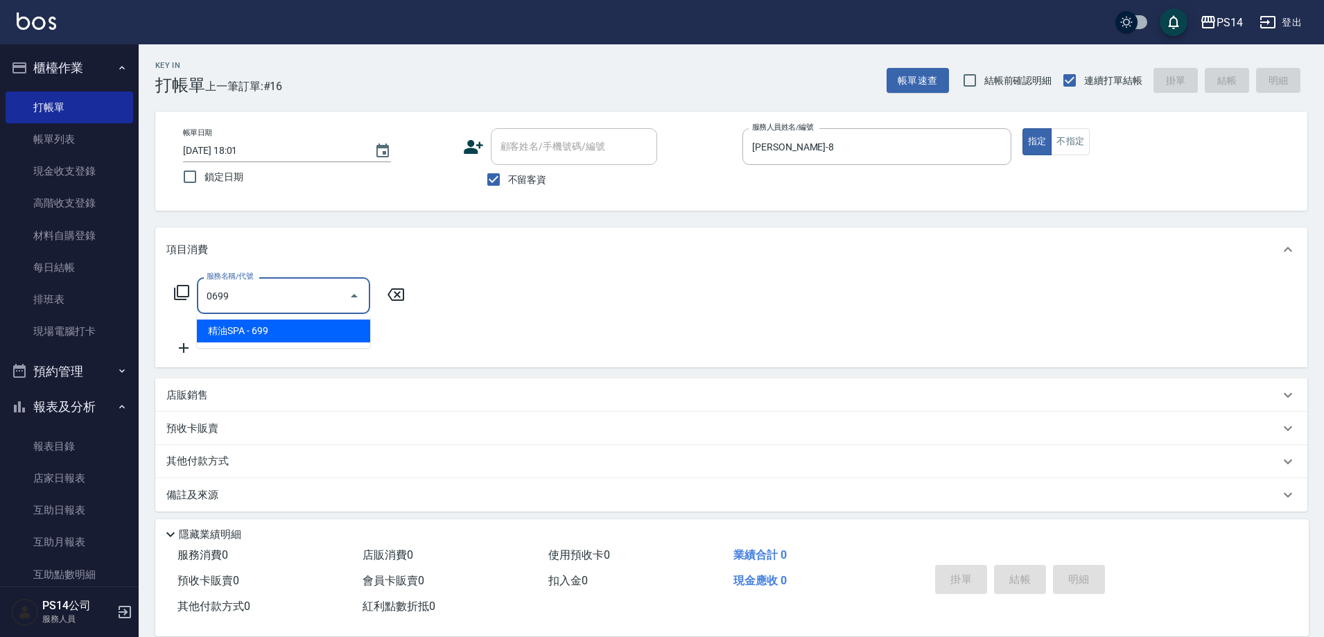
type input "精油SPA(0699)"
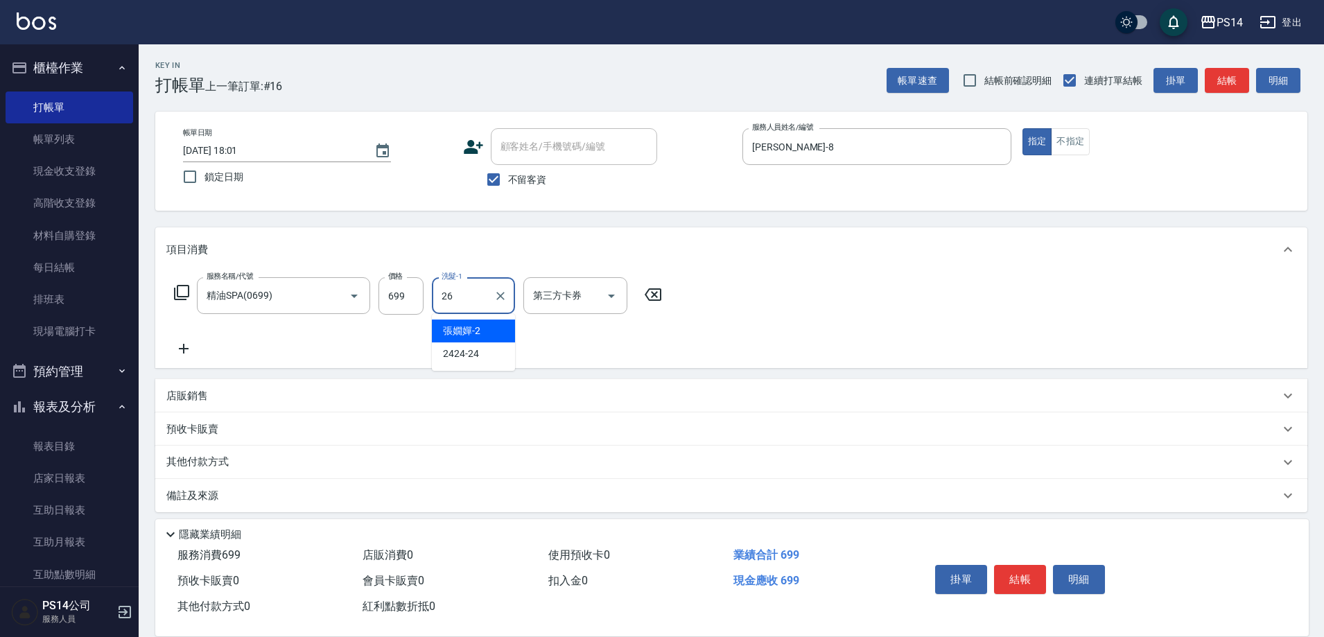
type input "顏誼婷-26"
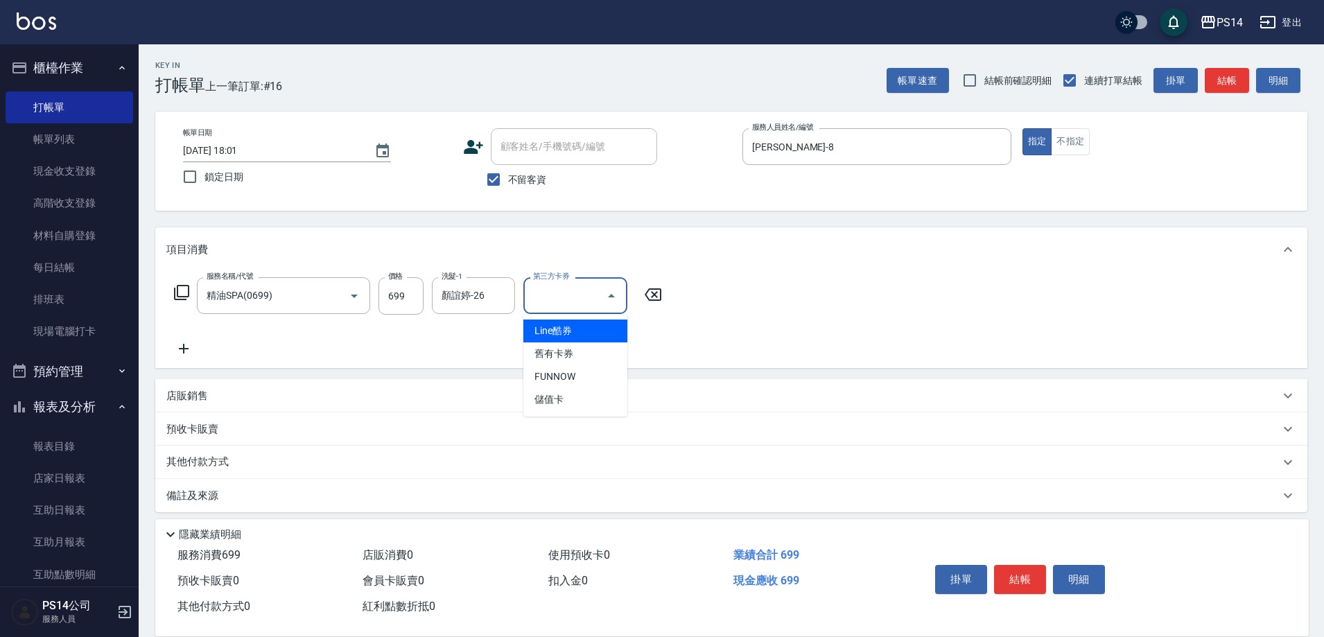
type input "儲值卡"
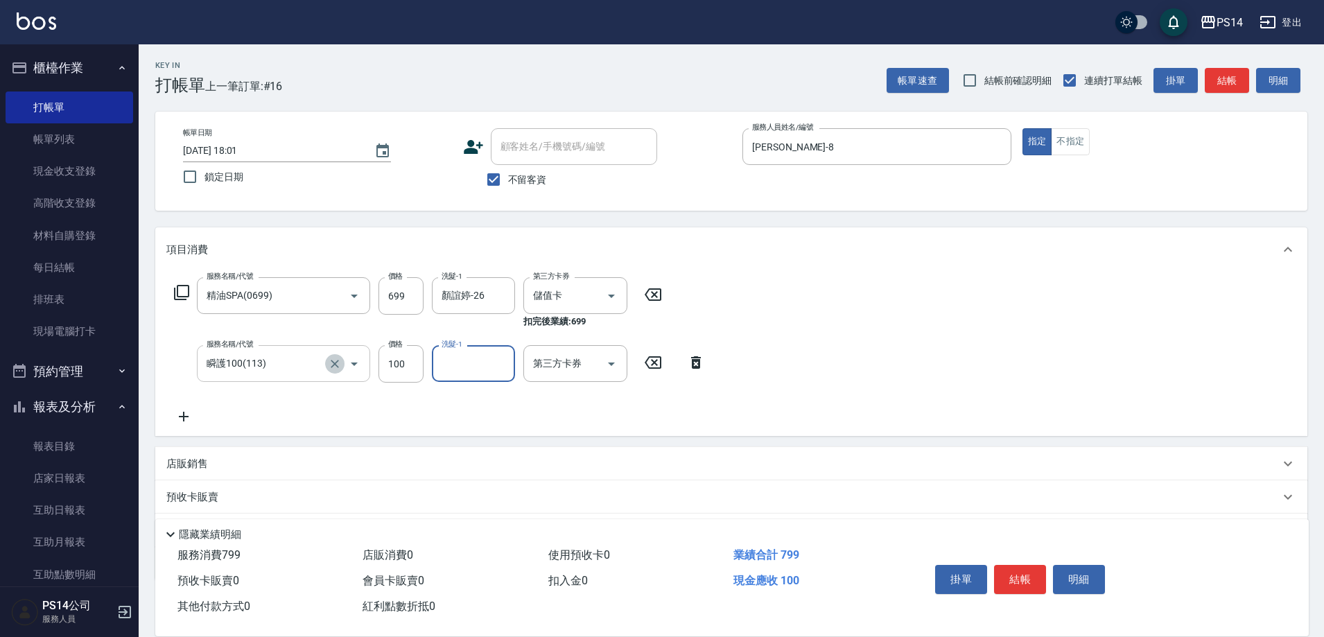
click at [333, 360] on icon "Clear" at bounding box center [335, 364] width 14 height 14
type input "剪髮(300)"
type input "儲值卡"
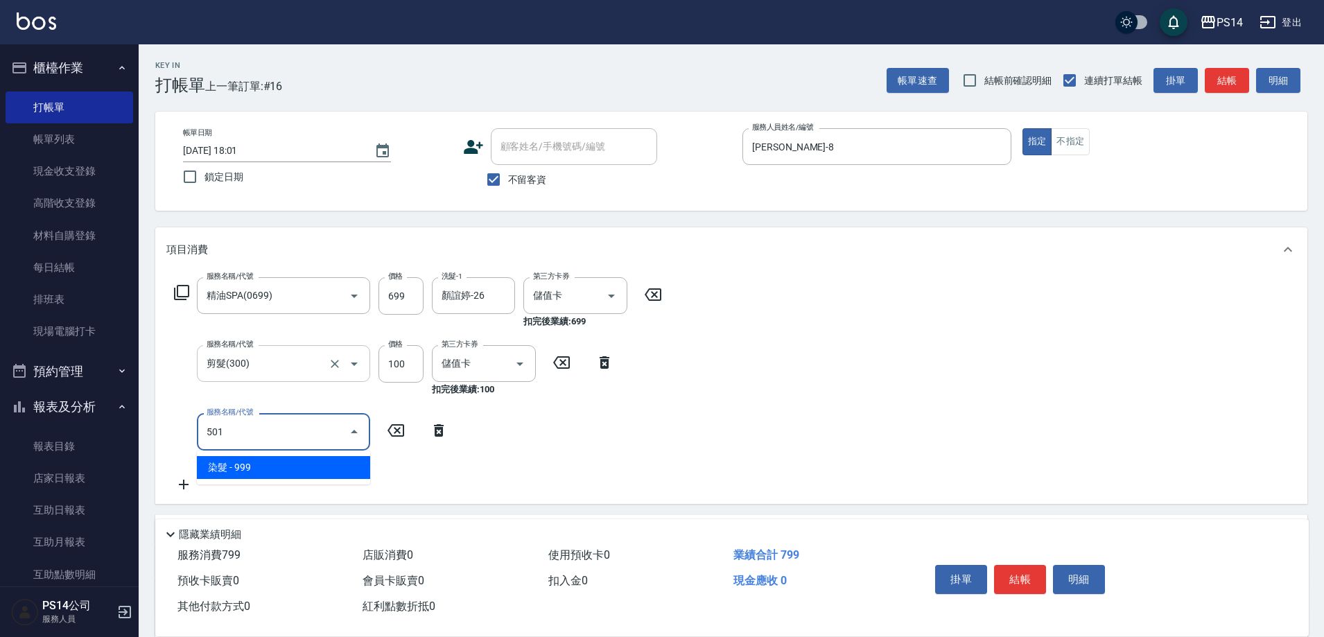
type input "染髮(501)"
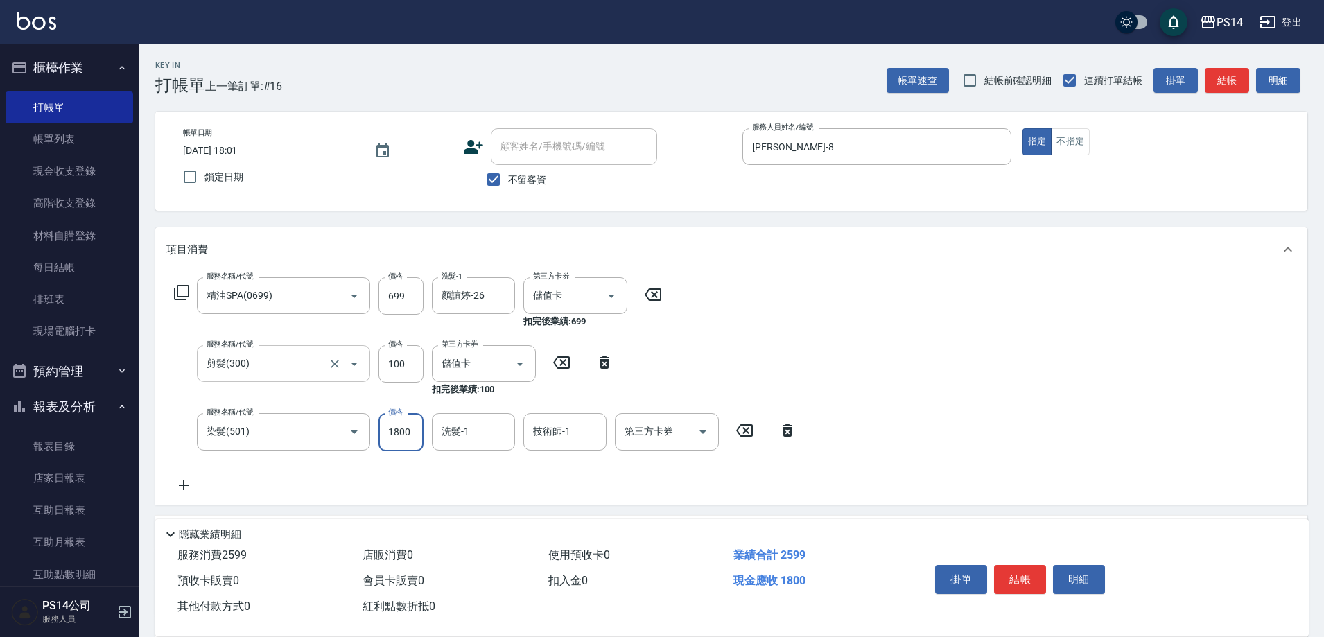
type input "1800"
type input "顏誼婷-26"
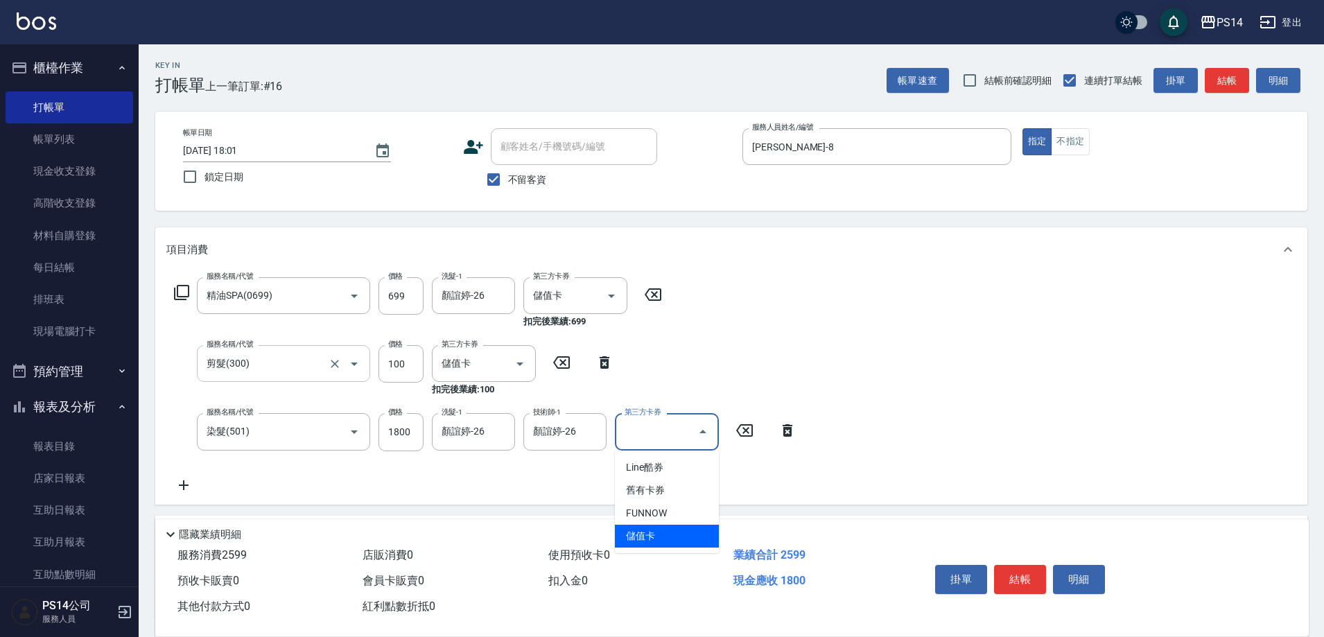
type input "儲值卡"
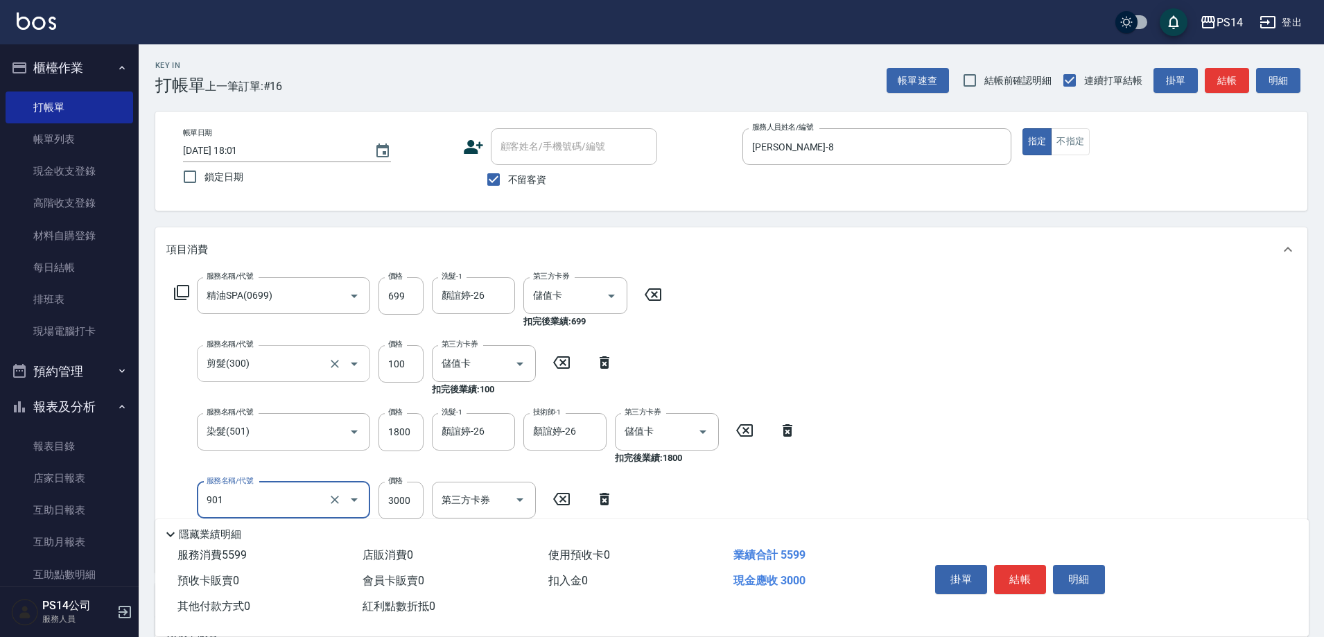
type input "儲值3000(901)"
type input "2334"
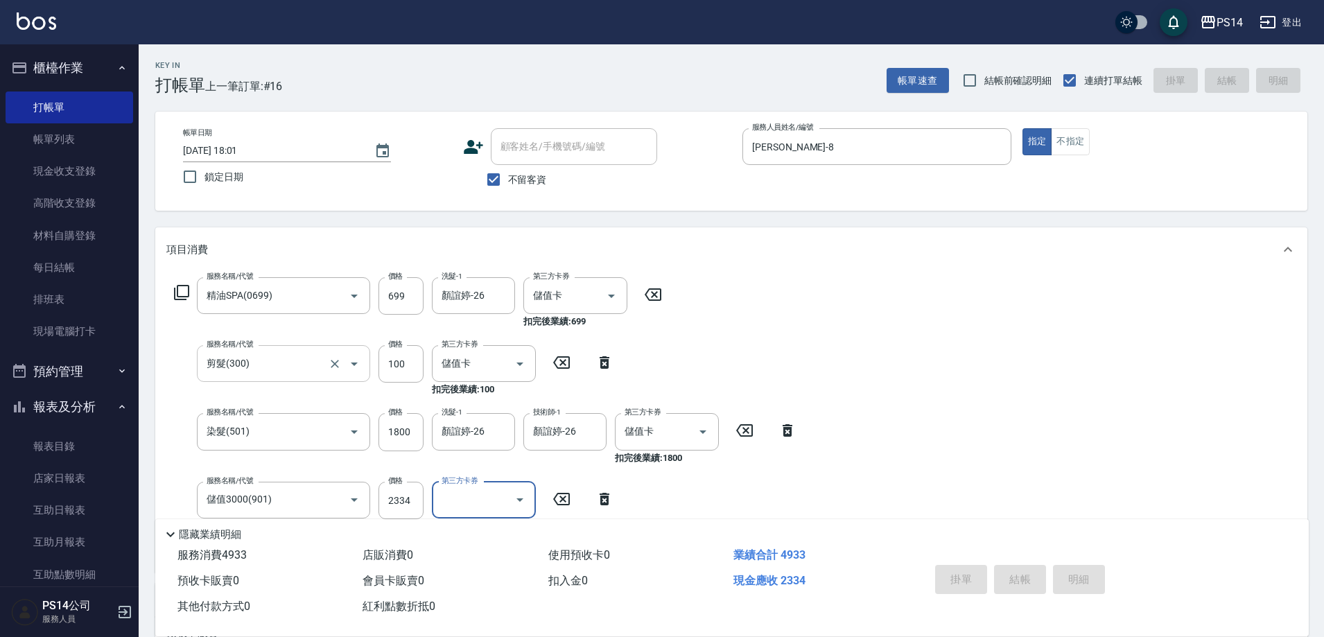
type input "[DATE] 18:02"
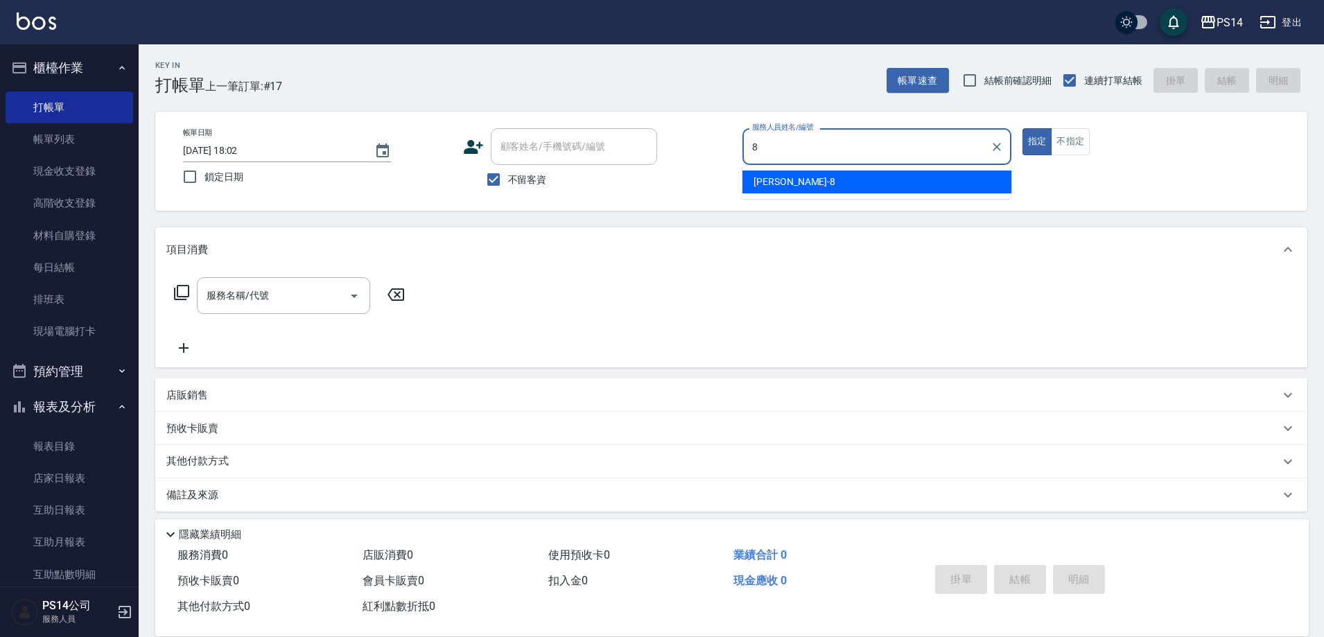
type input "[PERSON_NAME]-8"
type button "true"
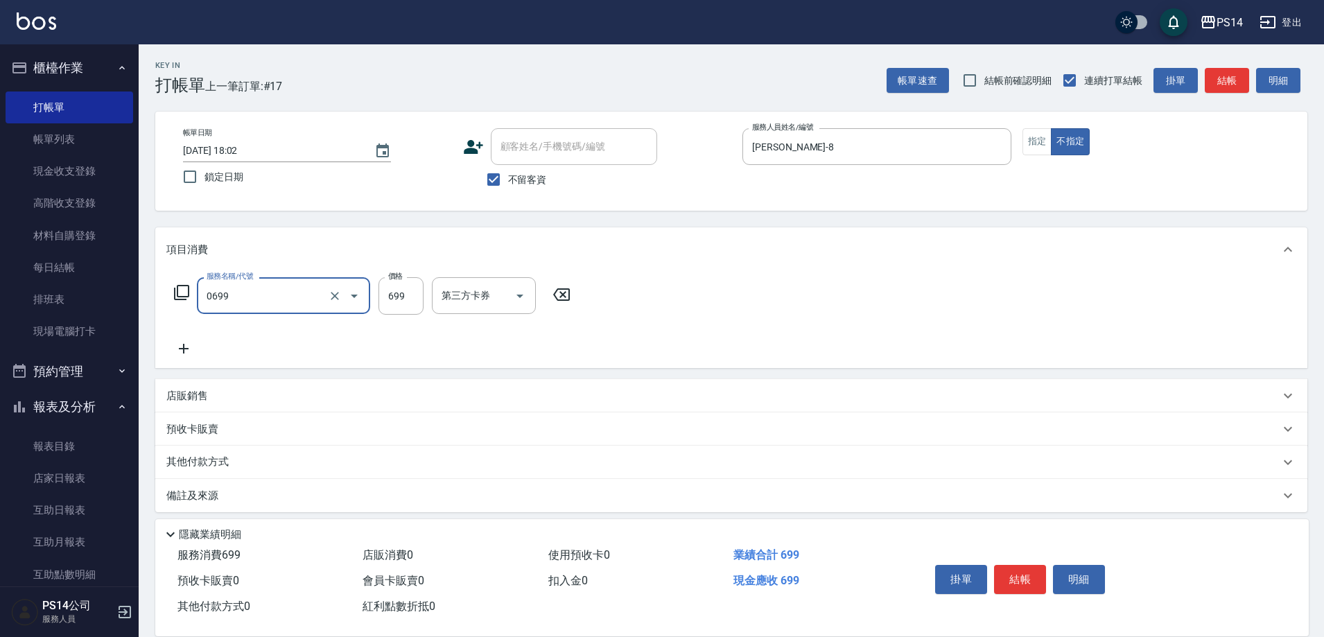
type input "精油SPA(0699)"
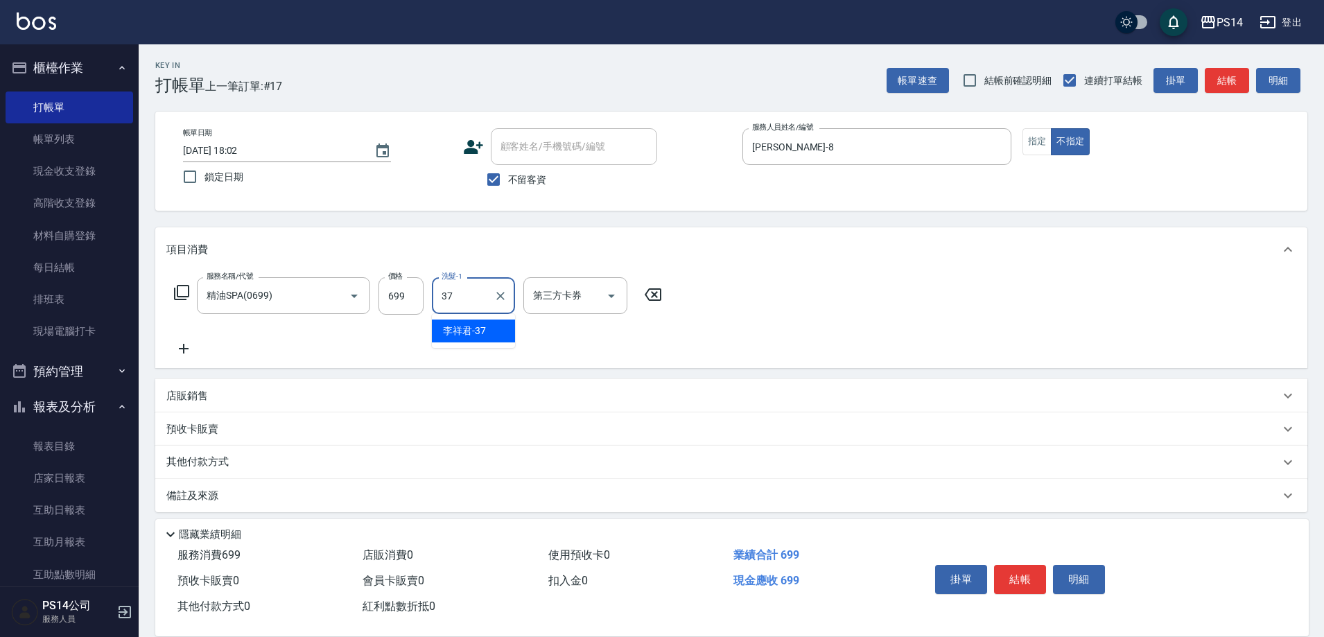
type input "李祥君 -37"
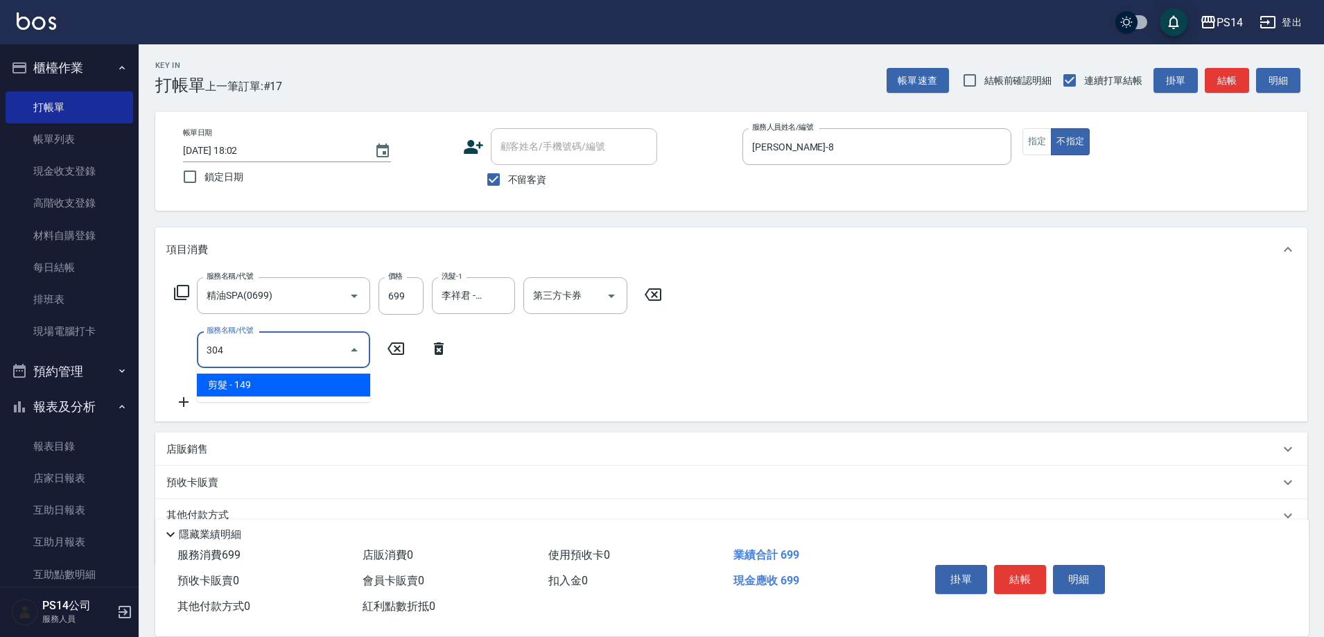
type input "剪髮(304)"
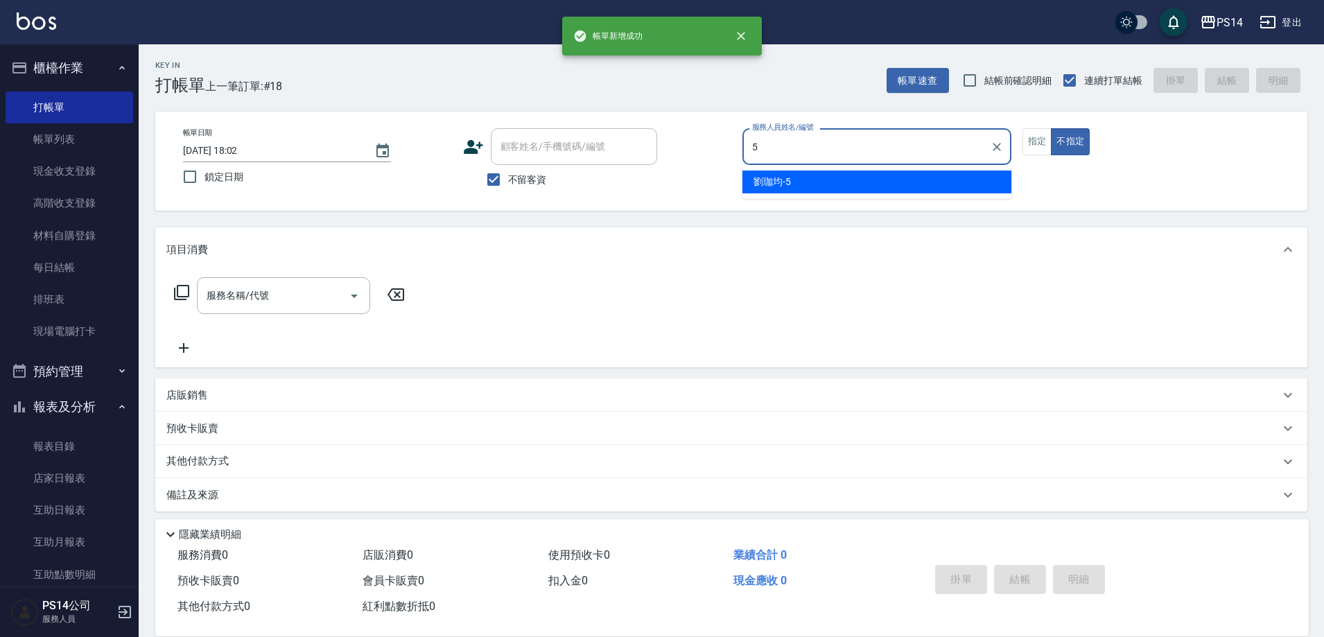
type input "[PERSON_NAME]-5"
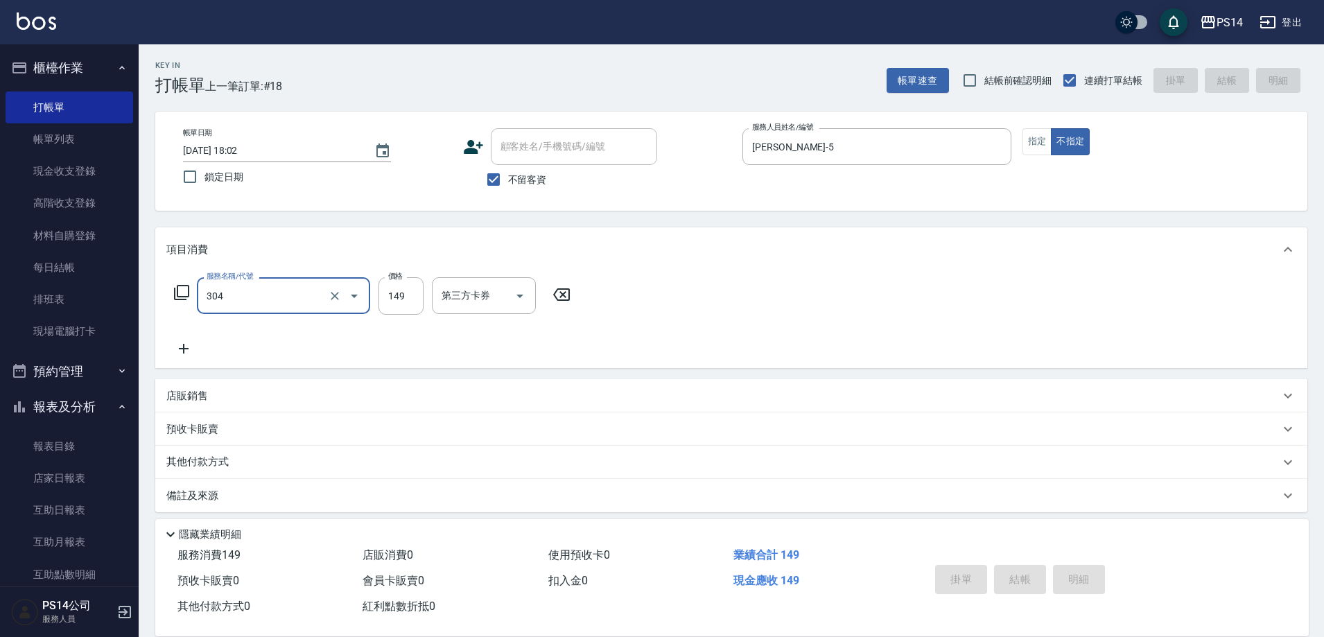
type input "304"
type input "[DATE] 18:03"
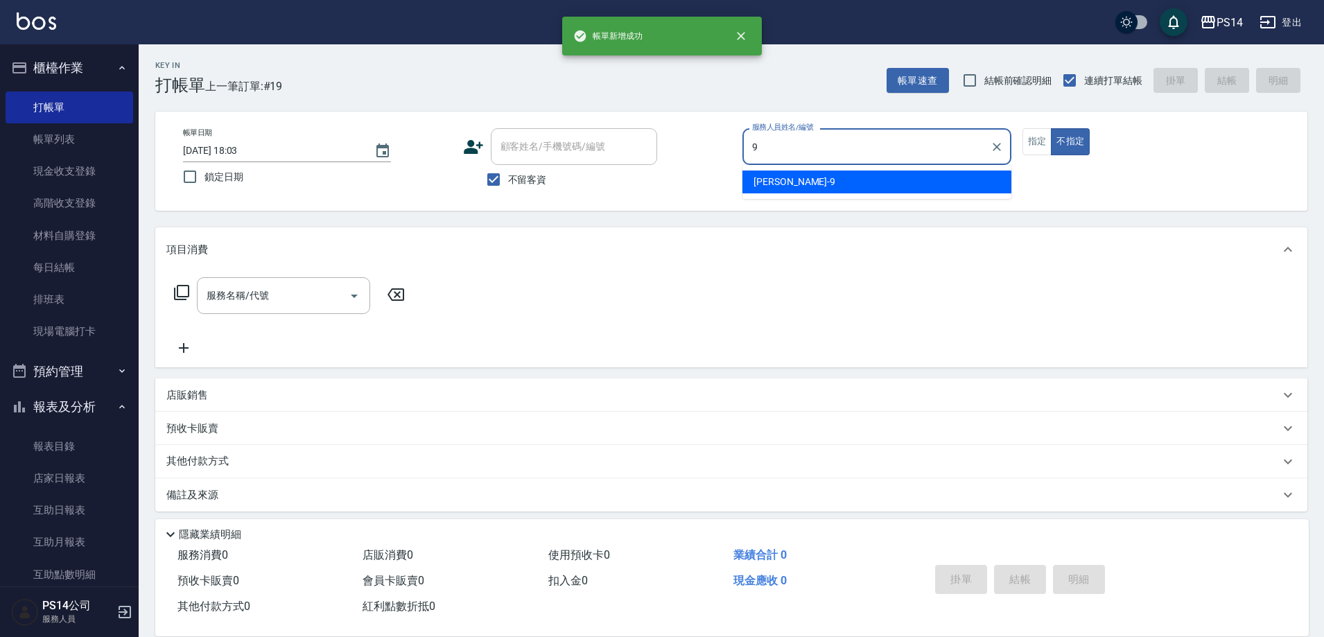
type input "[PERSON_NAME]-9"
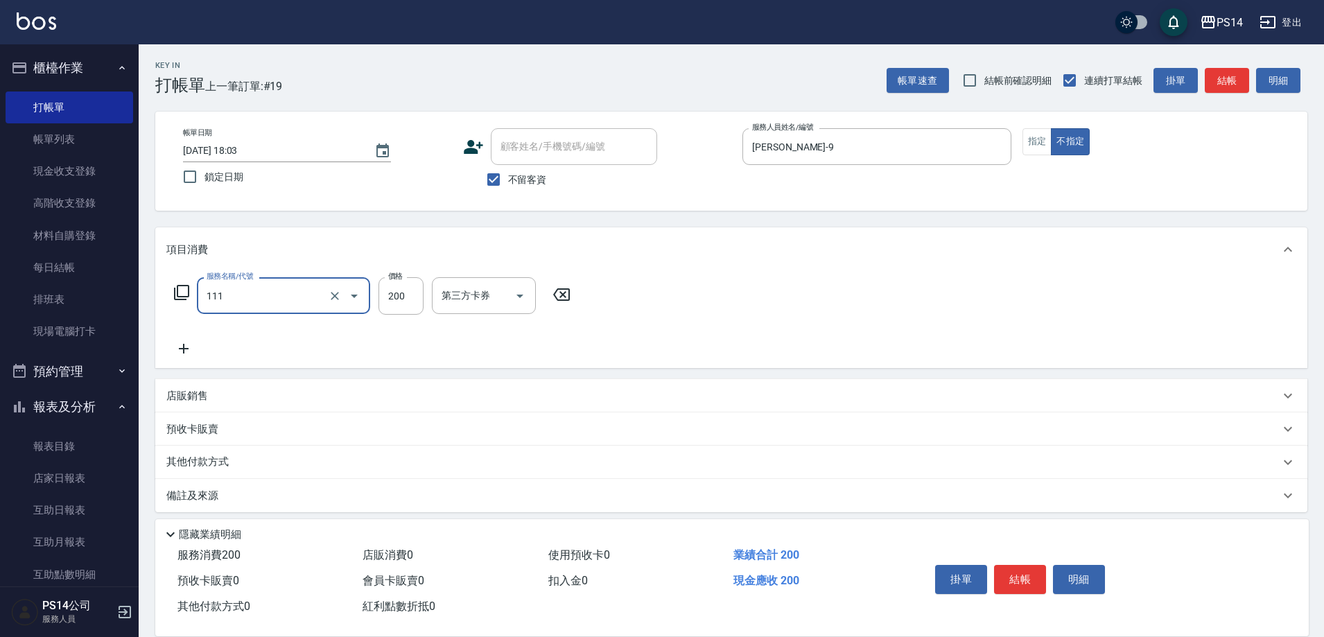
type input "200(111)"
type input "李祥君 -37"
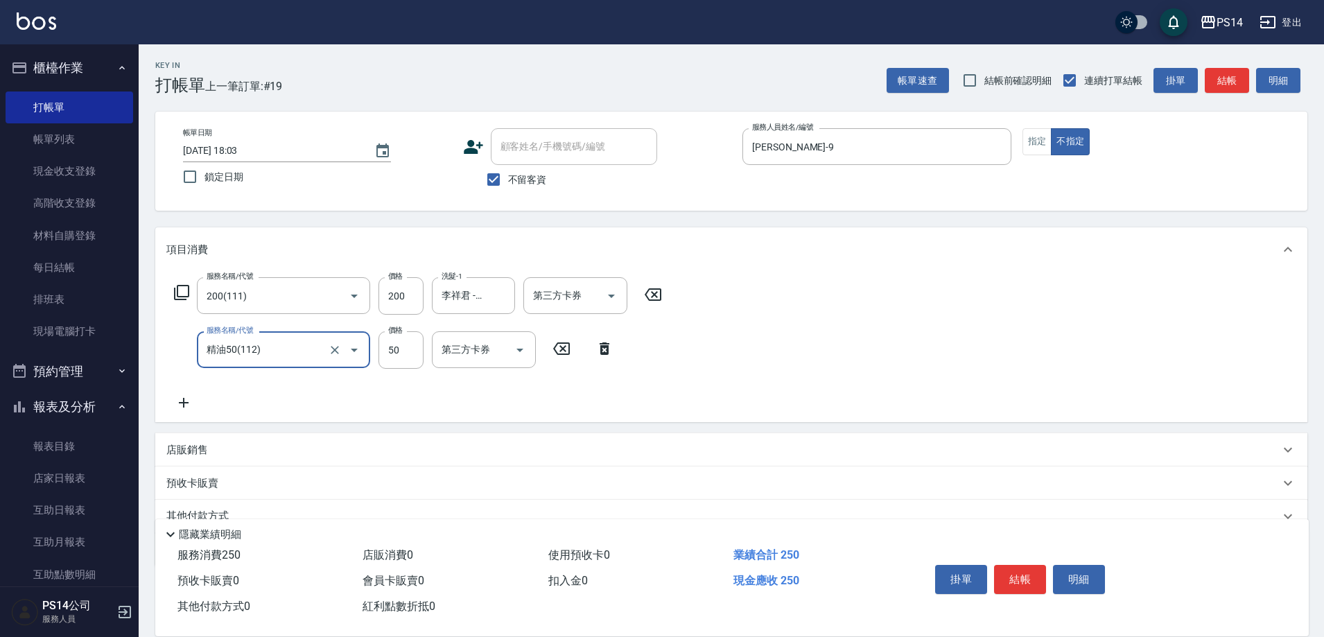
type input "精油50(112)"
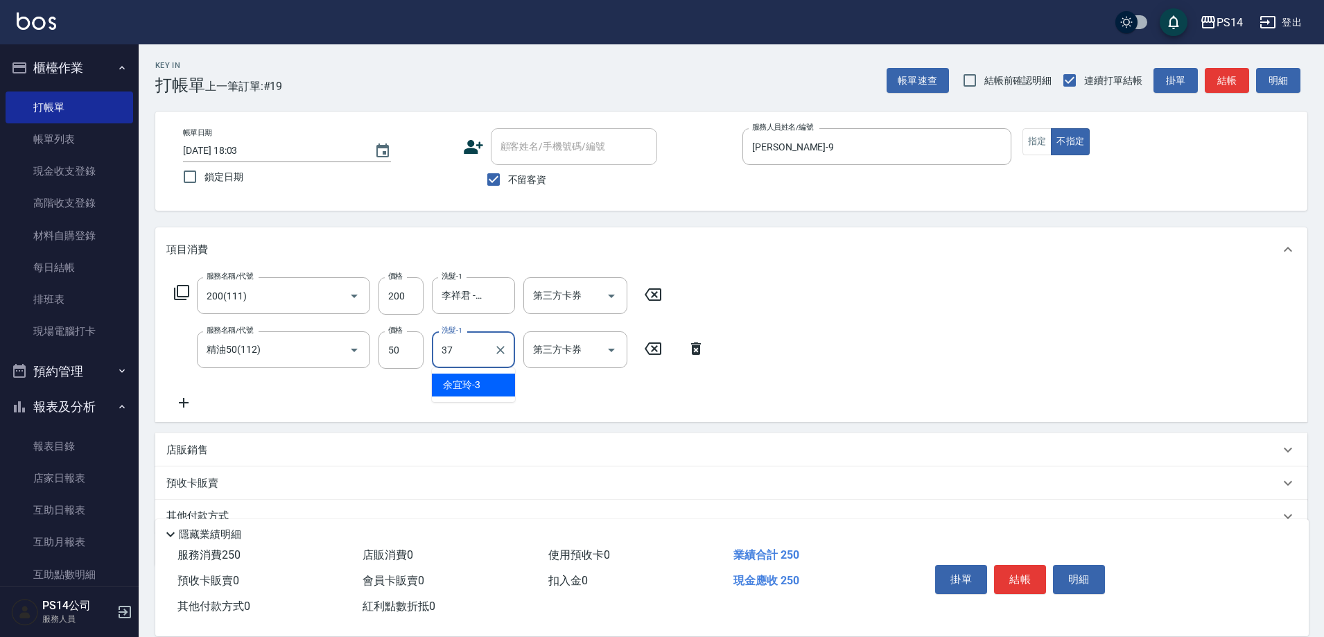
type input "李祥君 -37"
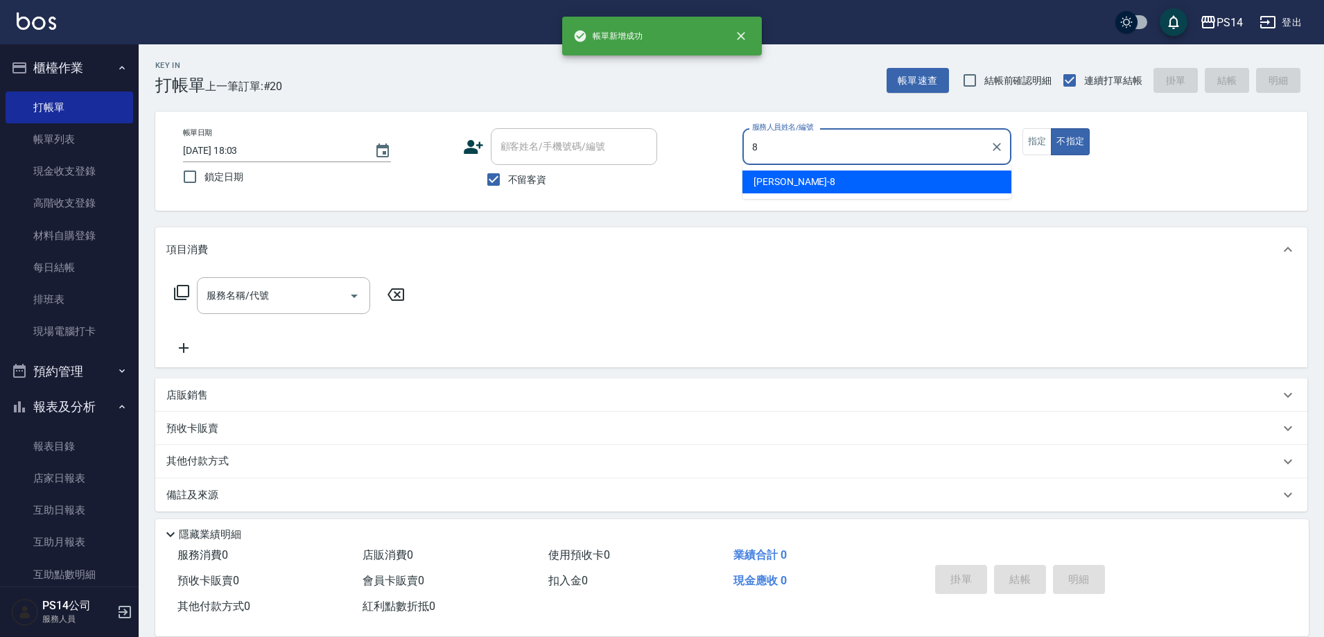
type input "[PERSON_NAME]-8"
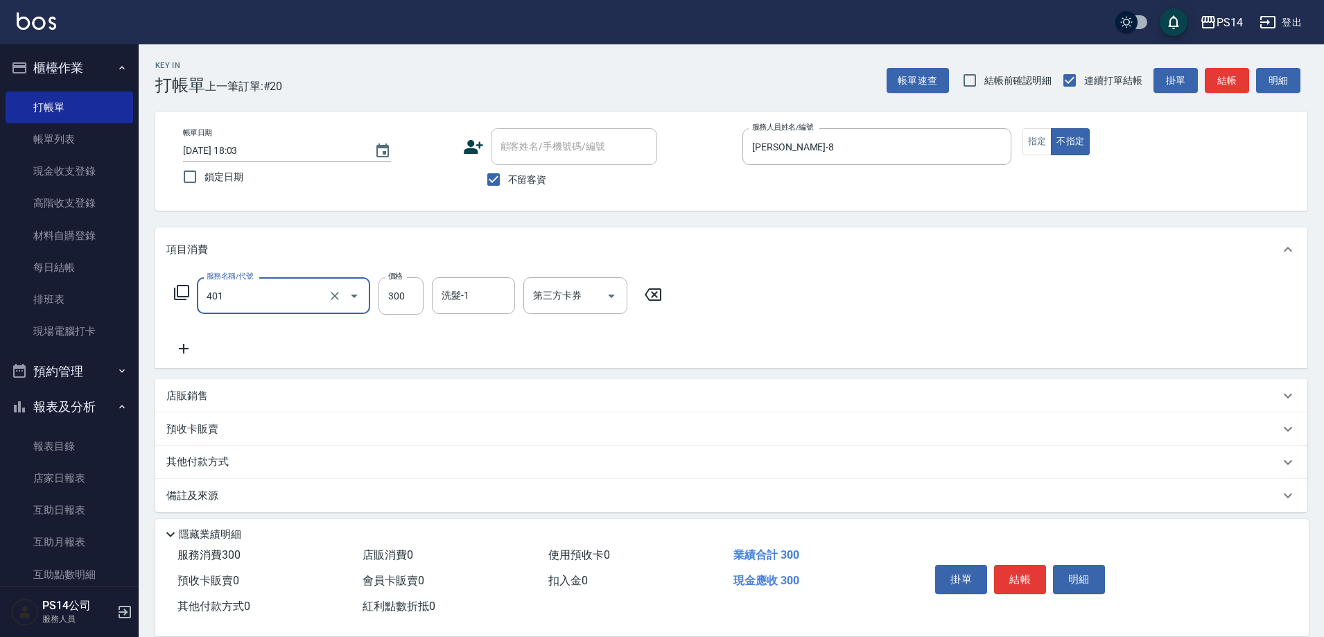
type input "300護(401)"
type input "李祥君 -37"
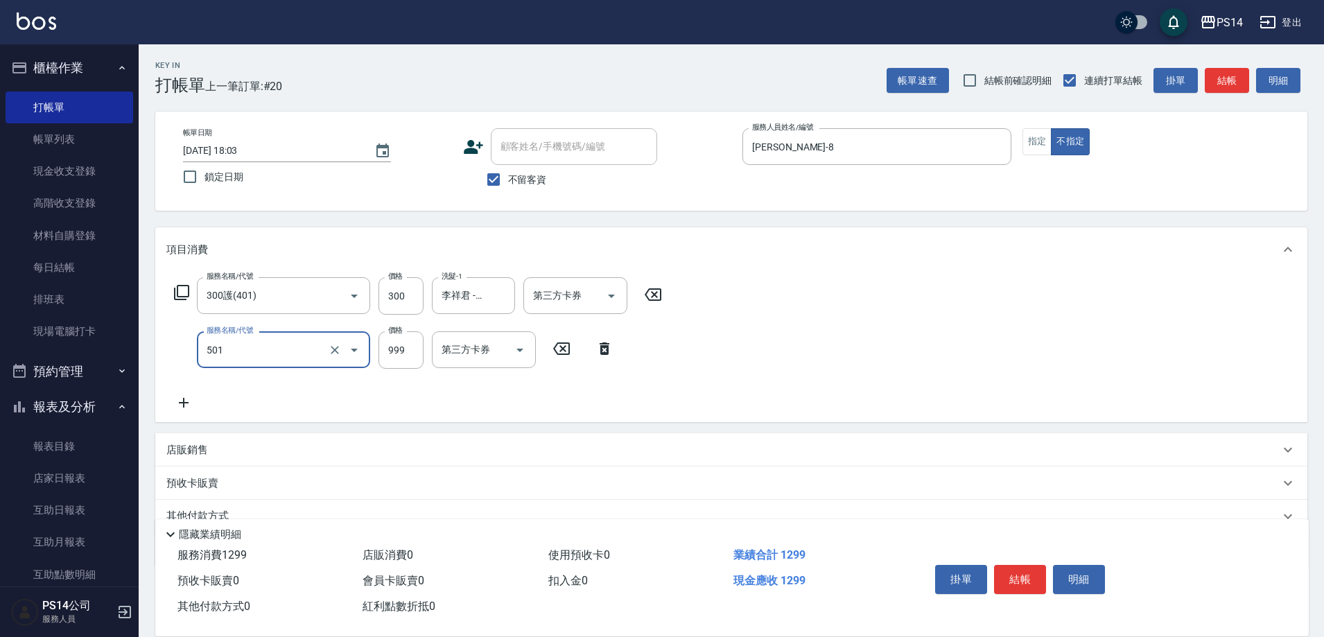
type input "染髮(501)"
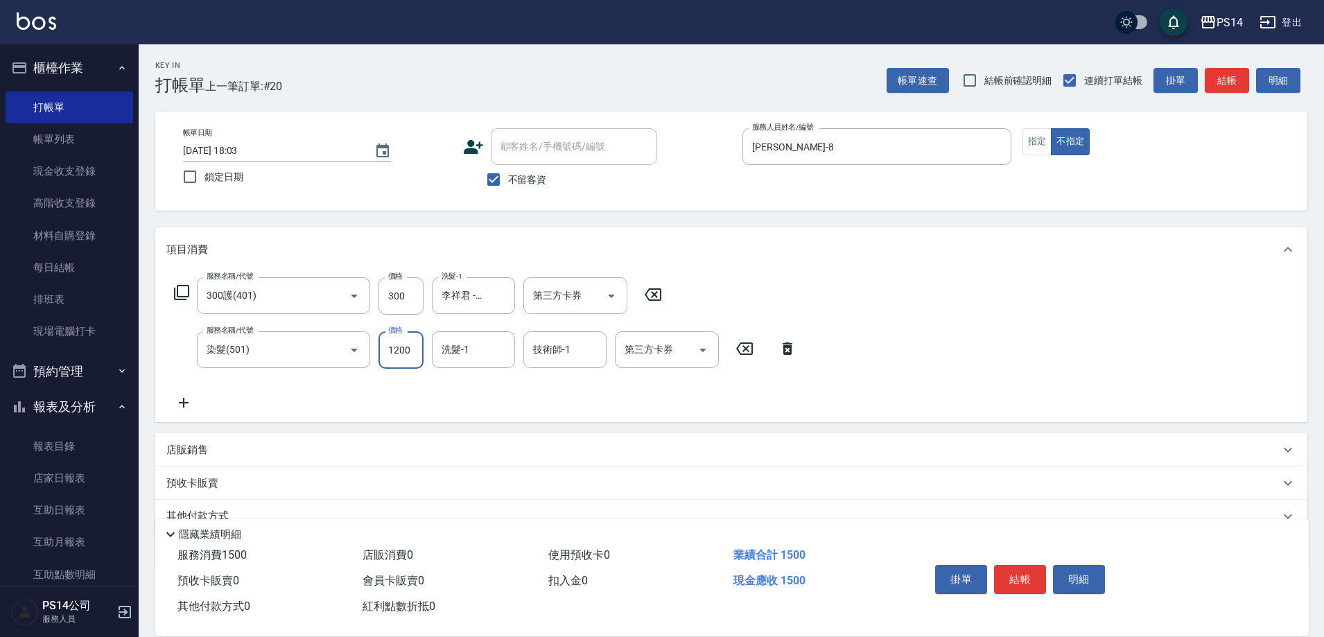
type input "1200"
type input "李祥君 -37"
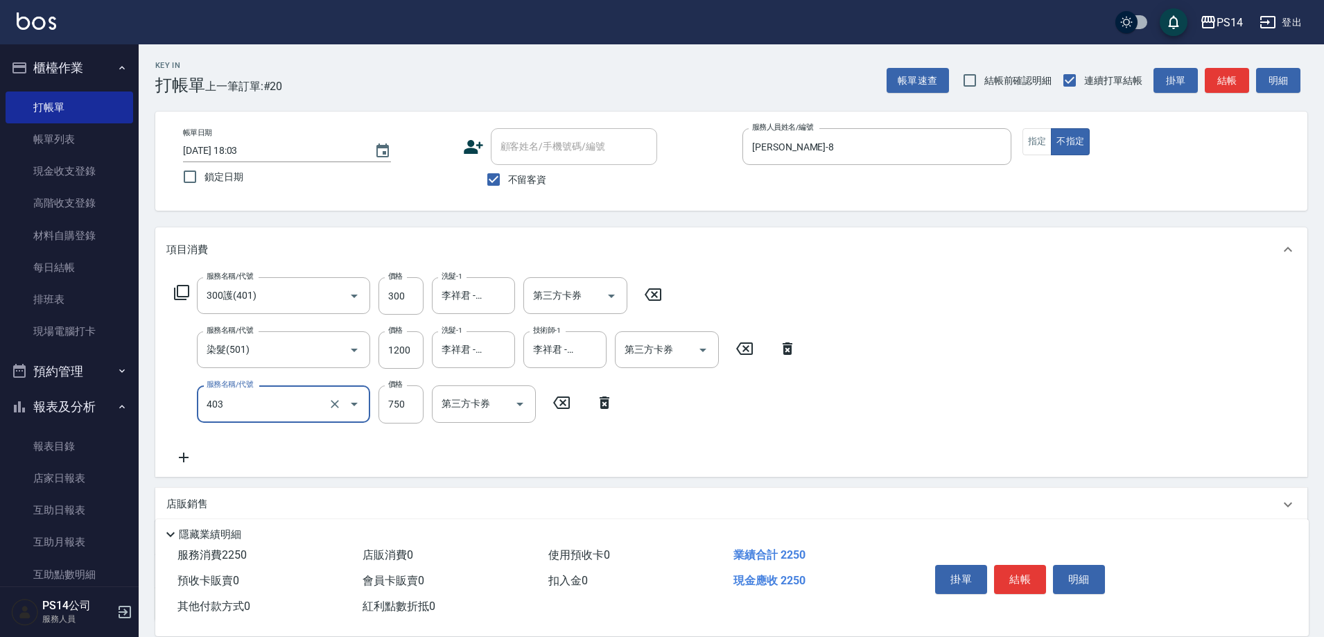
type input "750護(403)"
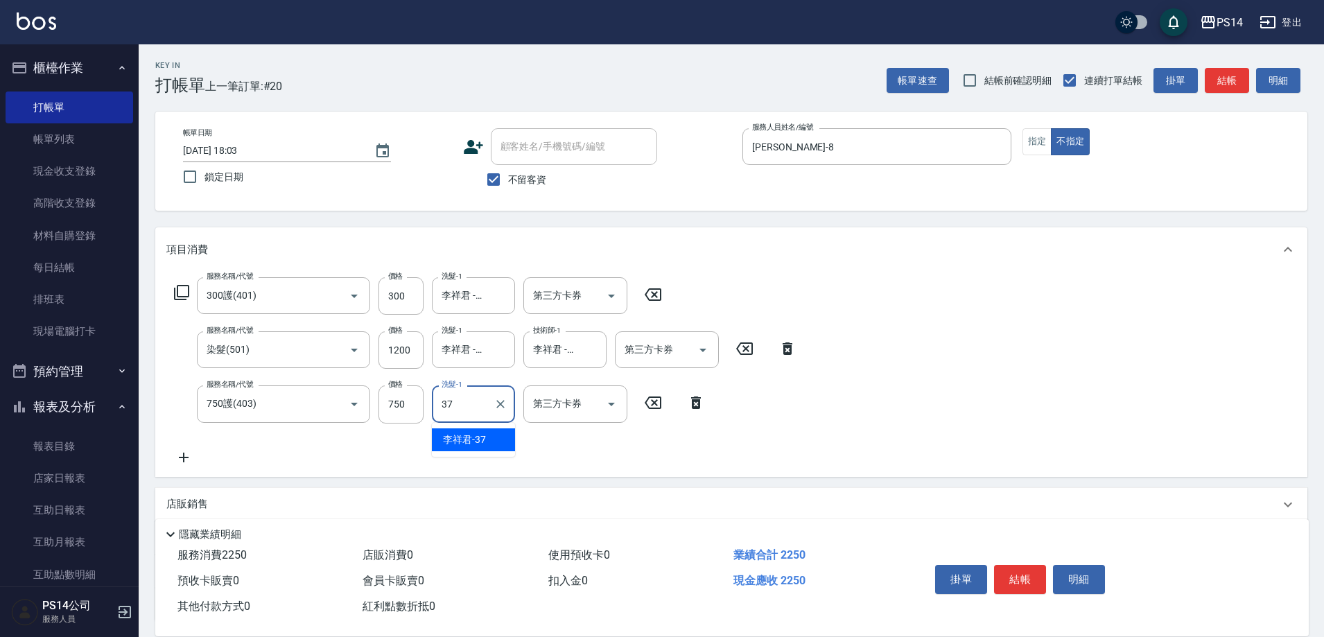
type input "李祥君 -37"
click at [1028, 146] on button "指定" at bounding box center [1037, 141] width 30 height 27
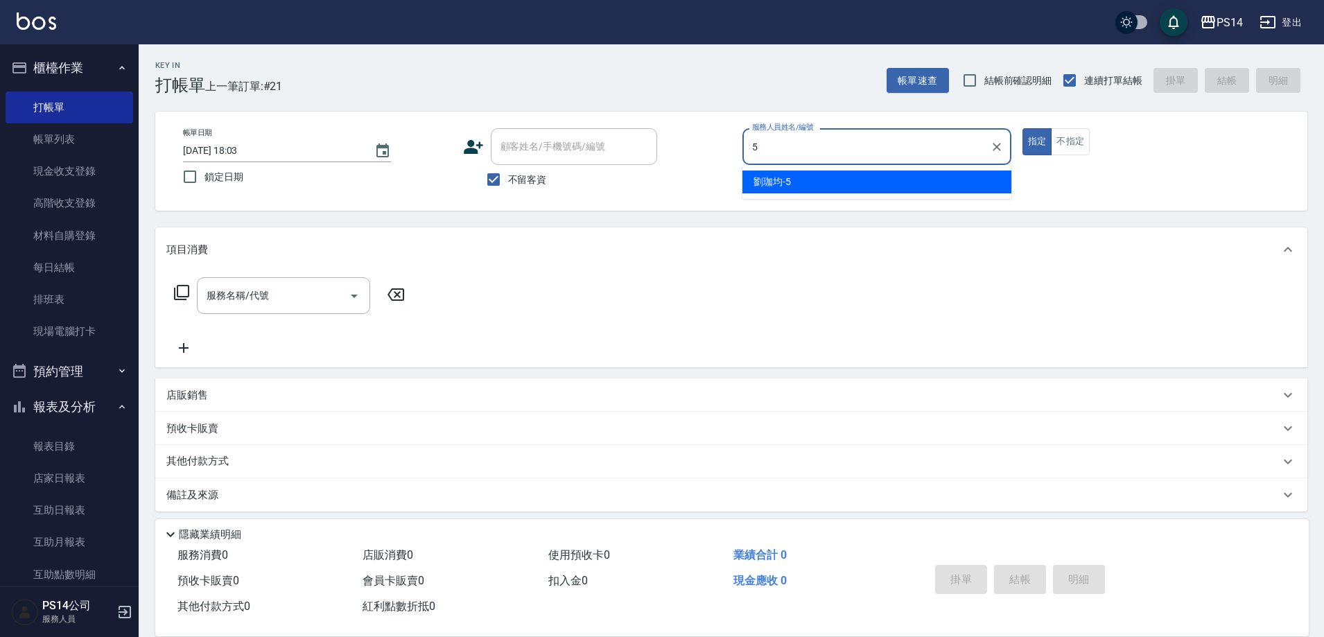
type input "[PERSON_NAME]-5"
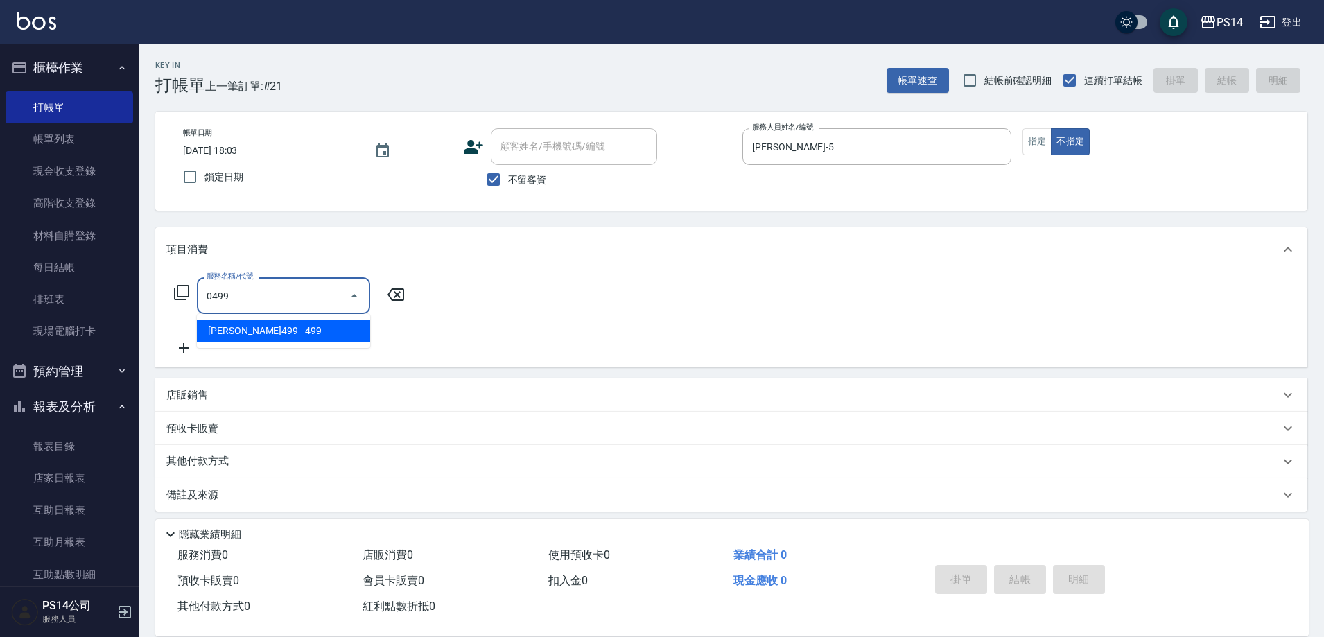
type input "[PERSON_NAME]499(0499)"
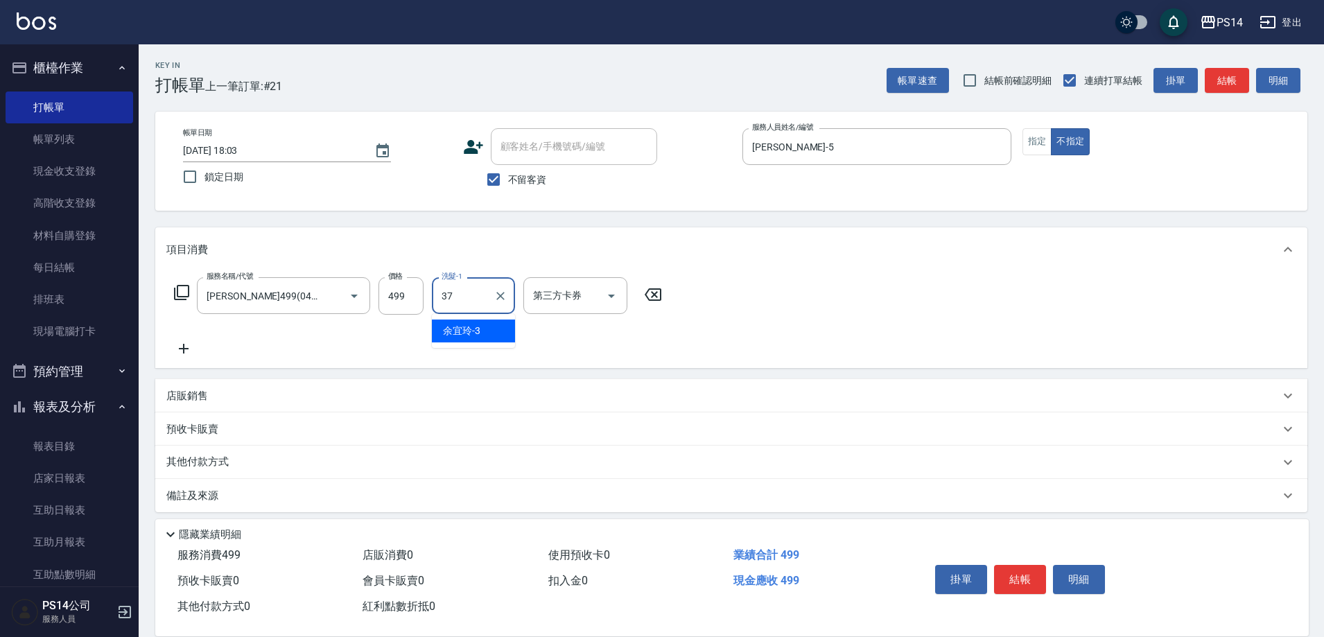
type input "李祥君 -37"
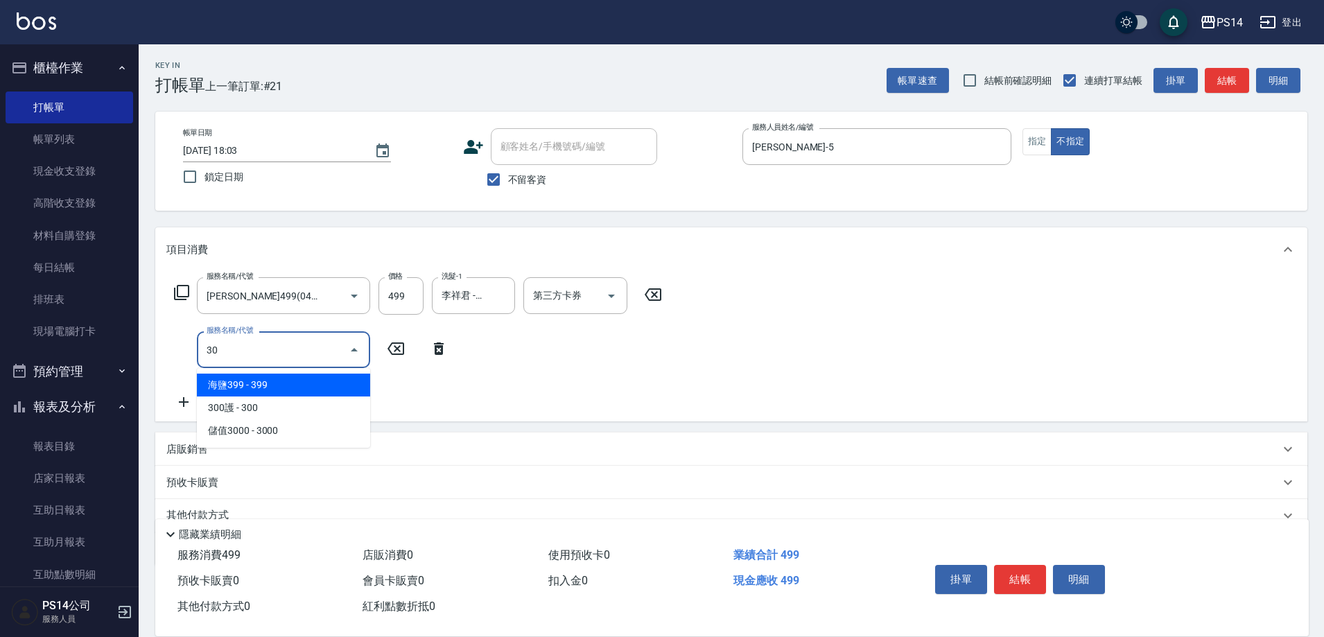
type input "304"
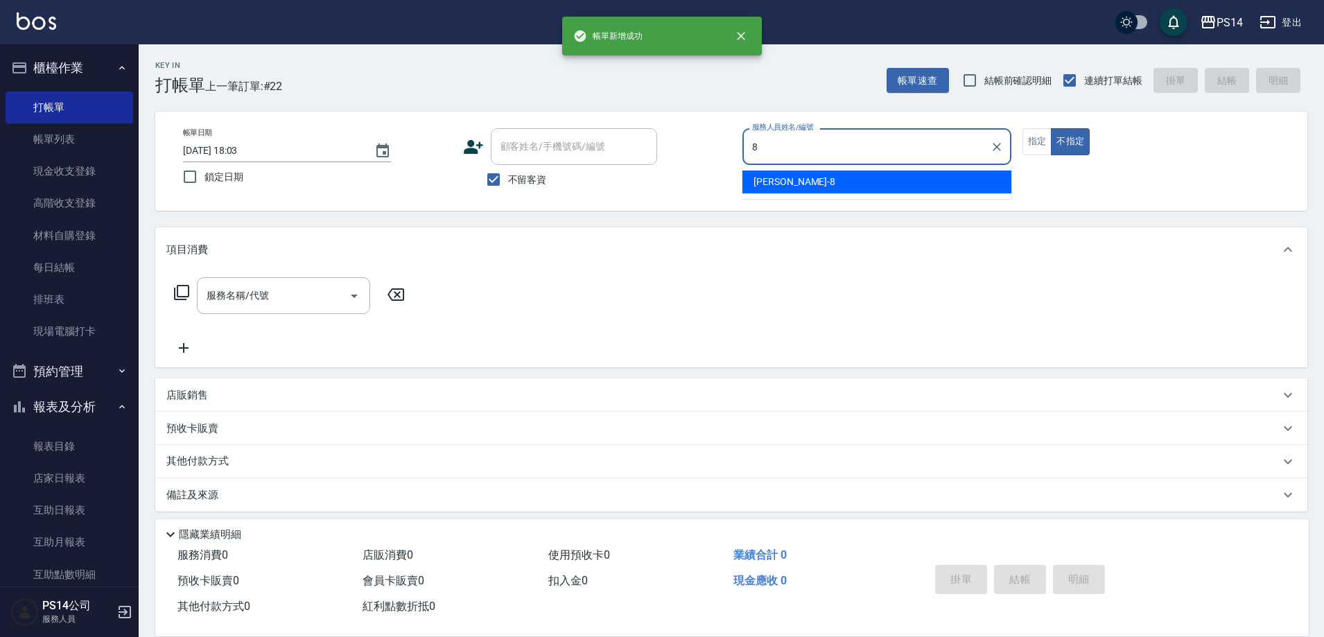
type input "[PERSON_NAME]-8"
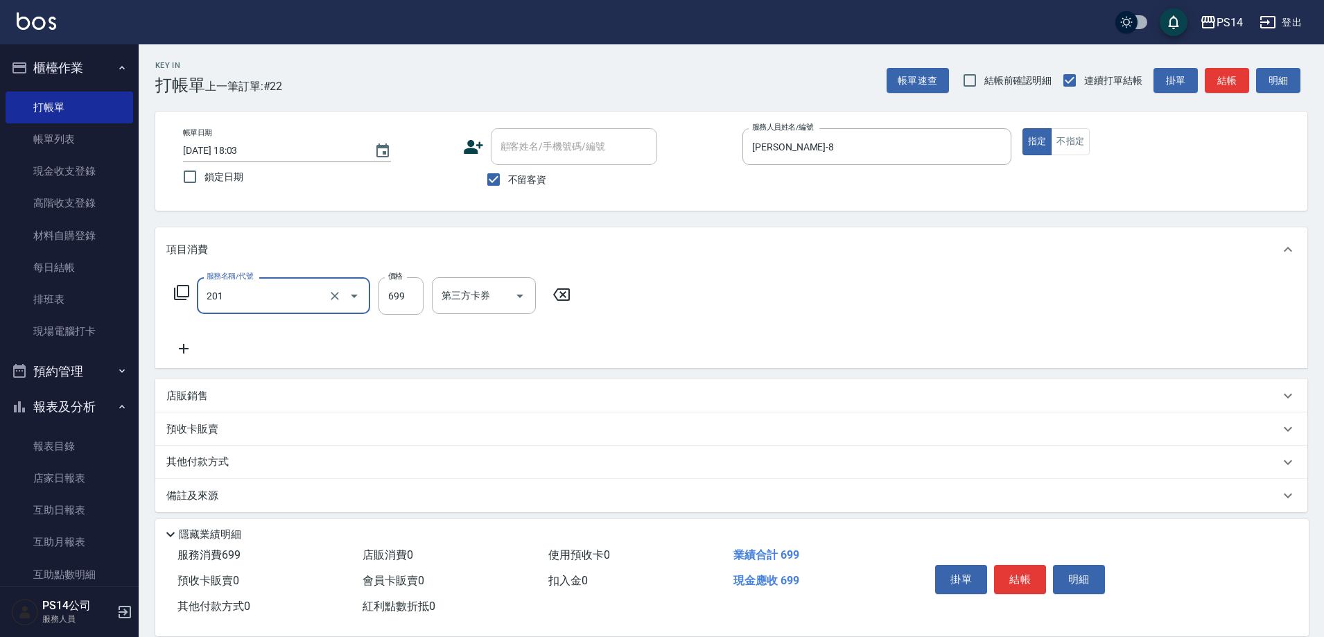
type input "基礎燙(201)"
type input "2000"
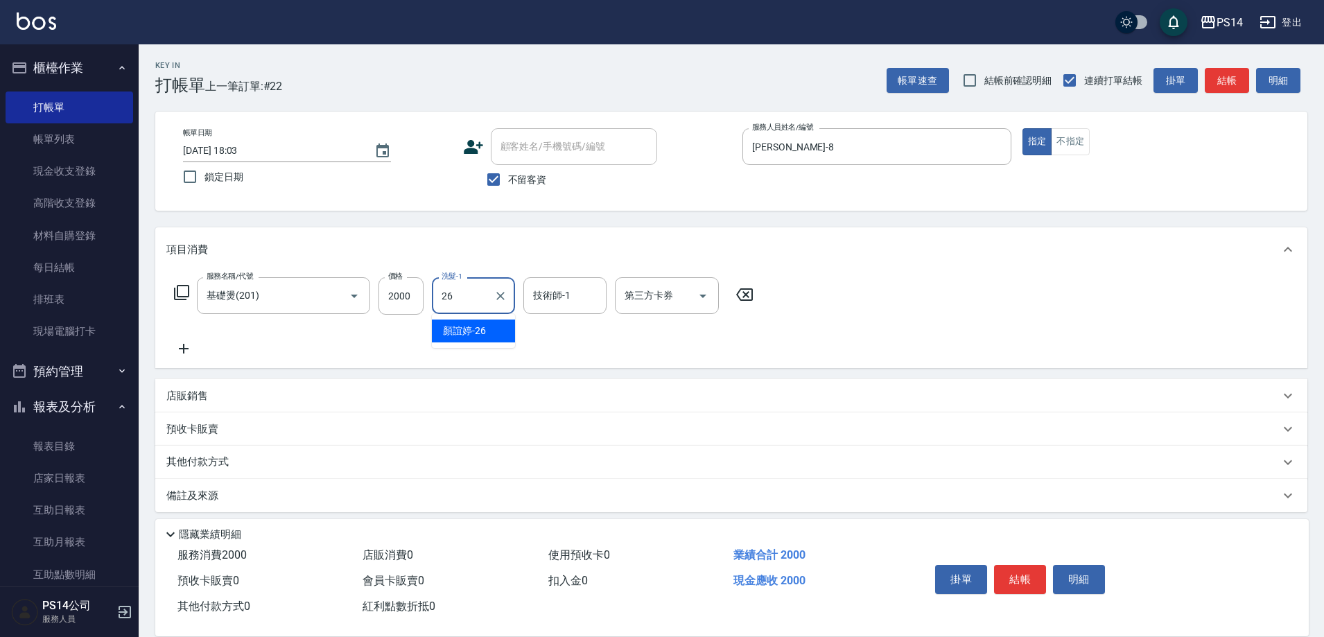
type input "顏誼婷-26"
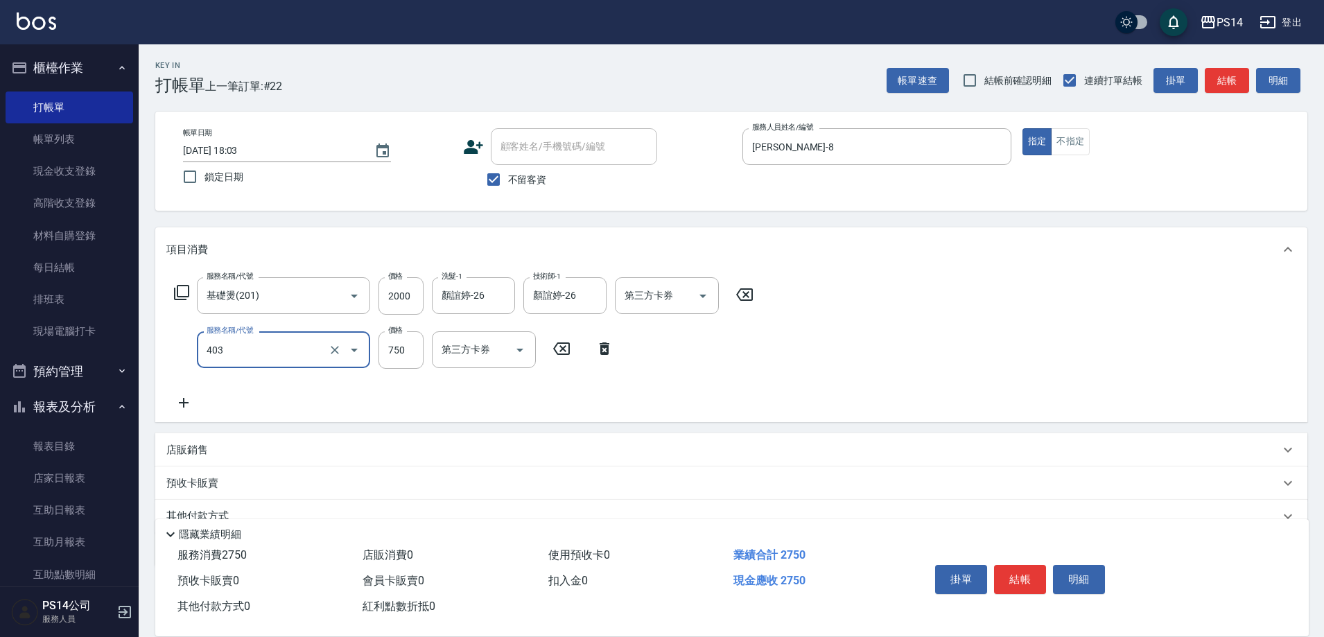
type input "750護(403)"
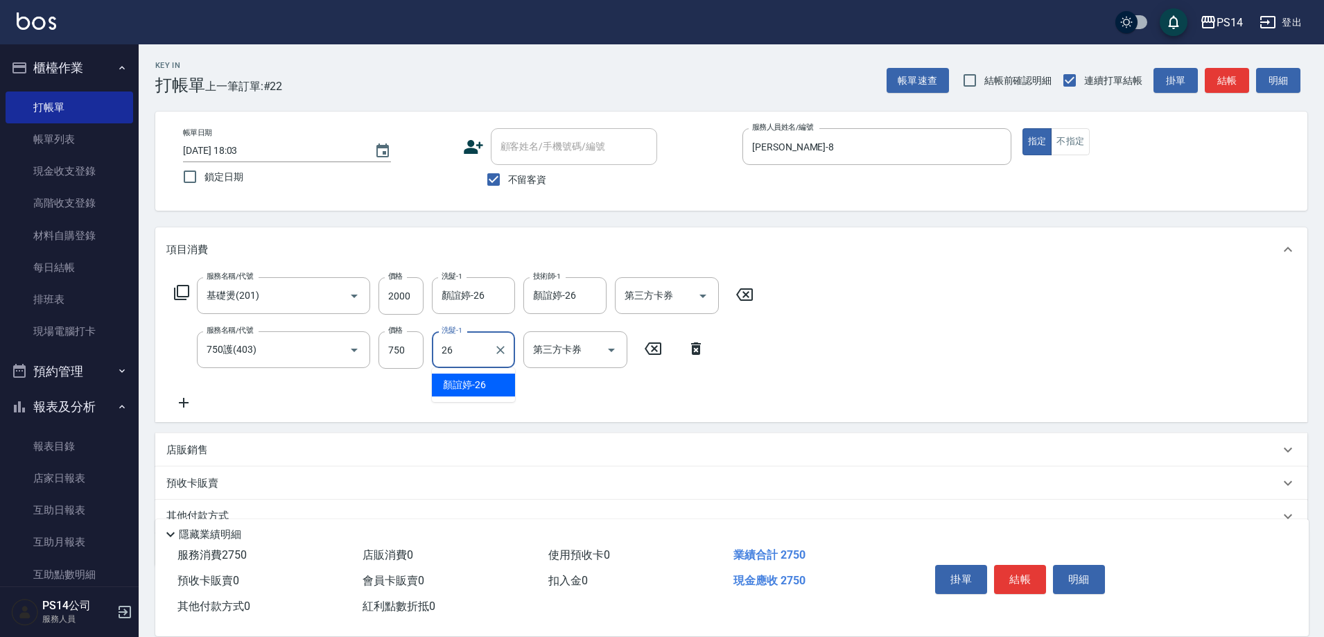
type input "顏誼婷-26"
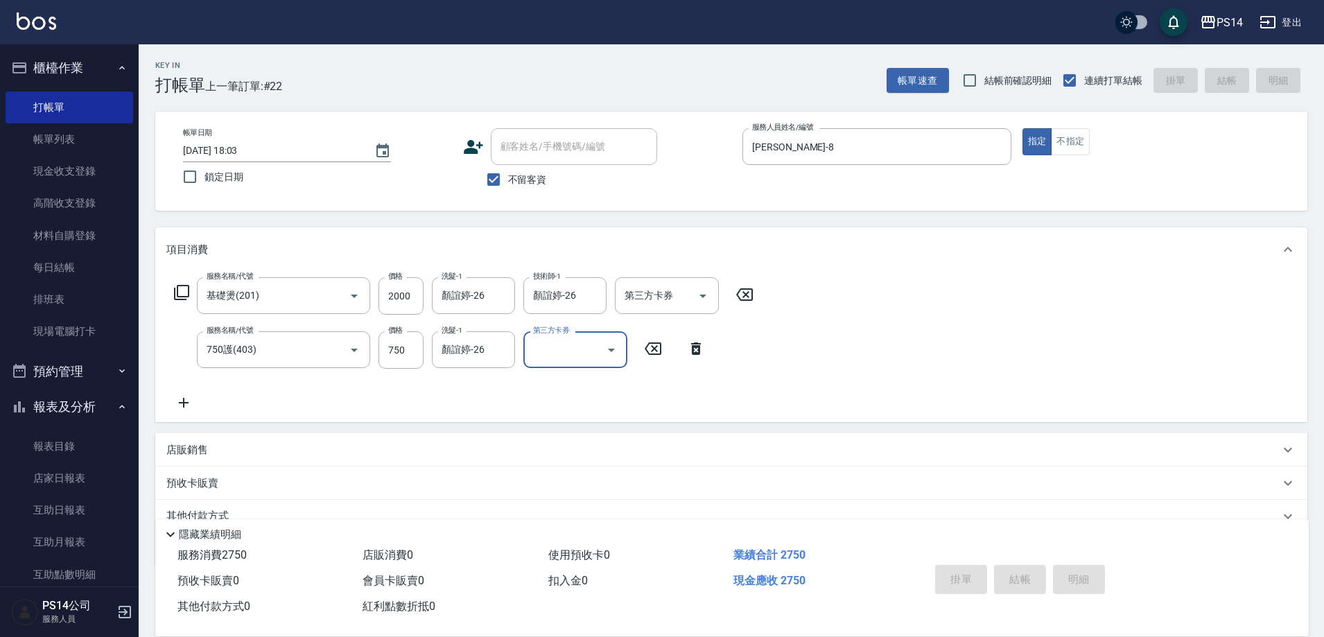
type input "[DATE] 18:04"
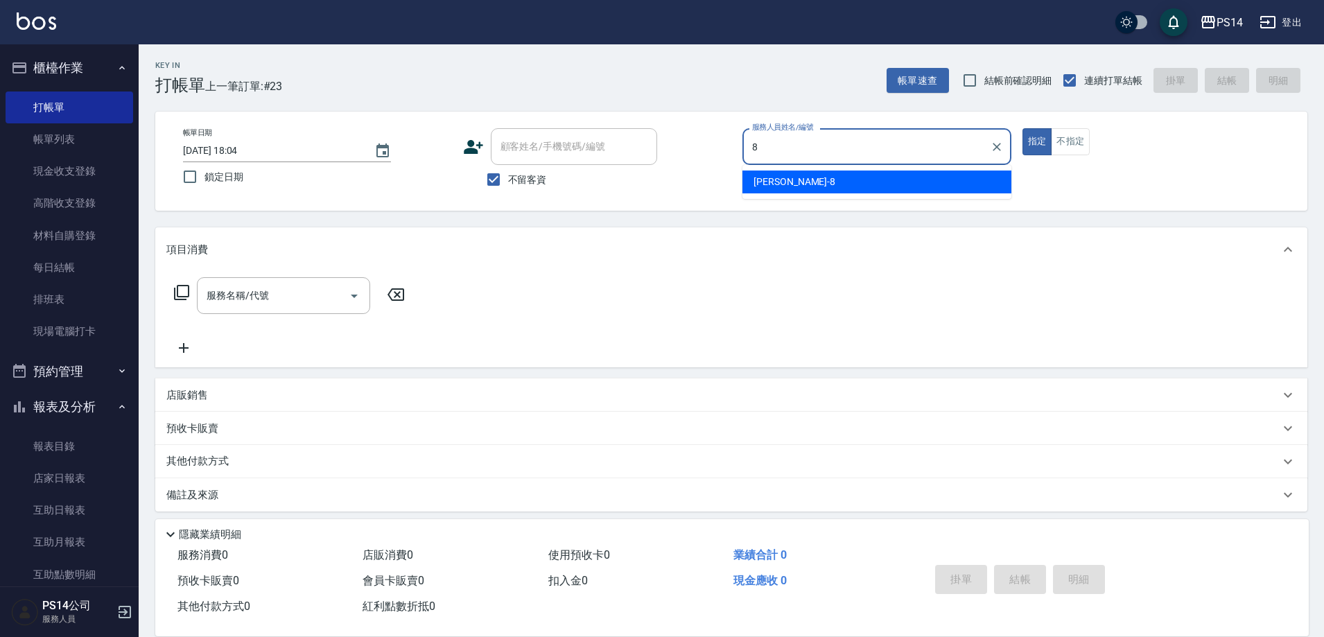
type input "[PERSON_NAME]-8"
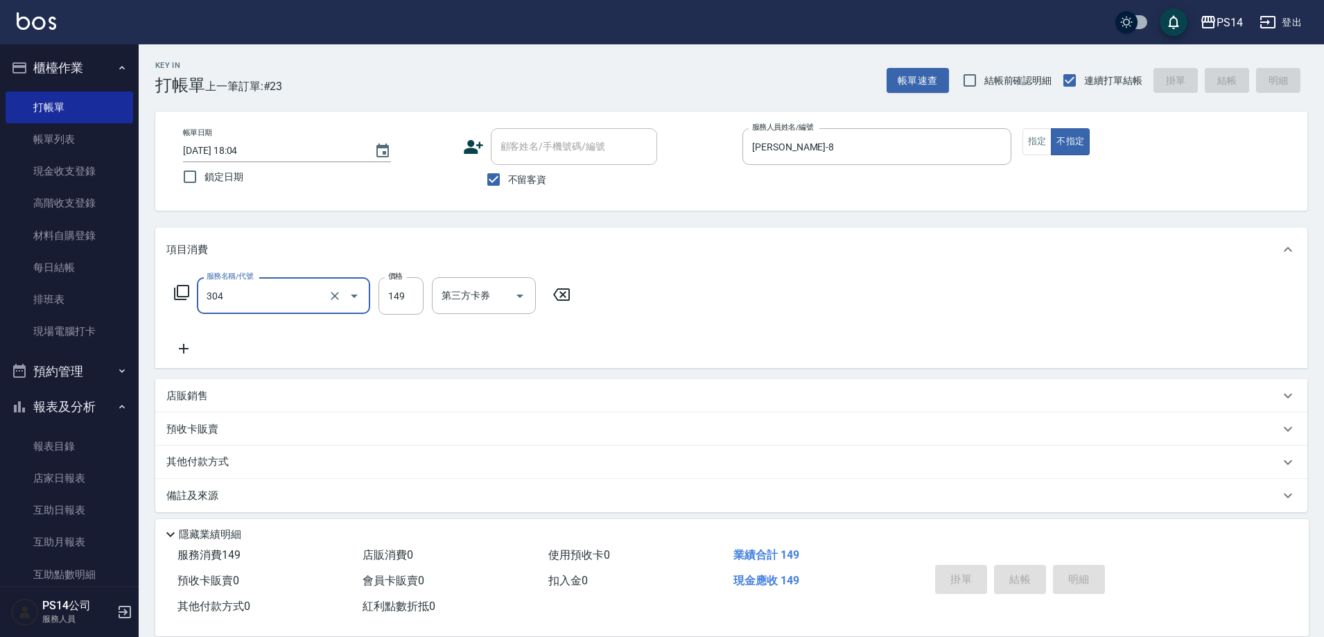
type input "304"
type input "[DATE] 18:09"
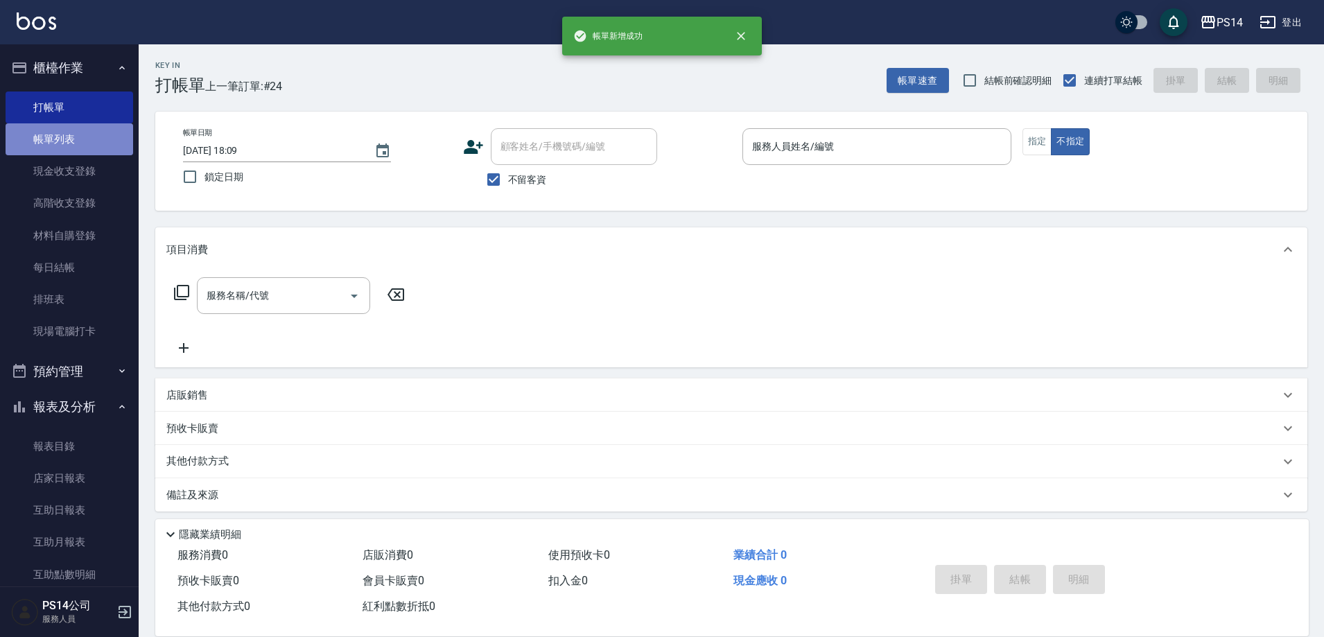
click at [70, 146] on link "帳單列表" at bounding box center [70, 139] width 128 height 32
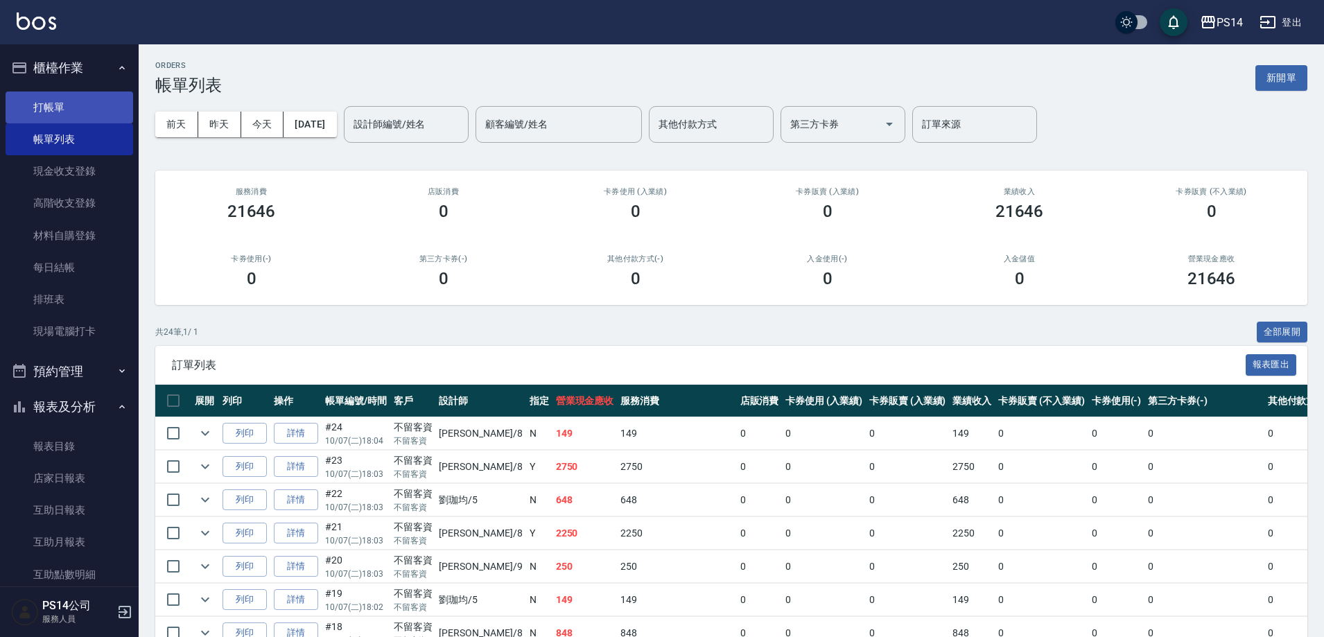
click at [54, 91] on link "打帳單" at bounding box center [70, 107] width 128 height 32
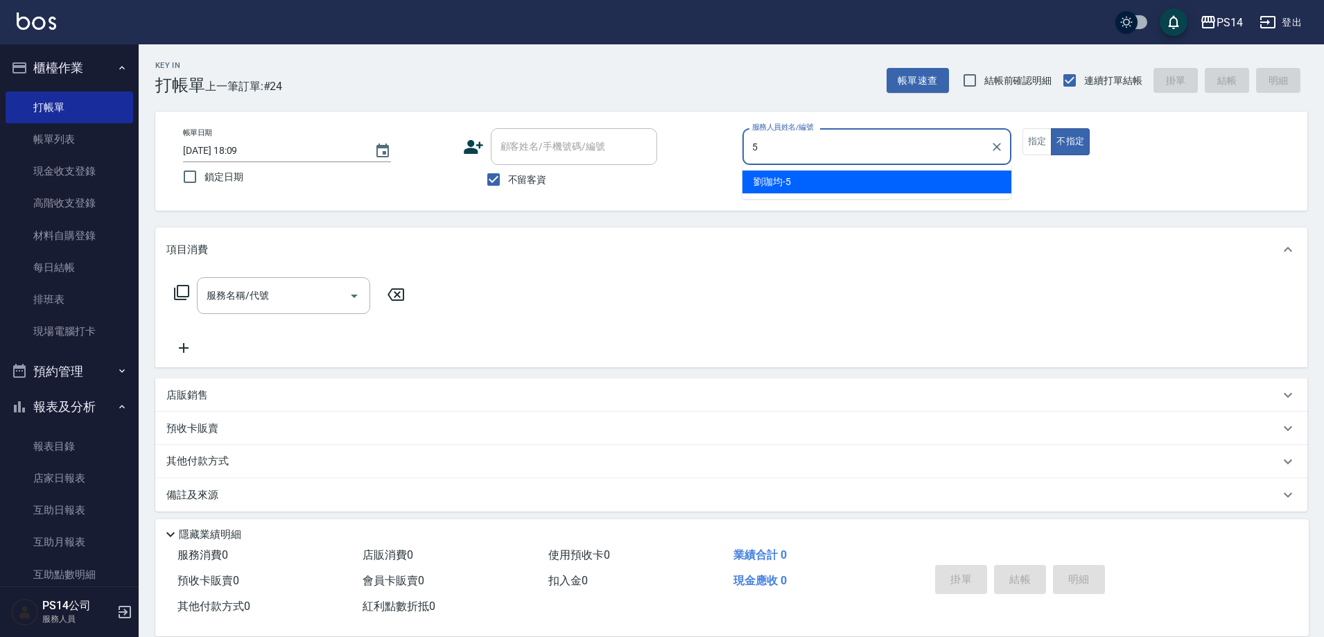
type input "[PERSON_NAME]-5"
type button "false"
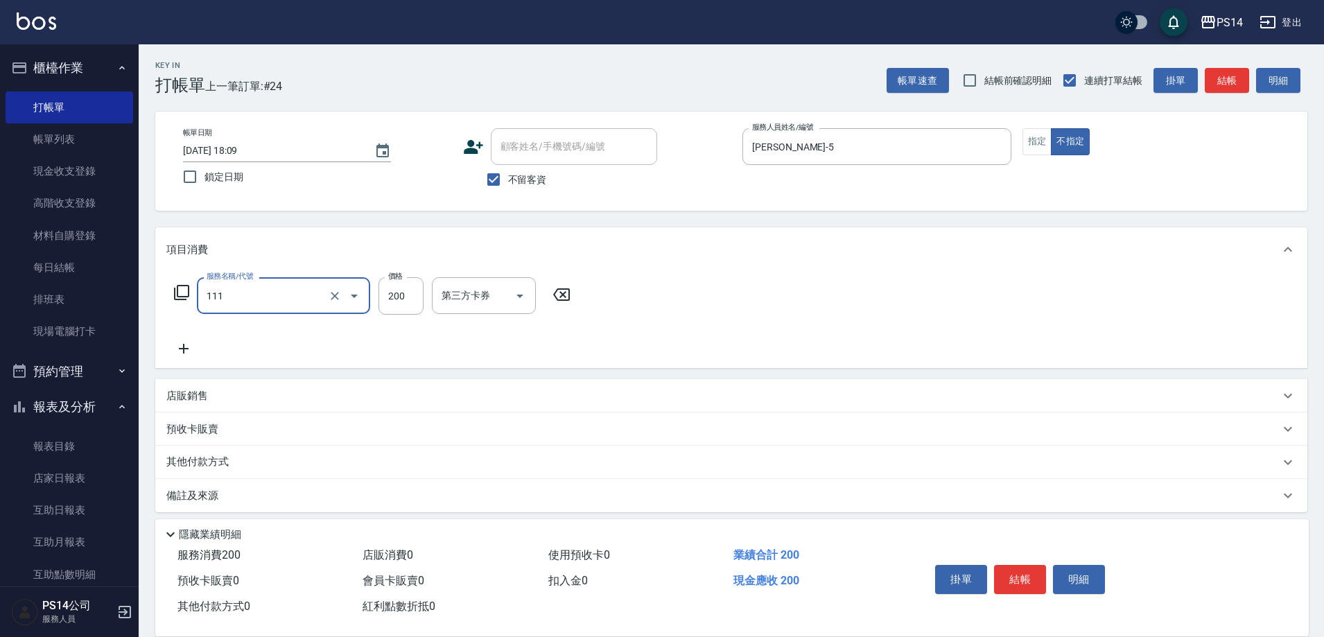
type input "200(111)"
type input "[PERSON_NAME]-5"
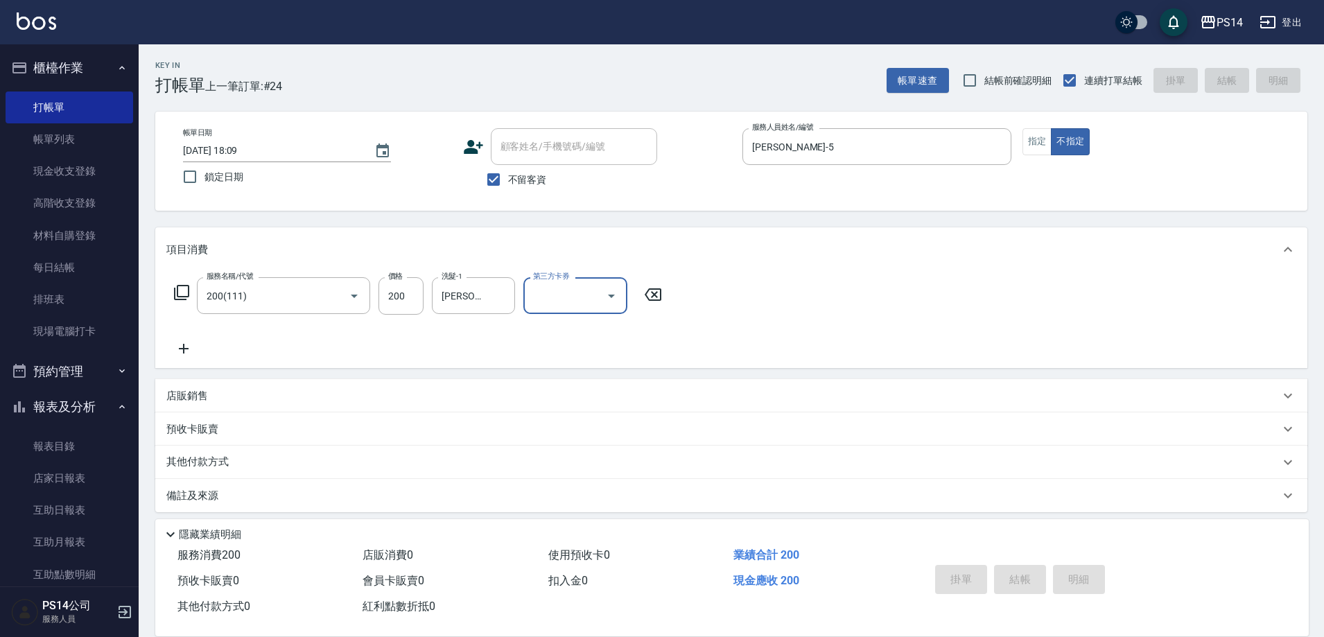
type input "[DATE] 18:11"
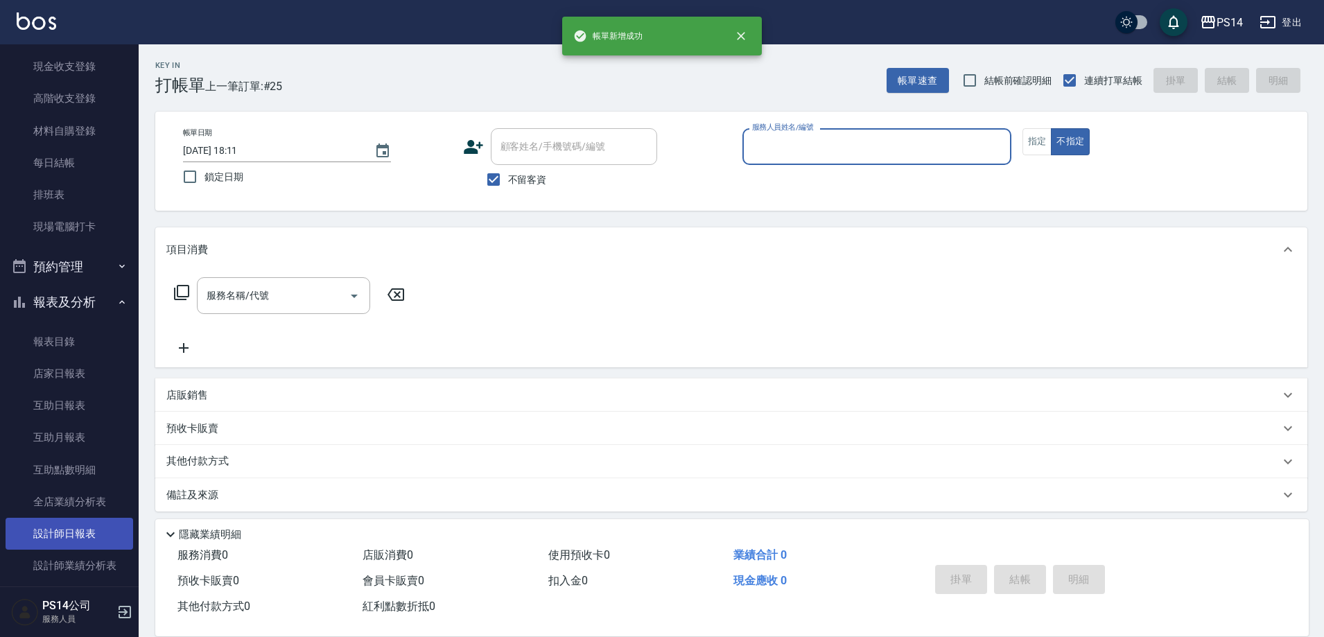
scroll to position [139, 0]
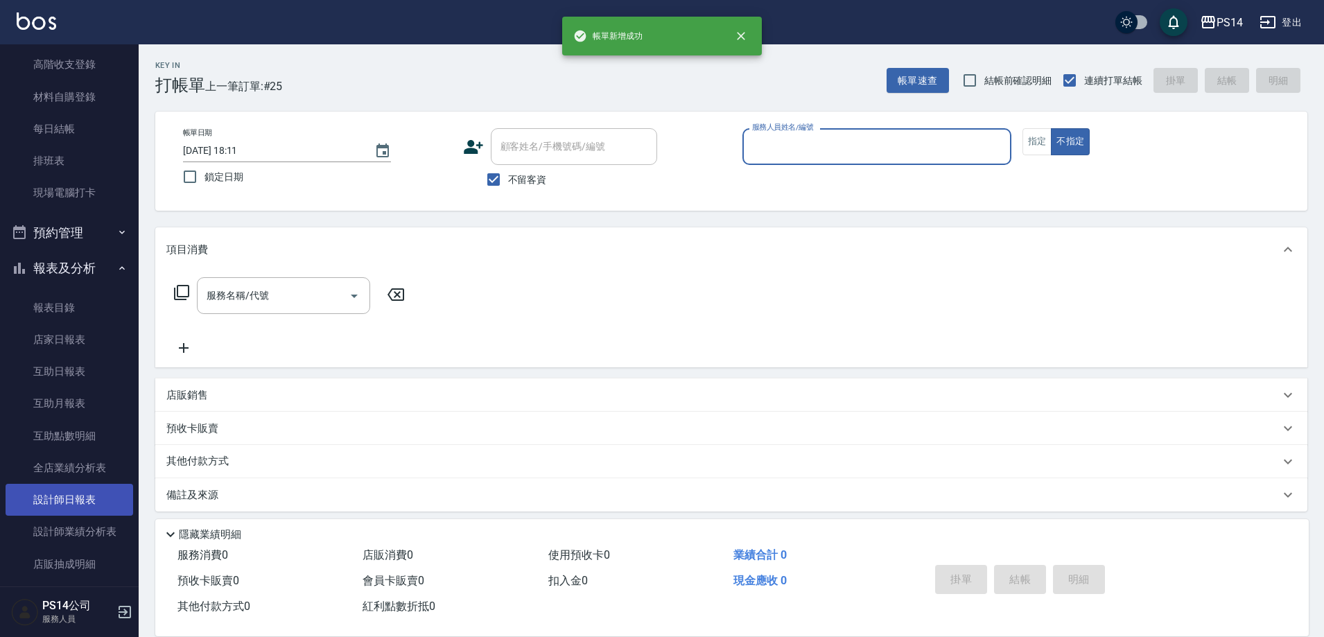
click at [53, 493] on link "設計師日報表" at bounding box center [70, 500] width 128 height 32
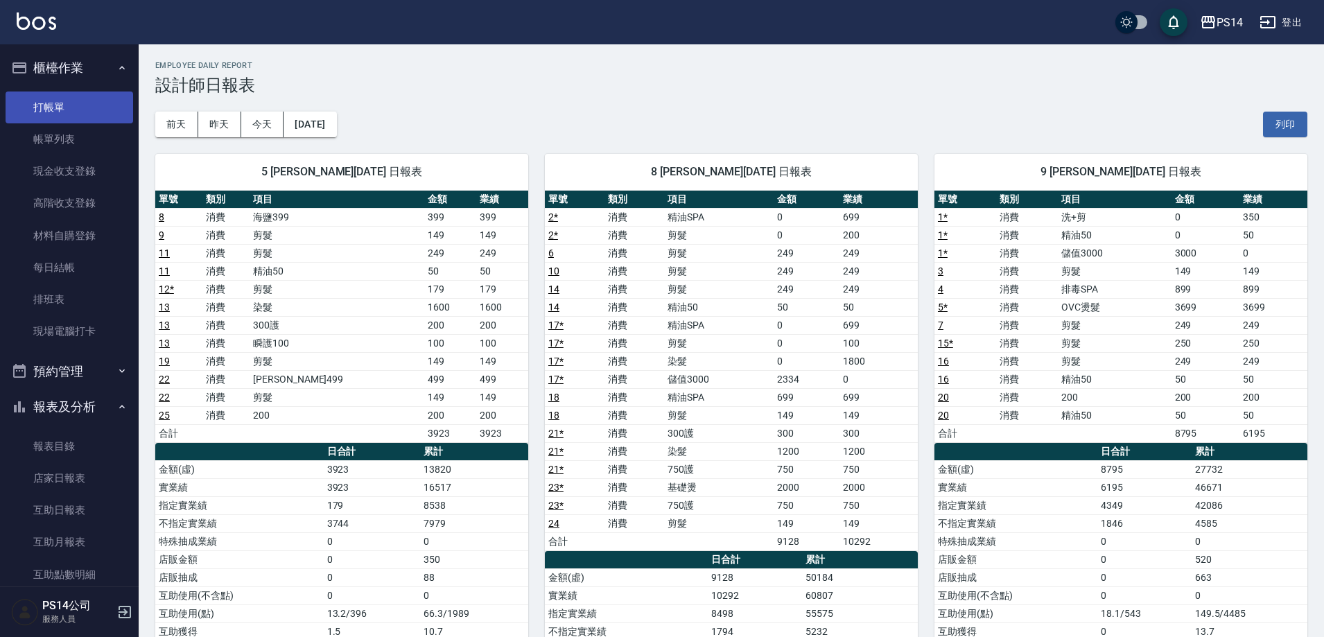
click at [47, 110] on link "打帳單" at bounding box center [70, 107] width 128 height 32
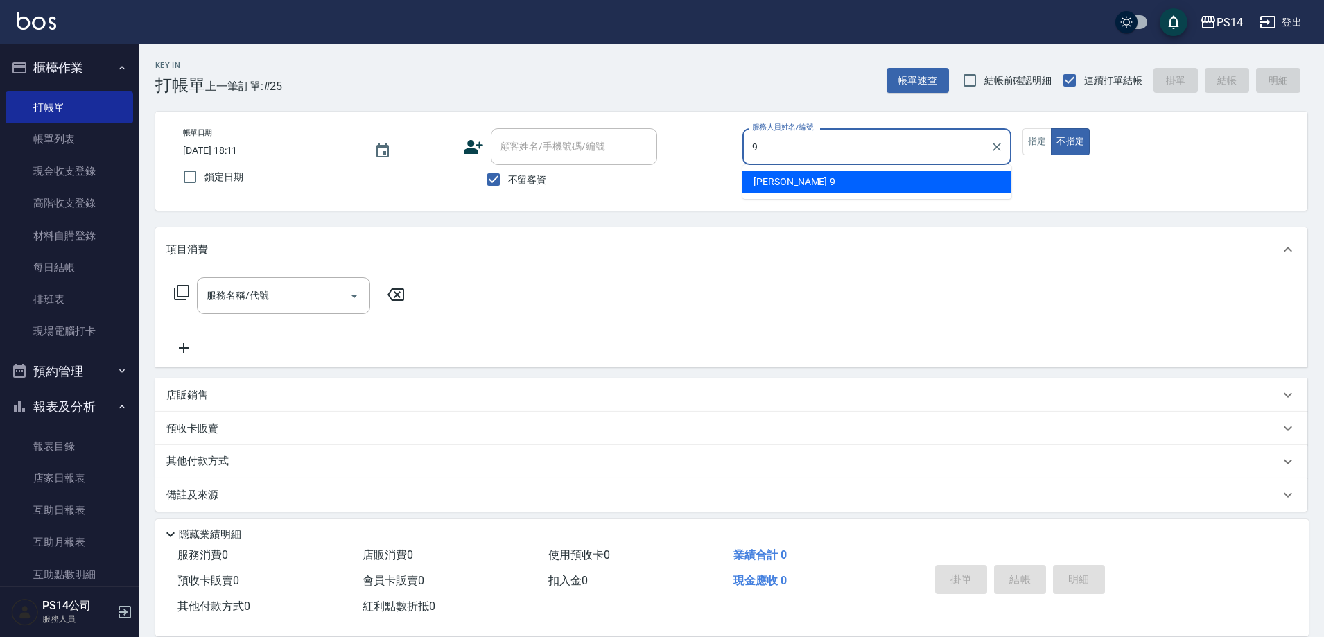
type input "[PERSON_NAME]-9"
type button "false"
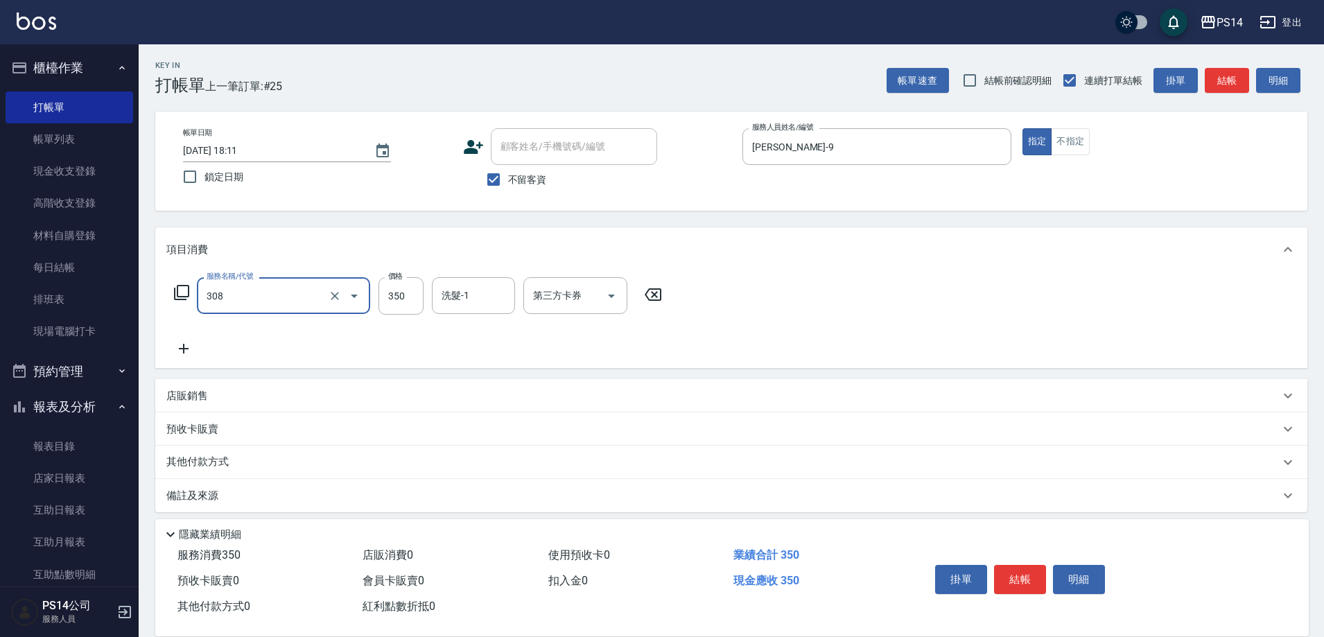
type input "洗+剪(308)"
type input "[PERSON_NAME]-9"
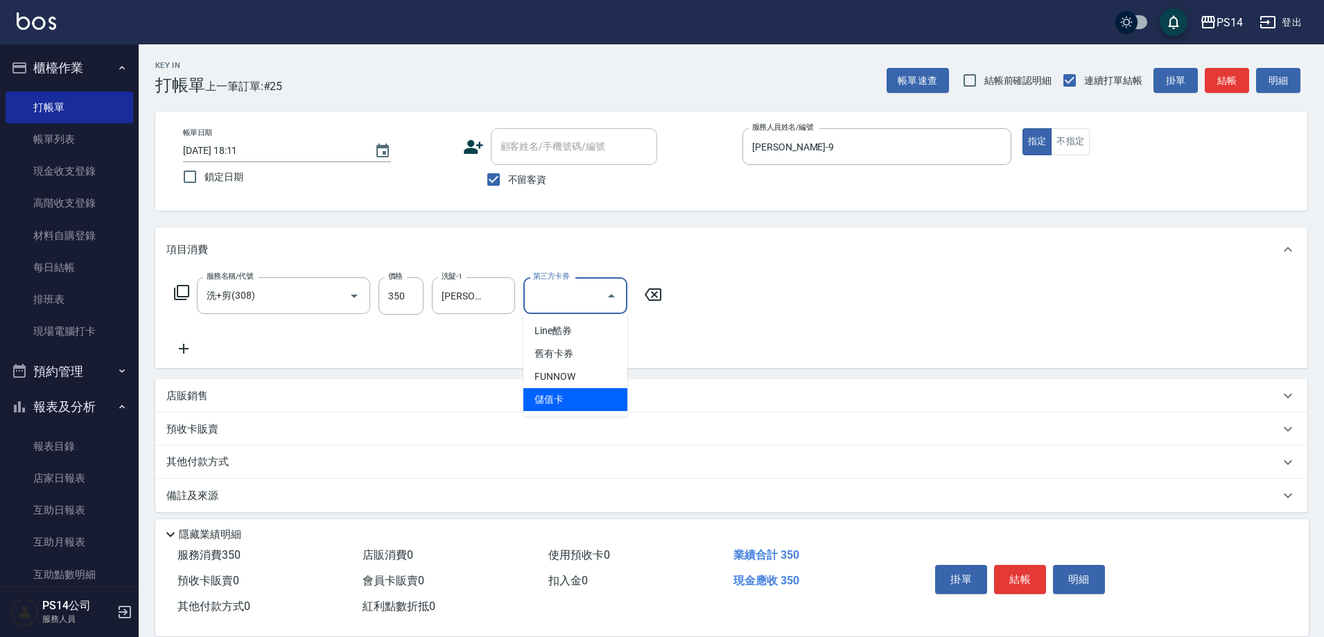
type input "儲值卡"
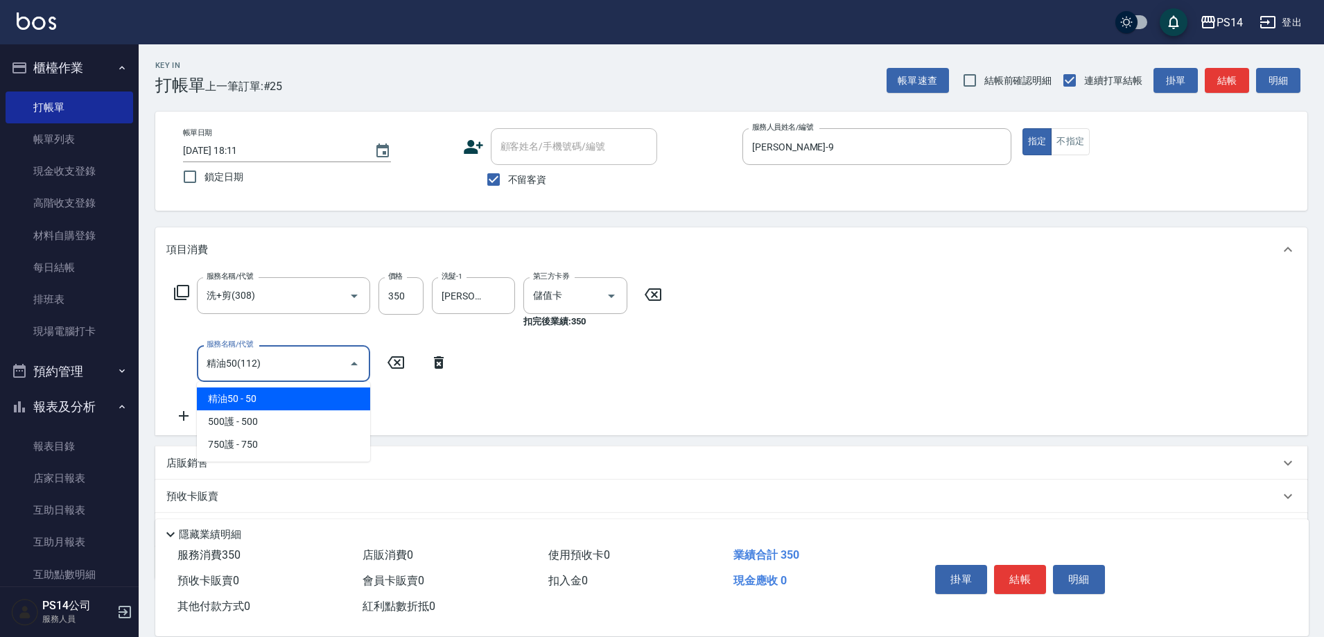
type input "精油50(112)"
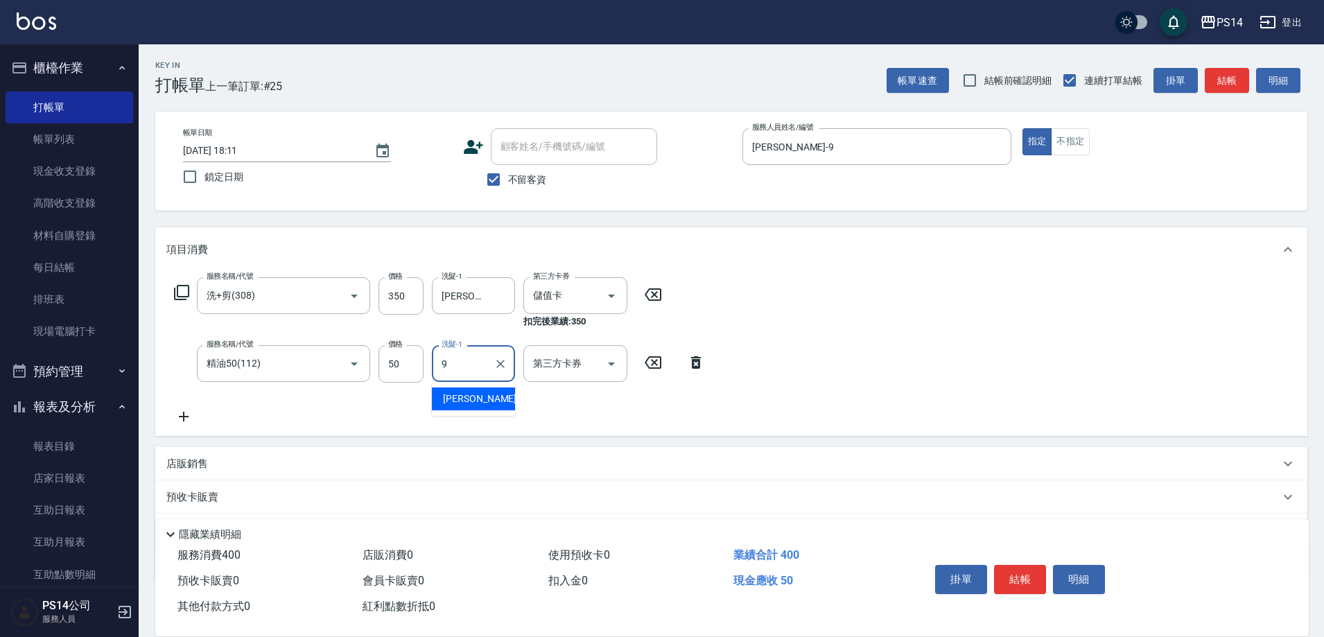
type input "[PERSON_NAME]-9"
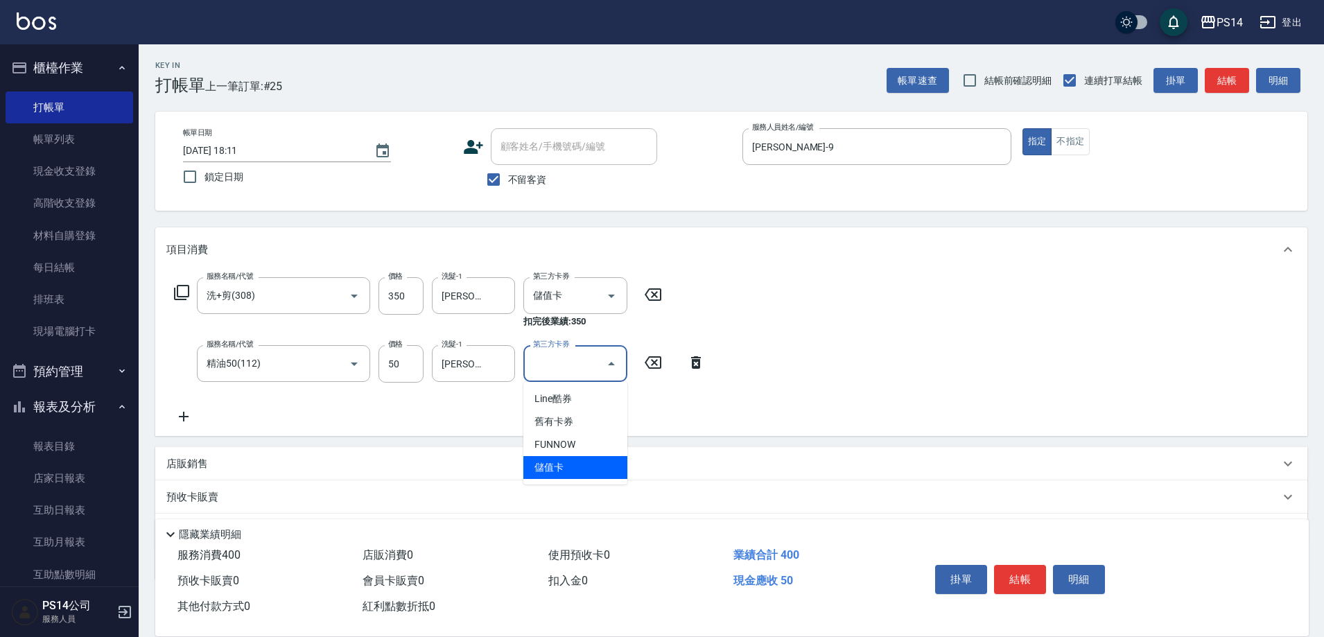
type input "儲值卡"
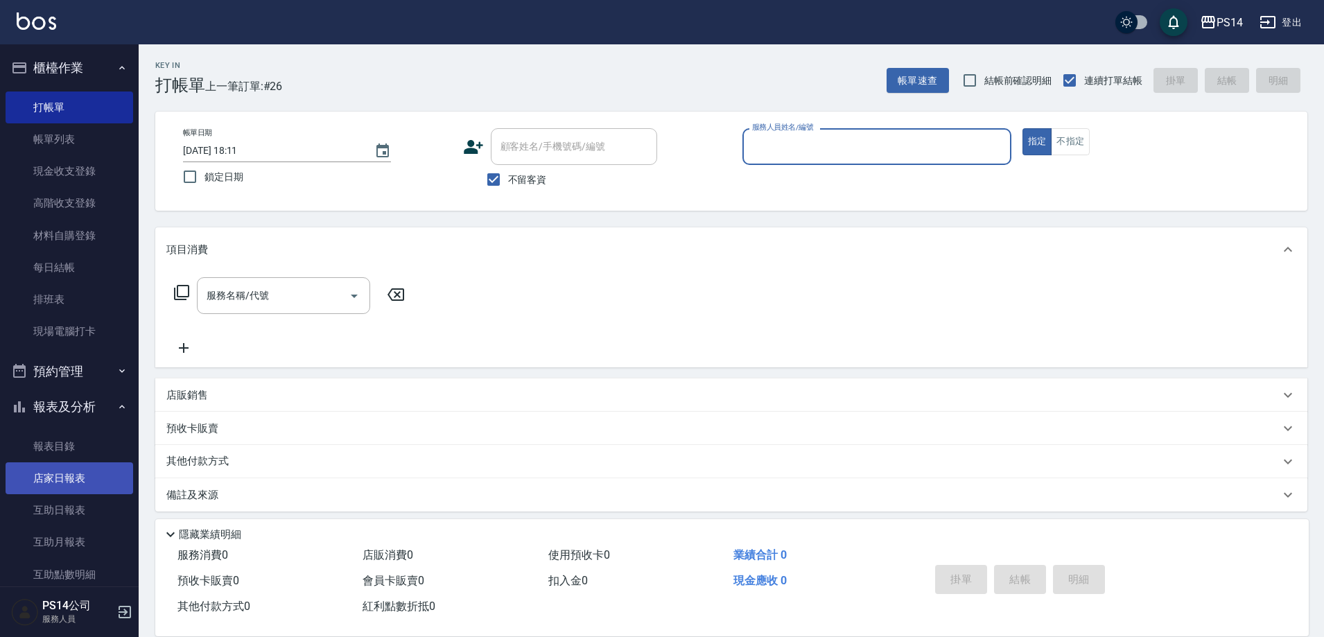
click at [47, 463] on link "店家日報表" at bounding box center [70, 478] width 128 height 32
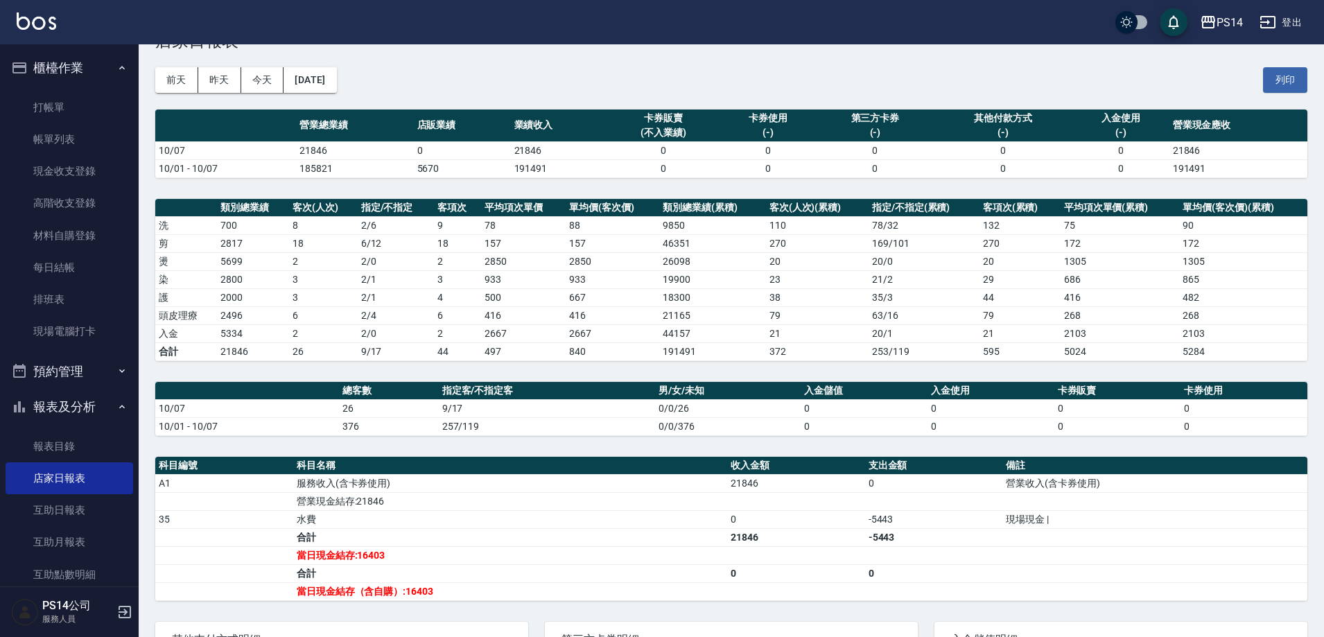
scroll to position [69, 0]
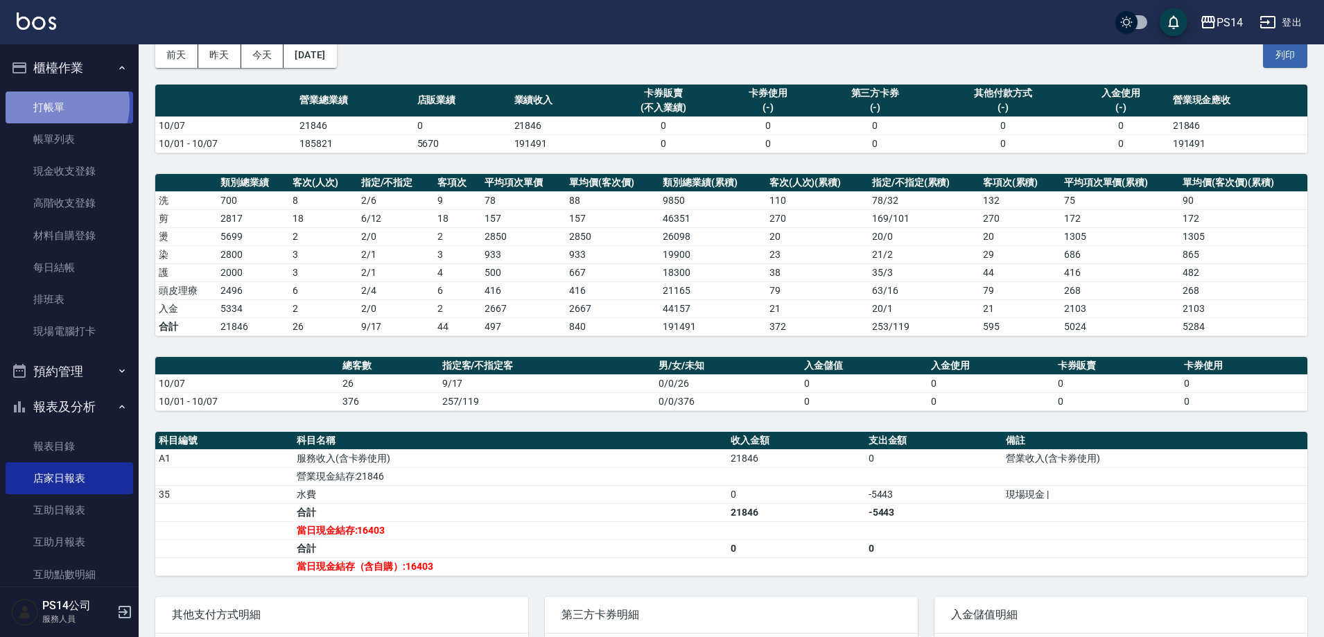
click at [55, 104] on link "打帳單" at bounding box center [70, 107] width 128 height 32
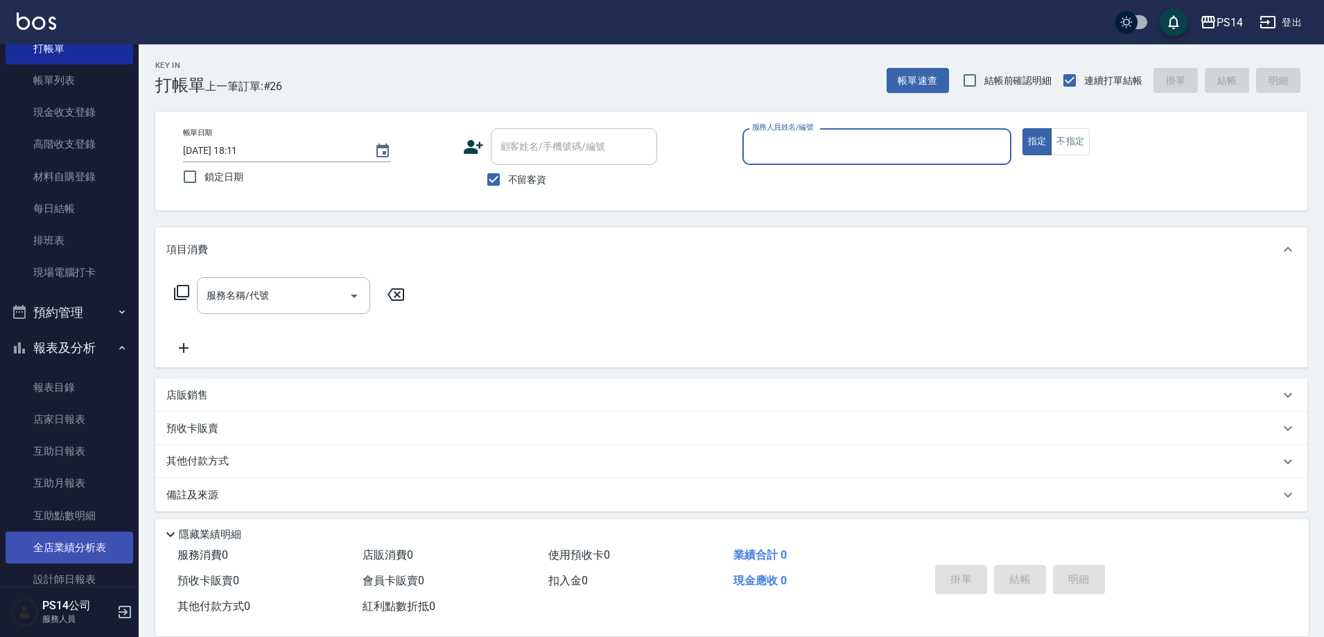
scroll to position [139, 0]
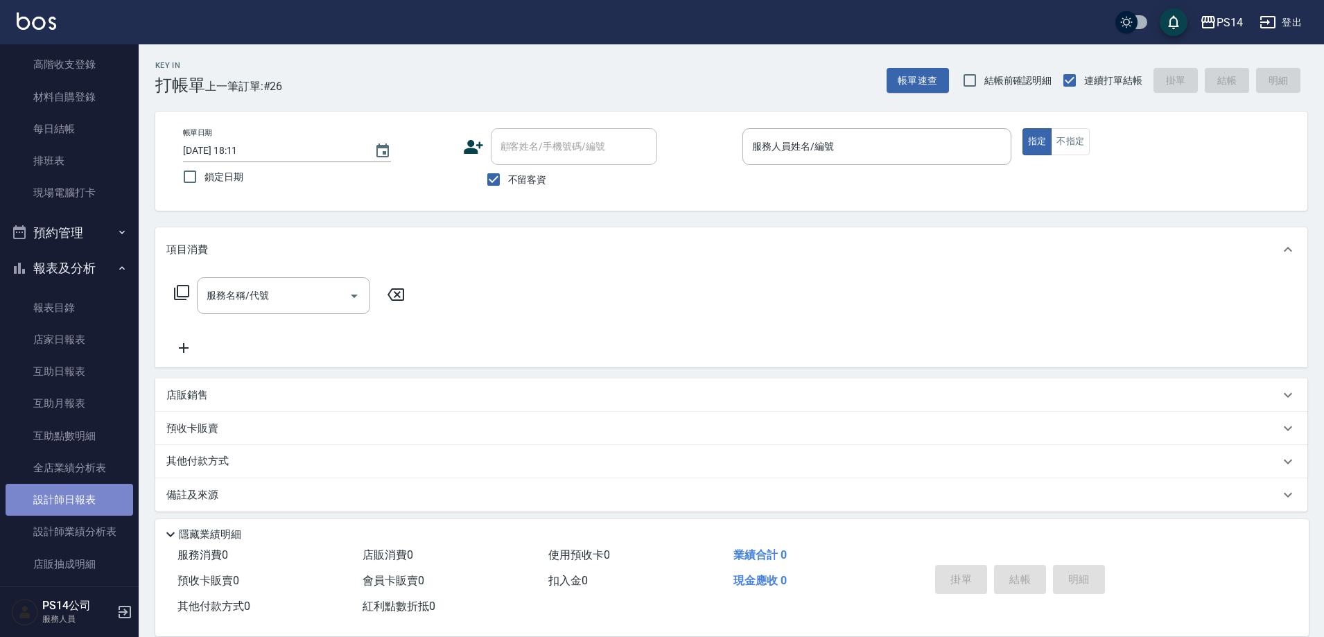
click at [80, 492] on link "設計師日報表" at bounding box center [70, 500] width 128 height 32
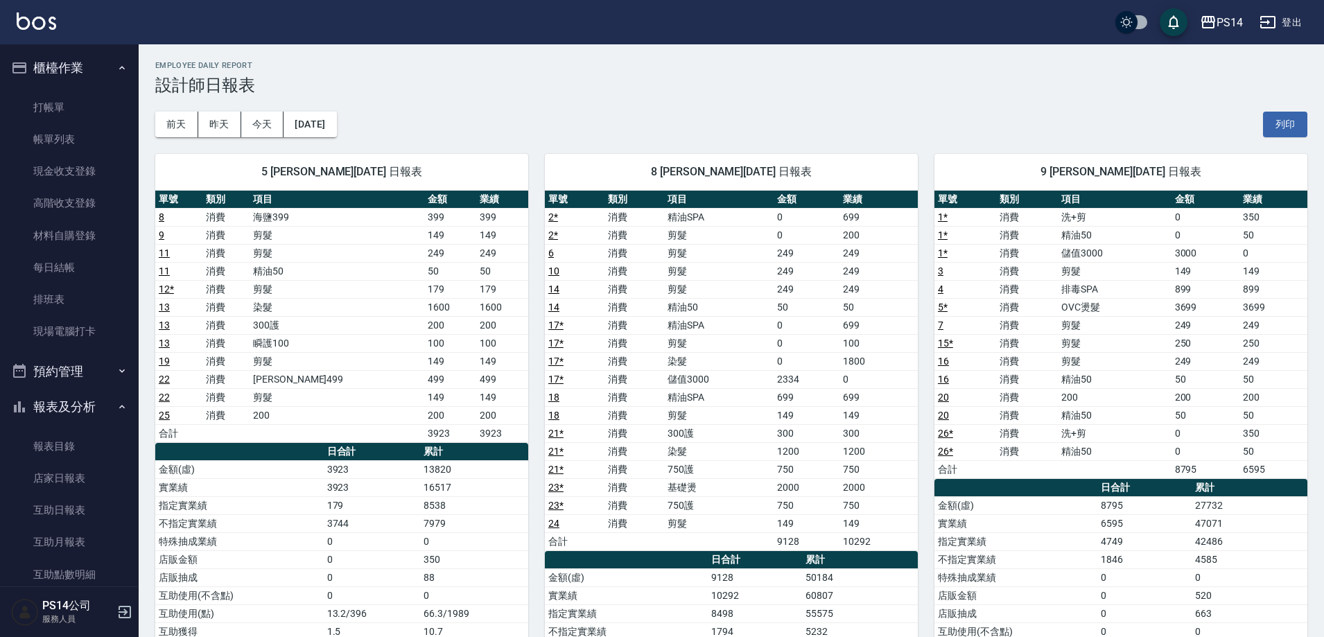
click at [51, 21] on img at bounding box center [37, 20] width 40 height 17
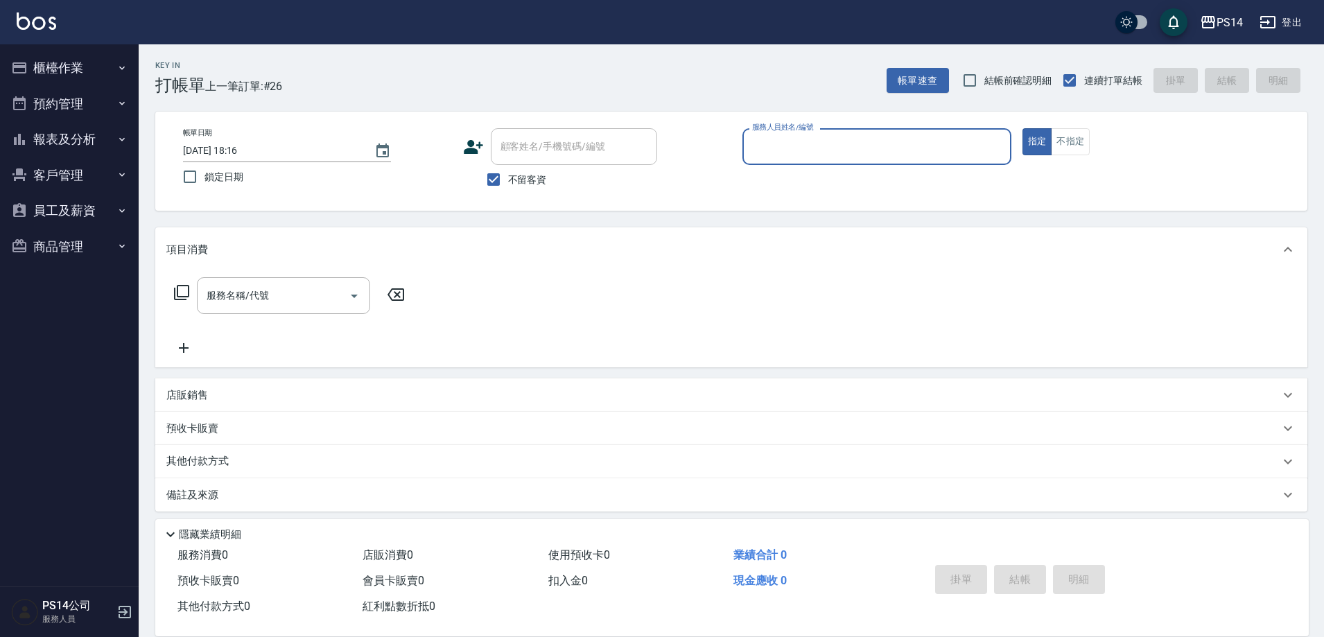
click at [94, 141] on button "報表及分析" at bounding box center [70, 139] width 128 height 36
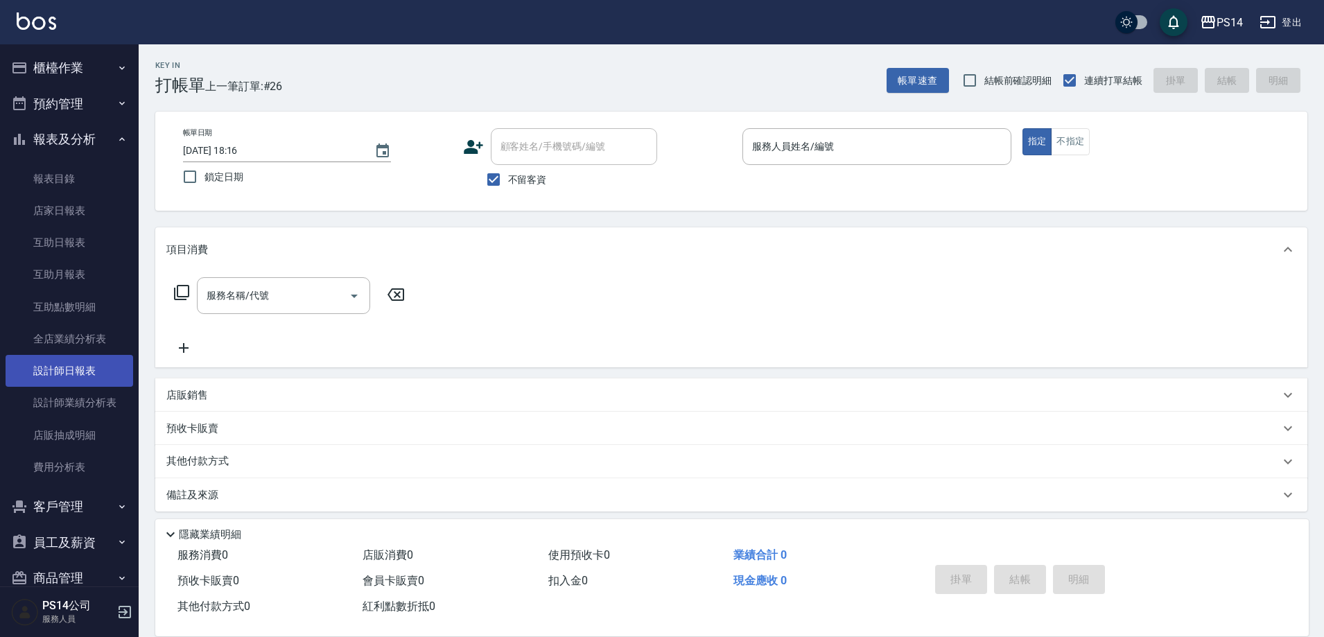
click at [91, 385] on link "設計師日報表" at bounding box center [70, 371] width 128 height 32
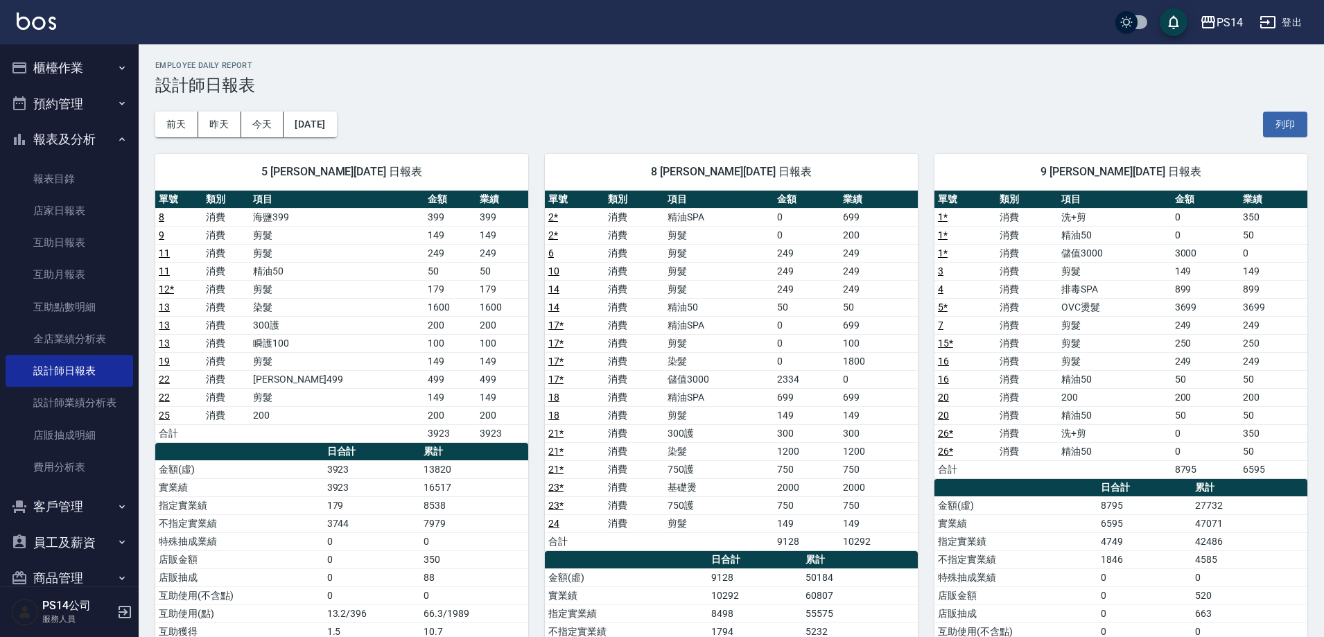
click at [59, 23] on div "PS14 登出" at bounding box center [662, 22] width 1324 height 44
click at [48, 23] on img at bounding box center [37, 20] width 40 height 17
